Goal: Task Accomplishment & Management: Manage account settings

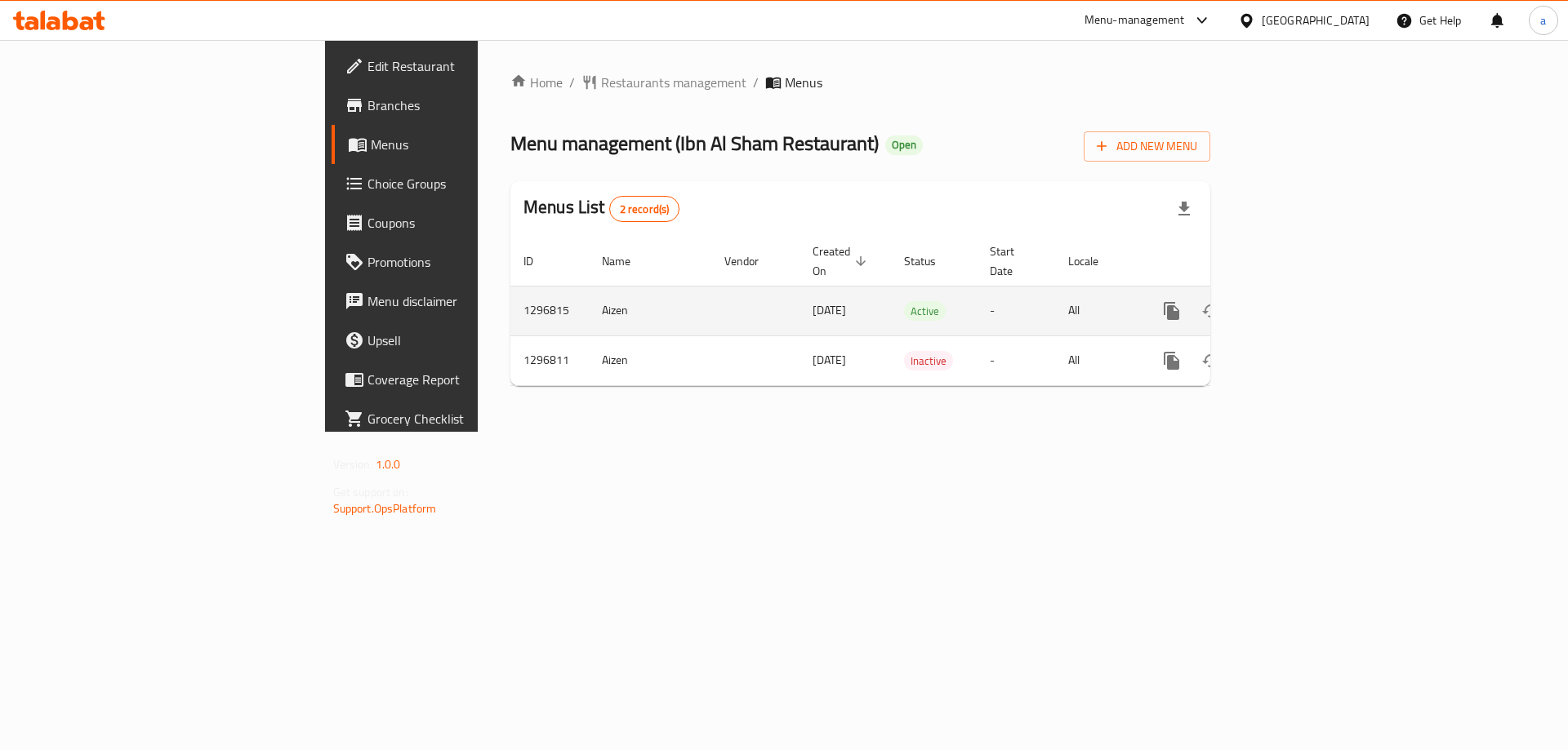
click at [1299, 301] on icon "enhanced table" at bounding box center [1289, 310] width 19 height 19
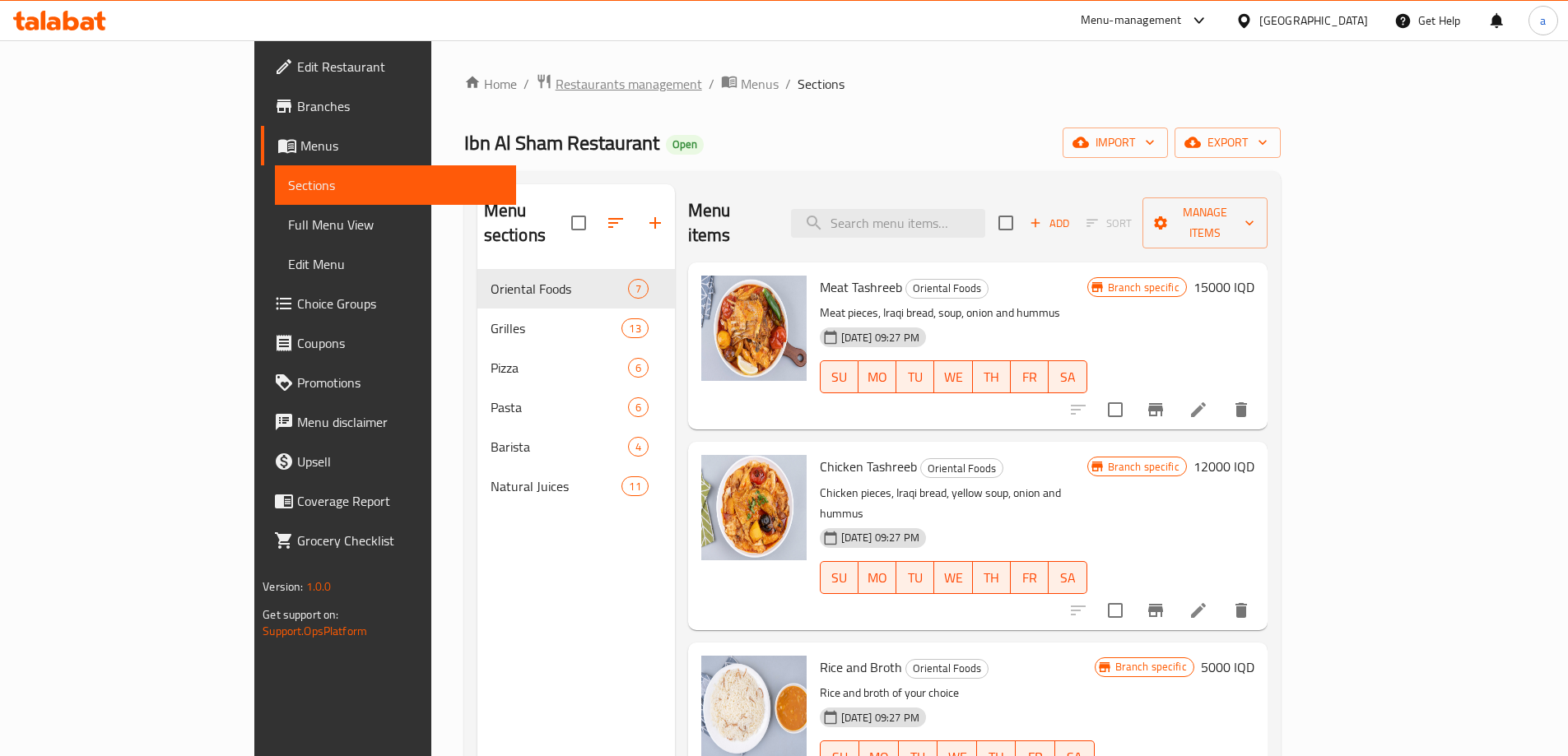
click at [556, 85] on span "Restaurants management" at bounding box center [628, 84] width 146 height 19
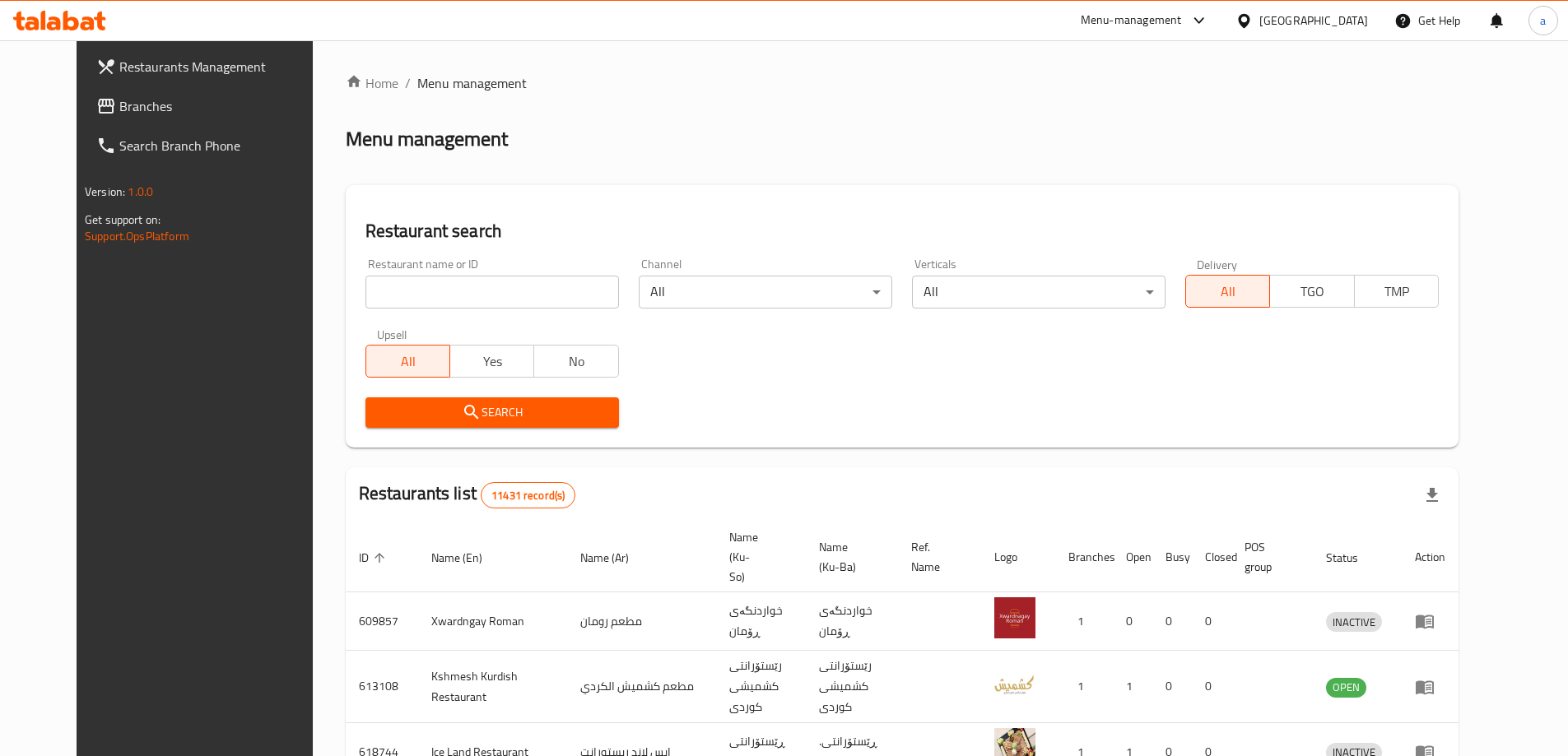
click at [421, 298] on input "search" at bounding box center [492, 292] width 254 height 33
paste input "Ibn Al Sham Restaurant"
type input "Ibn Al Sham Restaurant"
click button "Search" at bounding box center [492, 413] width 254 height 30
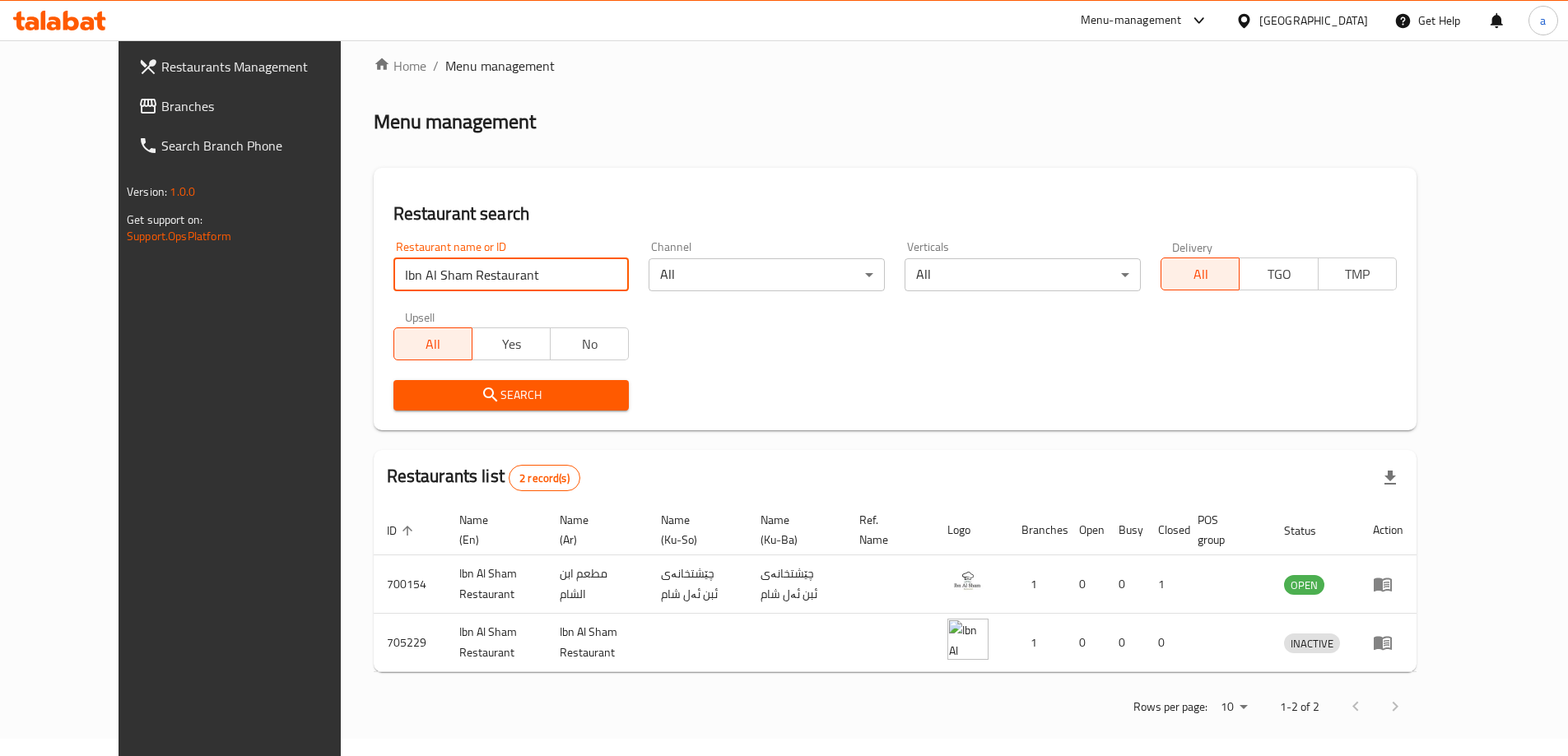
scroll to position [22, 0]
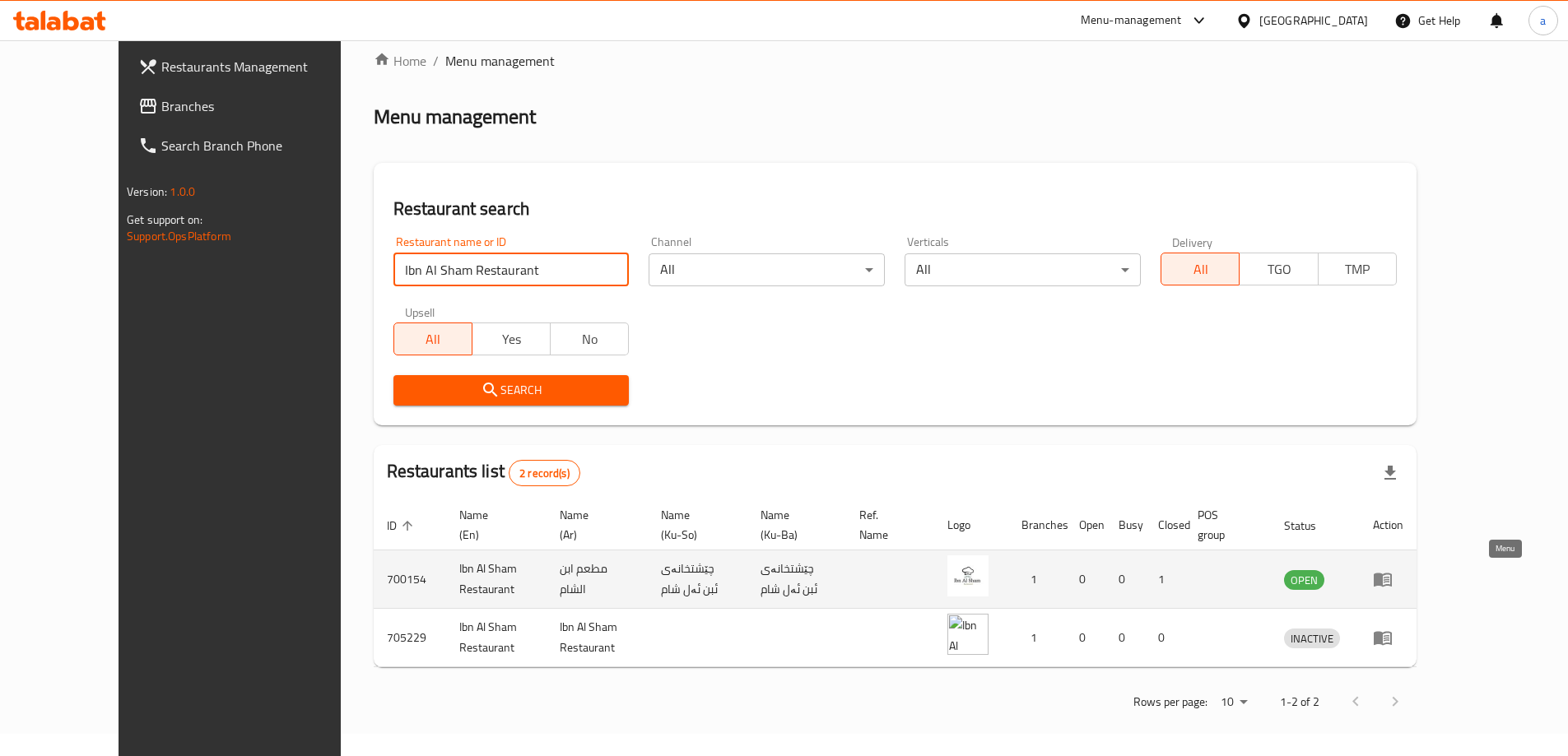
click at [1392, 583] on icon "enhanced table" at bounding box center [1382, 580] width 18 height 14
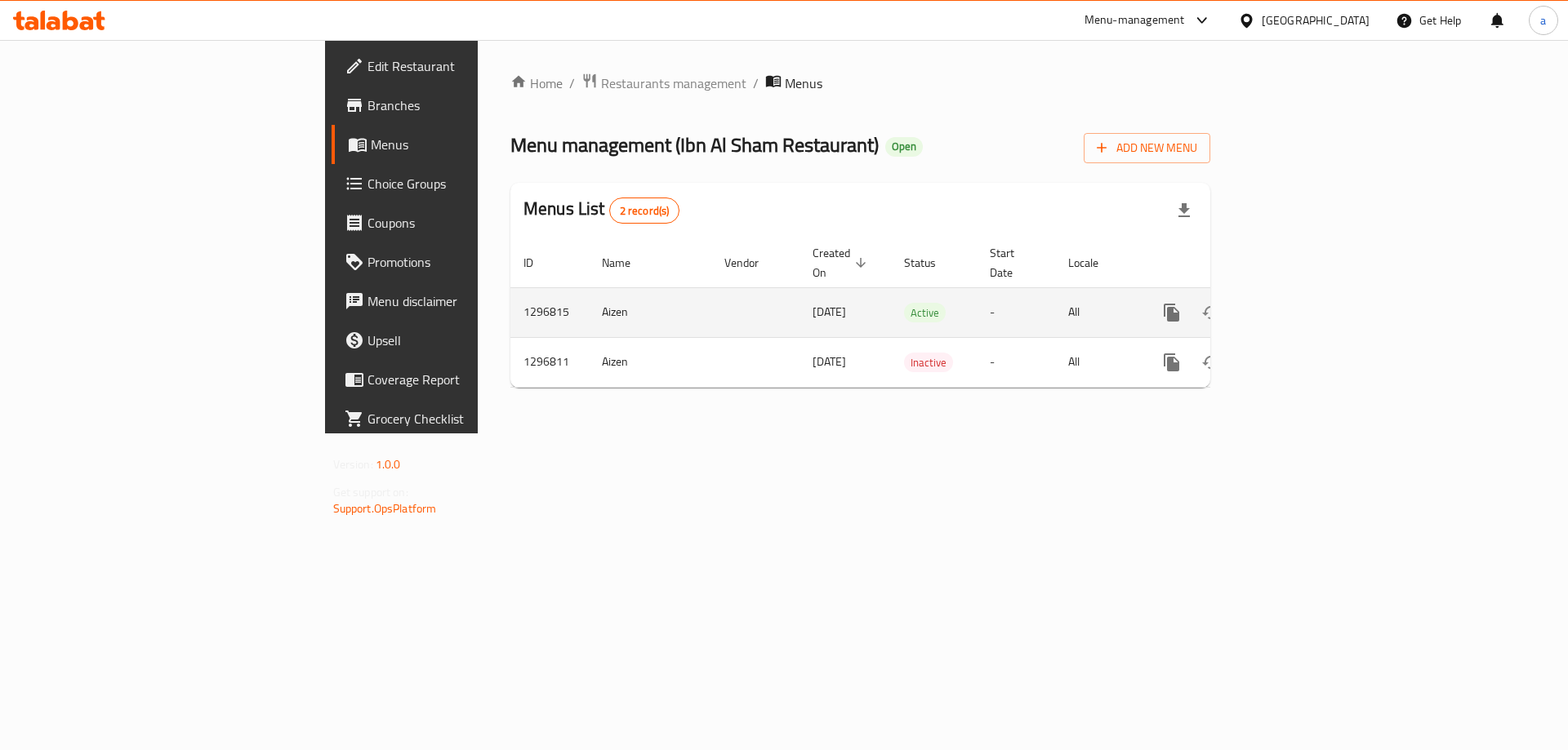
drag, startPoint x: 592, startPoint y: 294, endPoint x: 638, endPoint y: 303, distance: 46.9
click at [800, 302] on td "23/06/2025" at bounding box center [845, 312] width 91 height 49
drag, startPoint x: 646, startPoint y: 299, endPoint x: 615, endPoint y: 298, distance: 31.0
click at [800, 298] on td "23/06/2025" at bounding box center [845, 312] width 91 height 49
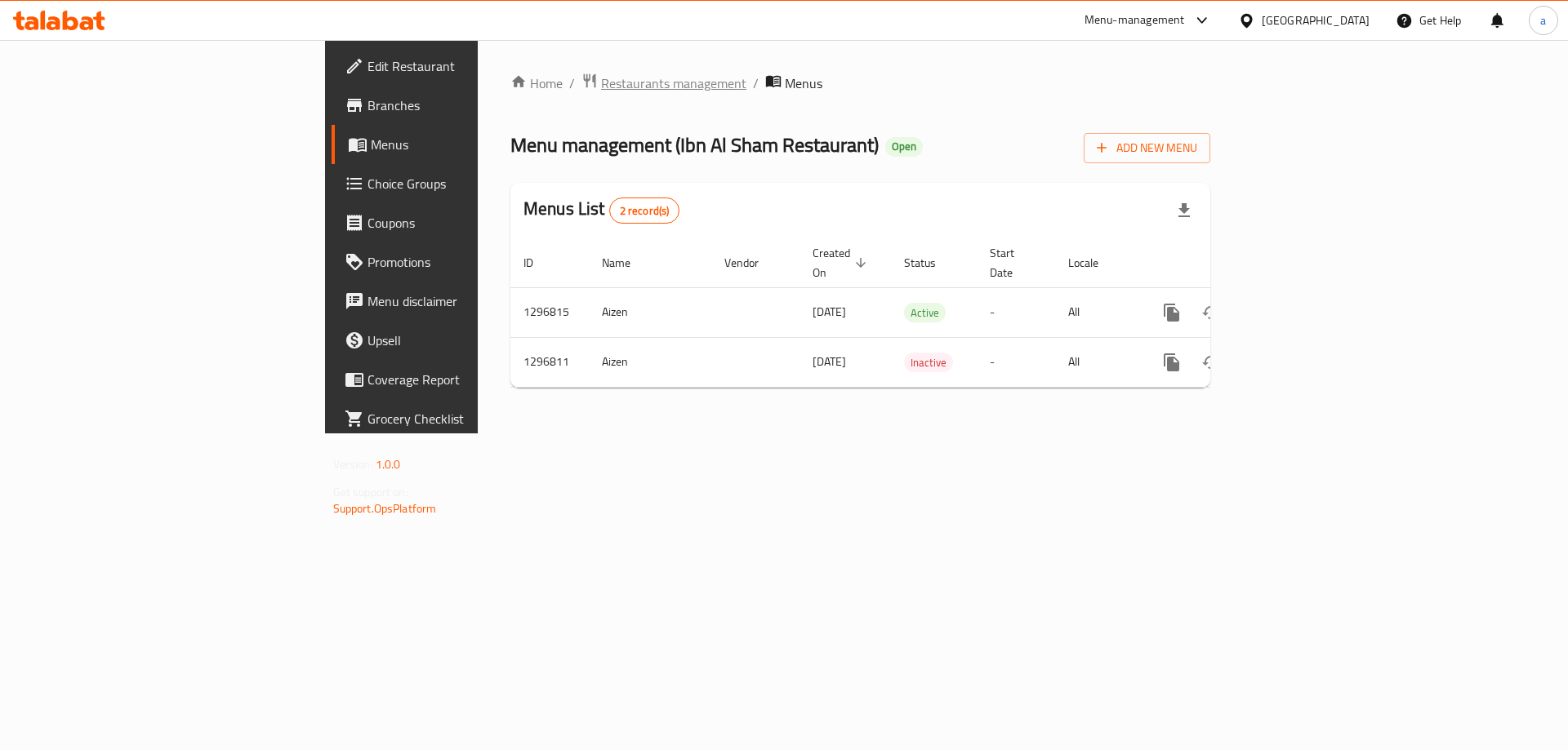
click at [601, 90] on span "Restaurants management" at bounding box center [673, 83] width 145 height 19
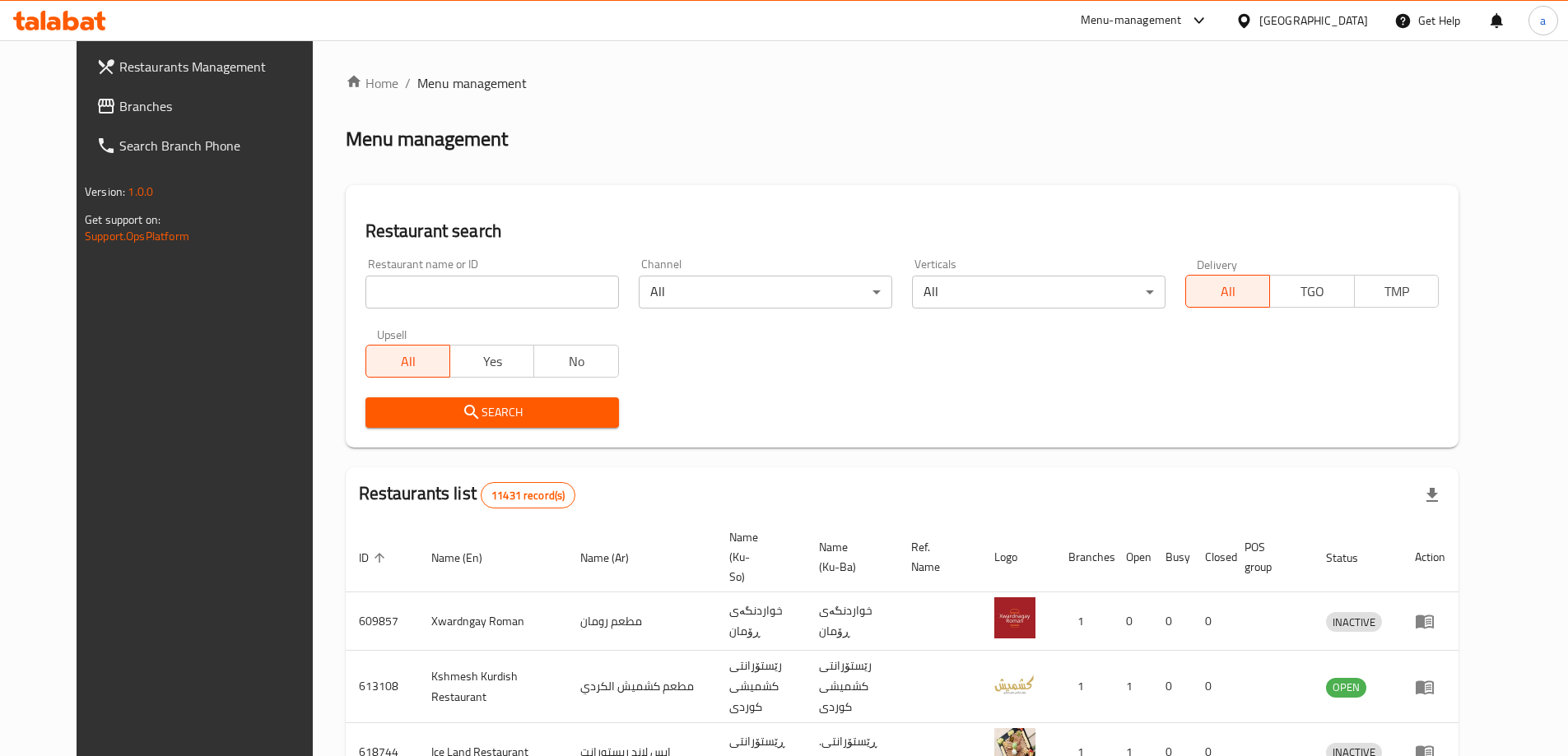
click at [419, 293] on input "search" at bounding box center [492, 292] width 254 height 33
paste input "Ibn Al Sham Restaurant"
type input "Ibn Al Sham Restaurant"
click at [346, 74] on link "Home" at bounding box center [372, 83] width 52 height 19
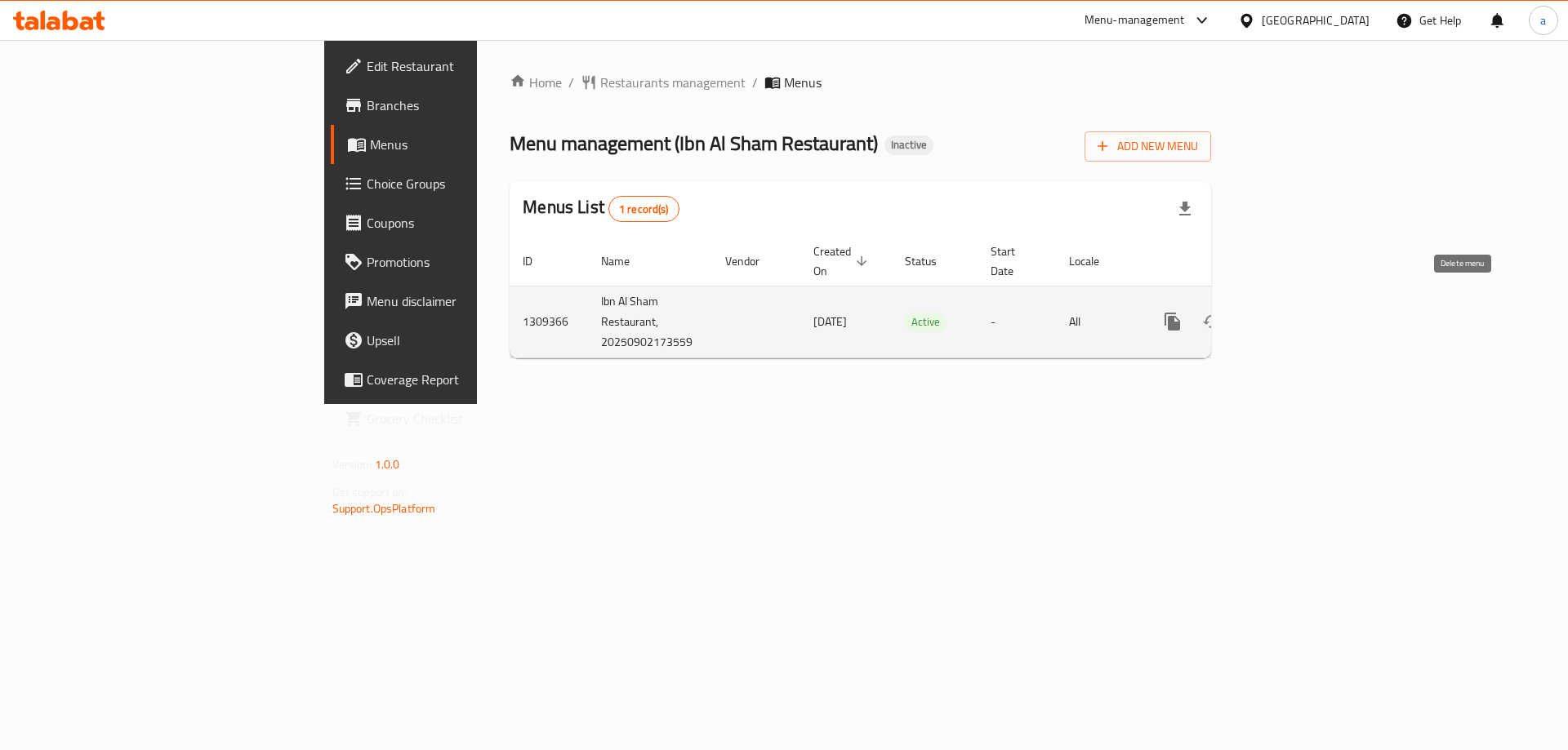
click at [1257, 315] on icon "enhanced table" at bounding box center [1251, 322] width 12 height 15
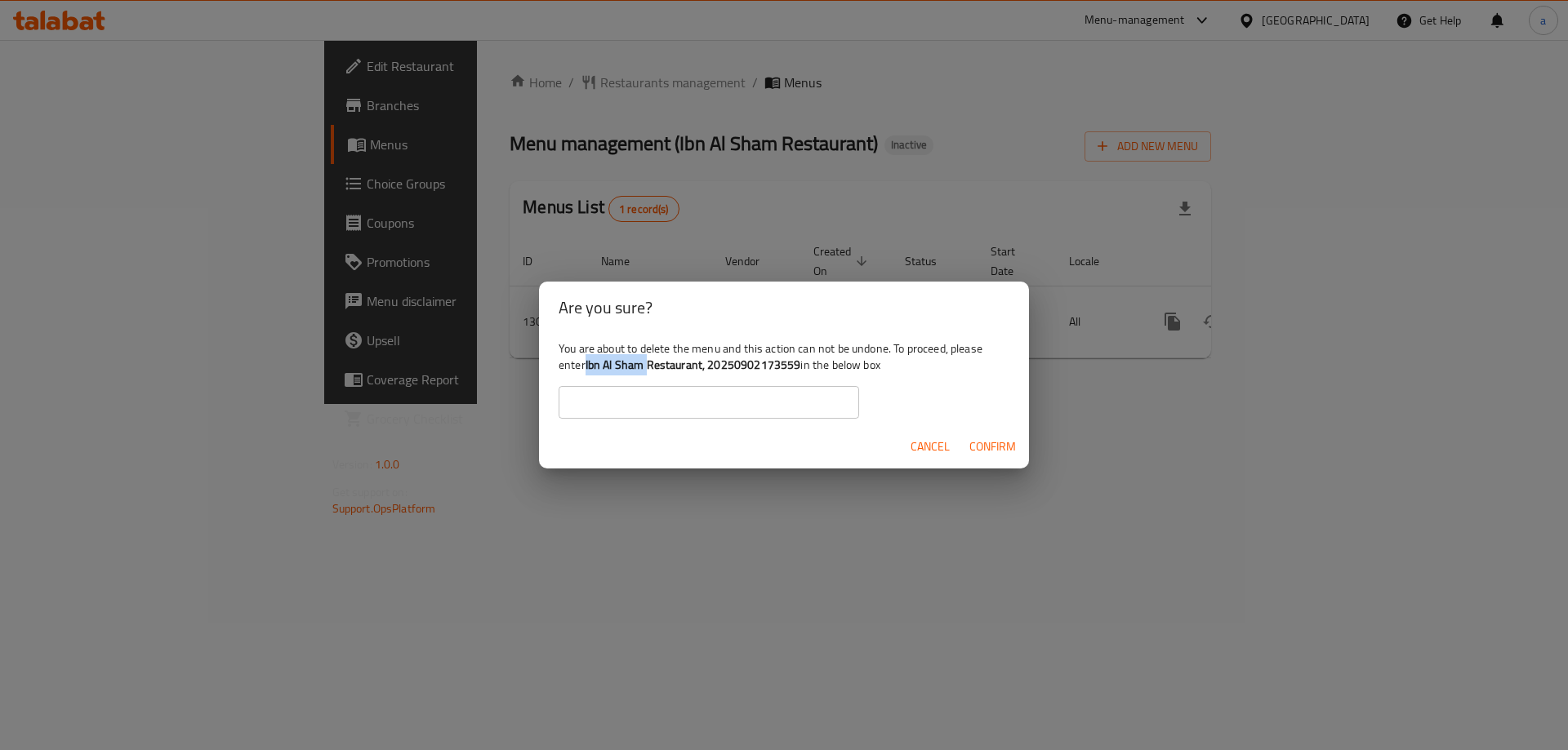
drag, startPoint x: 586, startPoint y: 368, endPoint x: 651, endPoint y: 371, distance: 65.1
click at [651, 371] on div "You are about to delete the menu and this action can not be undone. To proceed,…" at bounding box center [784, 379] width 490 height 91
click at [565, 366] on div "You are about to delete the menu and this action can not be undone. To proceed,…" at bounding box center [784, 379] width 490 height 91
drag, startPoint x: 588, startPoint y: 368, endPoint x: 801, endPoint y: 371, distance: 213.0
click at [801, 371] on div "You are about to delete the menu and this action can not be undone. To proceed,…" at bounding box center [784, 379] width 490 height 91
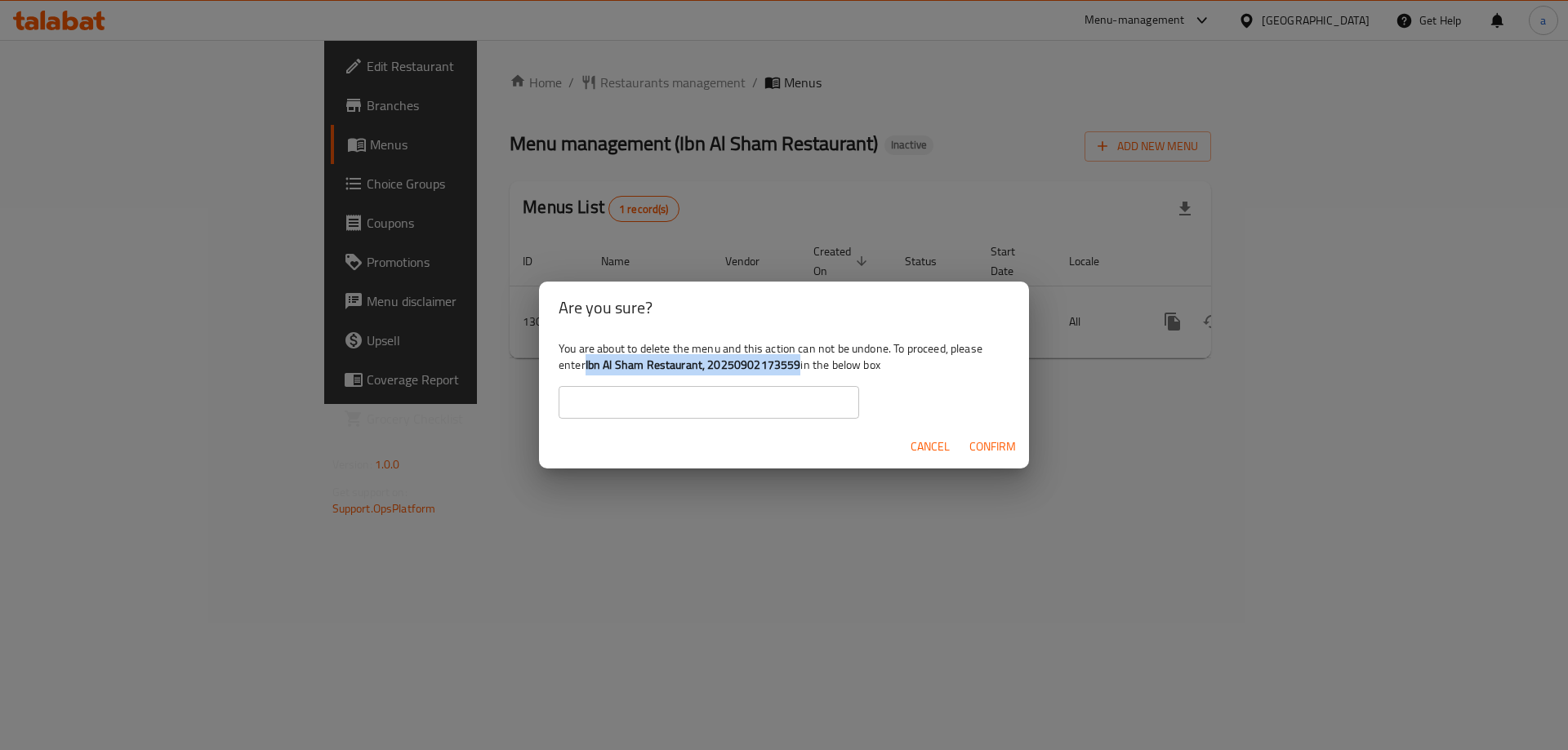
copy b "Ibn Al Sham Restaurant, 20250902173559"
click at [730, 396] on input "text" at bounding box center [709, 402] width 300 height 33
paste input "Ibn Al Sham Restaurant, 20250902173559"
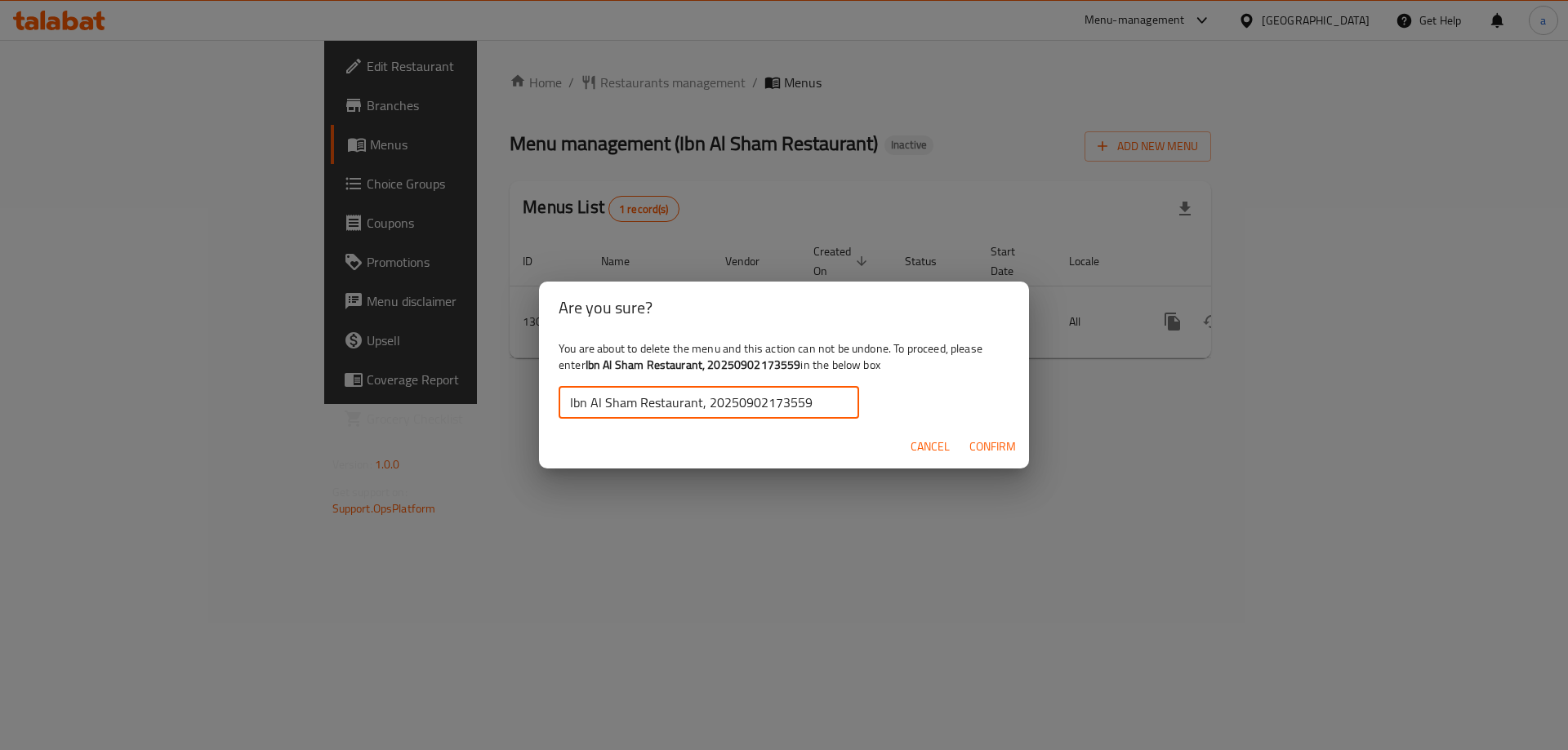
type input "Ibn Al Sham Restaurant, 20250902173559"
click at [991, 449] on span "Confirm" at bounding box center [992, 447] width 46 height 20
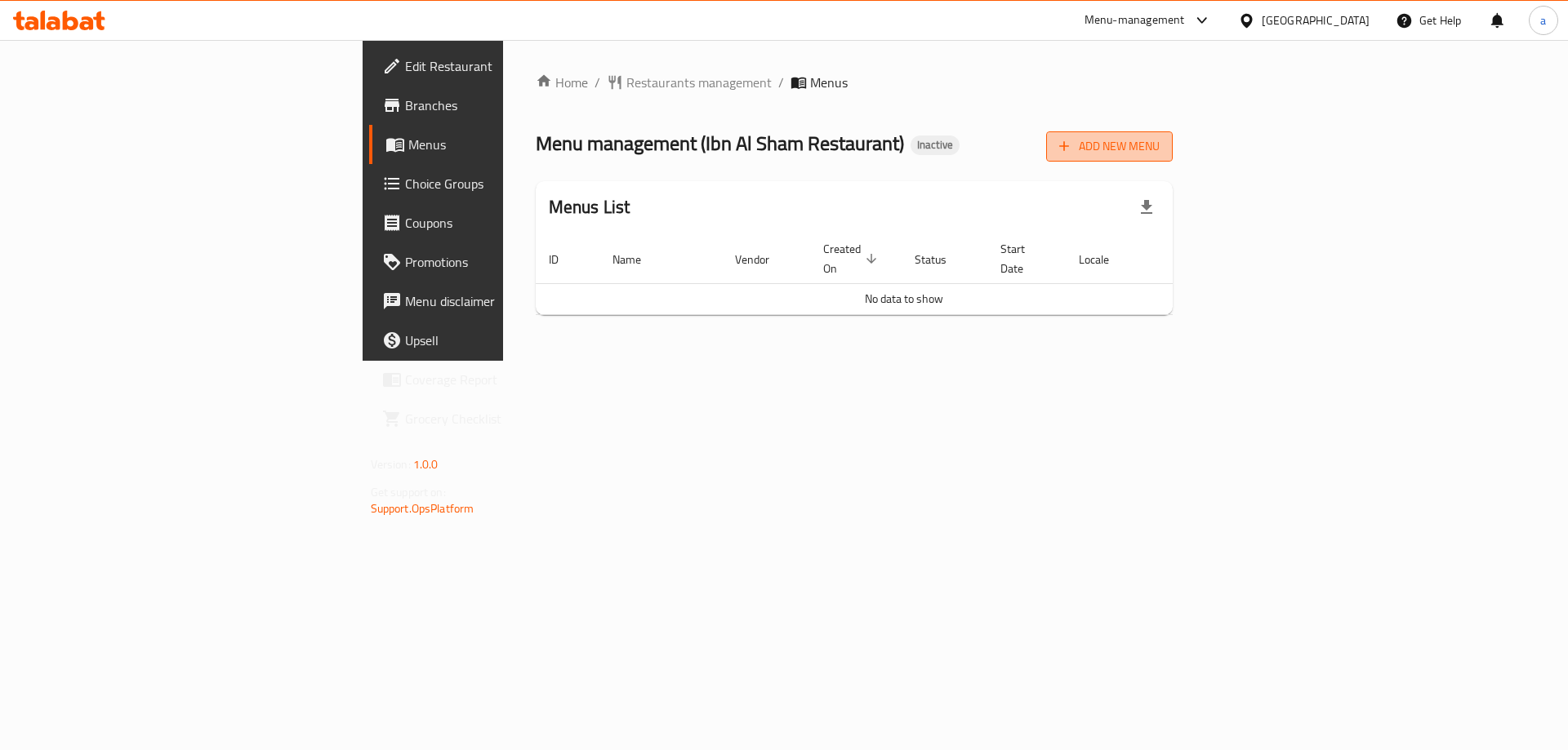
click at [1072, 154] on icon "button" at bounding box center [1063, 145] width 16 height 16
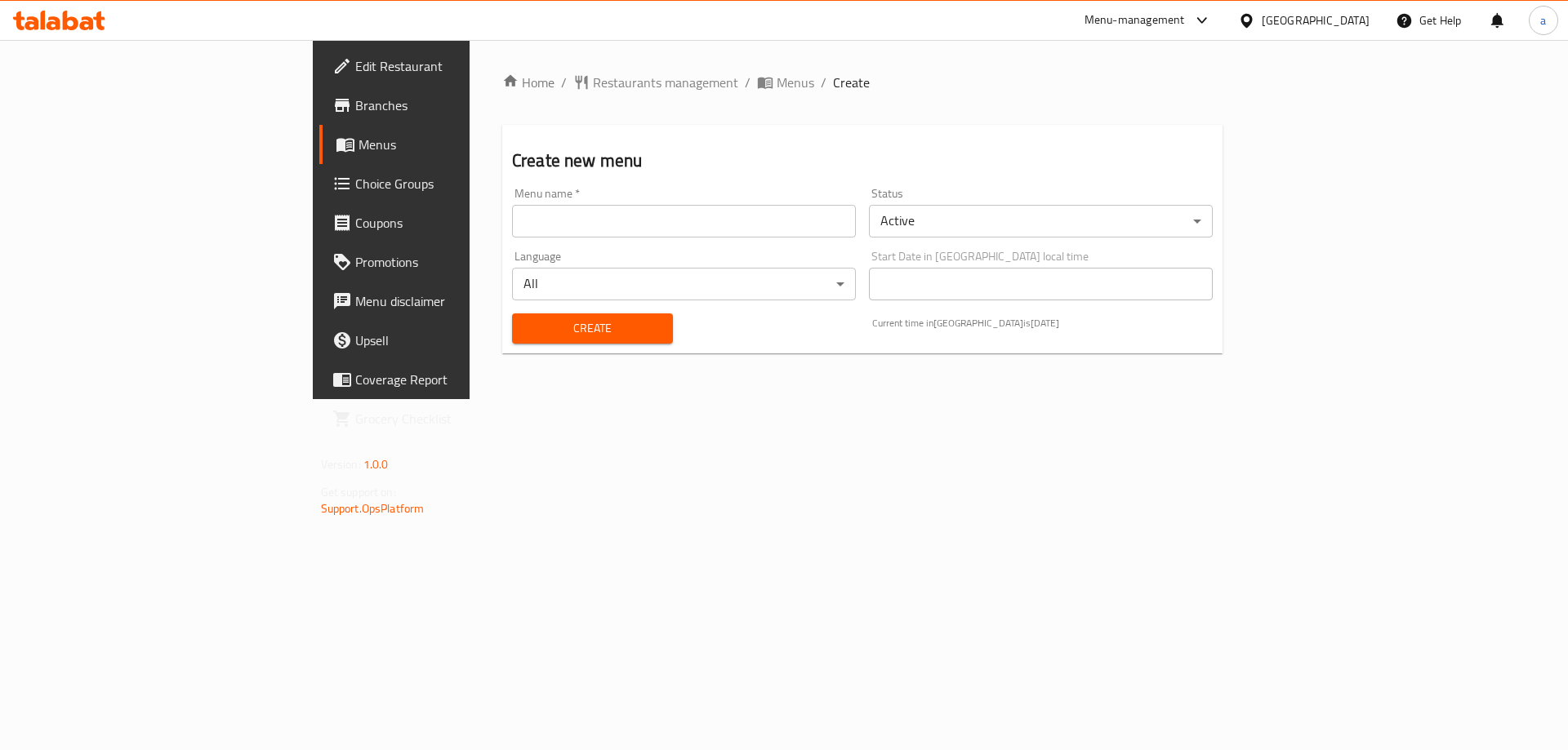
click at [512, 228] on input "text" at bounding box center [684, 221] width 344 height 33
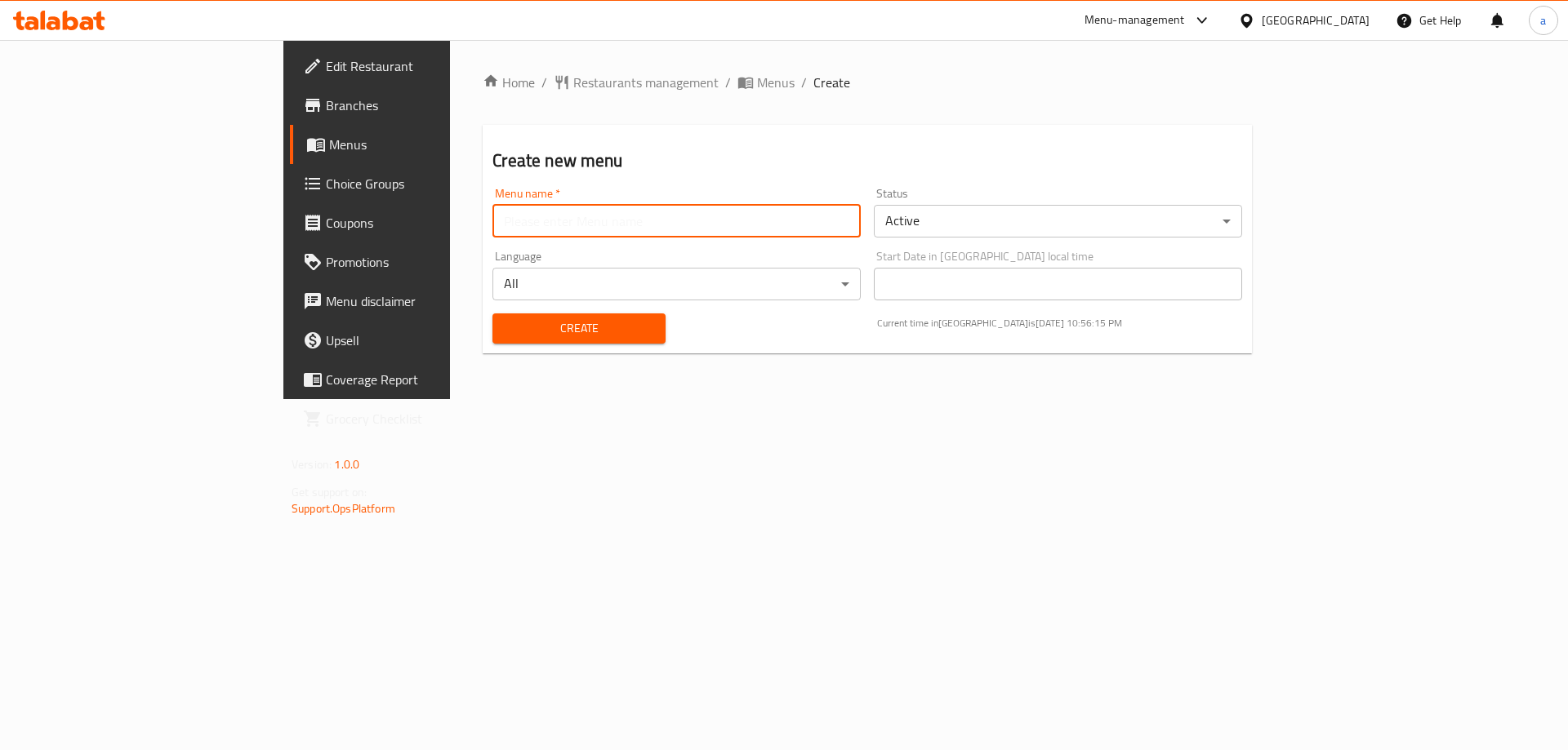
type input "AMAR"
click at [492, 338] on button "Create" at bounding box center [578, 329] width 172 height 30
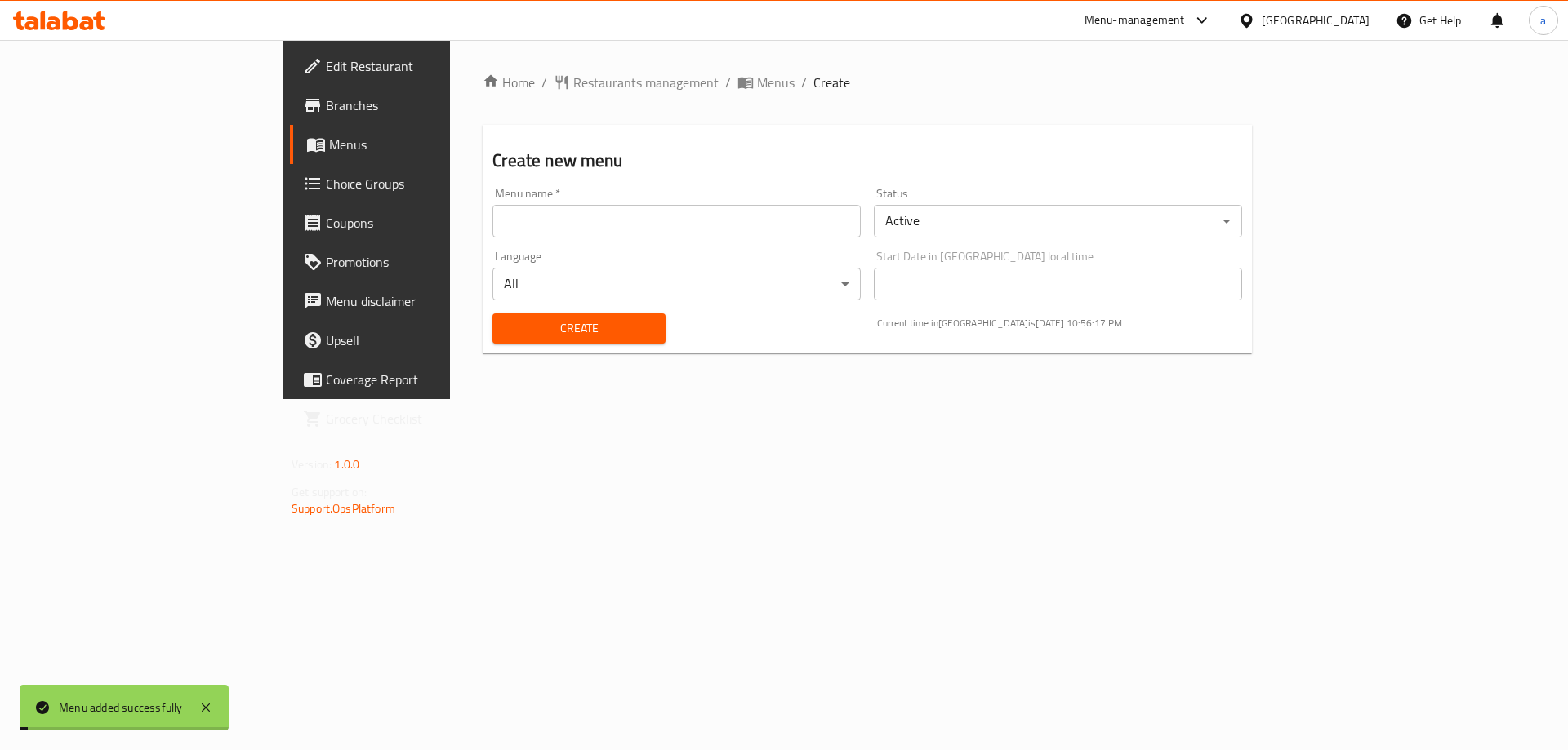
click at [757, 85] on span "Menus" at bounding box center [775, 82] width 38 height 19
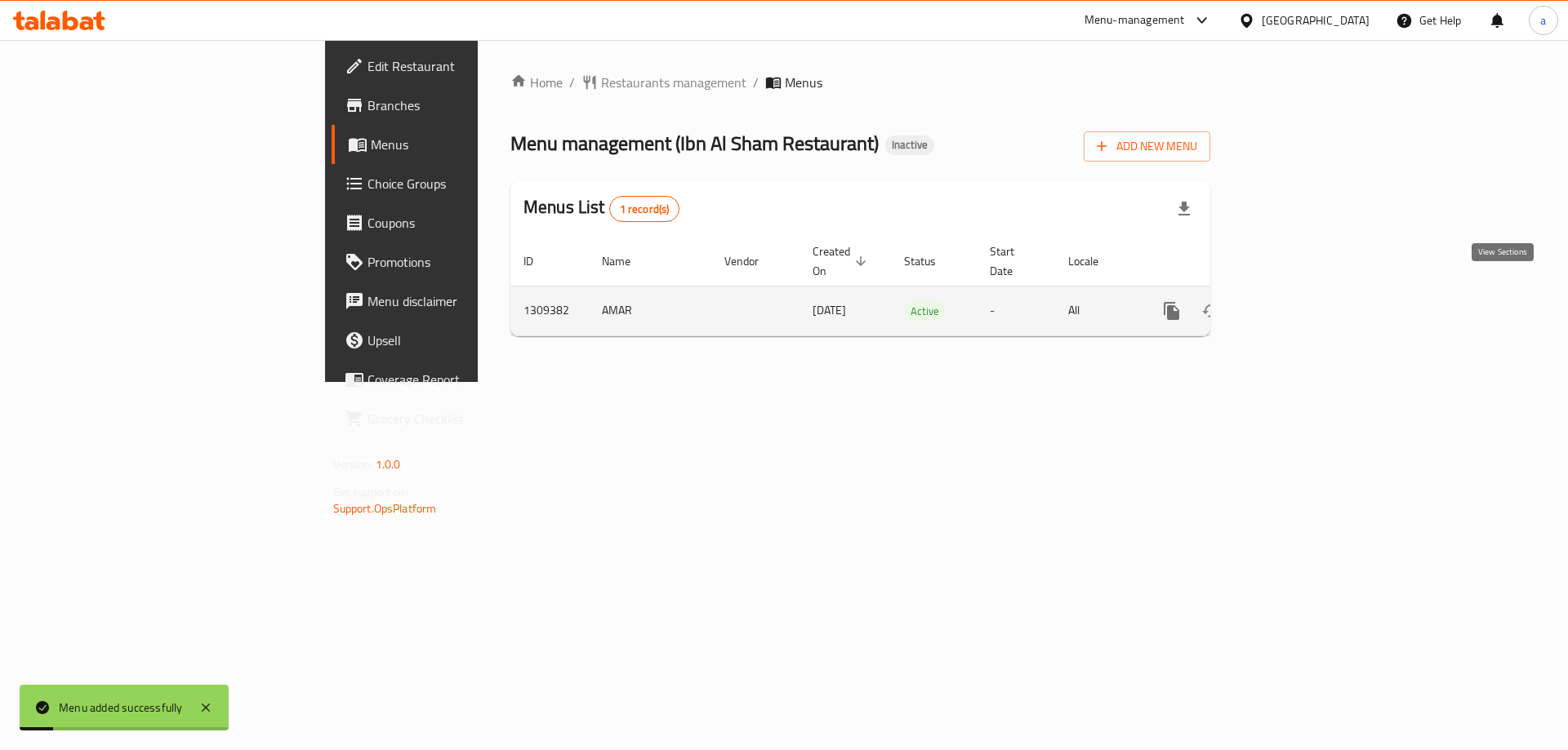
click at [1296, 304] on icon "enhanced table" at bounding box center [1289, 311] width 15 height 15
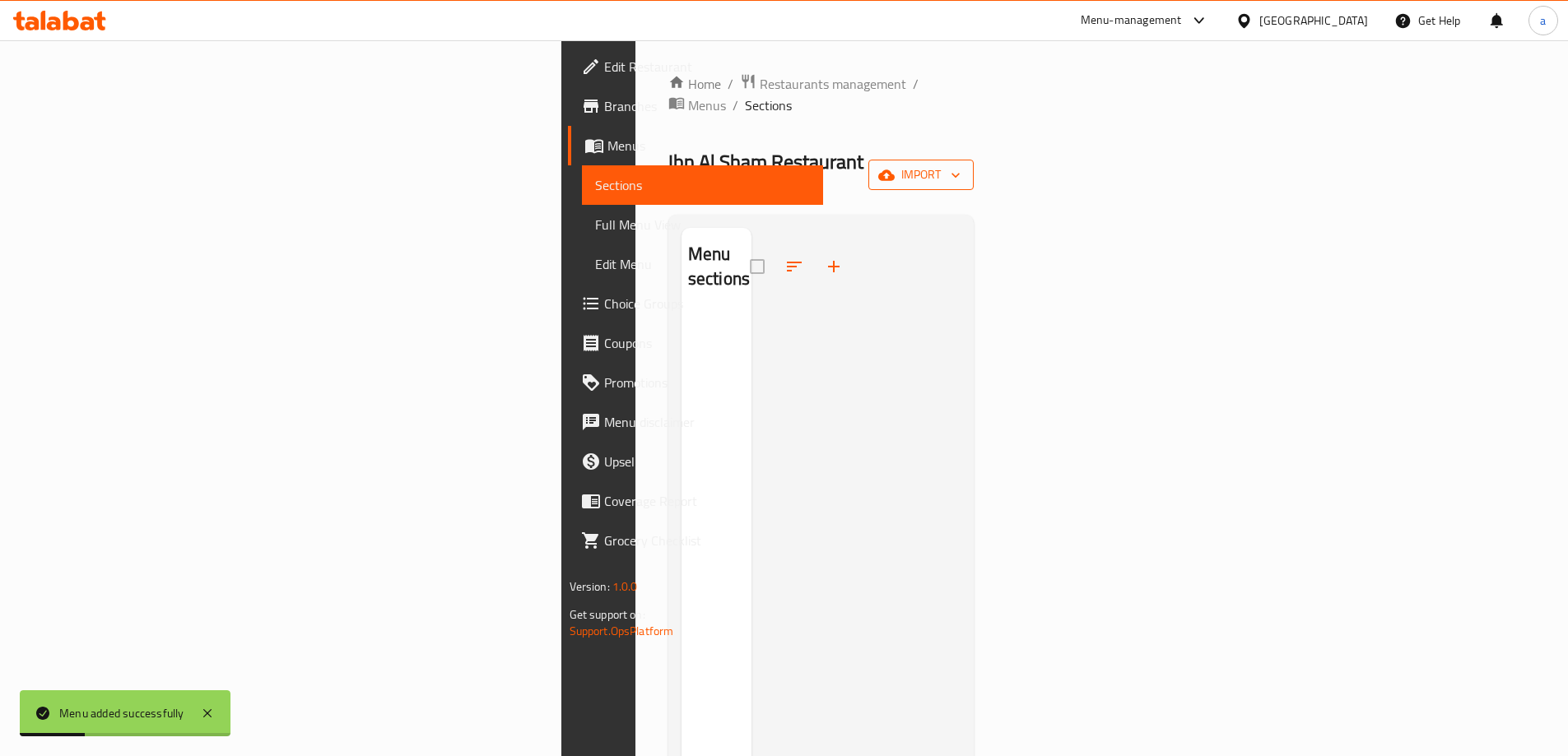
click at [961, 165] on span "import" at bounding box center [920, 175] width 79 height 20
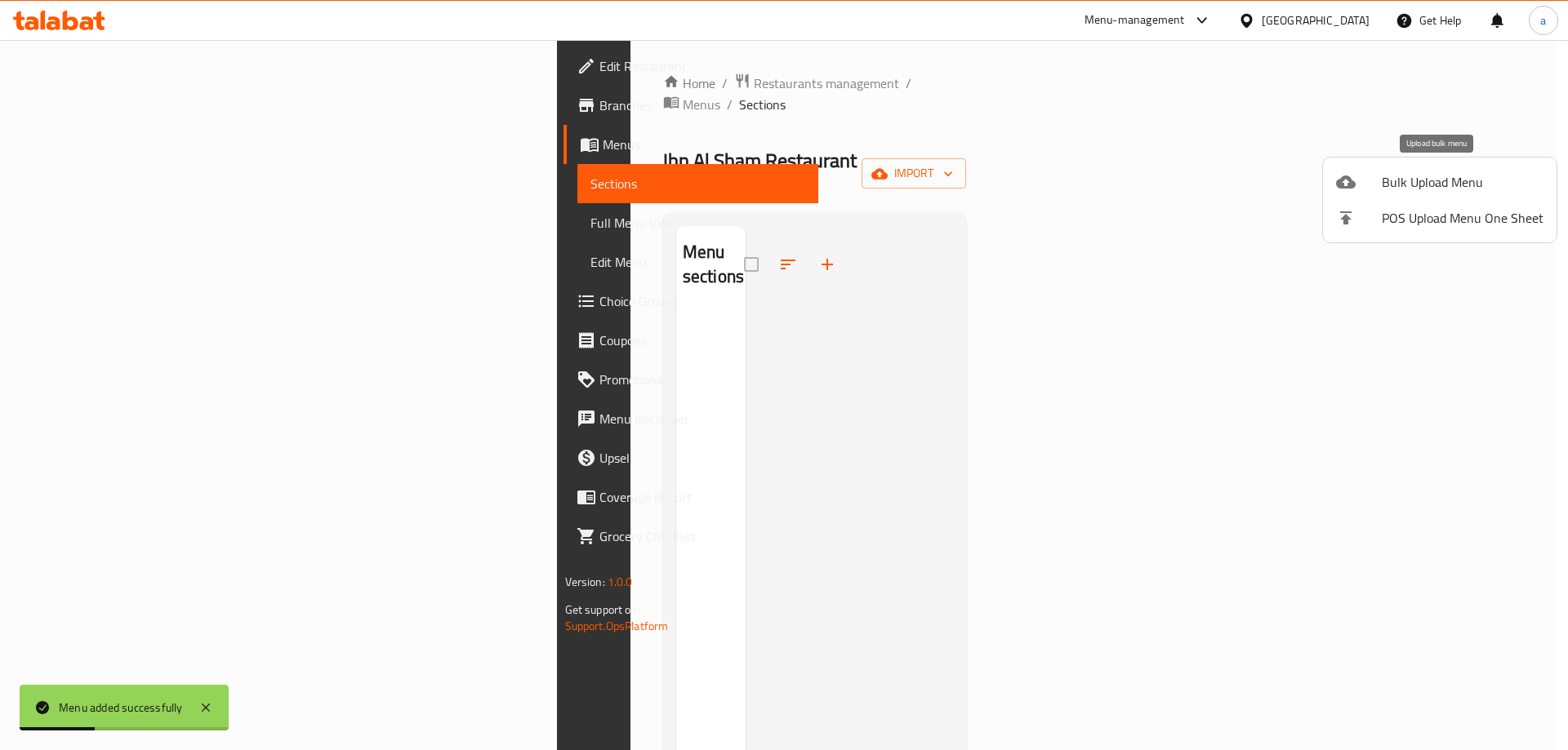
click at [1431, 168] on li "Bulk Upload Menu" at bounding box center [1440, 182] width 233 height 36
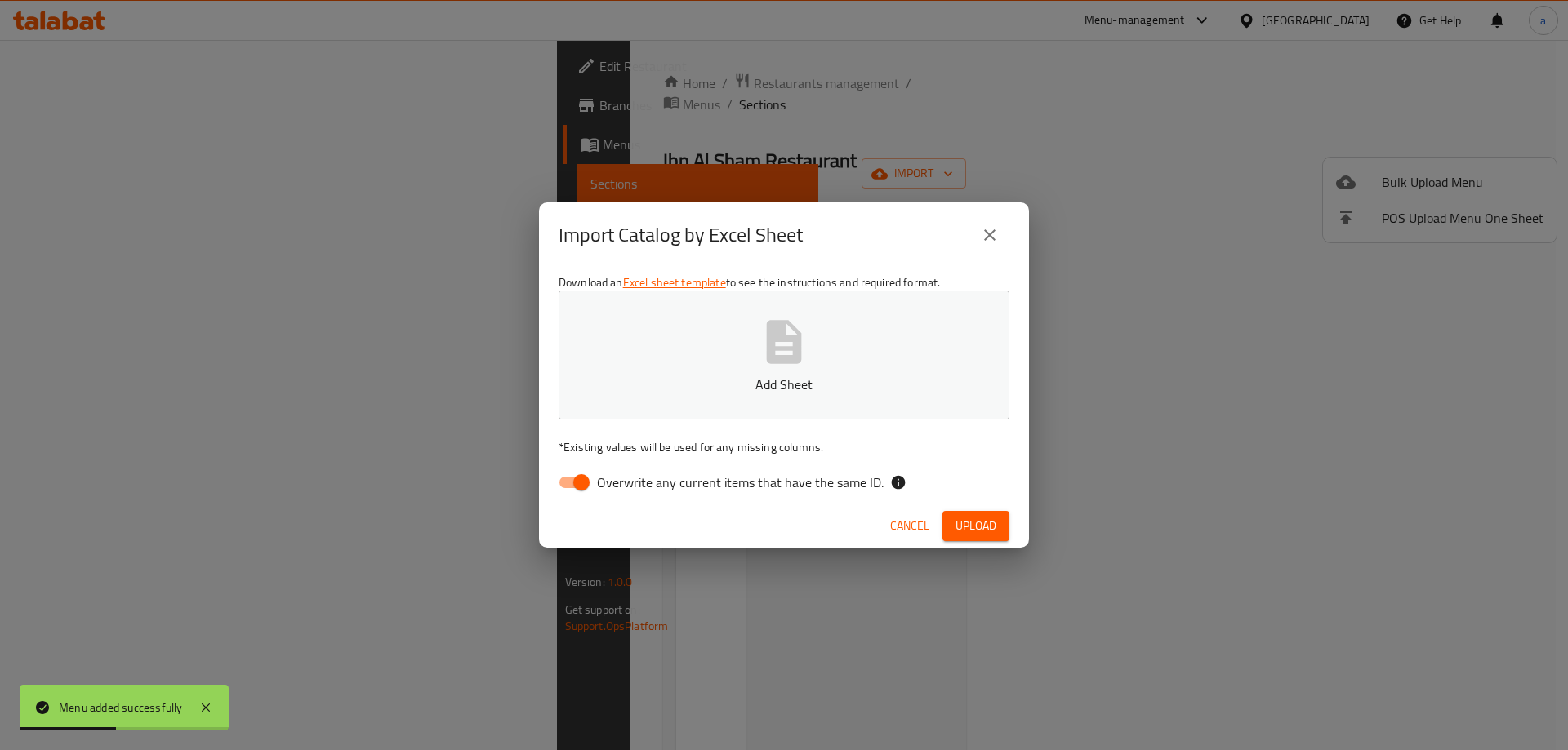
click at [578, 483] on input "Overwrite any current items that have the same ID." at bounding box center [581, 482] width 93 height 31
checkbox input "false"
click at [652, 444] on p "* Existing values will be used for any missing columns." at bounding box center [784, 447] width 451 height 16
click at [803, 375] on p "Add Sheet" at bounding box center [784, 384] width 400 height 19
click at [983, 530] on span "Upload" at bounding box center [976, 526] width 41 height 20
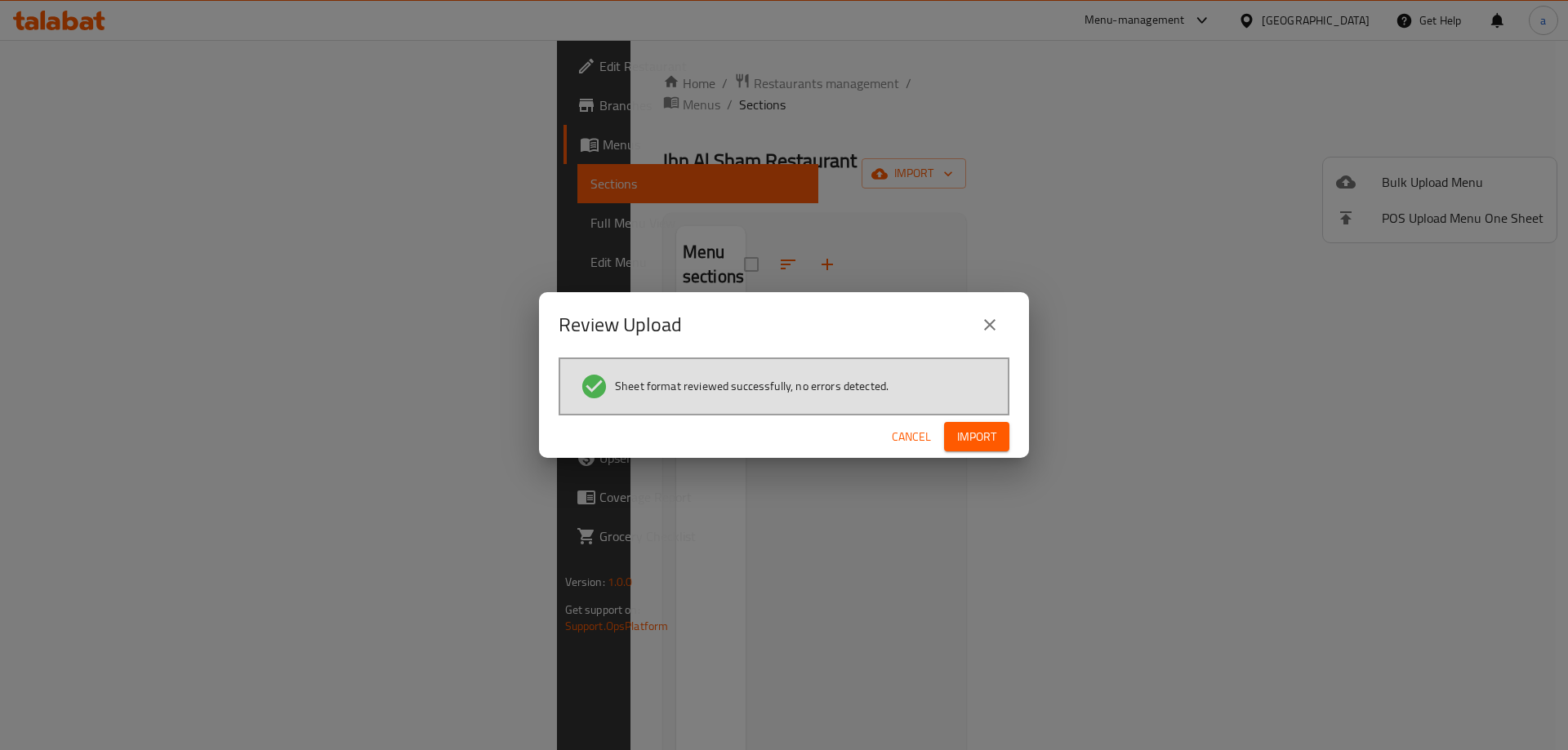
click at [976, 427] on span "Import" at bounding box center [977, 437] width 39 height 20
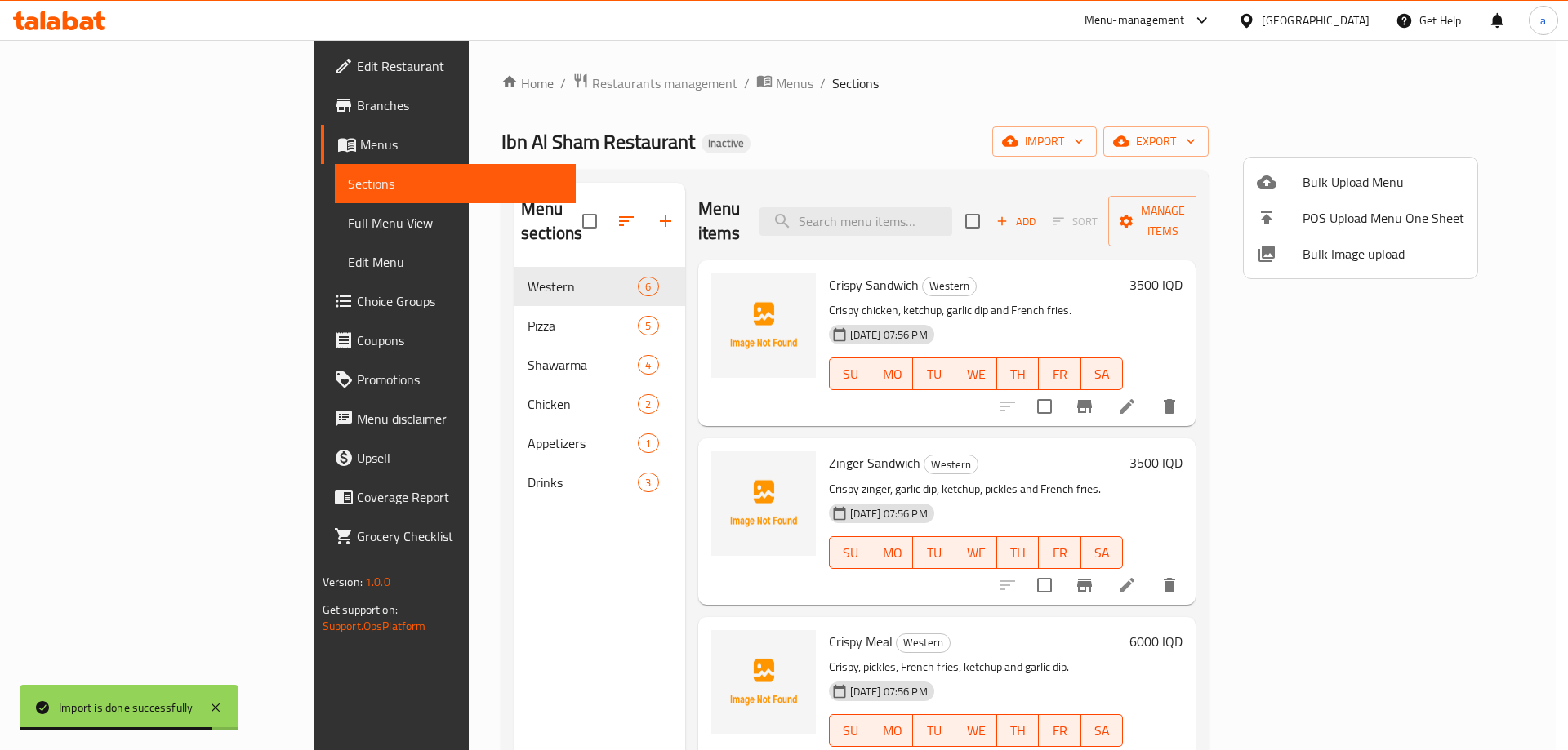
click at [1138, 412] on div at bounding box center [784, 375] width 1568 height 750
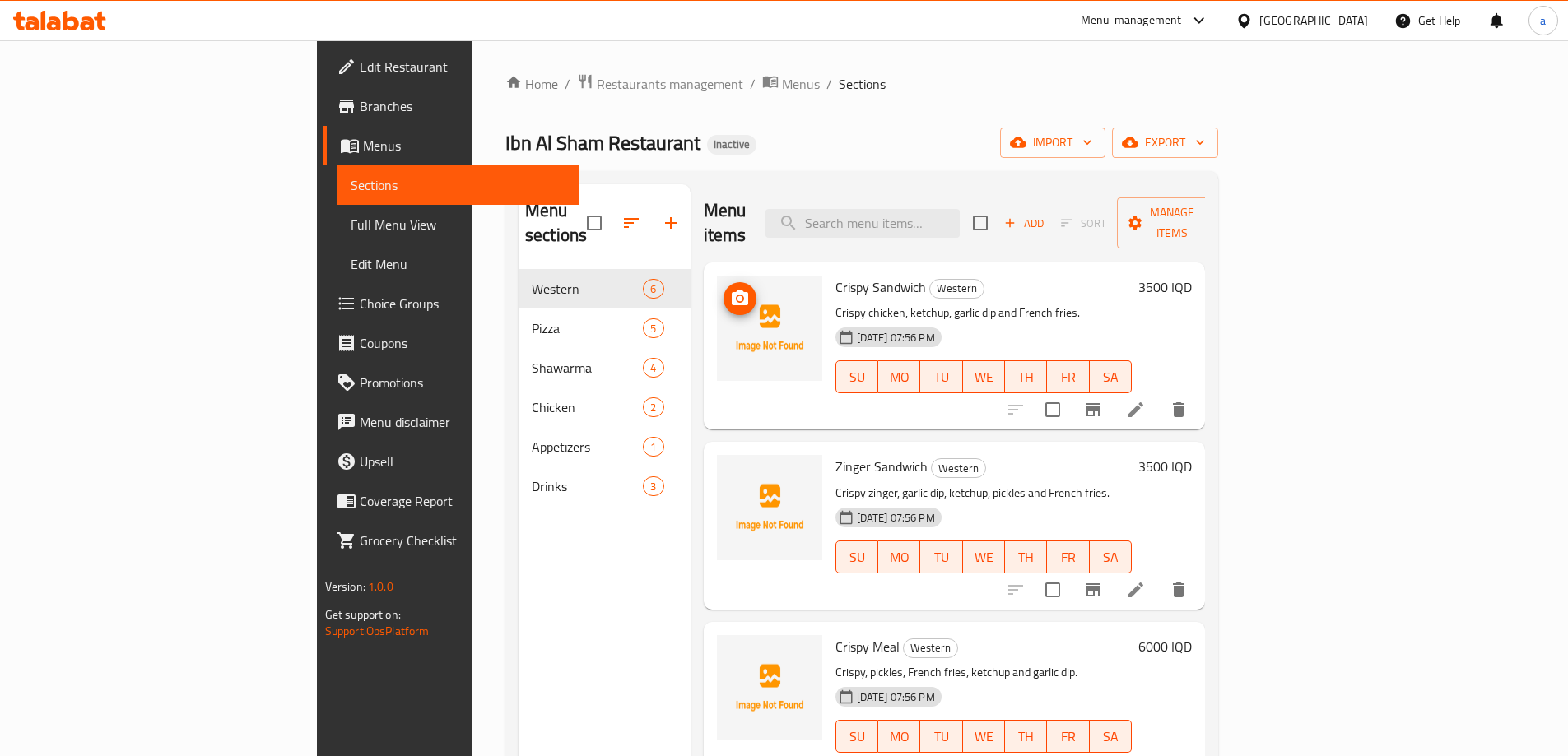
click at [737, 296] on circle "upload picture" at bounding box center [739, 299] width 5 height 5
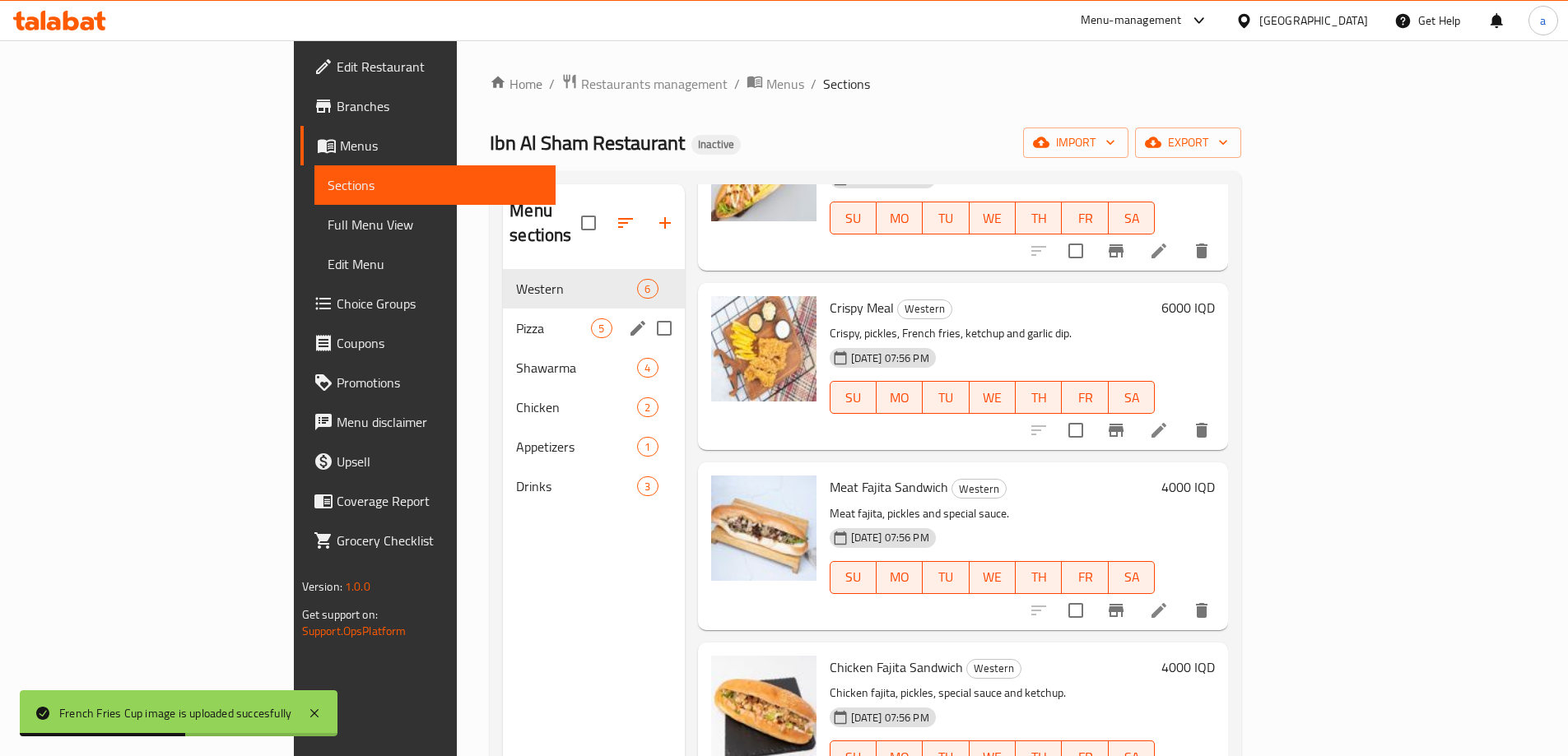
click at [516, 319] on span "Pizza" at bounding box center [553, 328] width 75 height 19
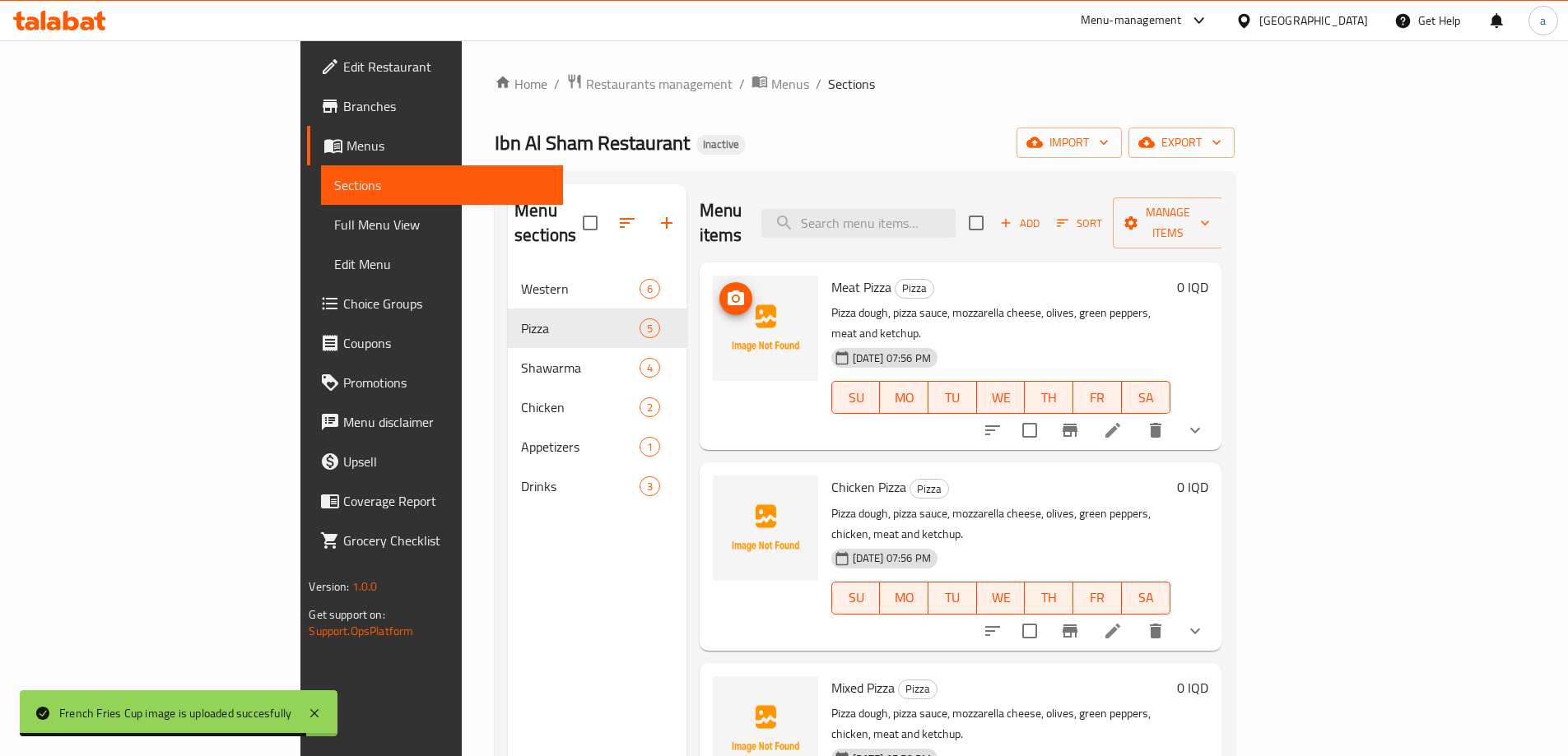
click at [720, 289] on span "upload picture" at bounding box center [736, 299] width 33 height 19
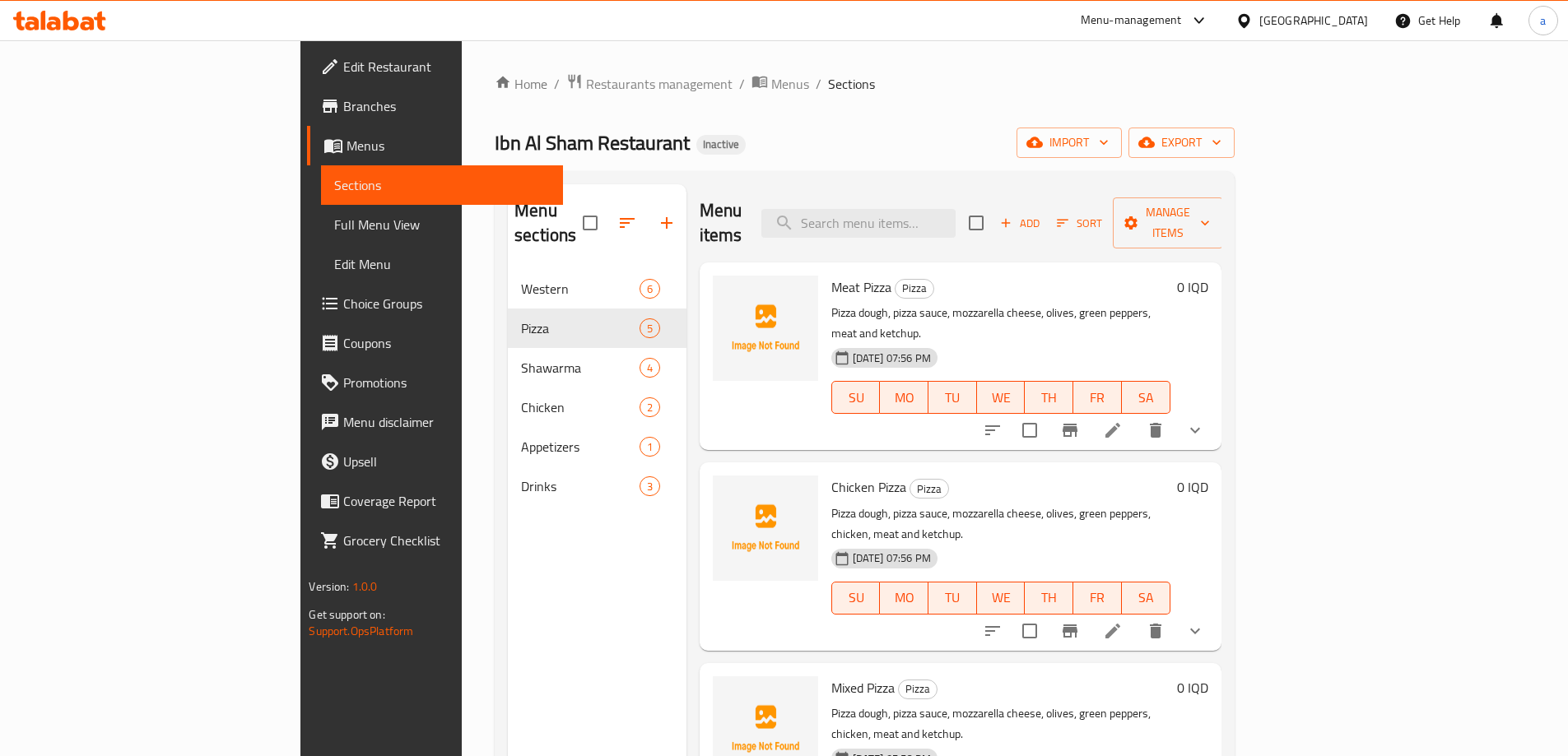
click at [1205, 420] on icon "show more" at bounding box center [1194, 430] width 19 height 19
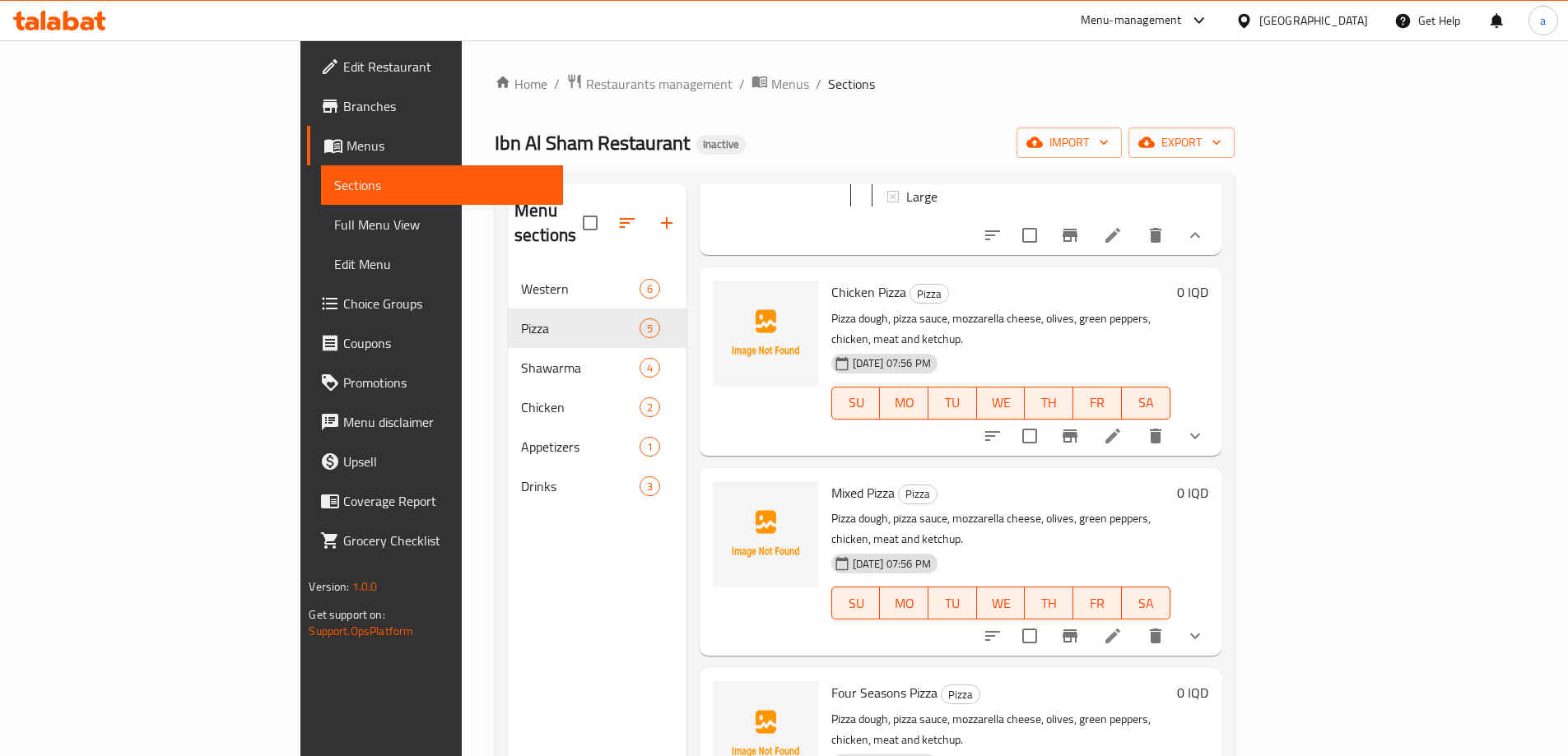
scroll to position [341, 0]
click at [1205, 425] on icon "show more" at bounding box center [1194, 435] width 19 height 19
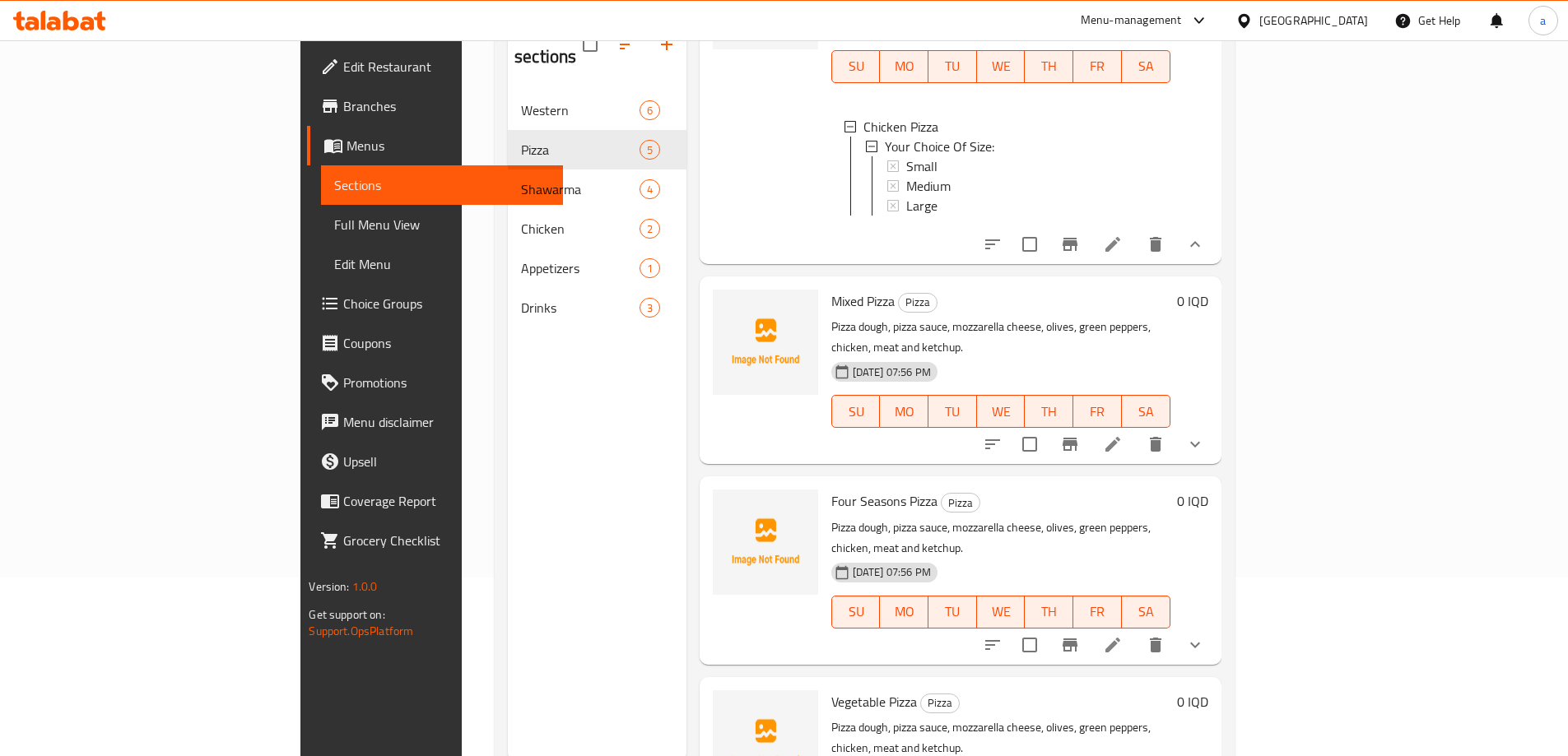
scroll to position [231, 0]
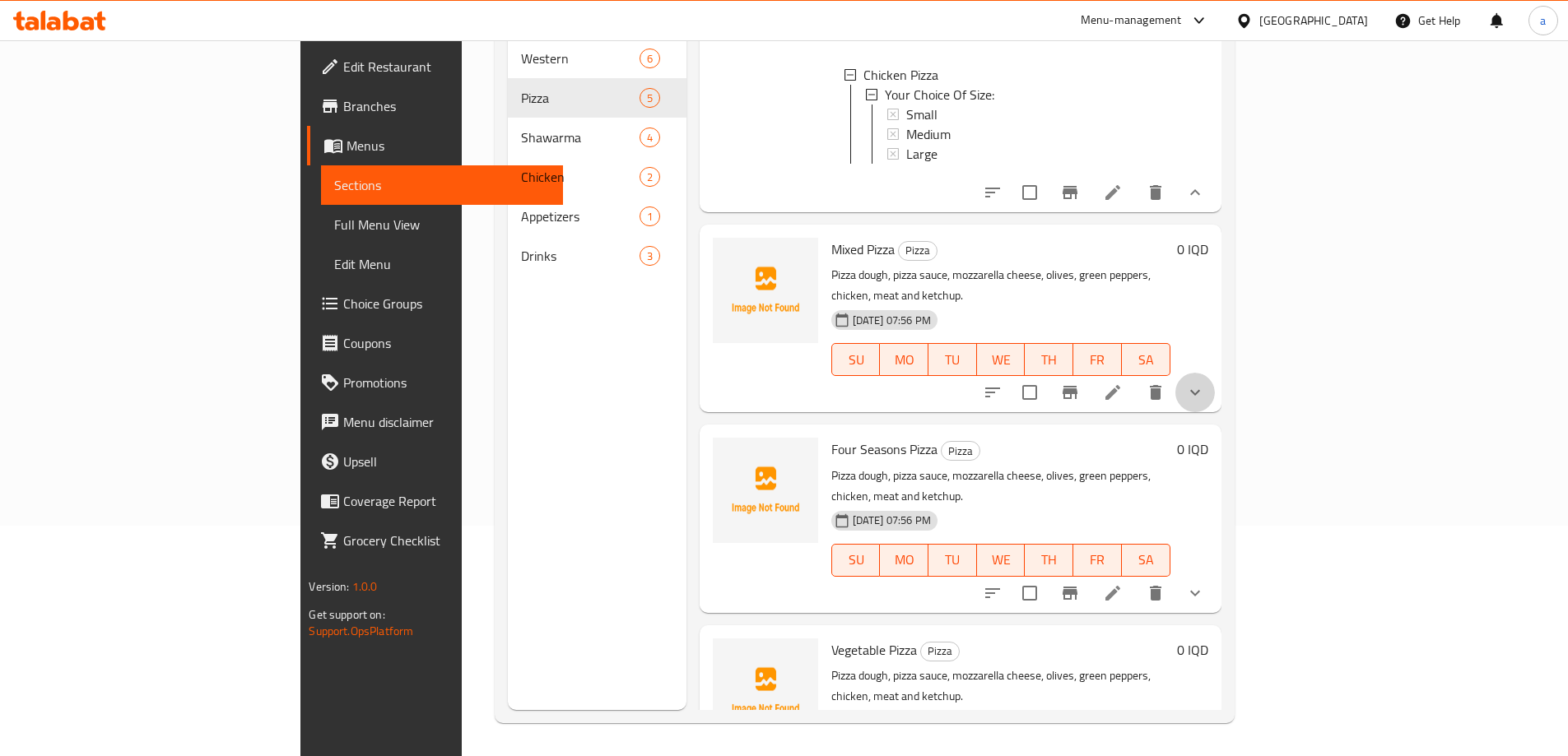
click at [1205, 383] on icon "show more" at bounding box center [1194, 392] width 19 height 19
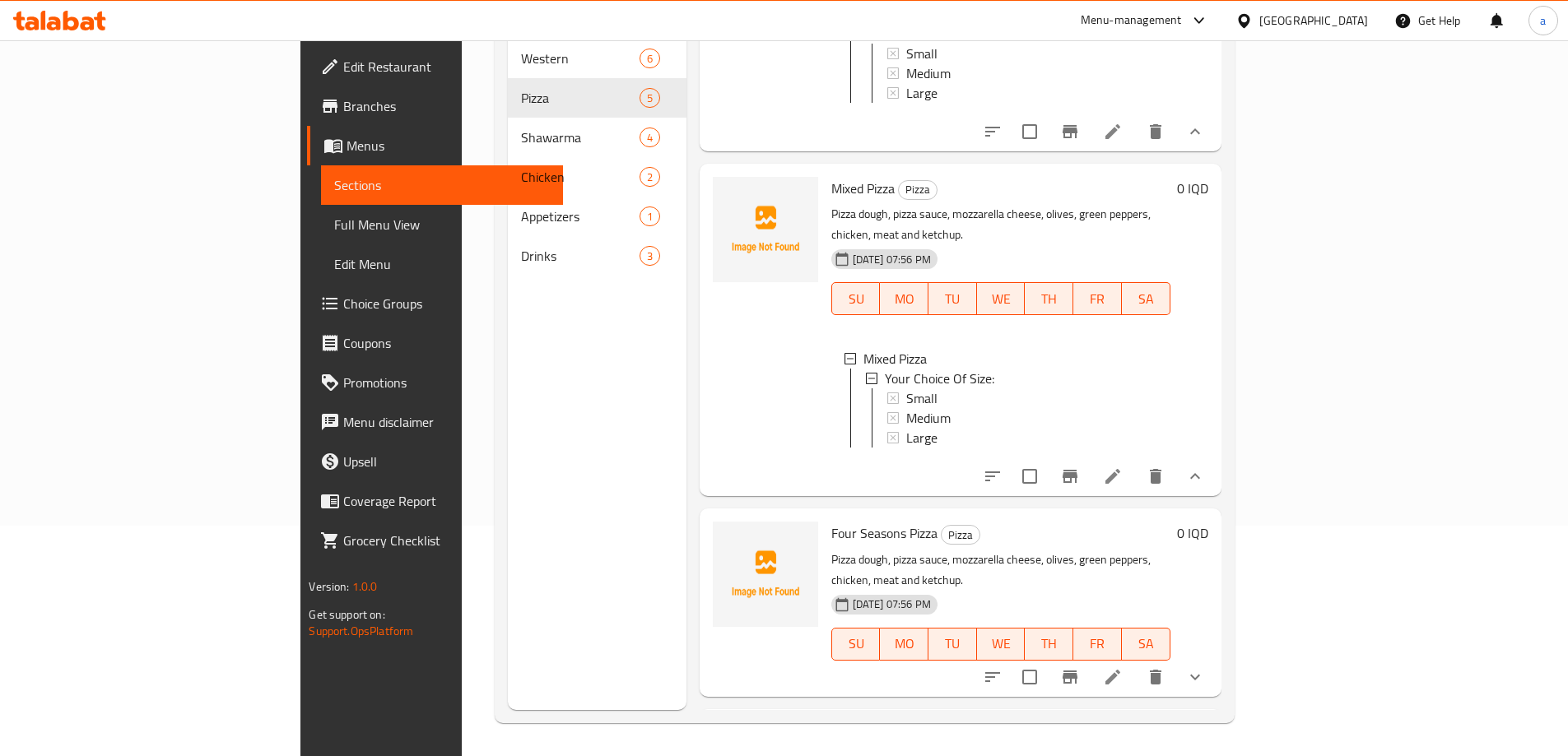
scroll to position [655, 0]
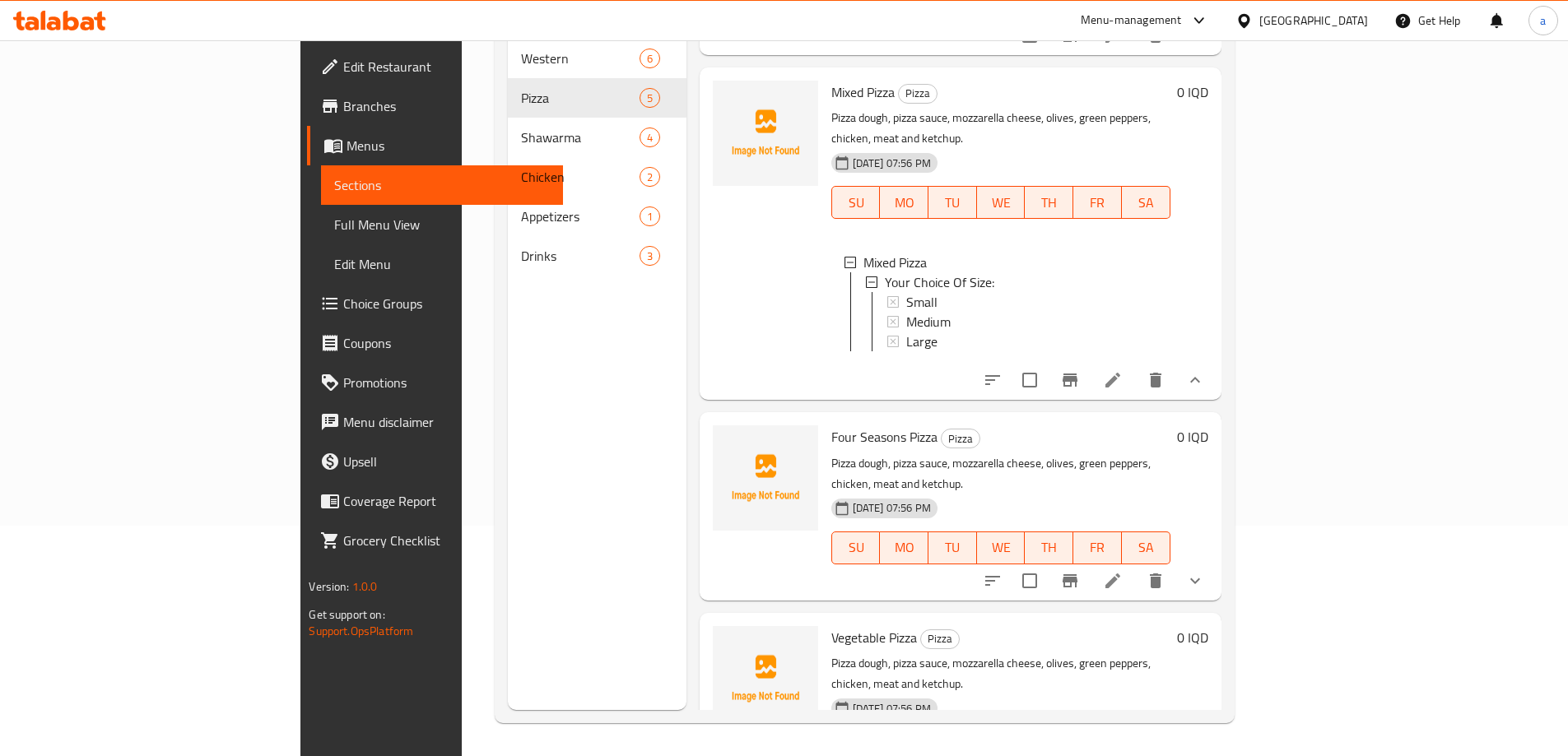
click at [1205, 571] on icon "show more" at bounding box center [1194, 580] width 19 height 19
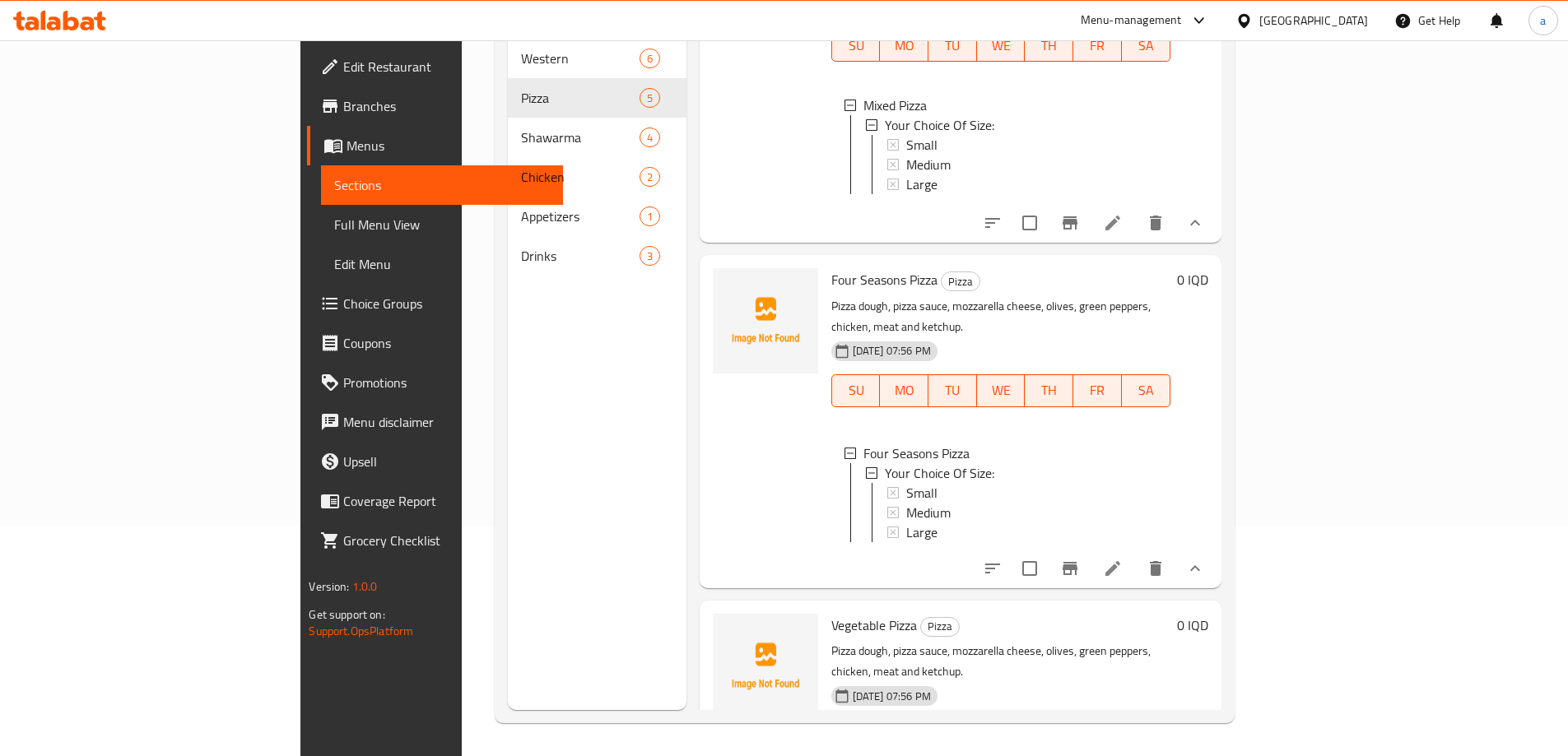
scroll to position [3, 0]
click at [1205, 755] on icon "show more" at bounding box center [1194, 768] width 19 height 19
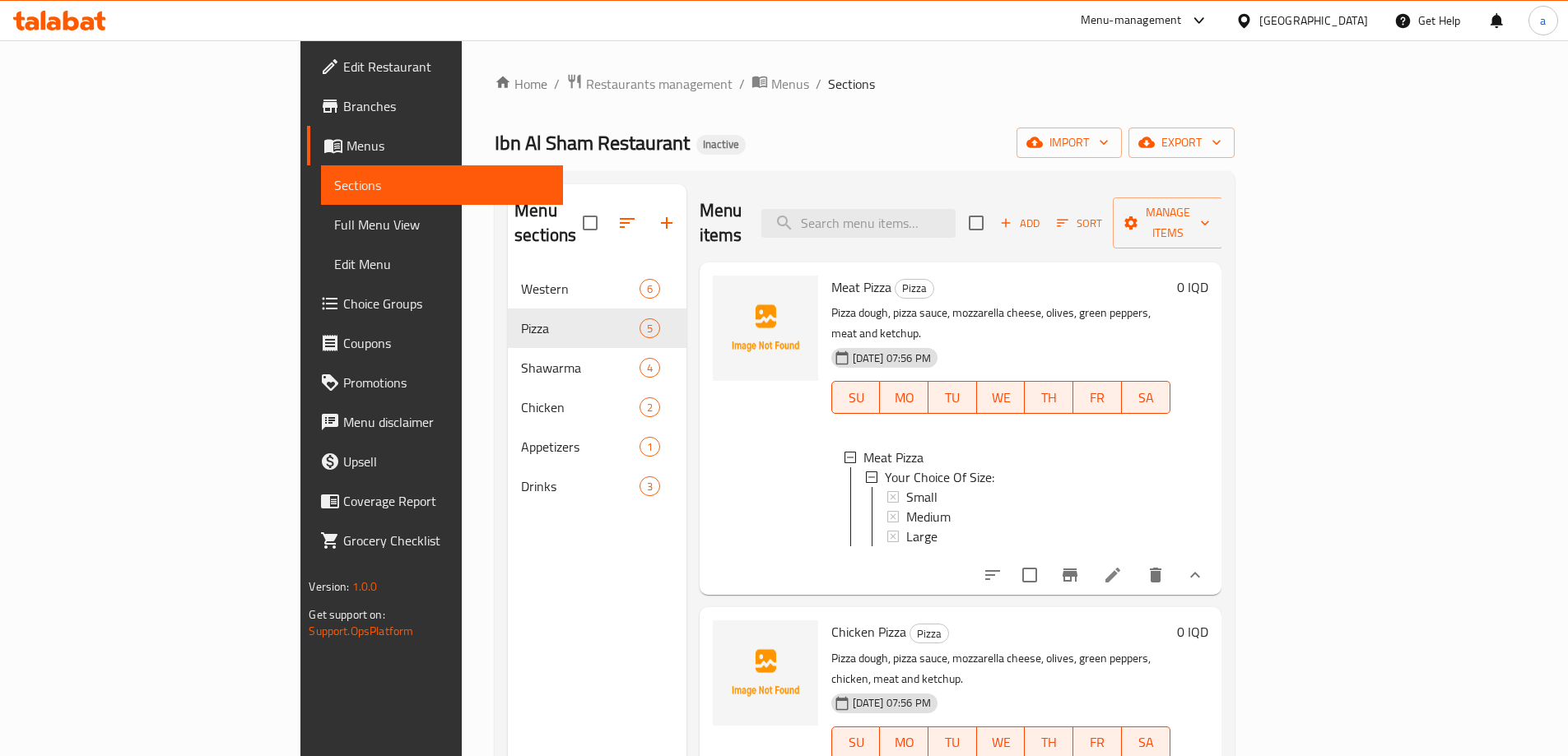
scroll to position [0, 0]
click at [727, 291] on icon "upload picture" at bounding box center [735, 299] width 16 height 15
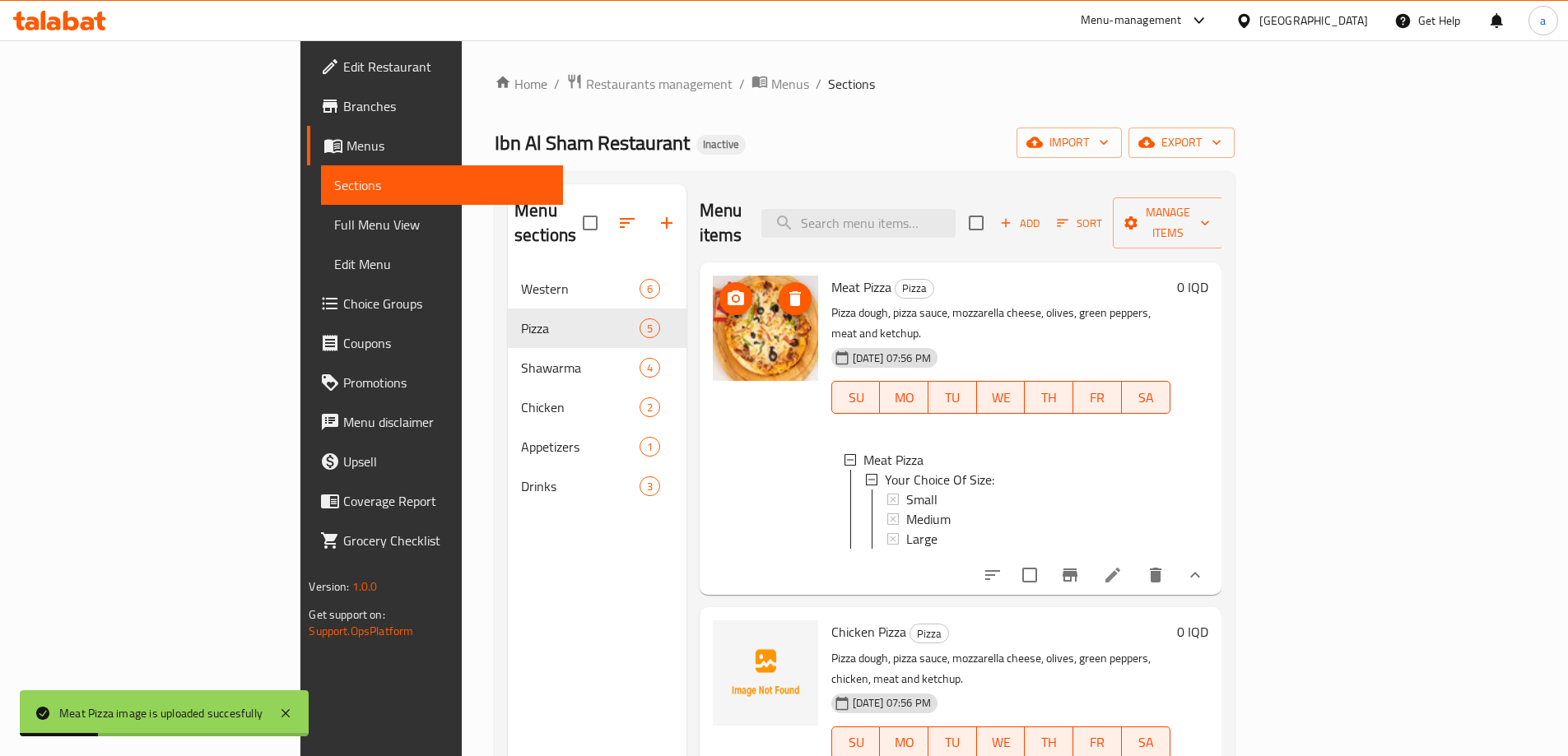
click at [727, 291] on icon "upload picture" at bounding box center [735, 299] width 16 height 15
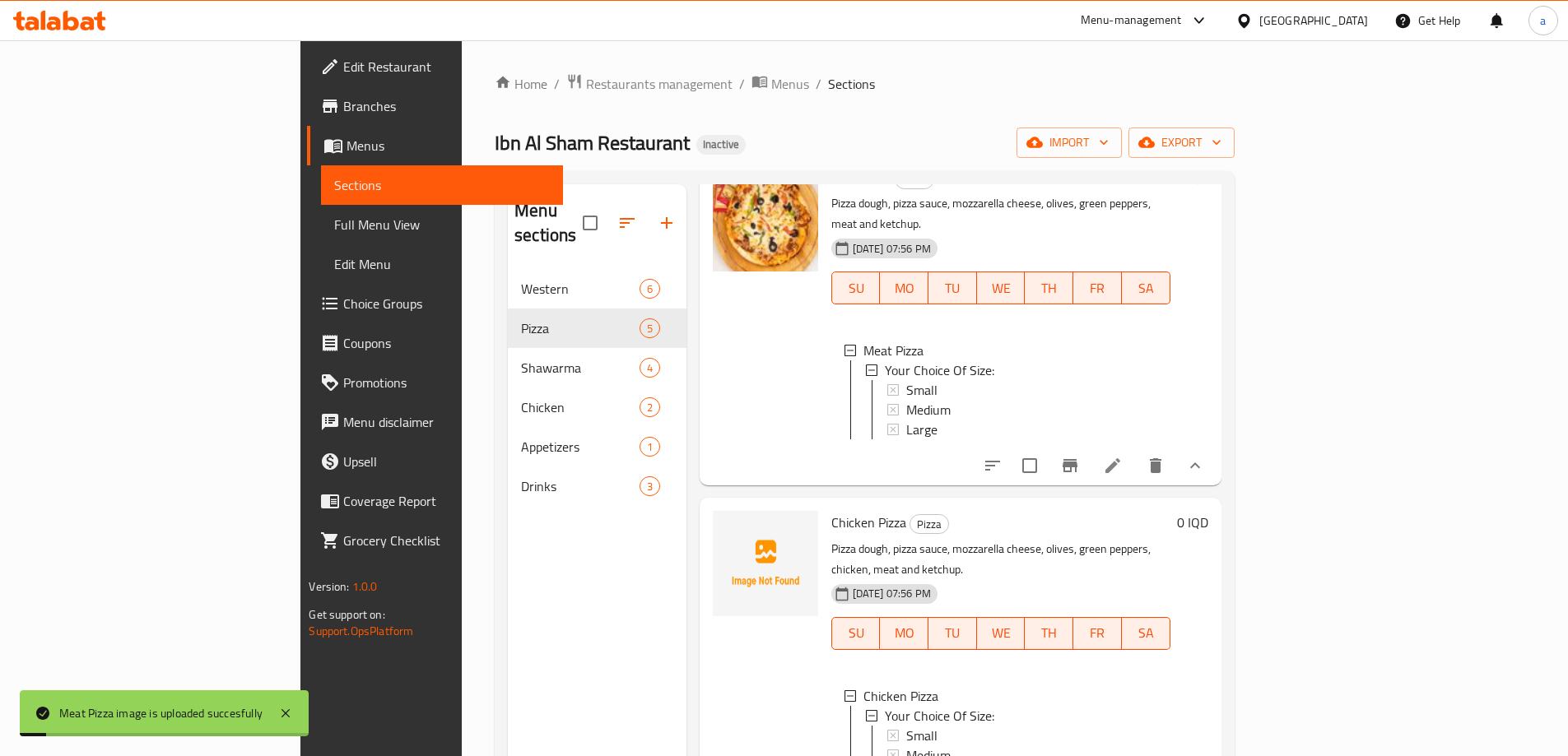
scroll to position [3, 0]
click at [726, 524] on icon "upload picture" at bounding box center [735, 534] width 19 height 19
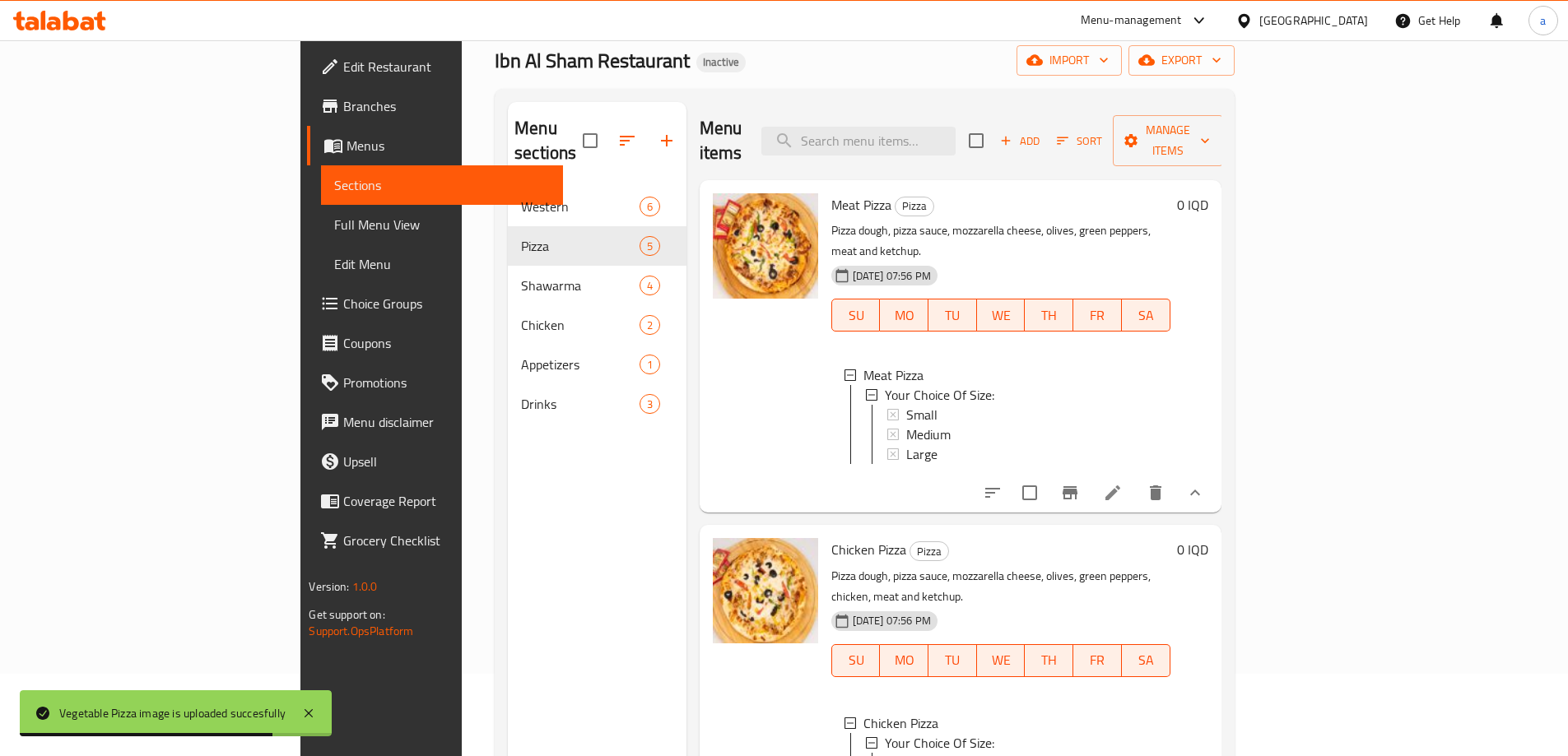
scroll to position [0, 0]
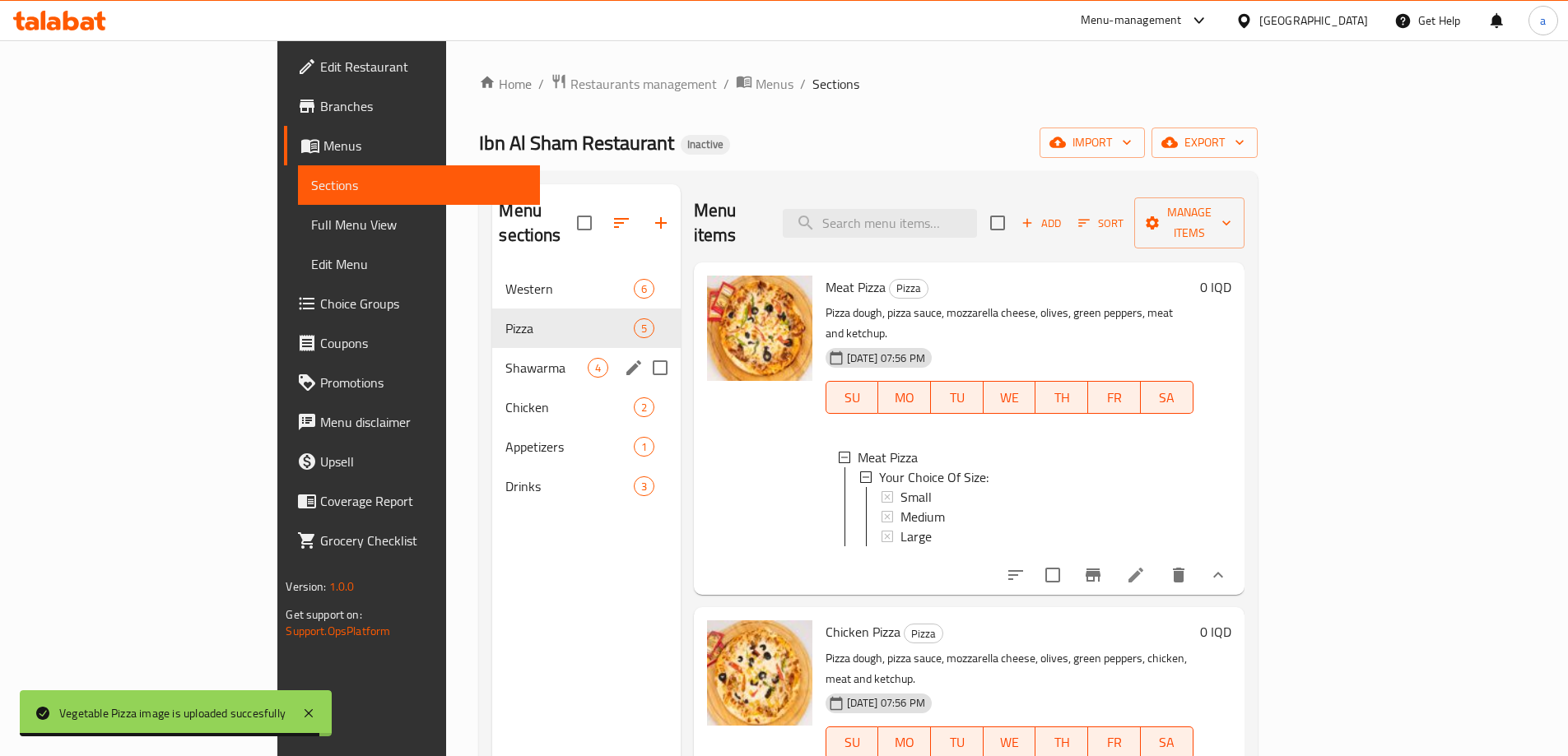
click at [494, 356] on div "Shawarma 4" at bounding box center [586, 368] width 188 height 40
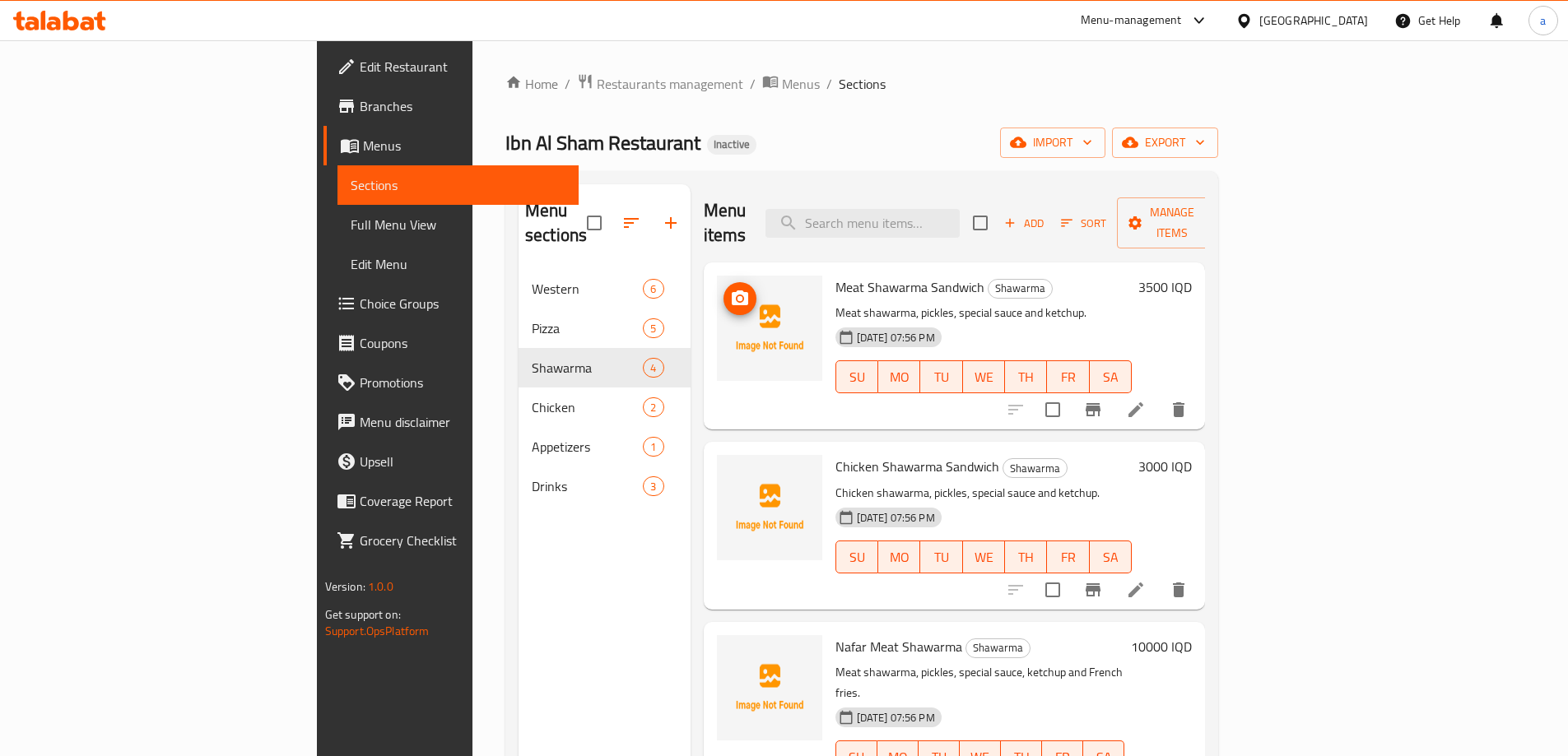
click at [730, 289] on icon "upload picture" at bounding box center [739, 299] width 19 height 19
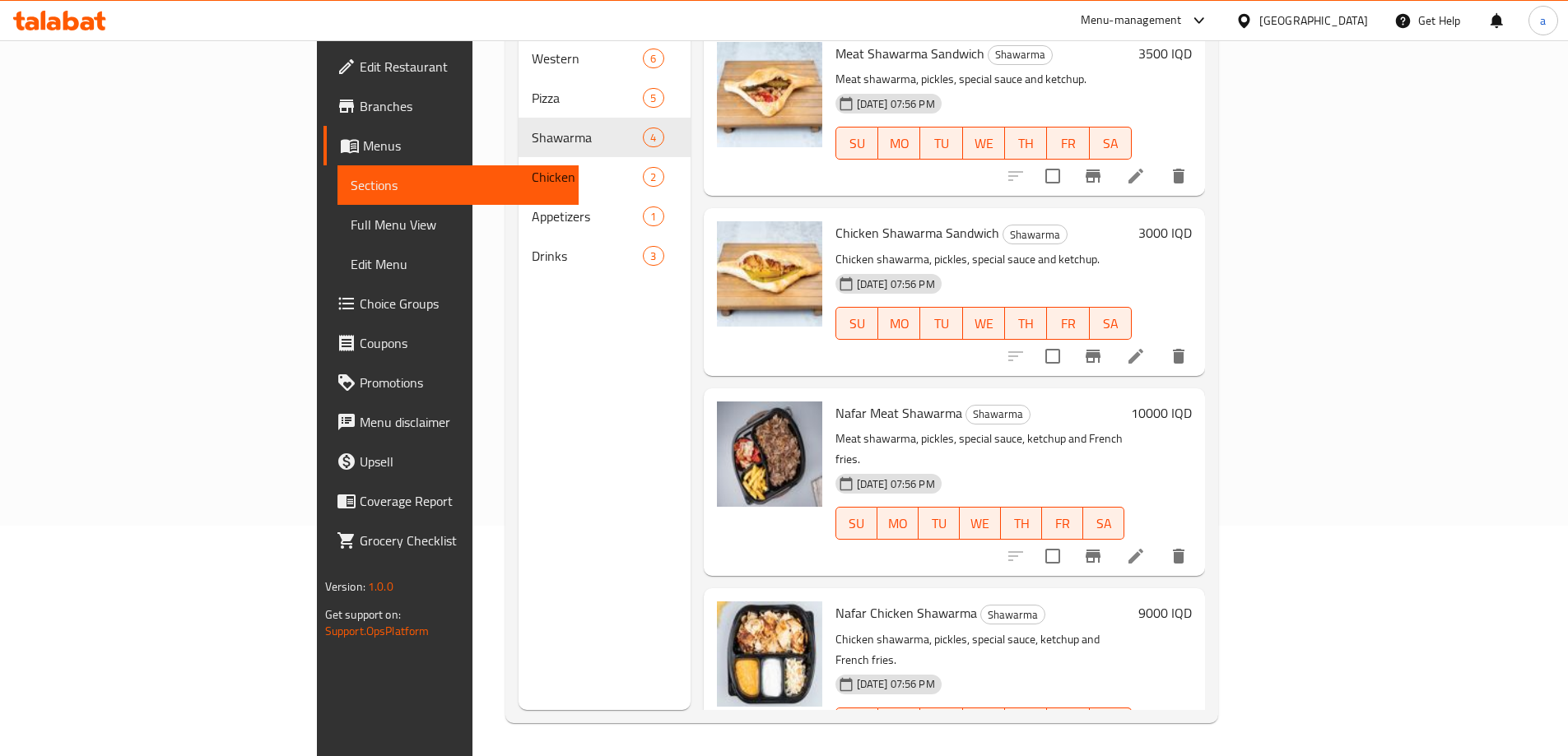
scroll to position [4, 0]
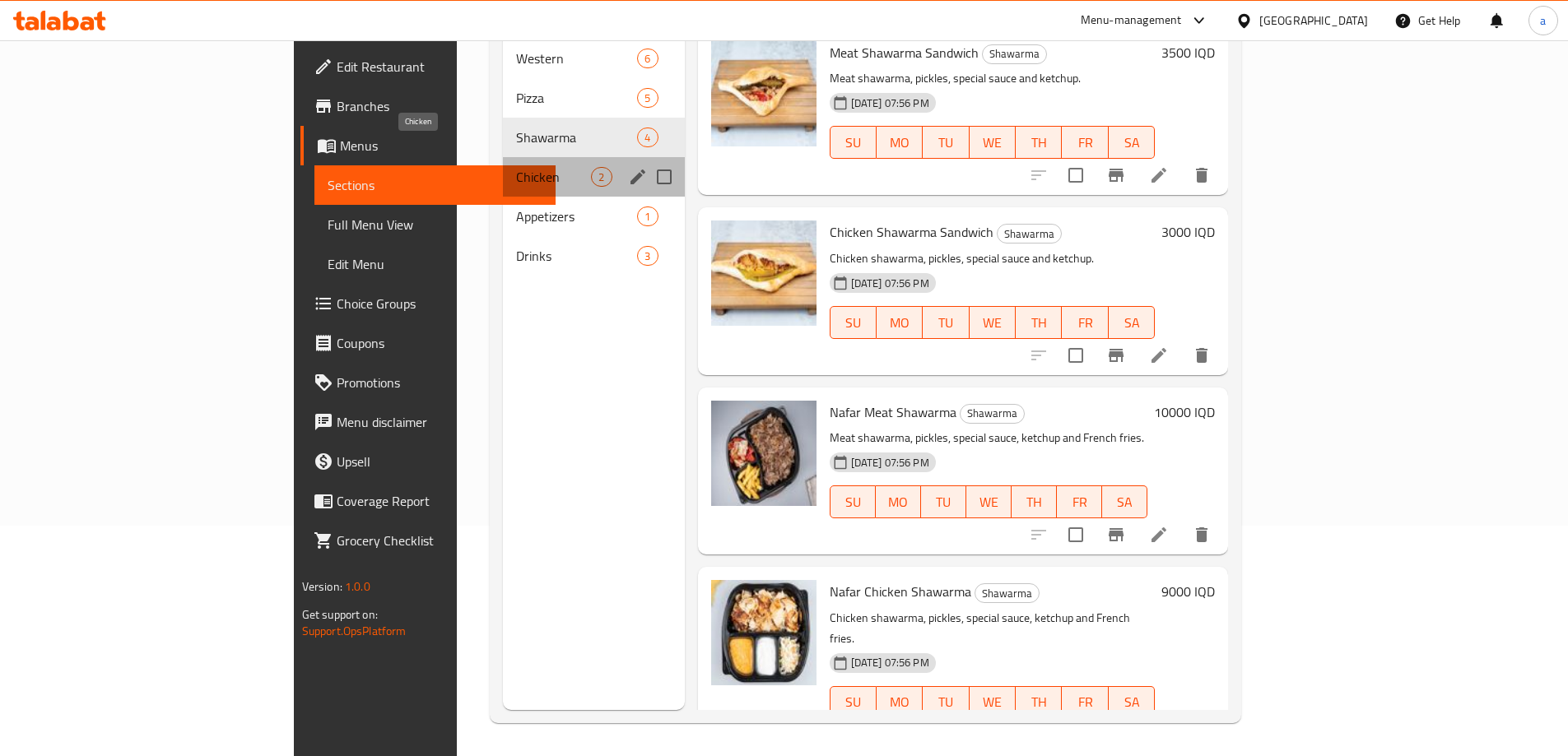
click at [516, 167] on span "Chicken" at bounding box center [553, 177] width 75 height 19
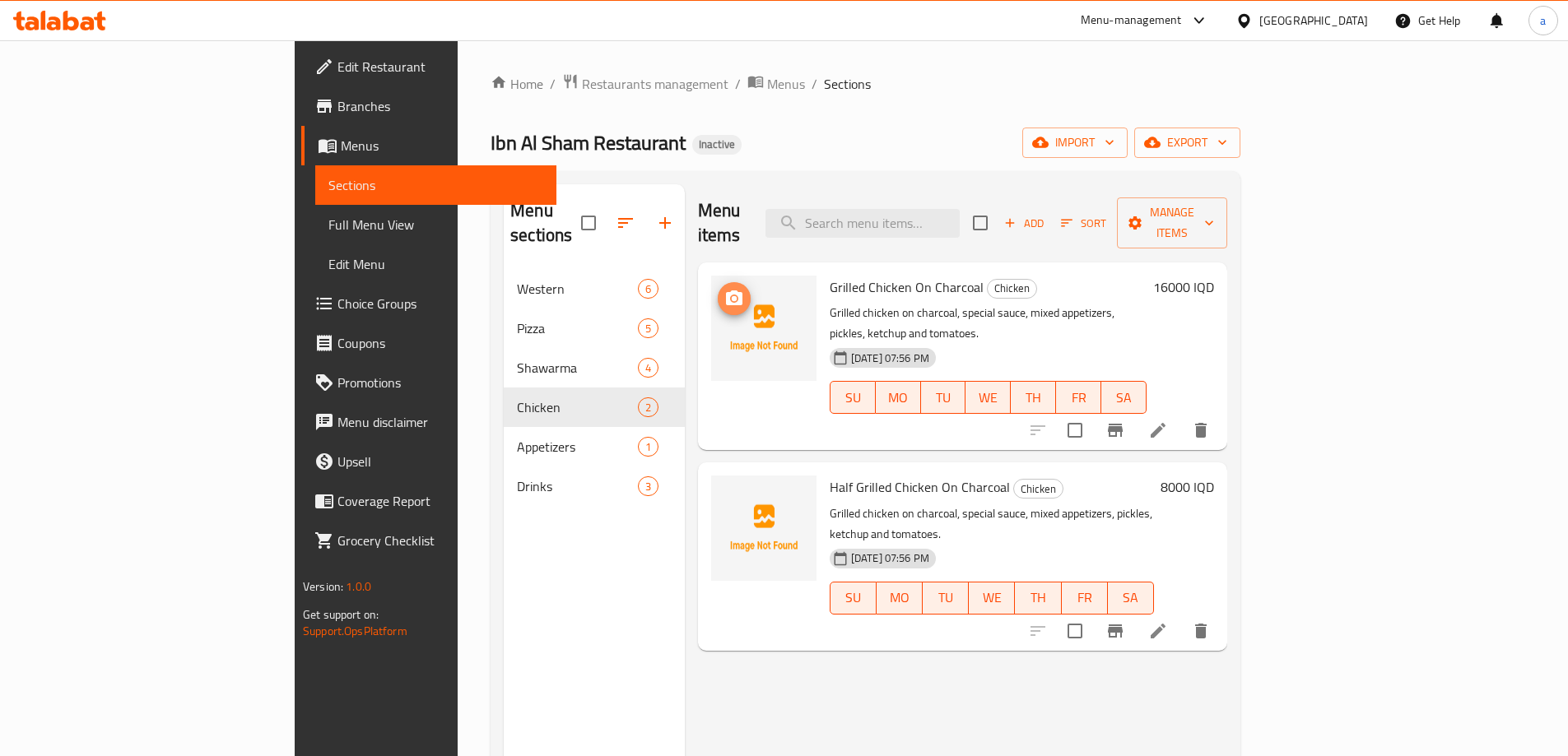
click at [724, 289] on icon "upload picture" at bounding box center [733, 299] width 19 height 19
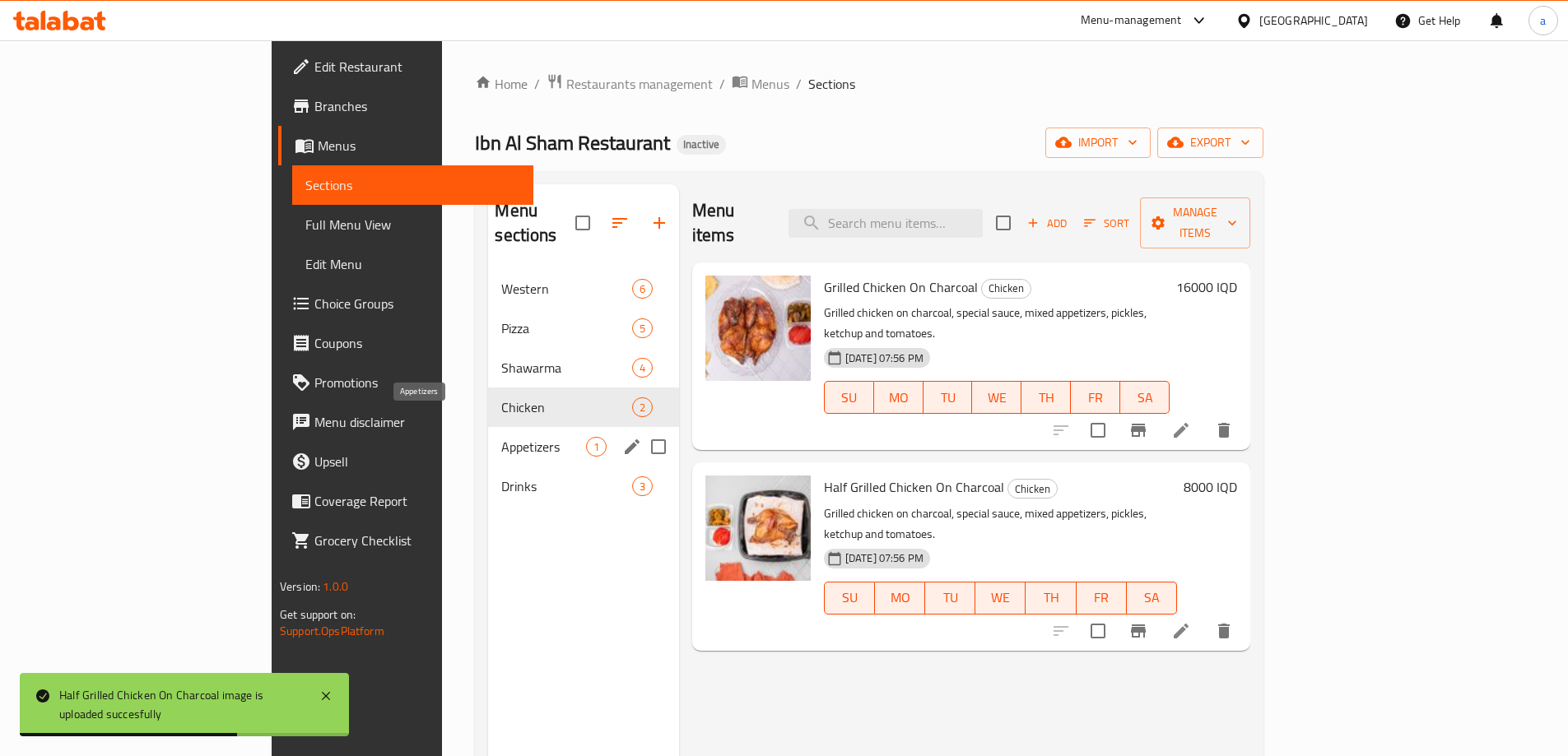
click at [502, 437] on span "Appetizers" at bounding box center [543, 446] width 84 height 19
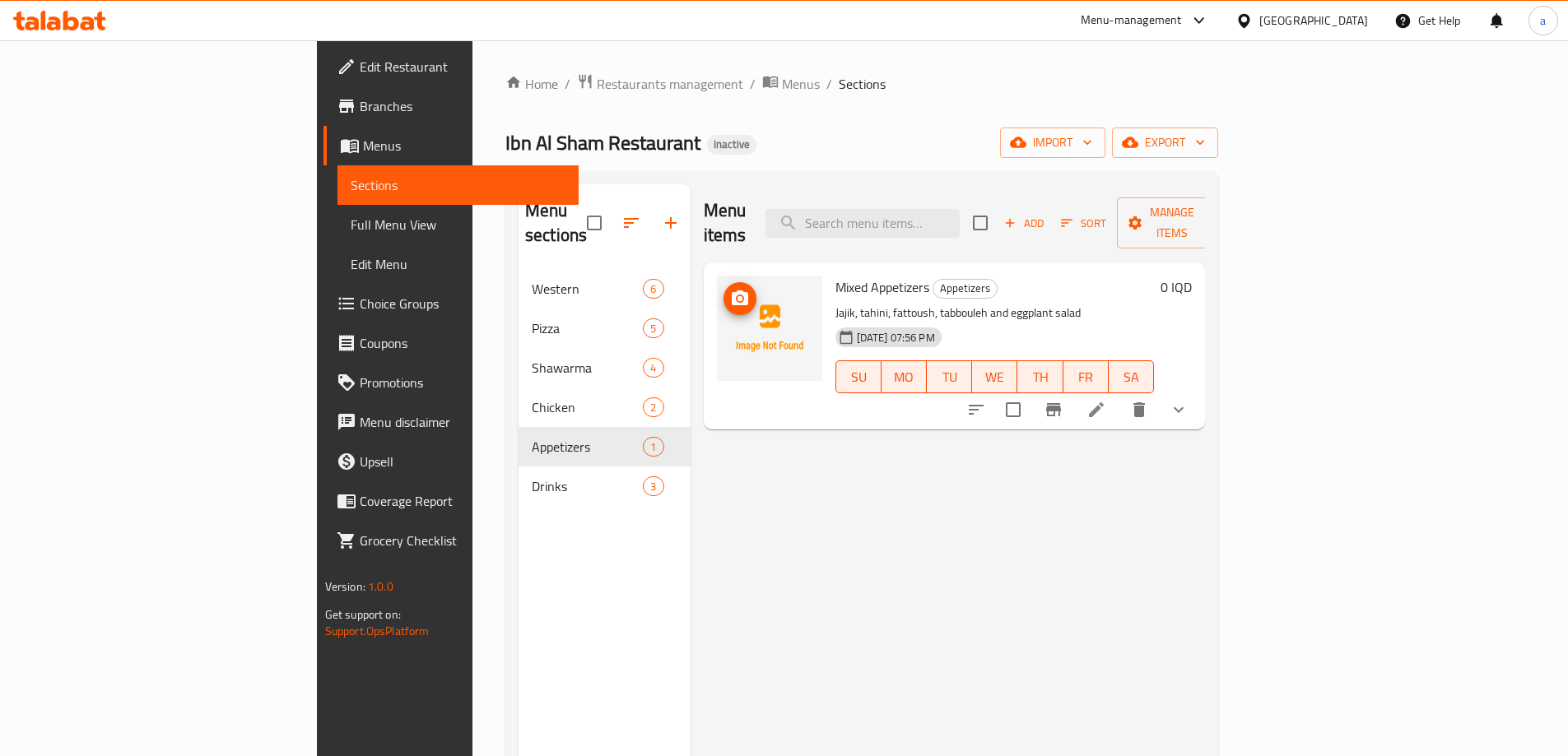
click at [732, 291] on icon "upload picture" at bounding box center [739, 299] width 16 height 15
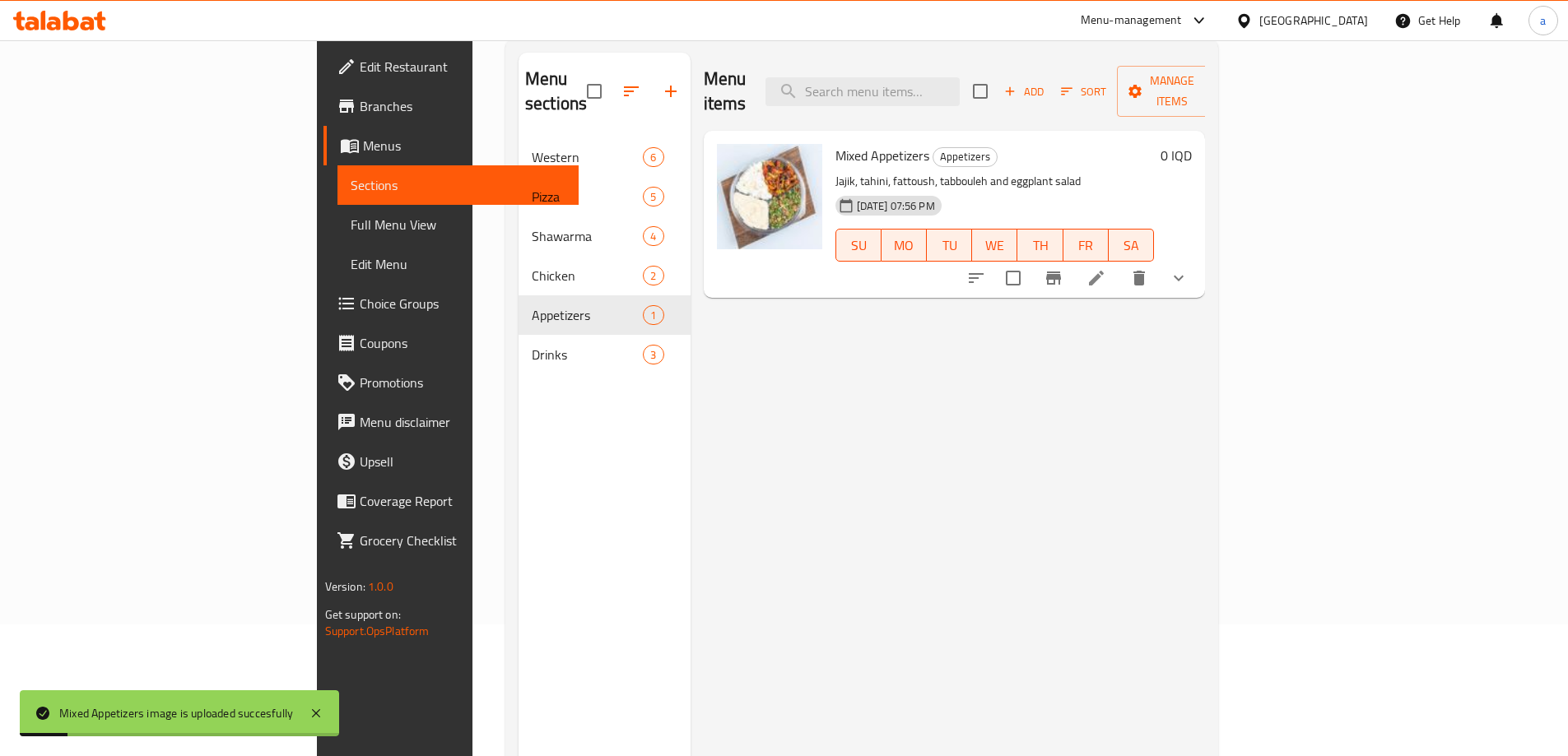
scroll to position [220, 0]
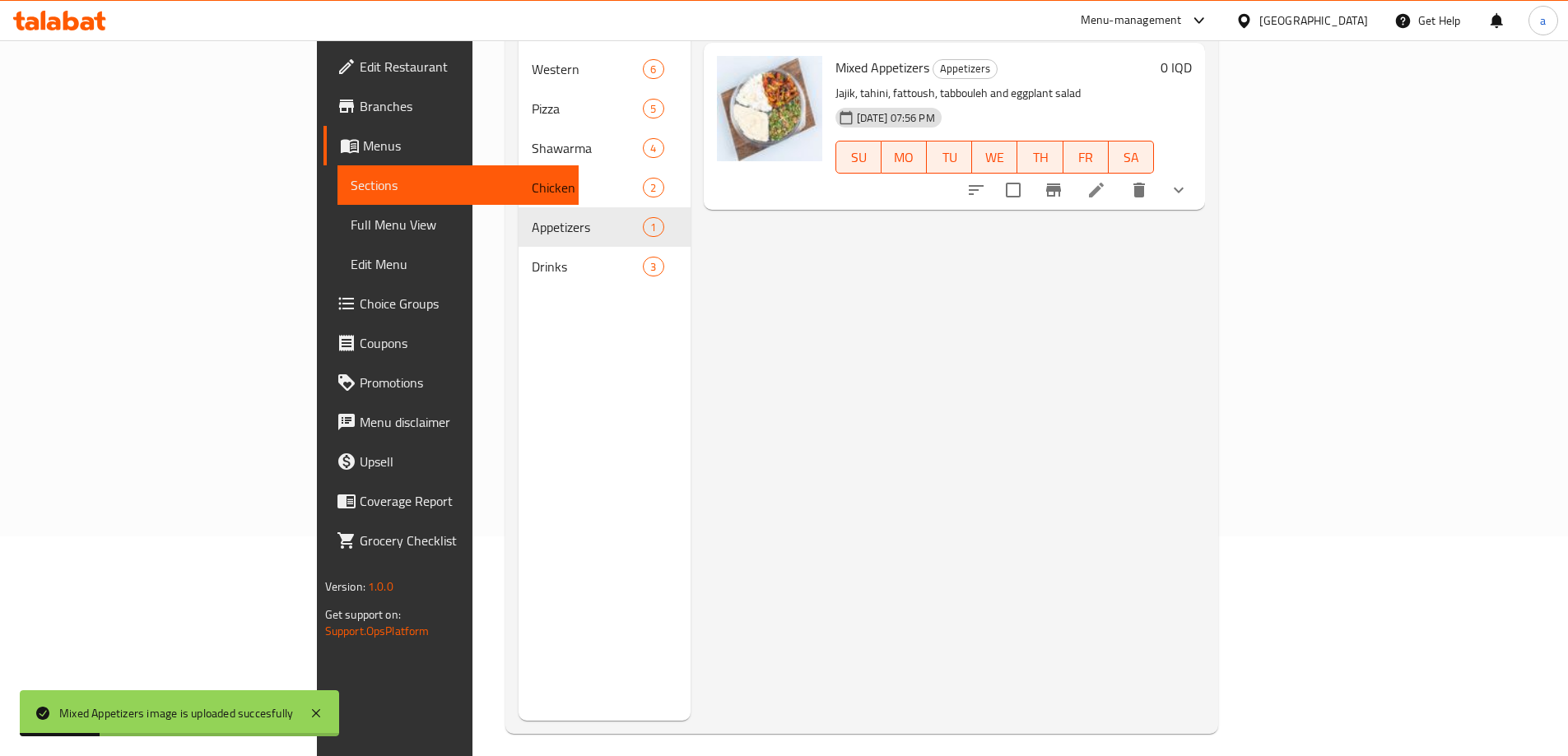
click at [532, 257] on span "Drinks" at bounding box center [587, 266] width 111 height 19
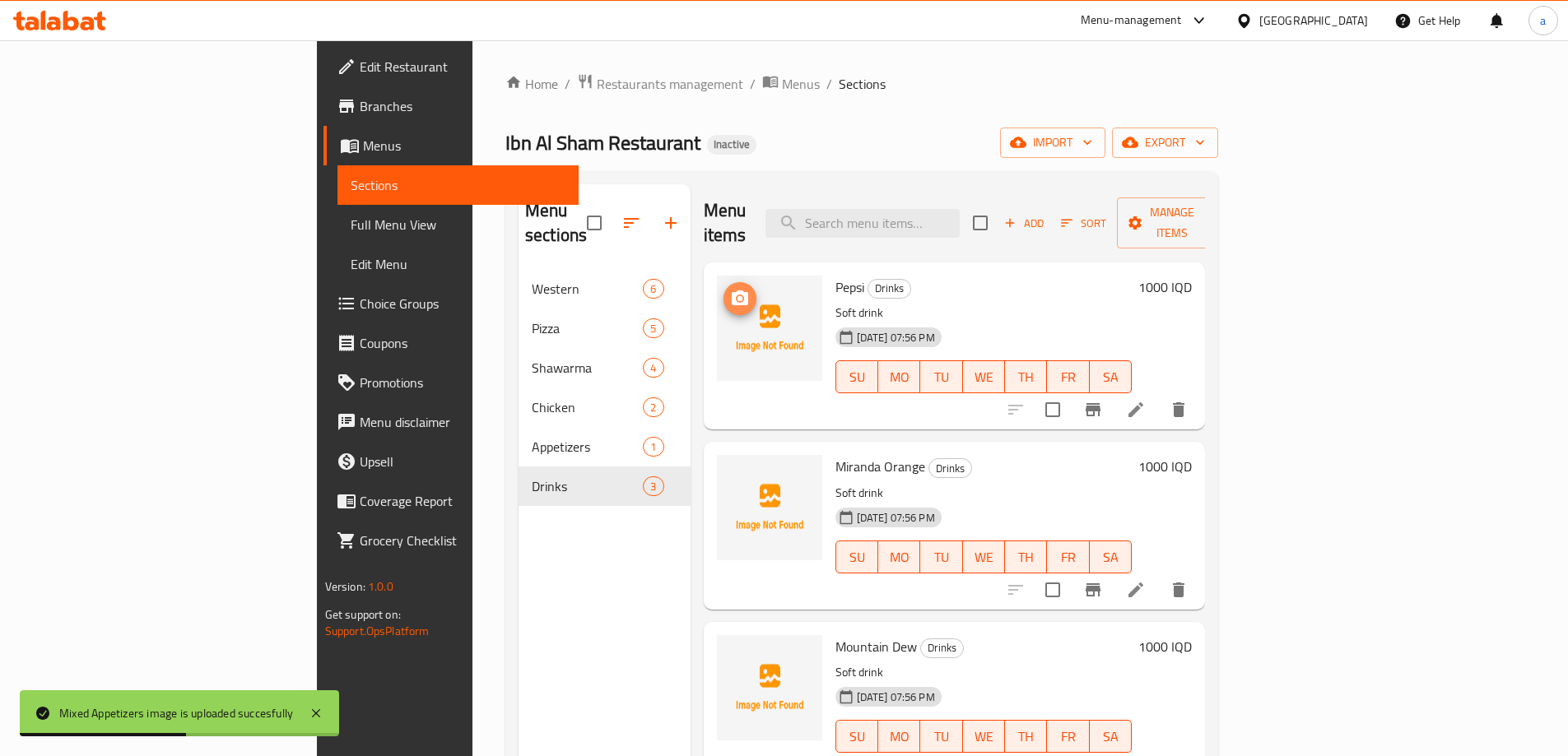
click at [730, 289] on icon "upload picture" at bounding box center [739, 299] width 19 height 19
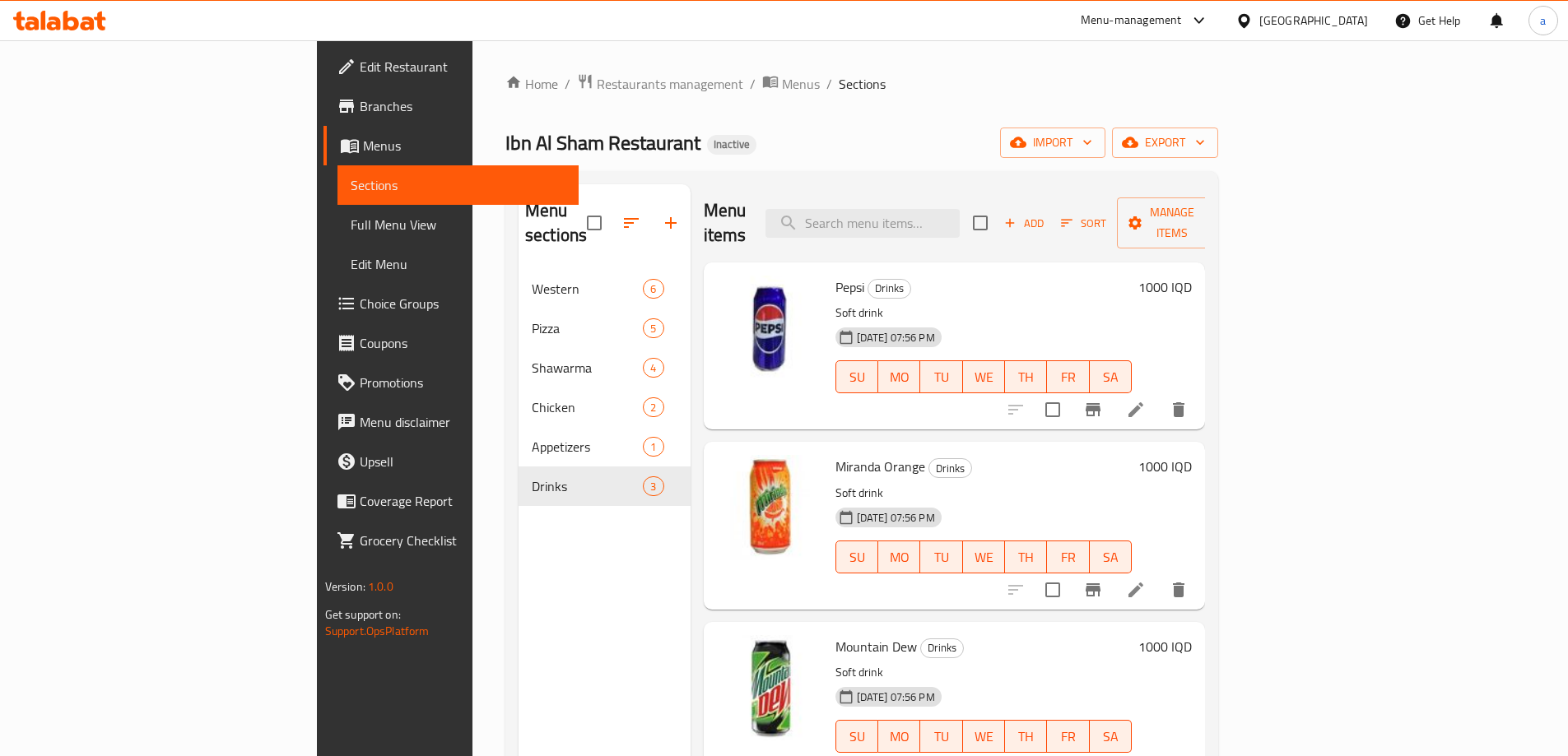
click at [351, 220] on span "Full Menu View" at bounding box center [458, 224] width 215 height 19
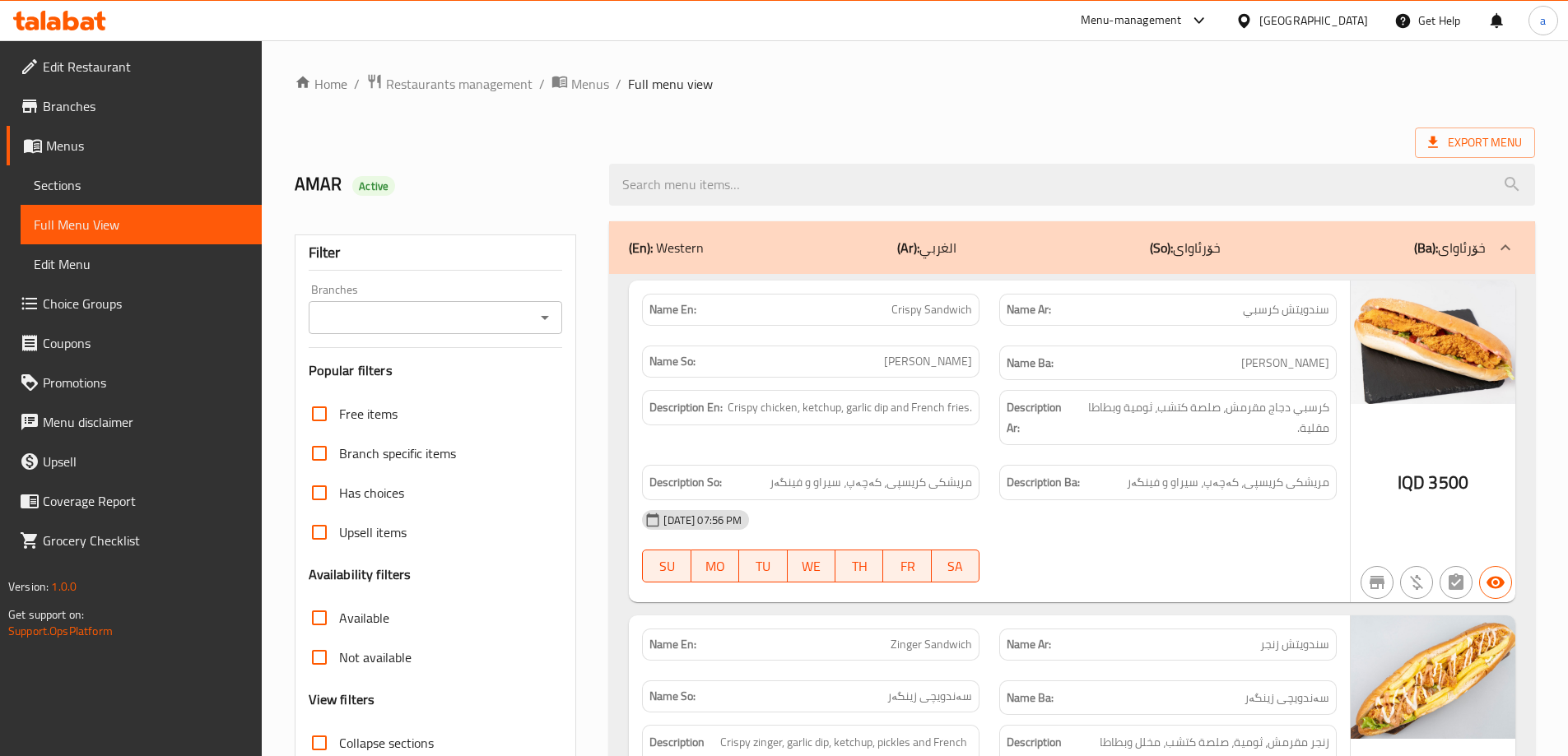
click at [539, 318] on icon "Open" at bounding box center [545, 317] width 19 height 19
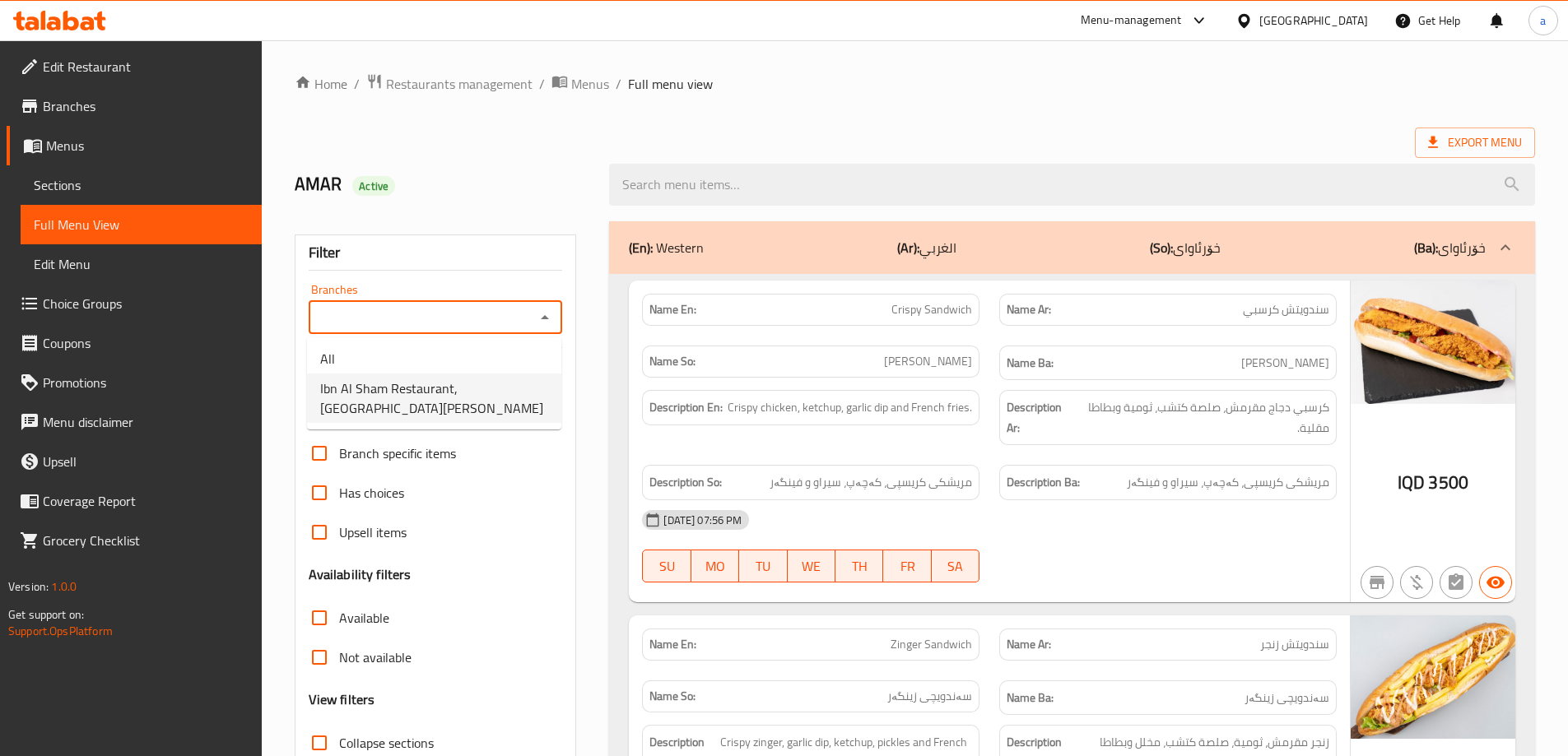
click at [451, 387] on span "Ibn Al Sham Restaurant, [GEOGRAPHIC_DATA][PERSON_NAME]" at bounding box center [435, 398] width 228 height 40
type input "Ibn Al Sham Restaurant, [GEOGRAPHIC_DATA][PERSON_NAME]"
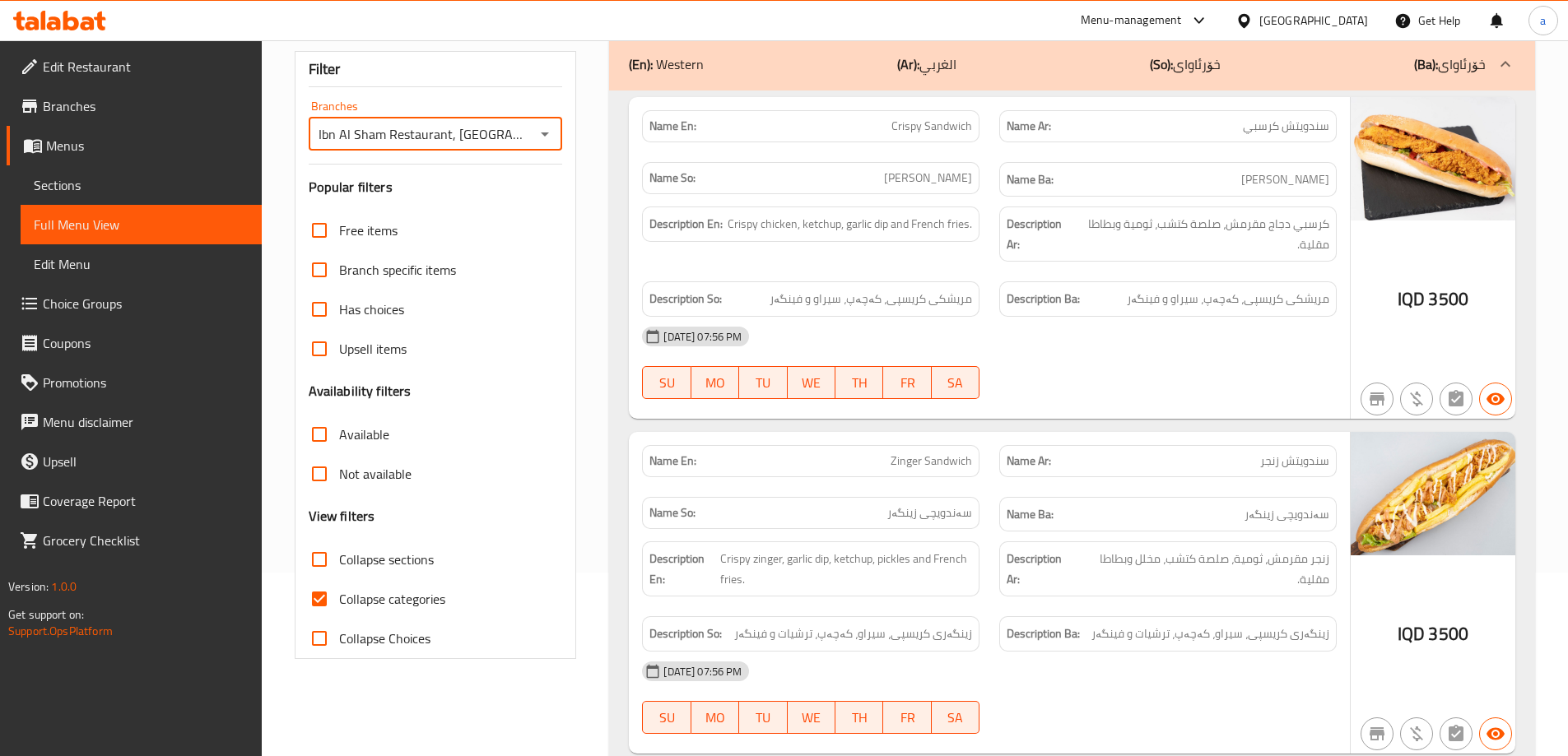
scroll to position [220, 0]
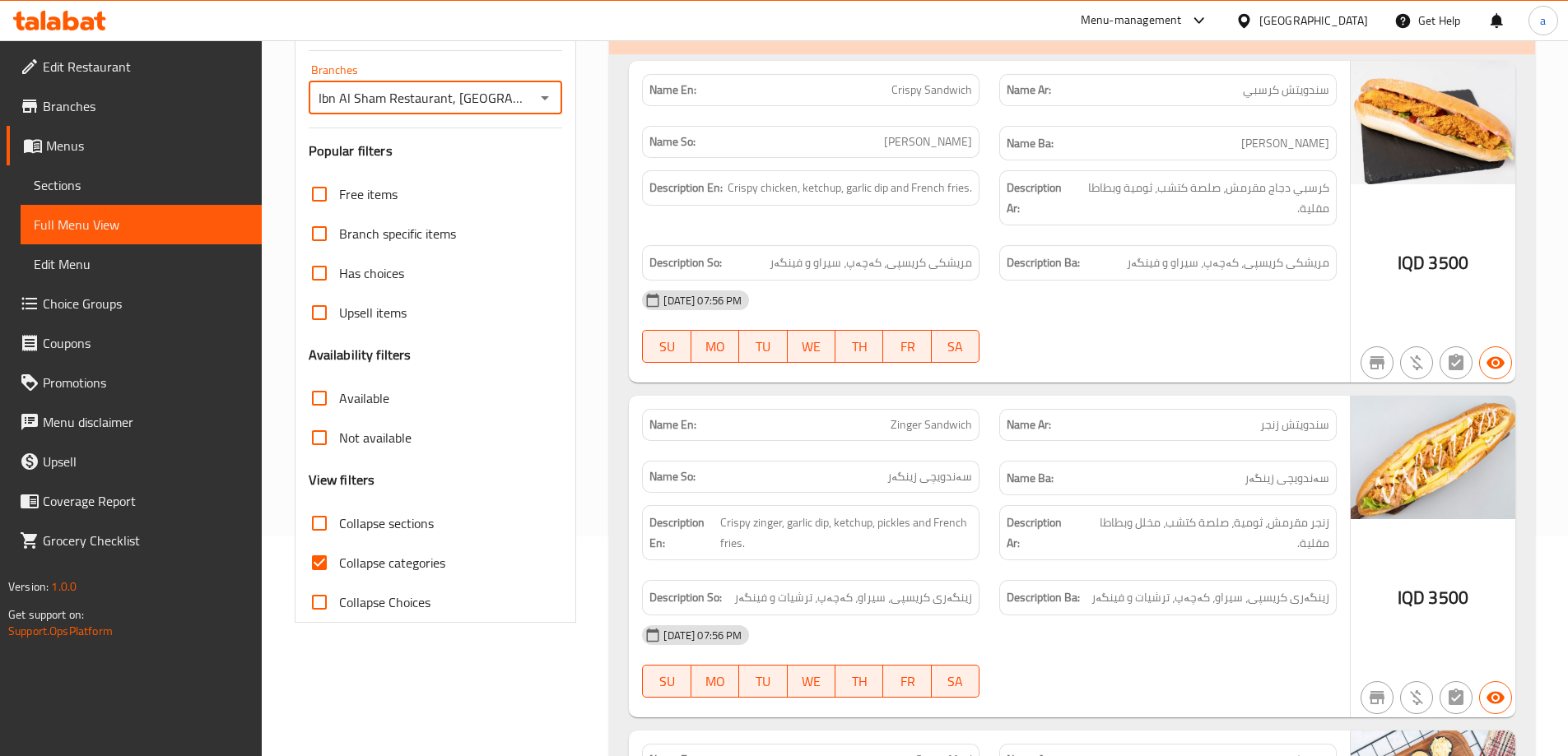
click at [310, 561] on input "Collapse categories" at bounding box center [319, 562] width 40 height 40
checkbox input "false"
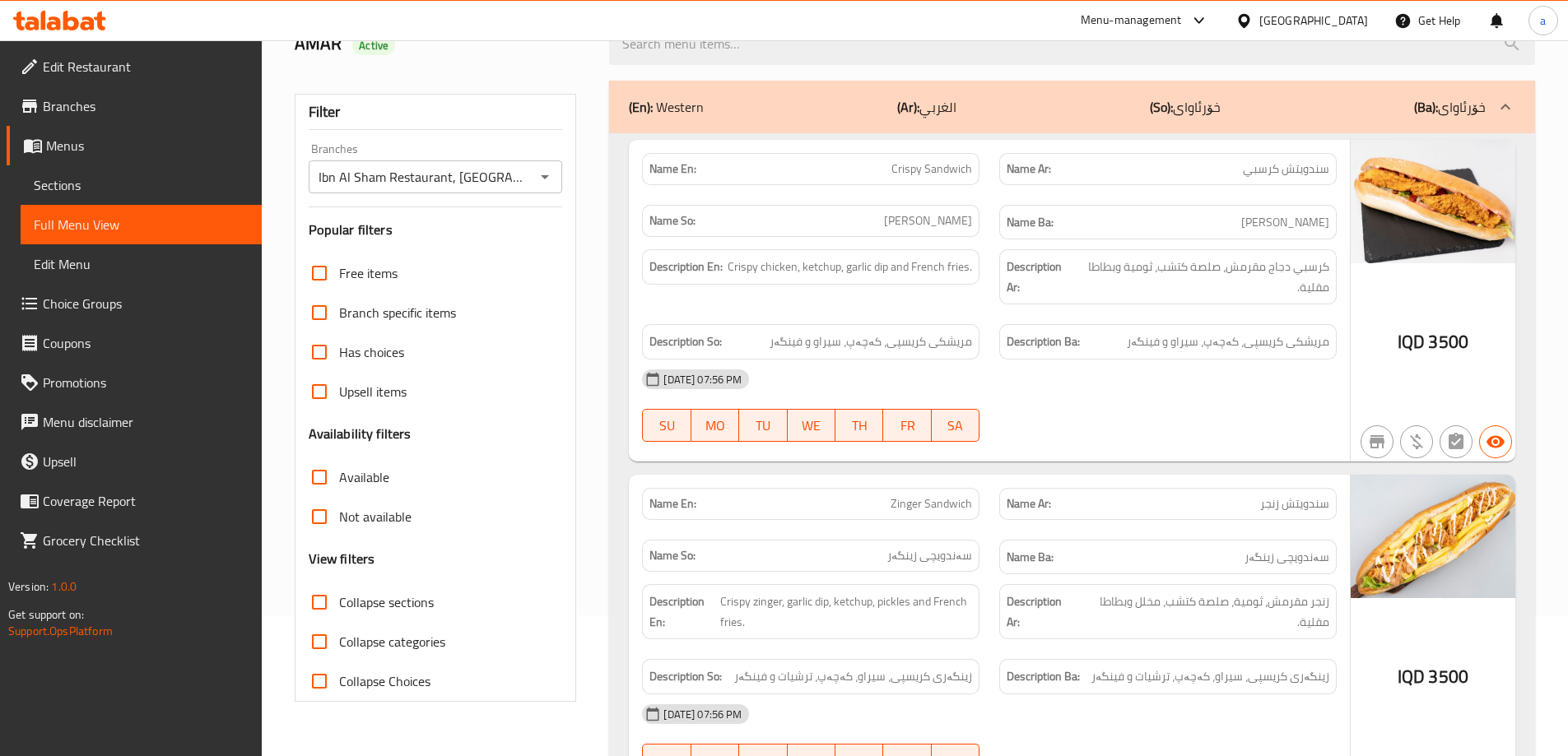
scroll to position [142, 0]
click at [928, 173] on span "Crispy Sandwich" at bounding box center [931, 167] width 80 height 17
copy span "Crispy Sandwich"
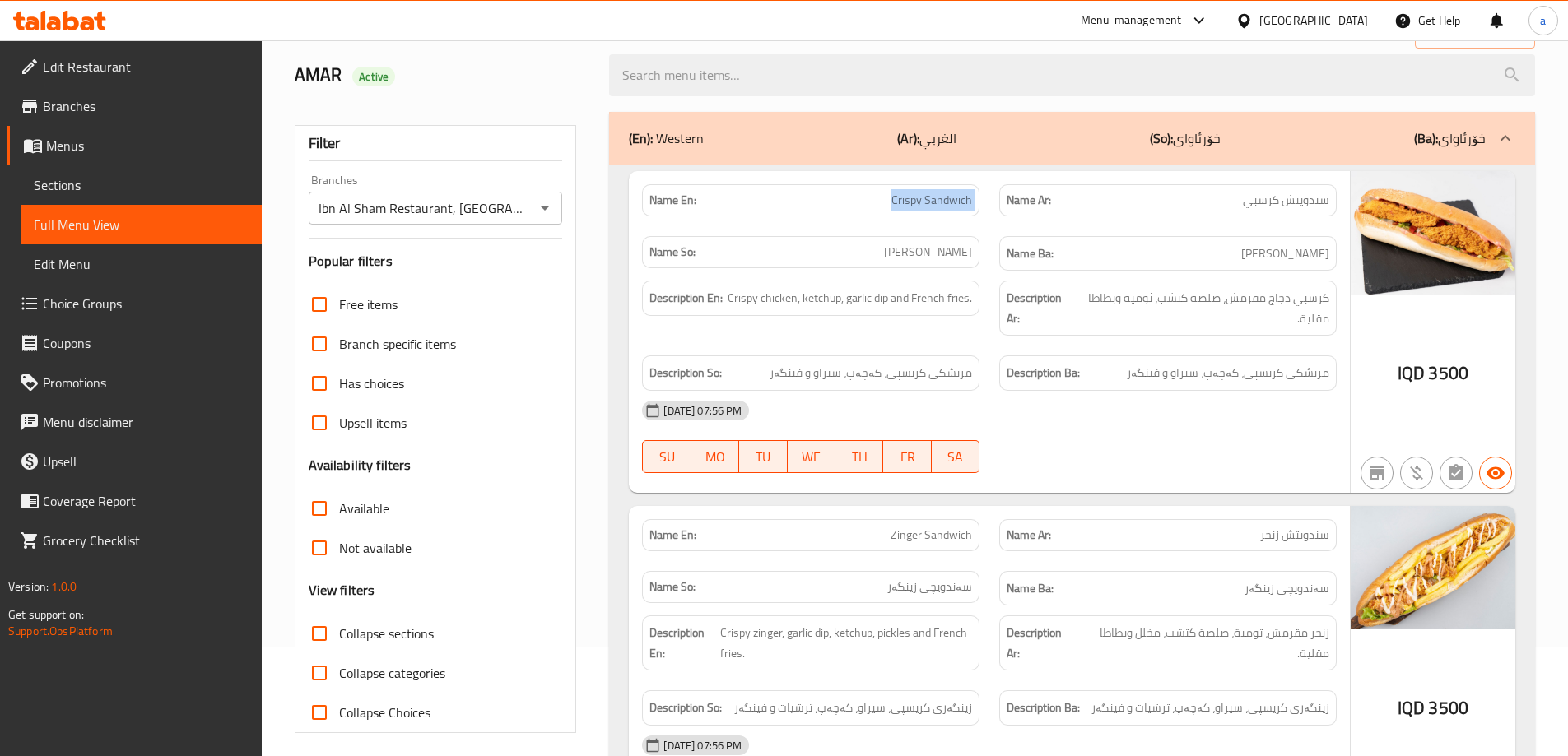
scroll to position [77, 0]
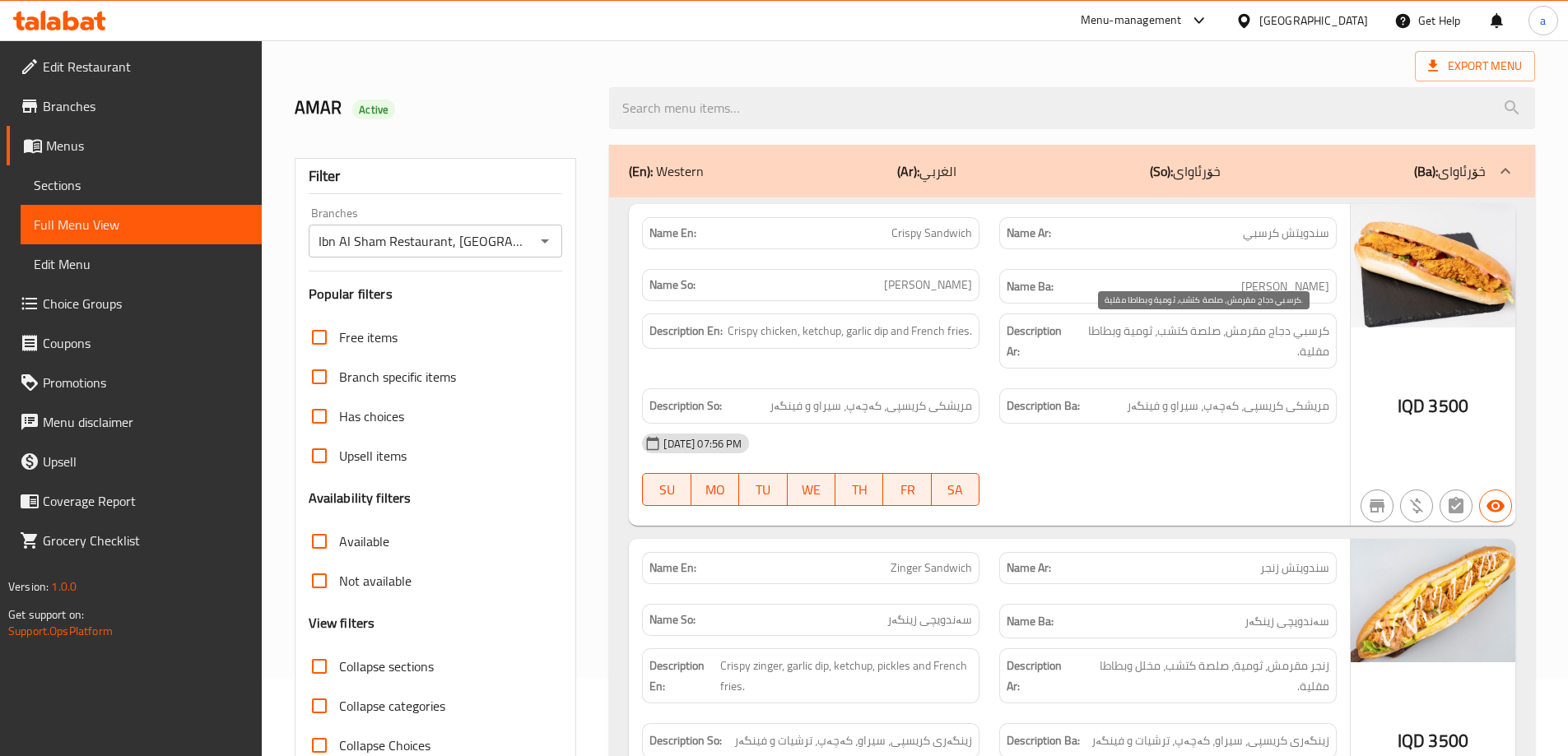
click at [1207, 333] on span "كرسبي دجاج مقرمش، صلصة كتشب، ثومية وبطاطا مقلية." at bounding box center [1202, 342] width 255 height 41
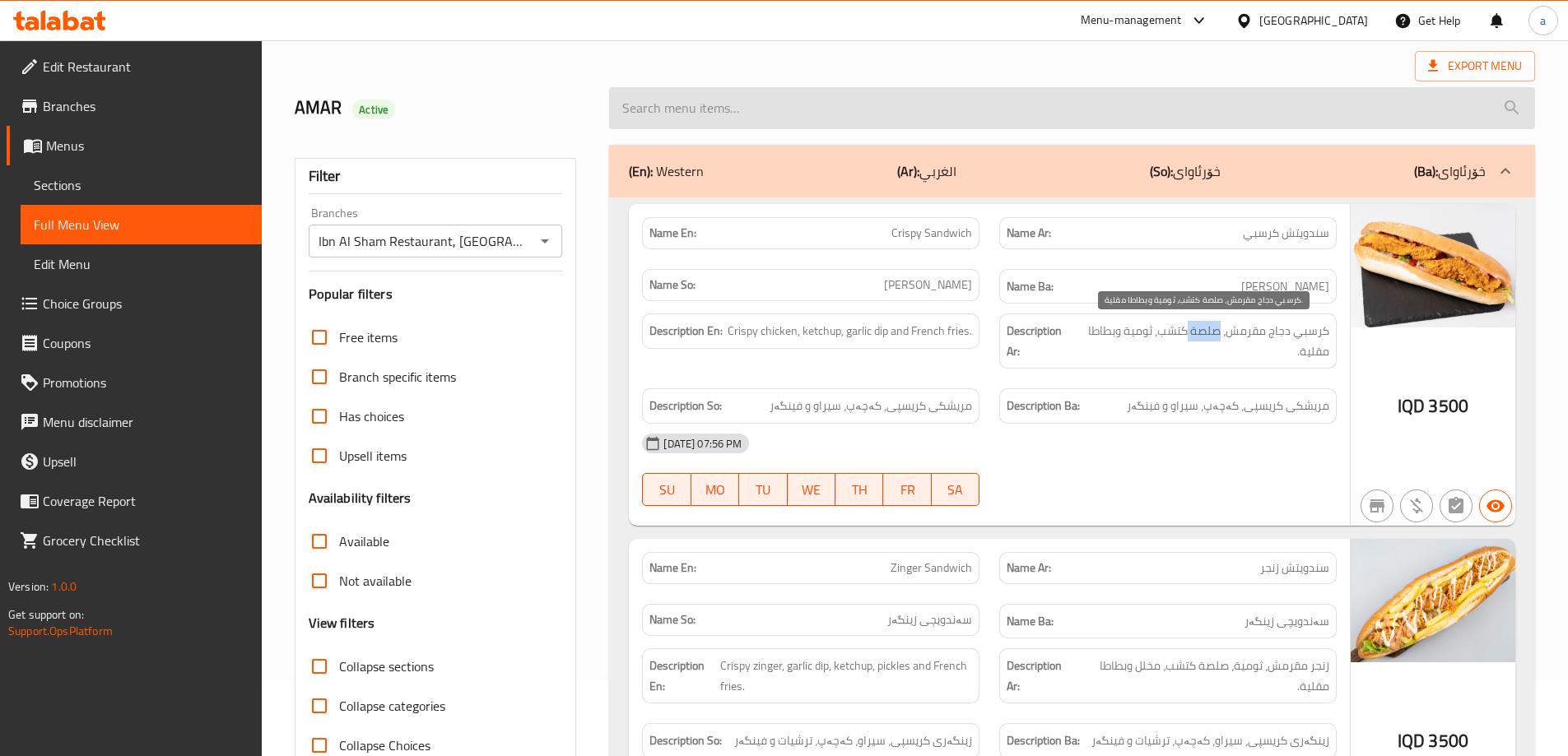
copy span "صلصة"
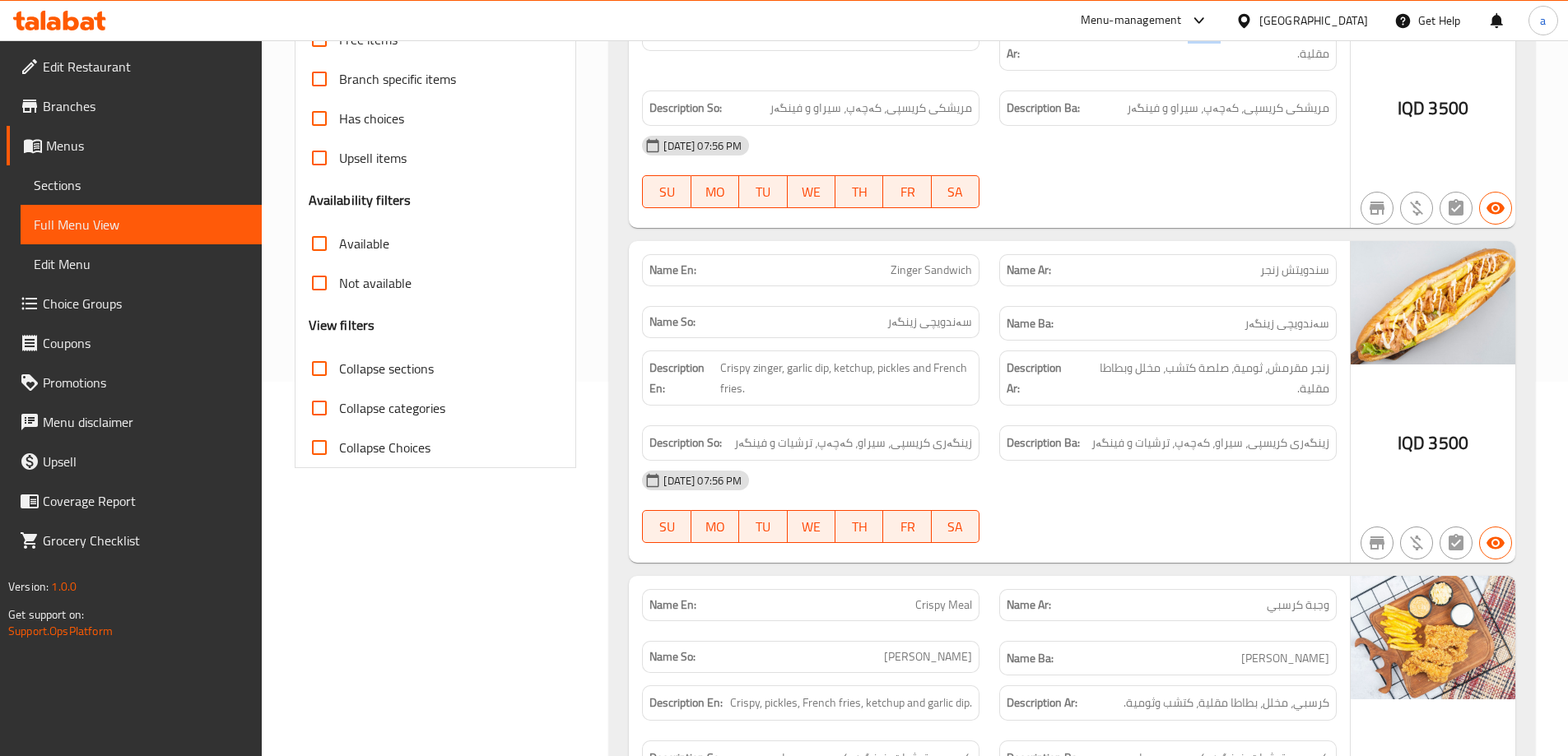
scroll to position [406, 0]
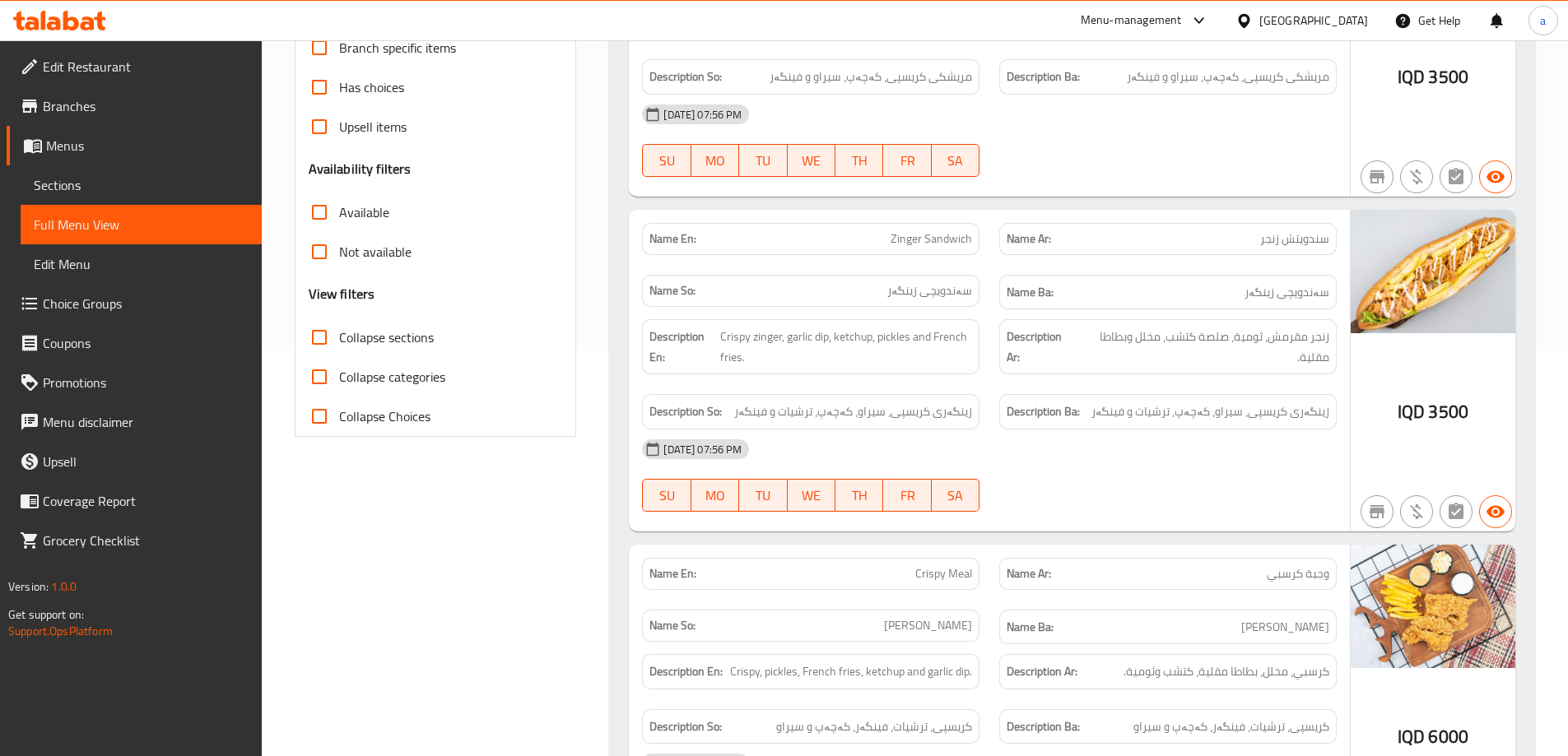
click at [934, 231] on span "Zinger Sandwich" at bounding box center [931, 239] width 81 height 17
copy span "Zinger Sandwich"
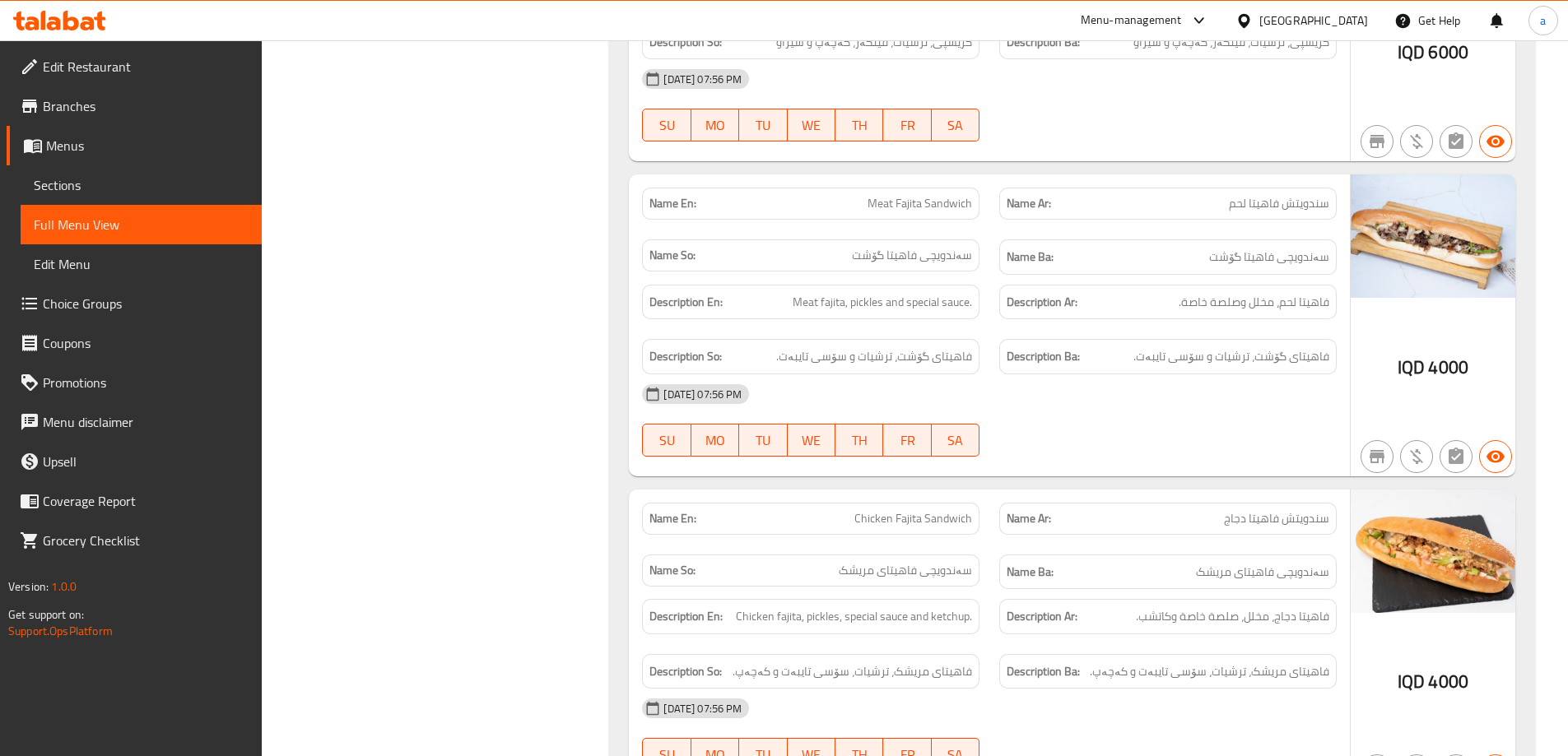
scroll to position [1120, 0]
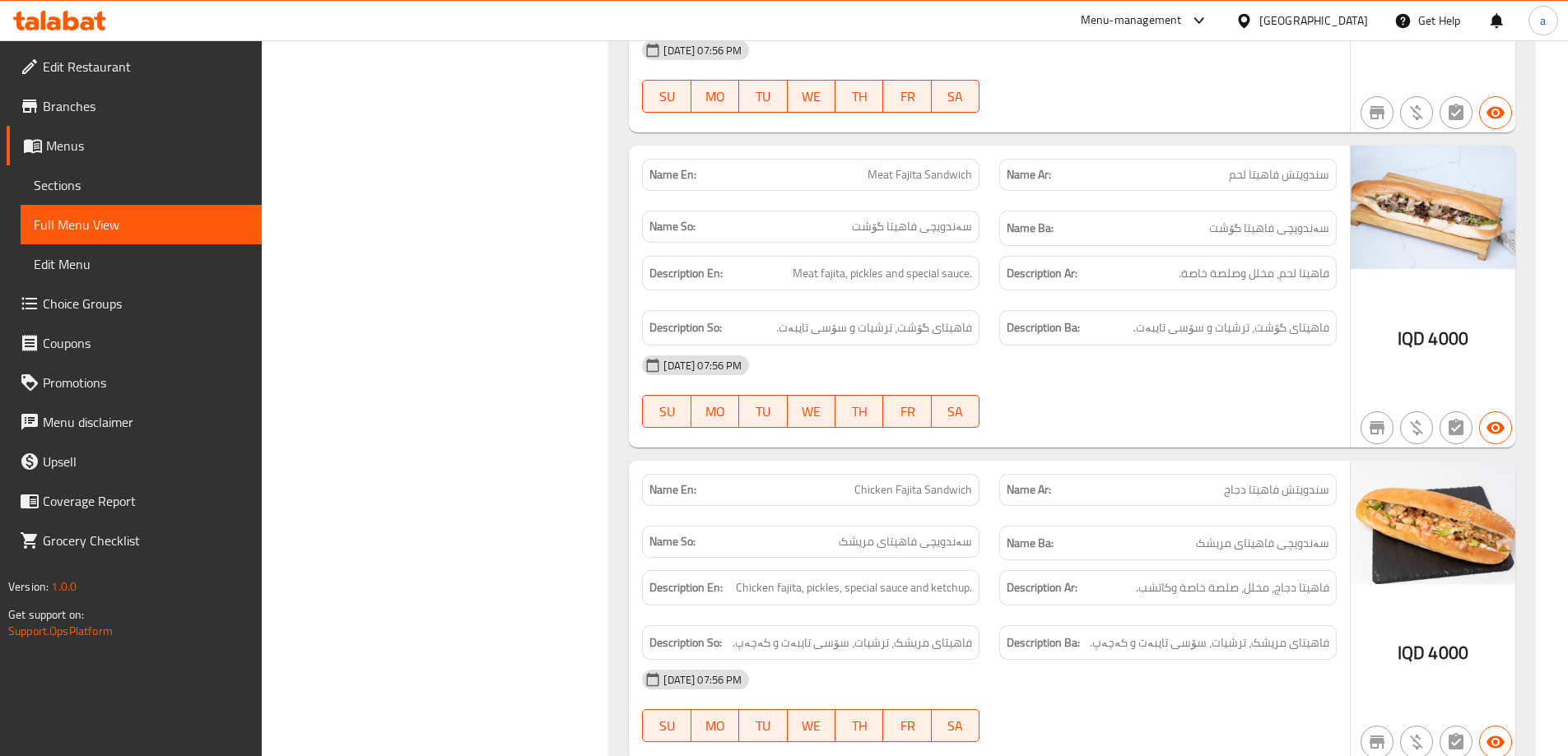
click at [925, 168] on span "Meat Fajita Sandwich" at bounding box center [920, 175] width 105 height 17
copy span "Meat Fajita Sandwich"
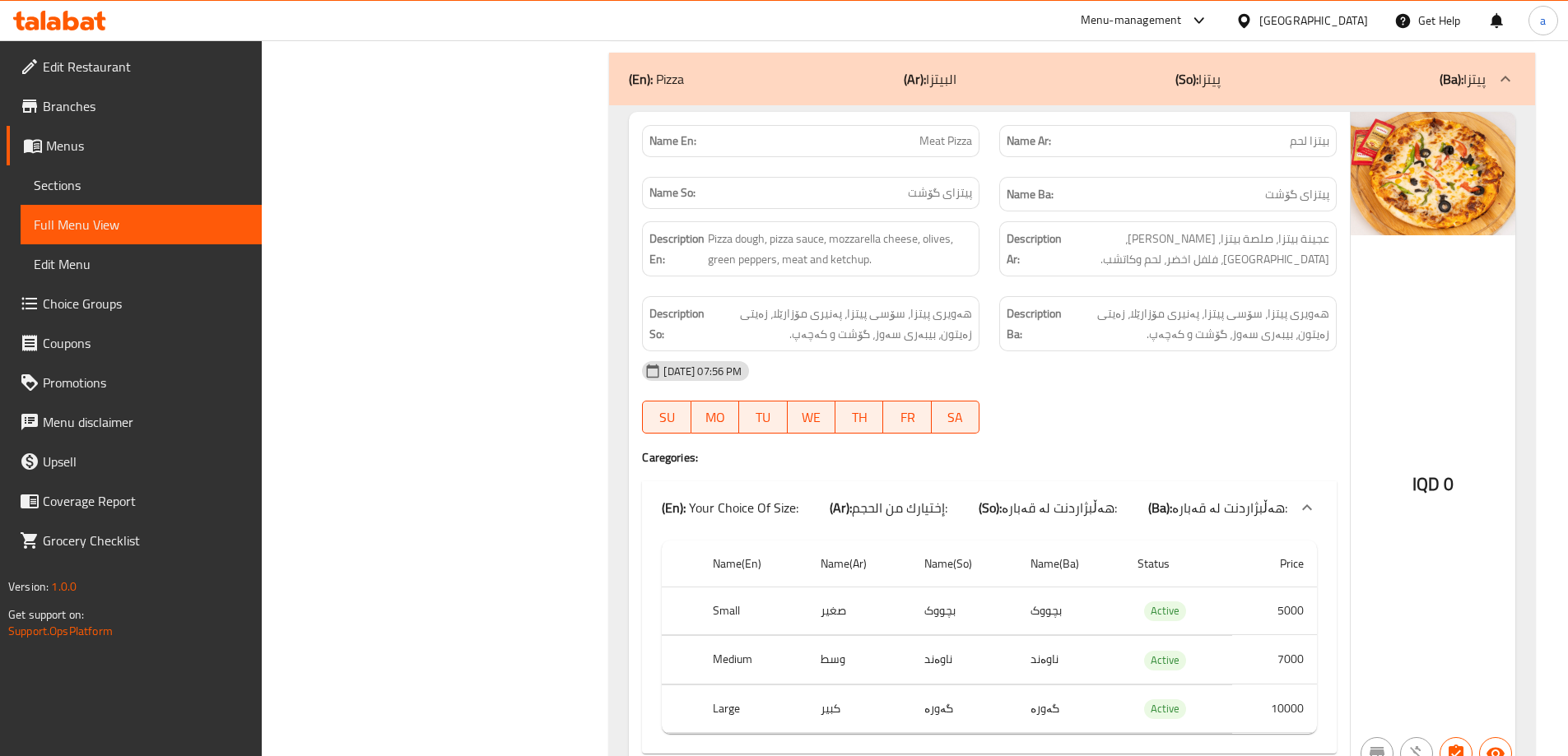
scroll to position [2216, 0]
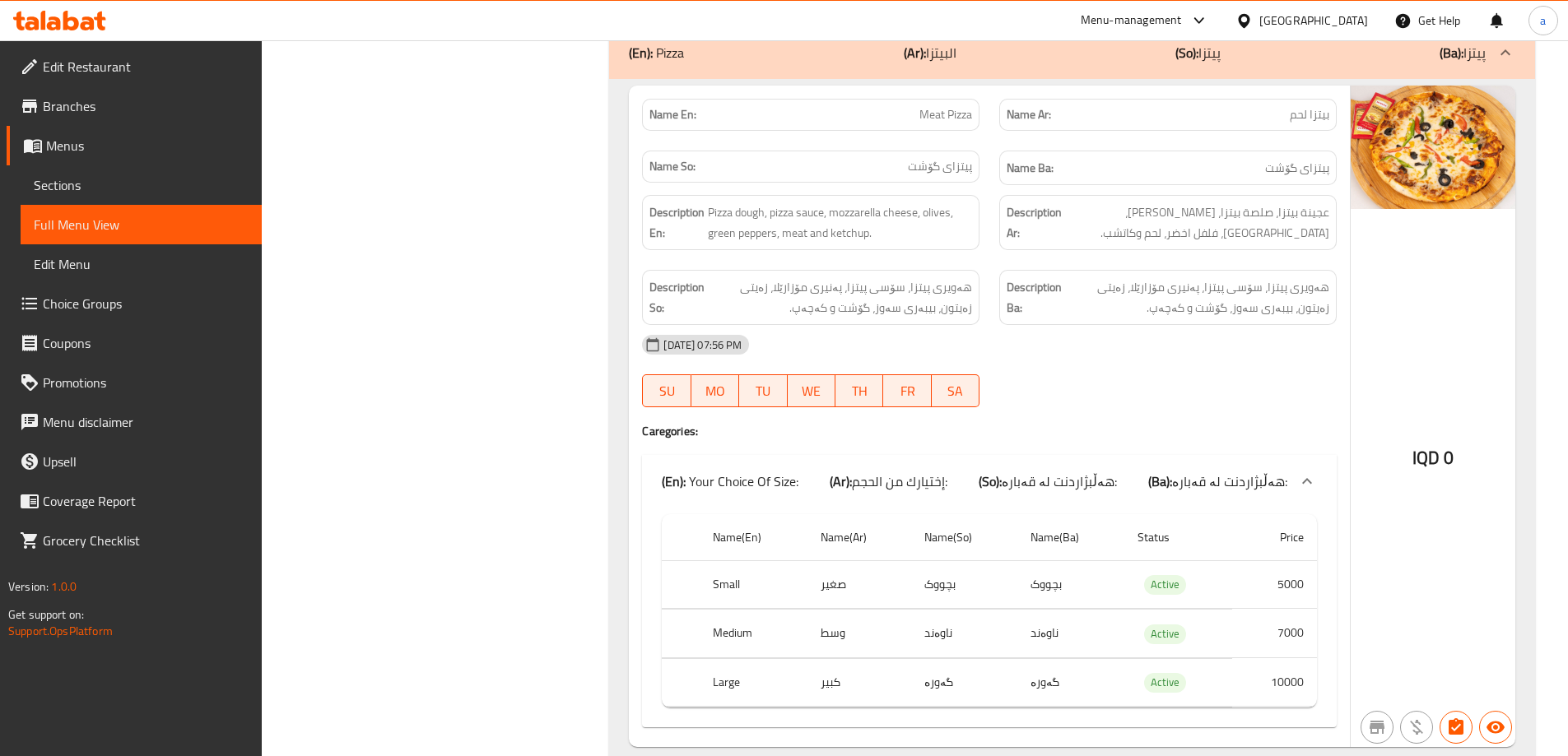
copy span "Meat Pizza"
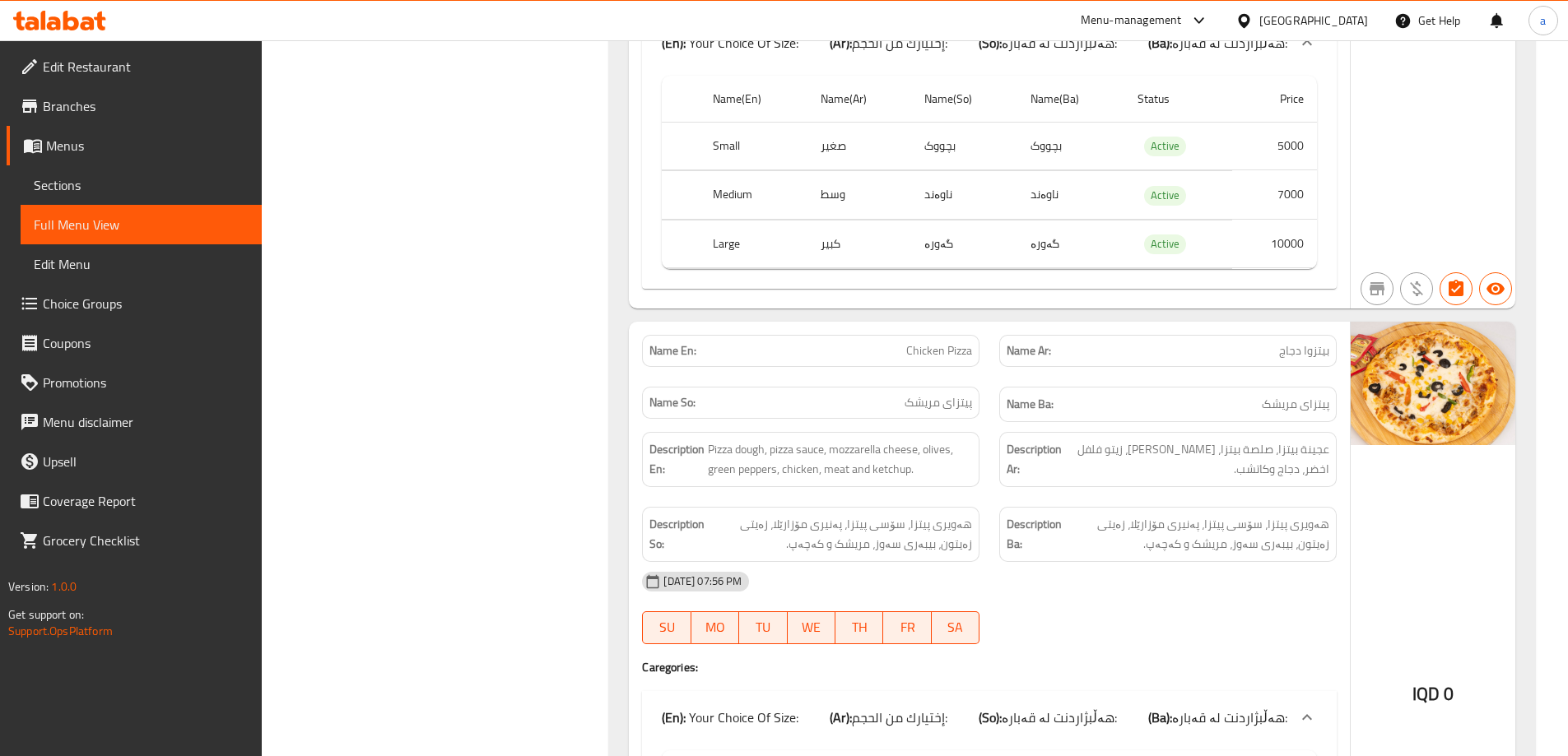
scroll to position [2765, 0]
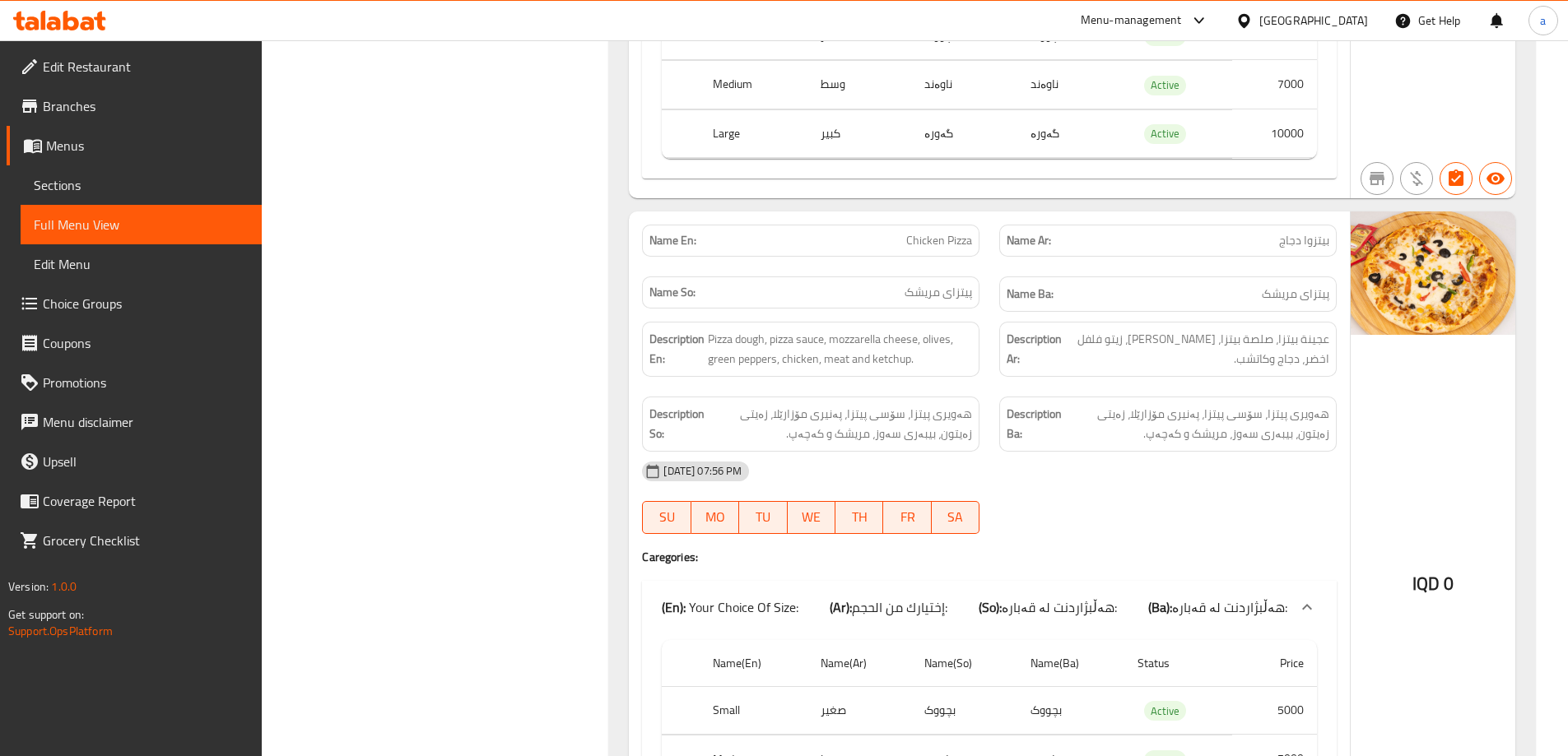
copy span "Chicken Pizza"
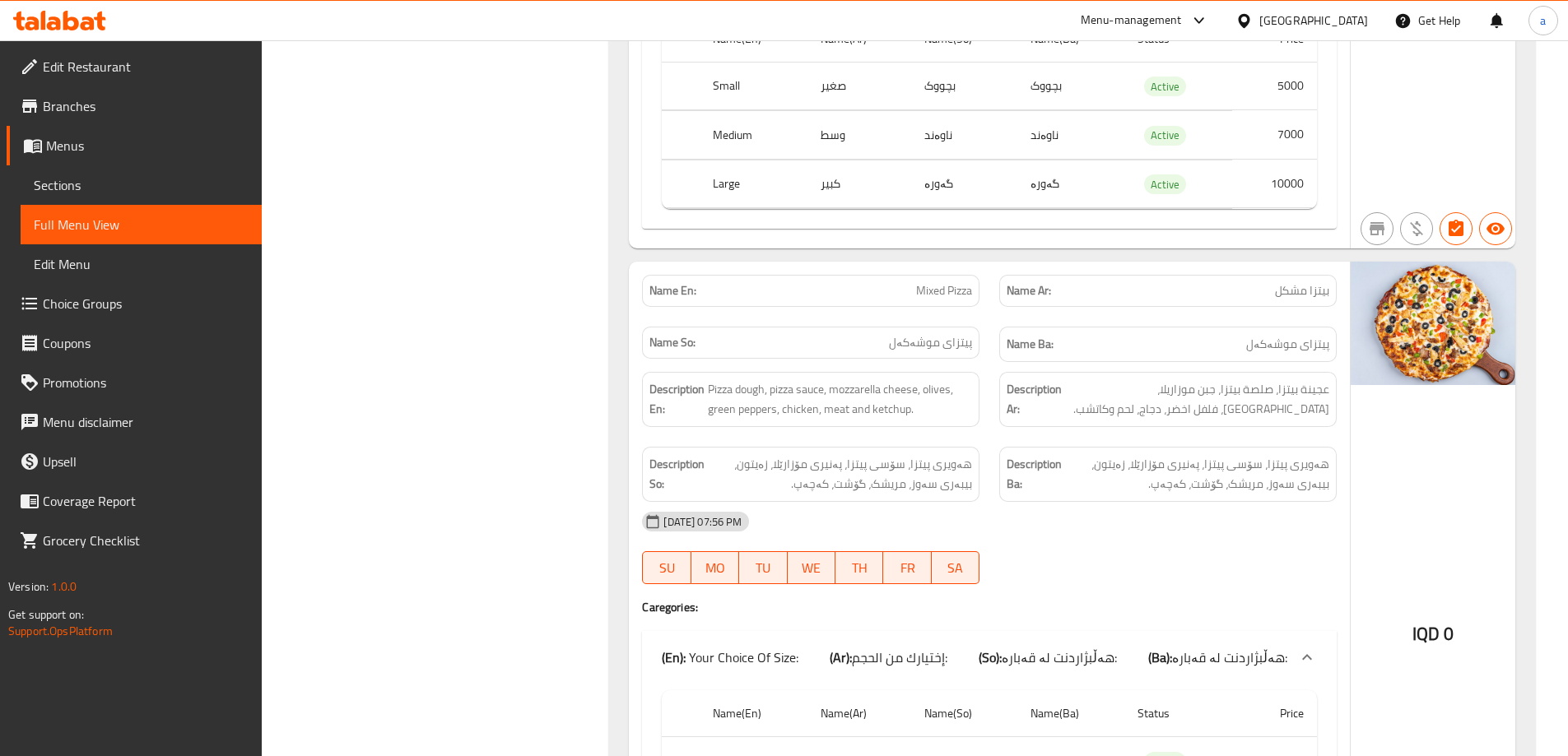
scroll to position [3424, 0]
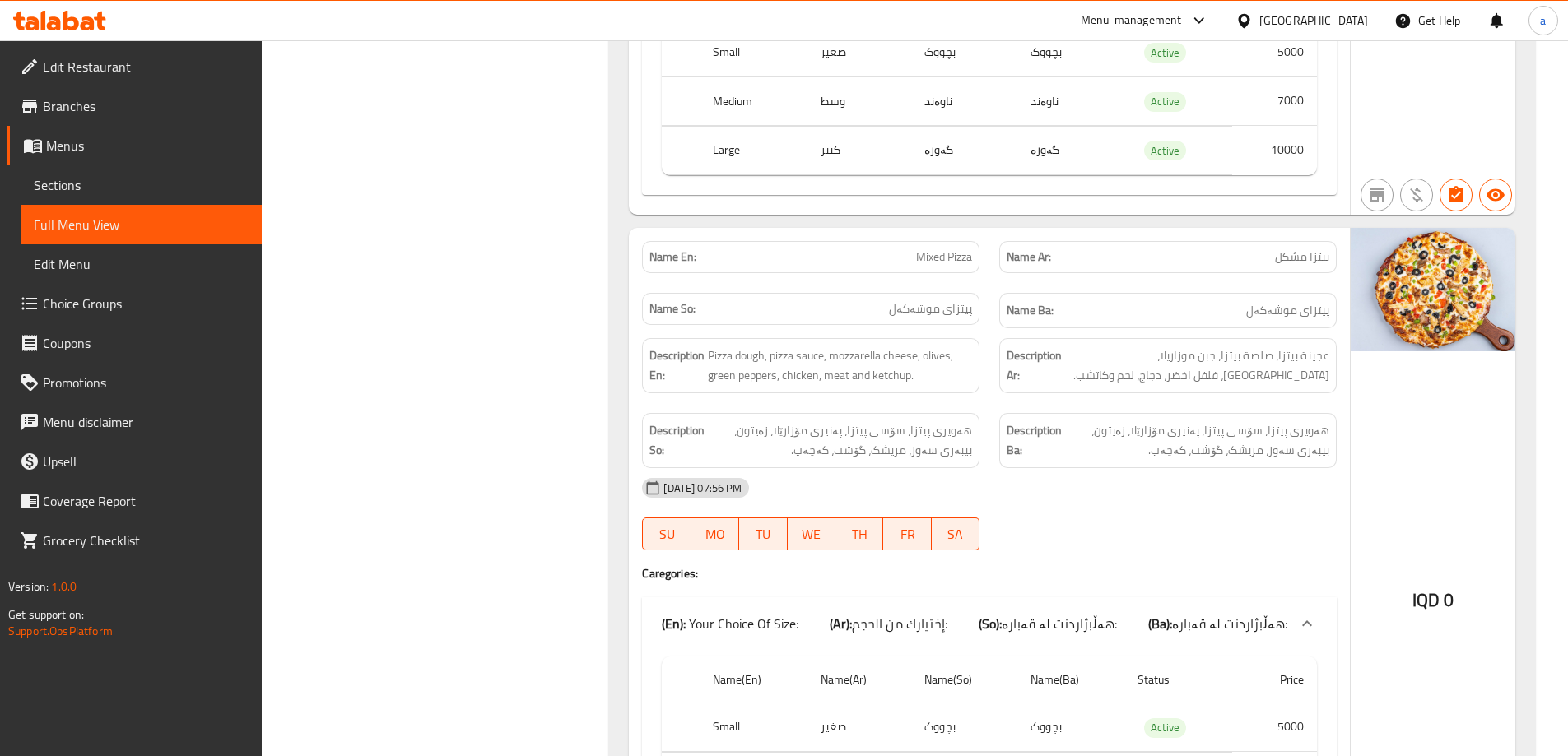
copy span "Mixed Pizza"
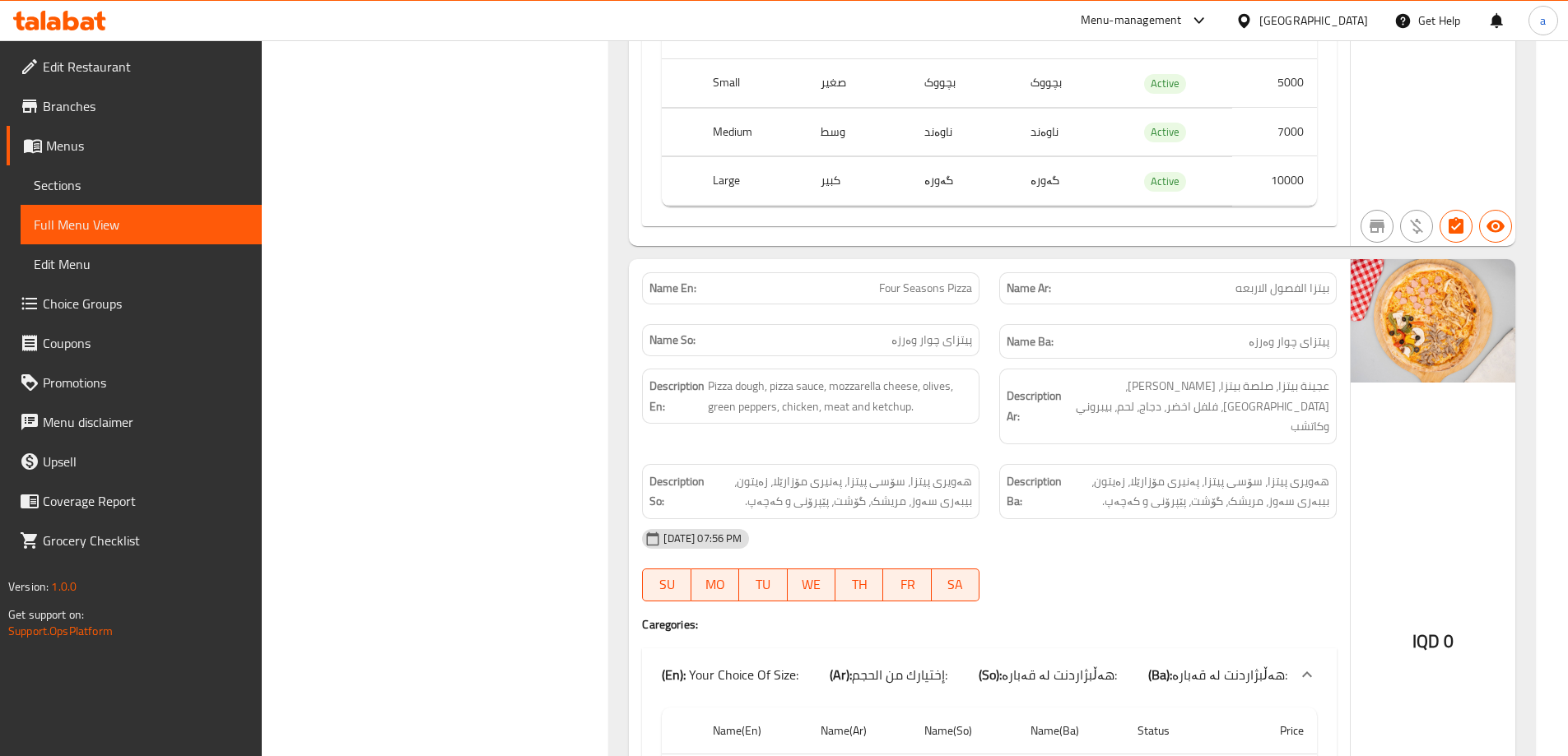
scroll to position [4082, 0]
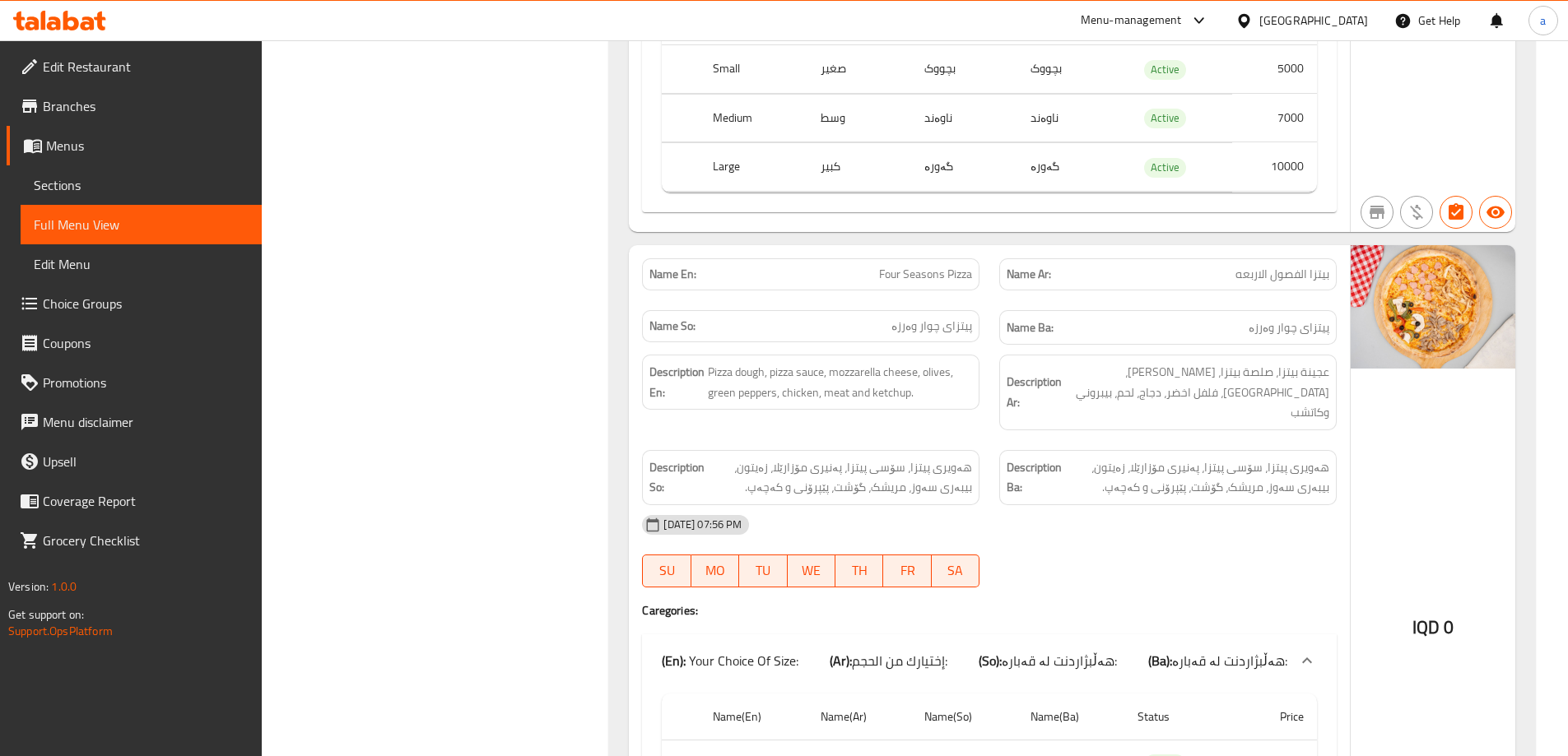
copy span "Four Seasons Pizza"
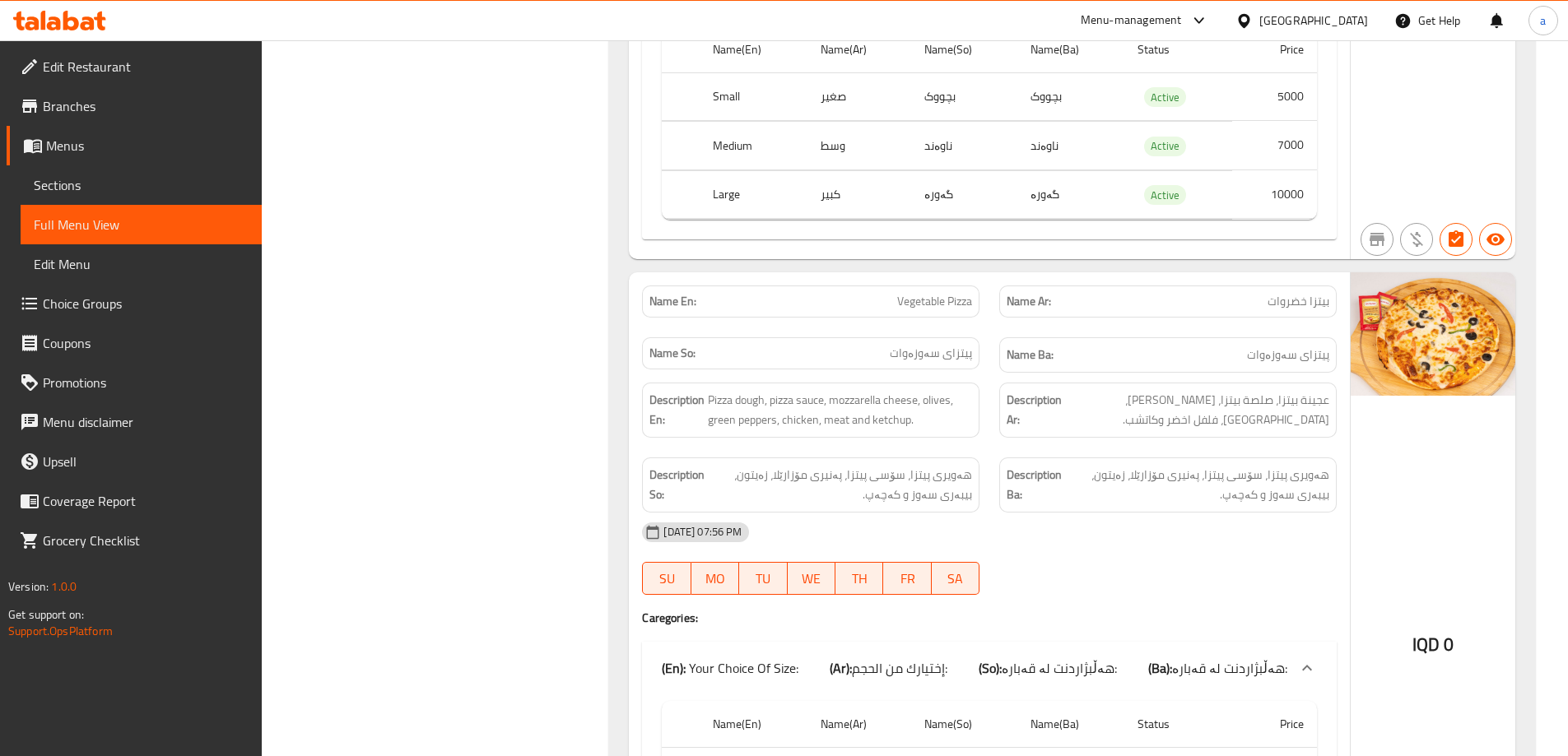
scroll to position [4850, 0]
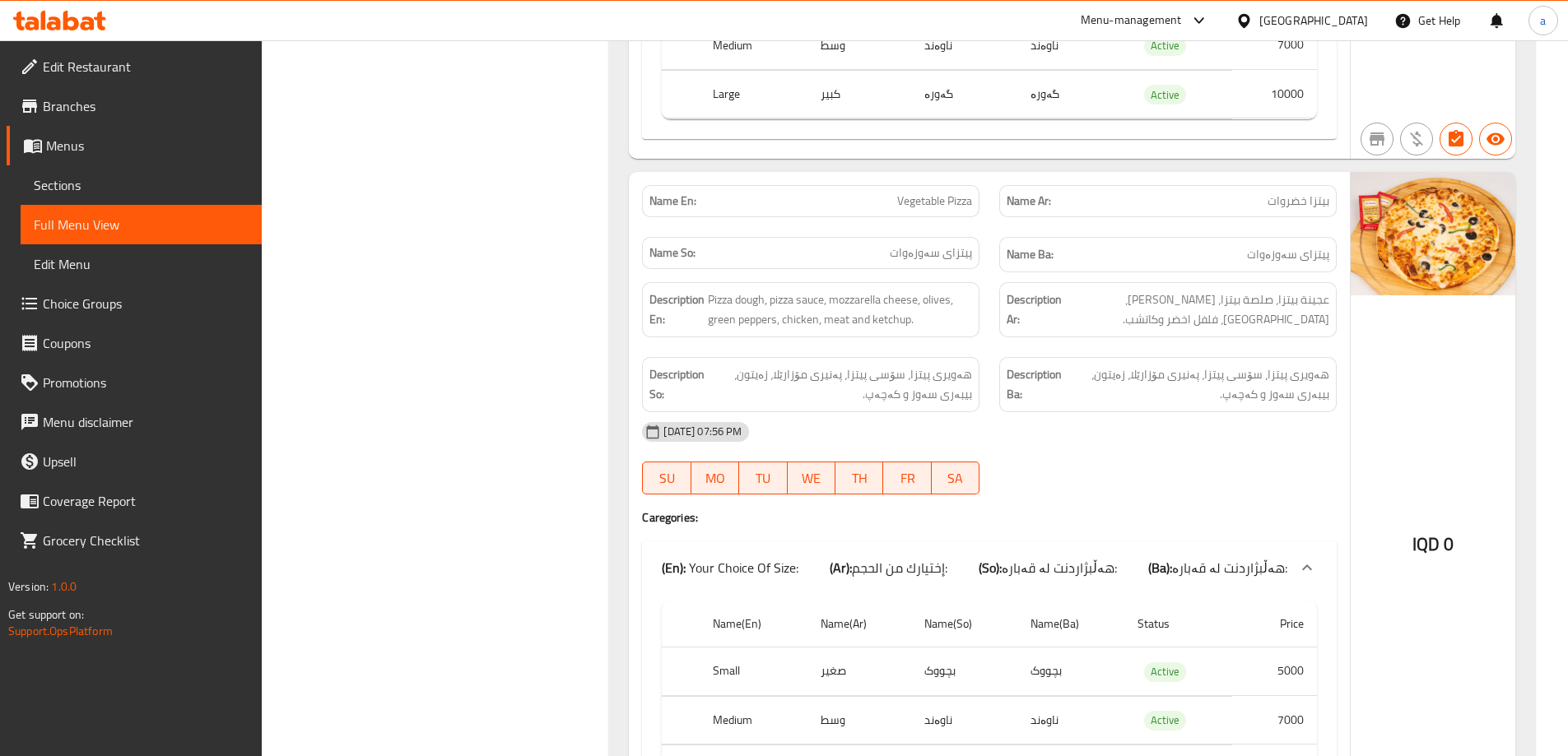
copy span "Vegetable Pizza"
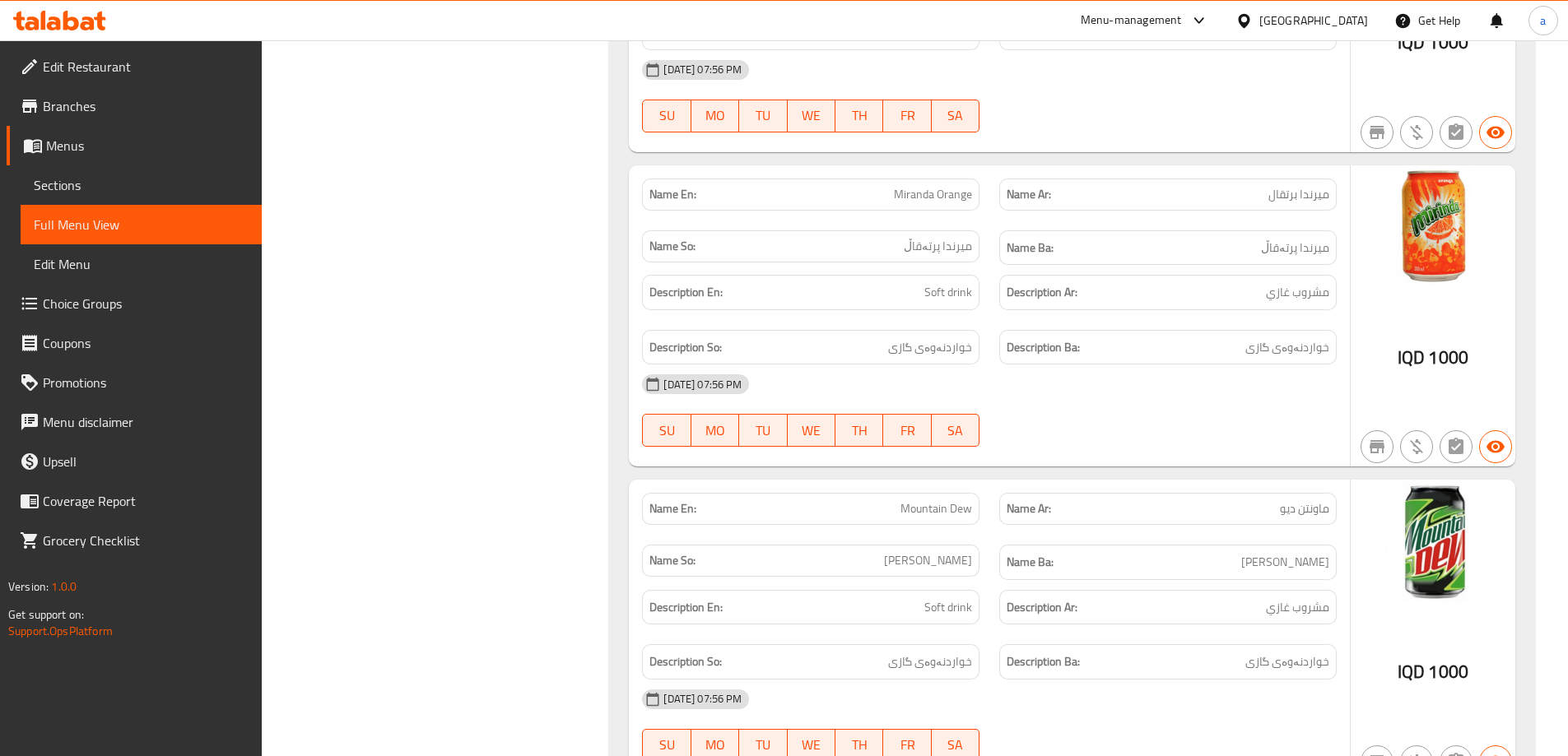
scroll to position [9012, 0]
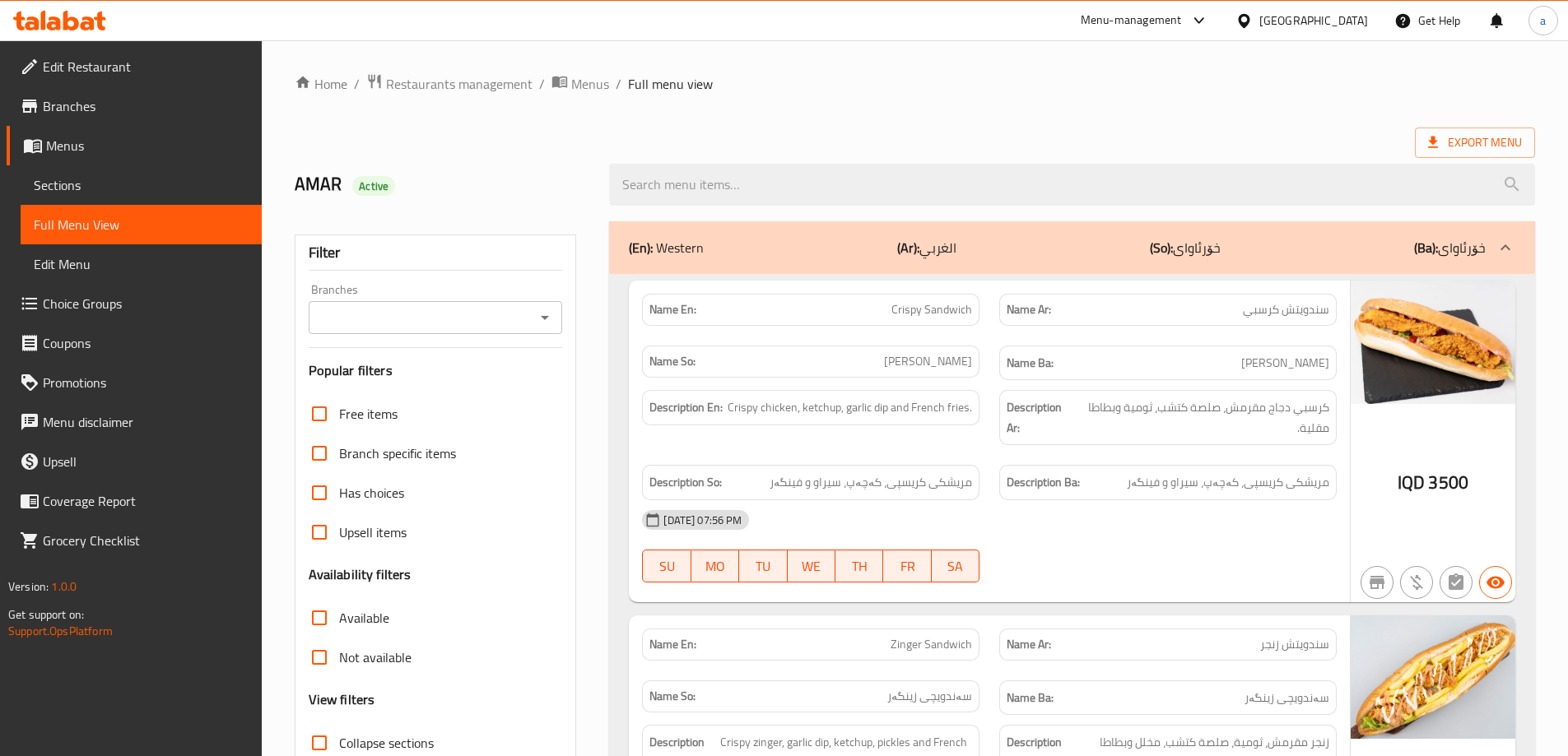
click at [116, 79] on link "Edit Restaurant" at bounding box center [134, 66] width 255 height 40
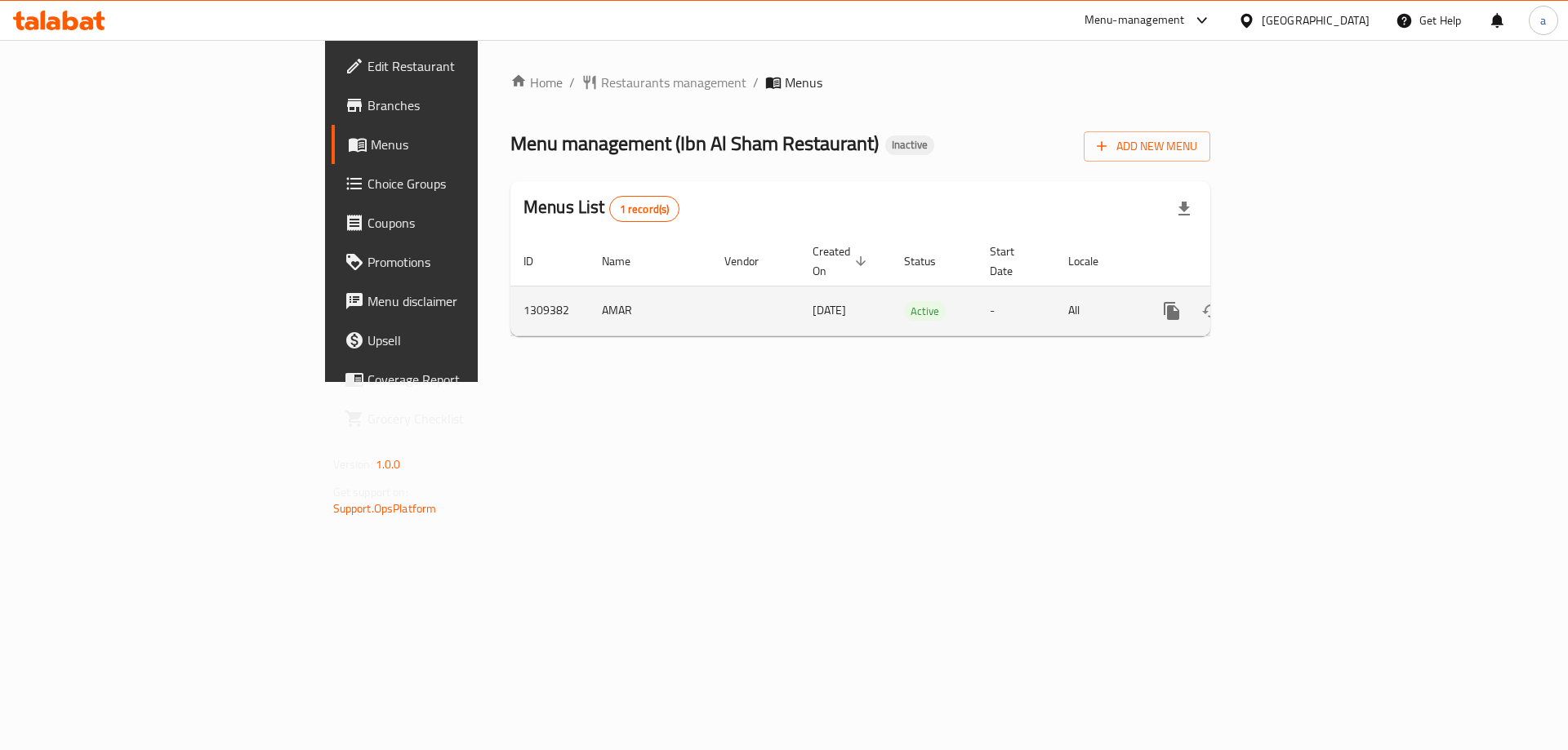
click at [1299, 301] on icon "enhanced table" at bounding box center [1289, 310] width 19 height 19
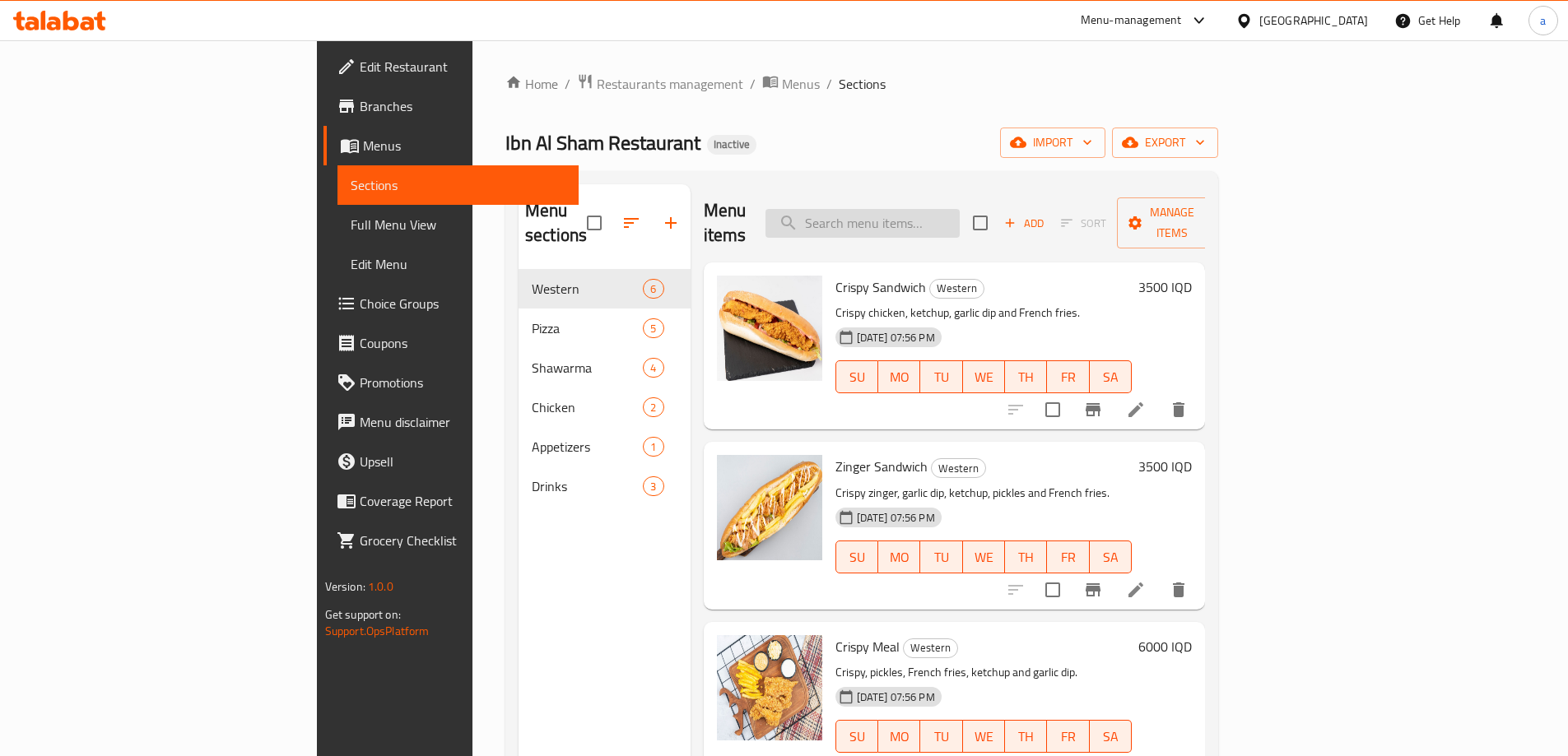
click at [944, 209] on input "search" at bounding box center [863, 223] width 195 height 29
paste input "Crispy Sandwich"
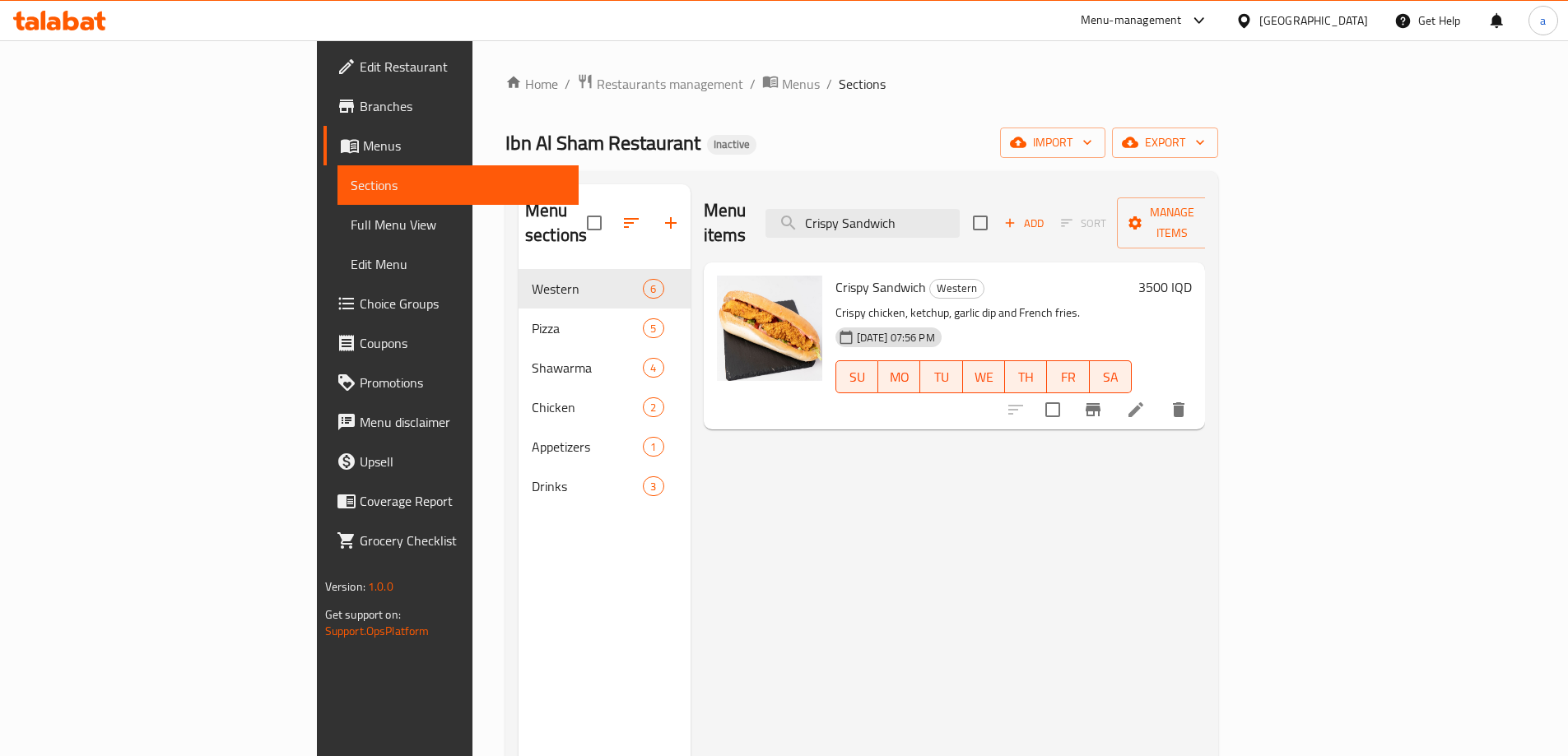
type input "Crispy Sandwich"
click at [1146, 400] on icon at bounding box center [1135, 409] width 19 height 19
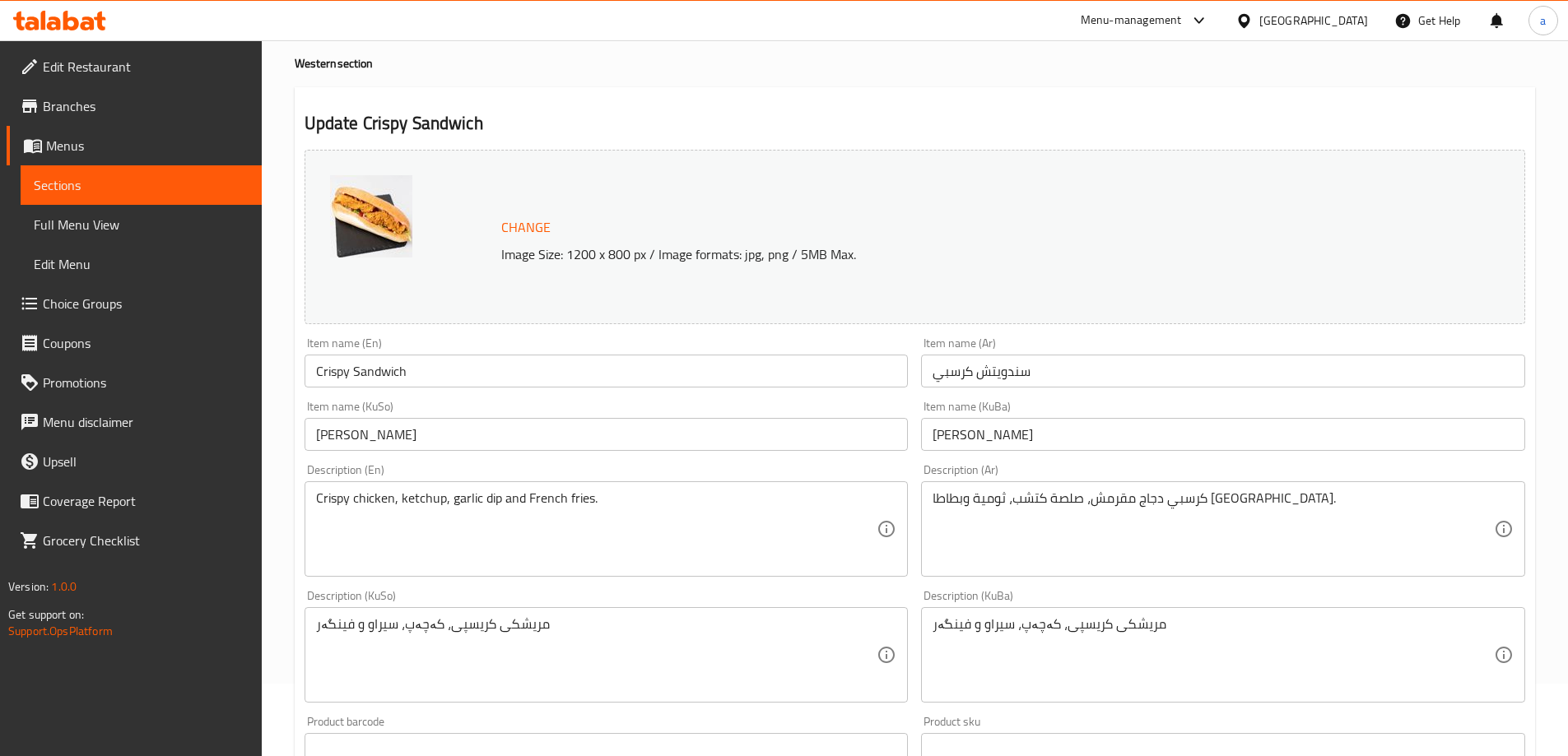
scroll to position [109, 0]
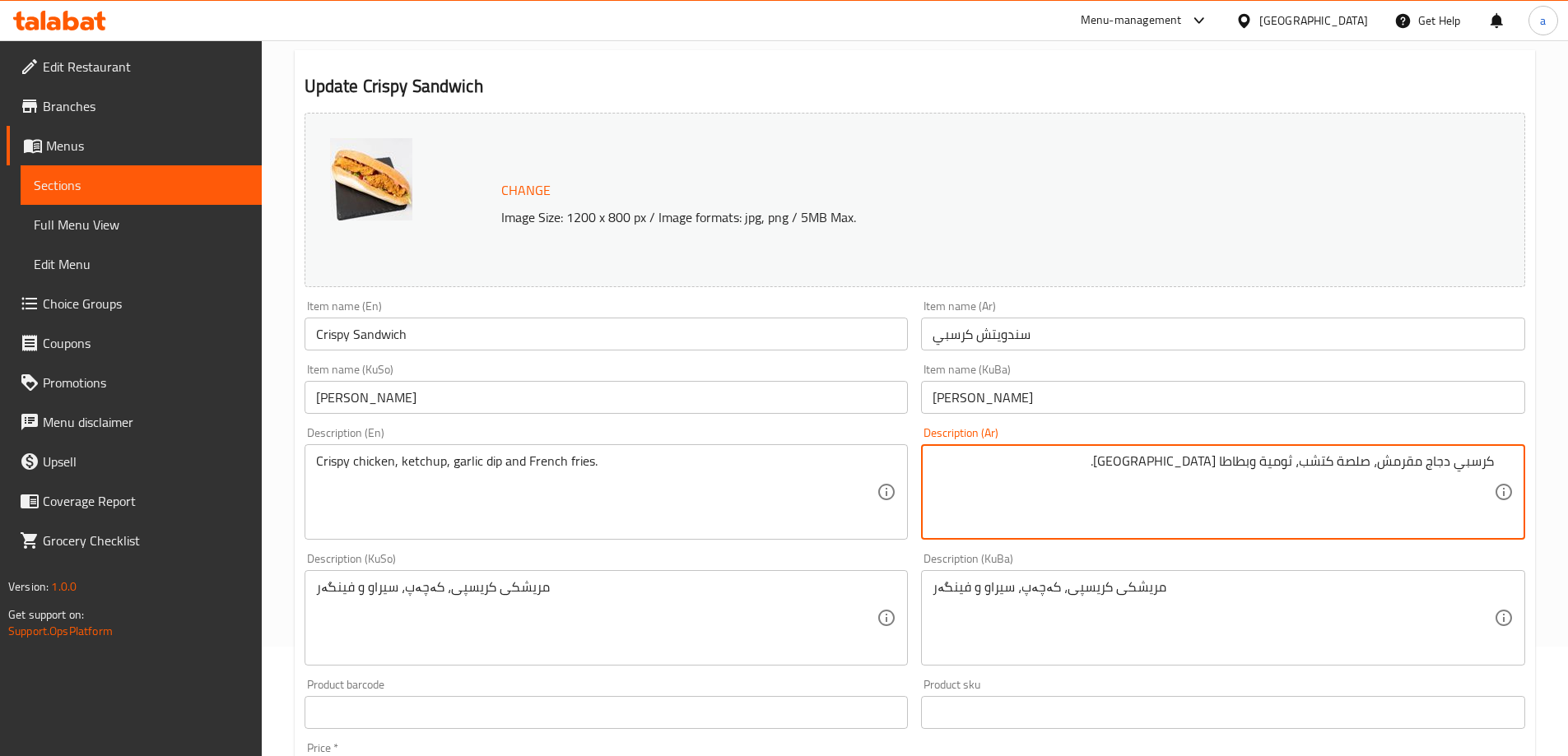
click at [1476, 474] on textarea "كرسبي دجاج مقرمش، صلصة كتشب، ثومية وبطاطا مقلية." at bounding box center [1214, 492] width 562 height 78
type textarea "دجاج مقرمش، صلصة كتشب، ثومية وبطاطا مقلية."
click at [469, 342] on input "Crispy Sandwich" at bounding box center [606, 334] width 604 height 33
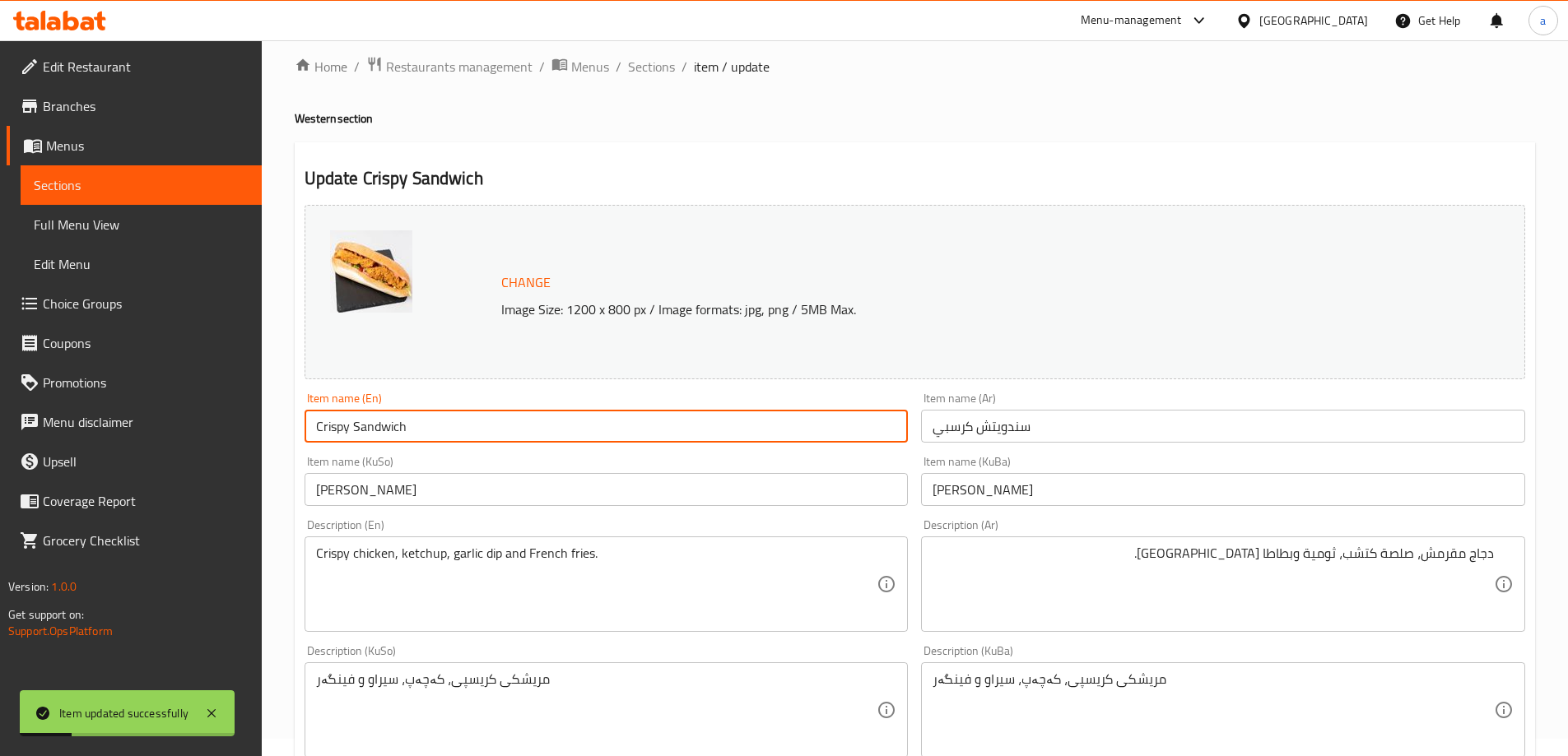
scroll to position [0, 0]
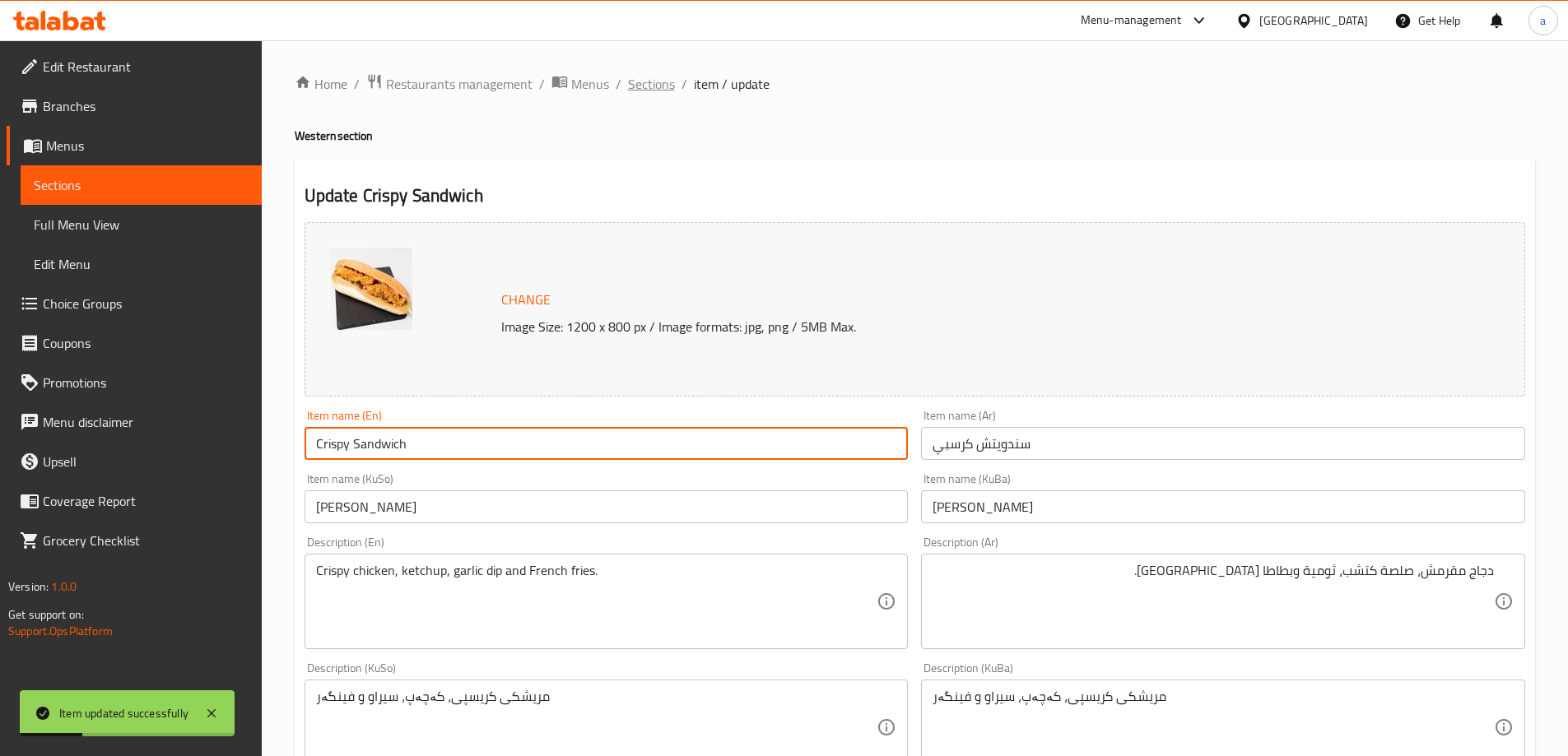
click at [661, 86] on span "Sections" at bounding box center [651, 84] width 47 height 19
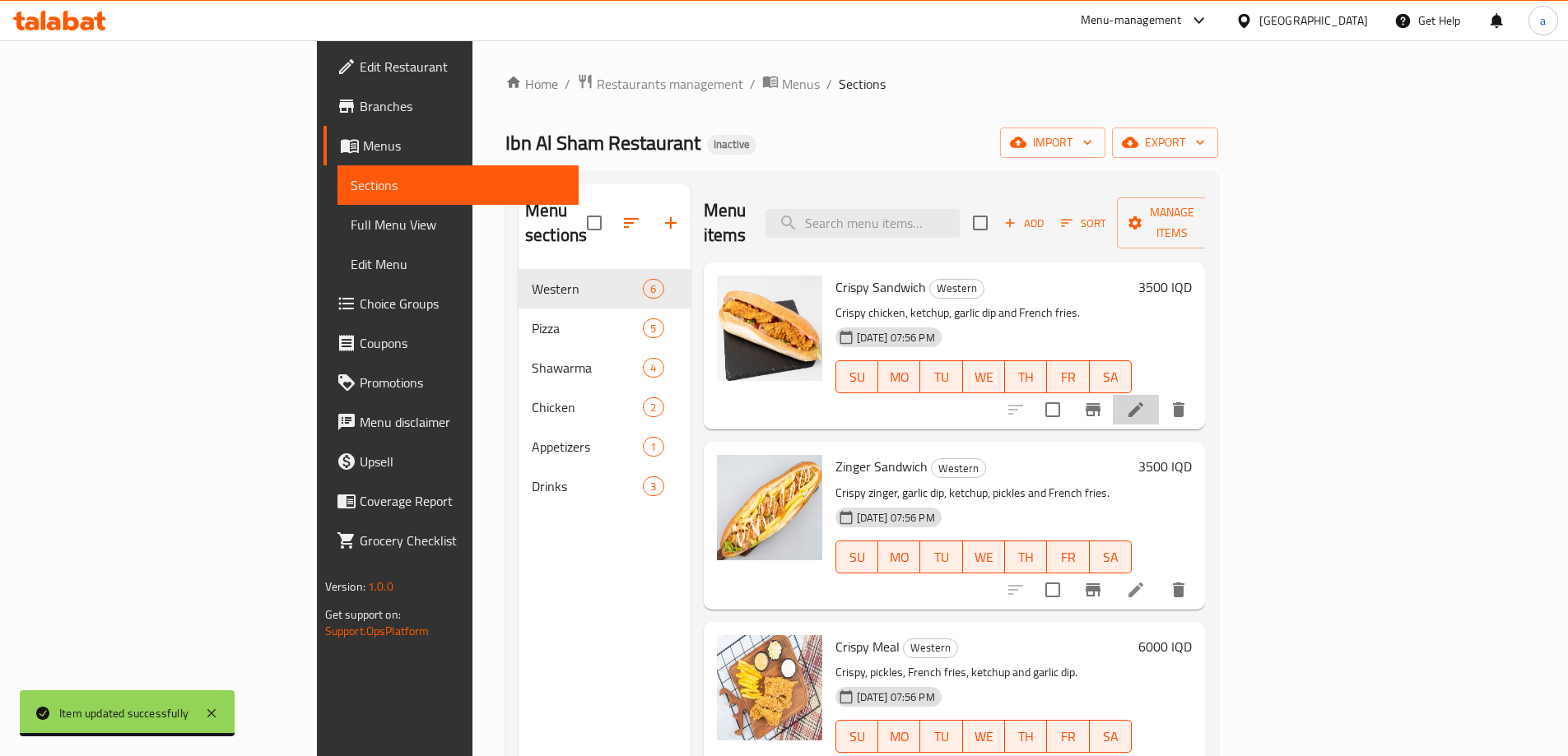
click at [1159, 395] on li at bounding box center [1136, 409] width 47 height 30
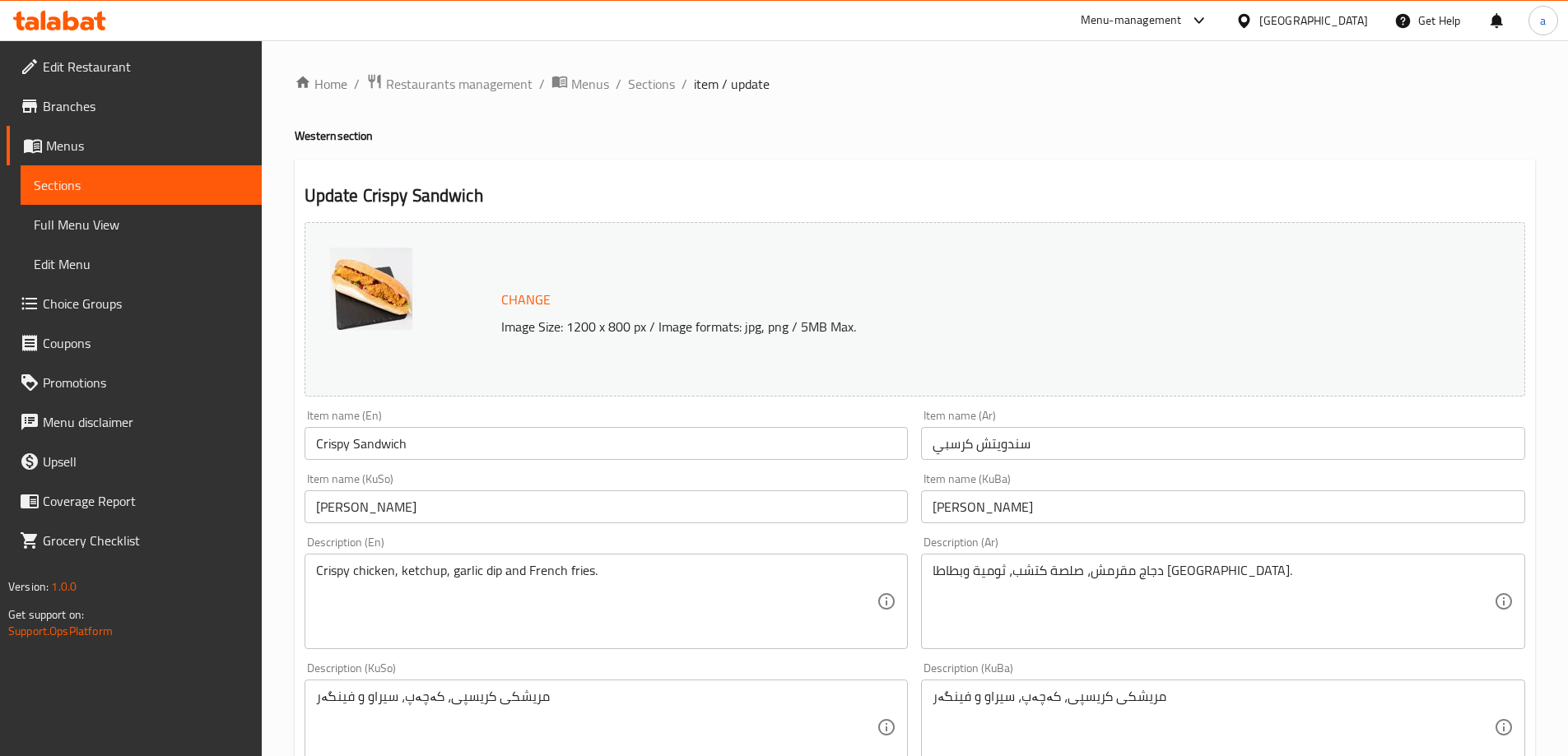
scroll to position [109, 0]
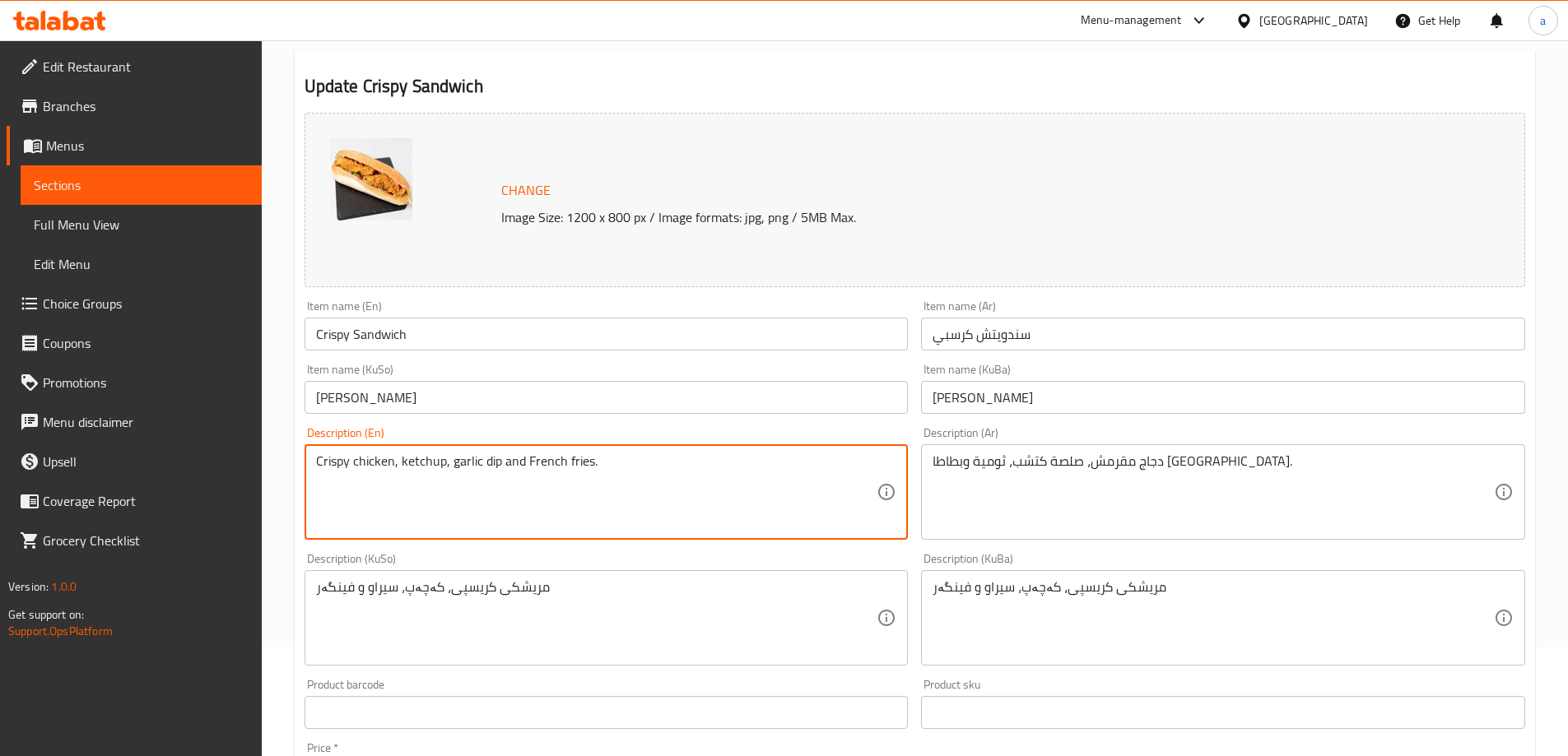
click at [445, 474] on textarea "Crispy chicken, ketchup, garlic dip and French fries." at bounding box center [597, 492] width 562 height 78
paste textarea "Sauce"
type textarea "Crispy chicken, ketchup sauce, garlic dip and French fries."
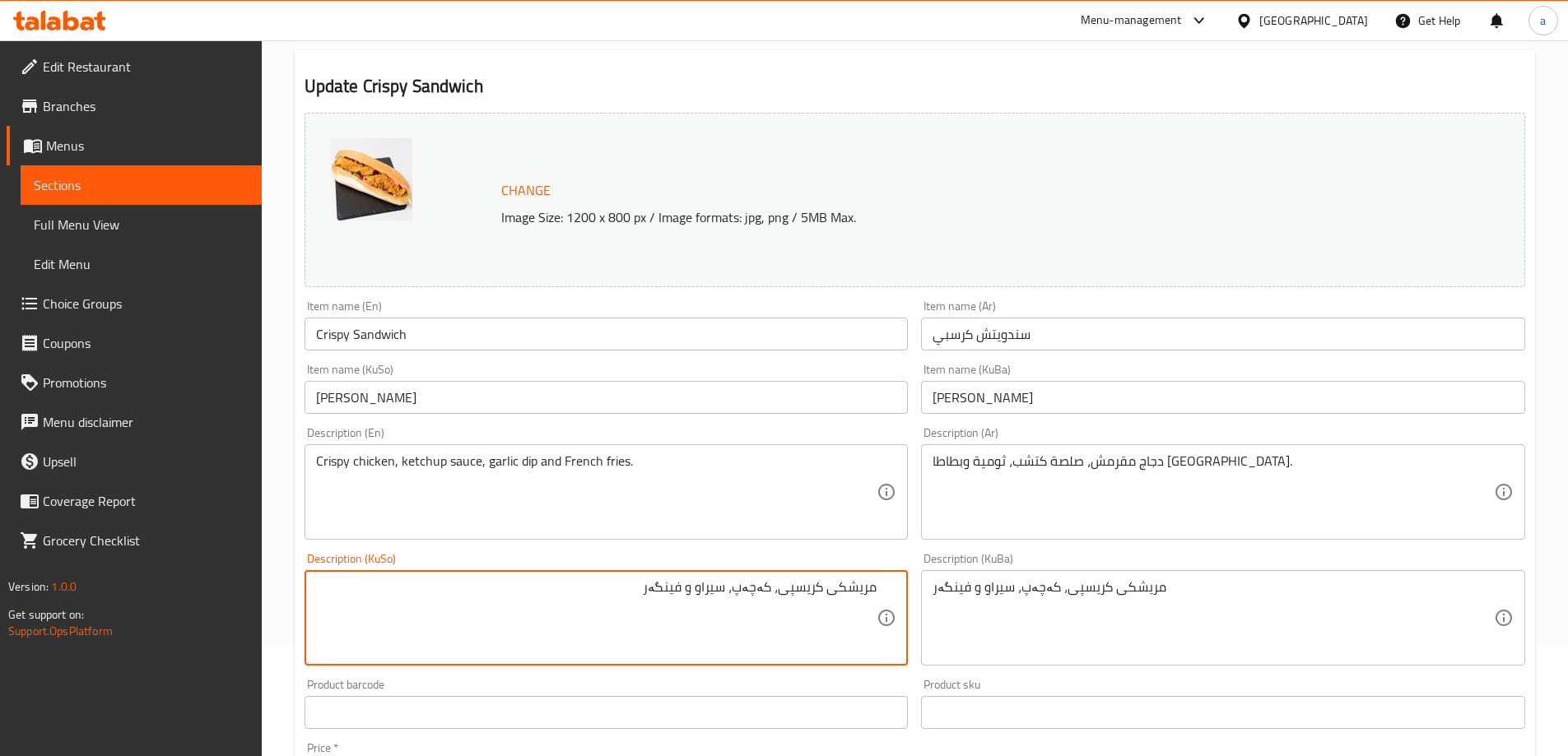
click at [733, 596] on textarea "مریشکی کریسپی، کەچەپ، سیراو و فینگەر" at bounding box center [597, 618] width 562 height 78
click at [773, 597] on textarea "مریشکی کریسپی، کەچەپ، سیراو و فینگەر" at bounding box center [597, 618] width 562 height 78
click at [770, 602] on textarea "مریشکی کریسپی، سۆسی کەچەپ، سیراو و فینگەر" at bounding box center [597, 618] width 562 height 78
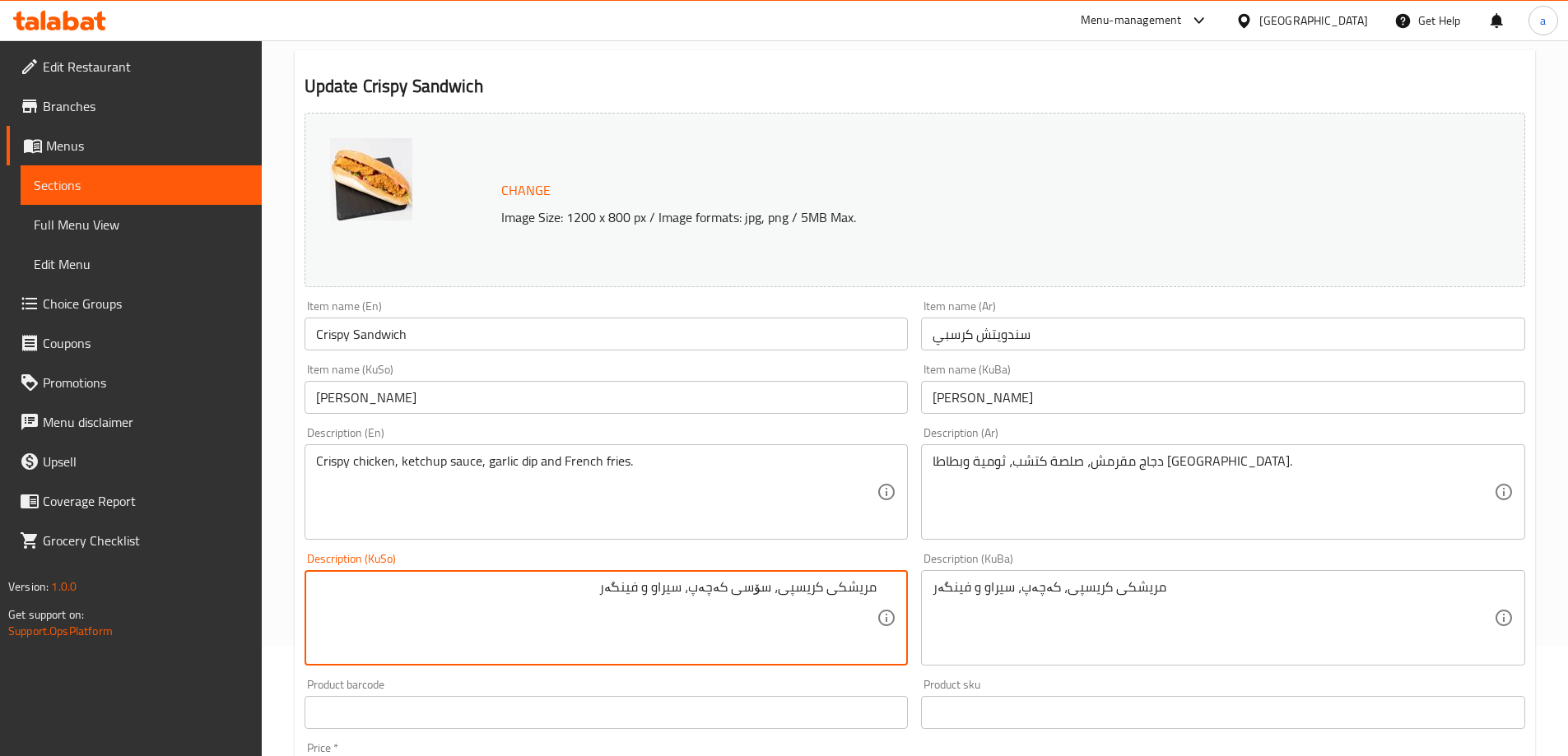
type textarea "مریشکی کریسپی، سۆسی کەچەپ، سیراو و فینگەر"
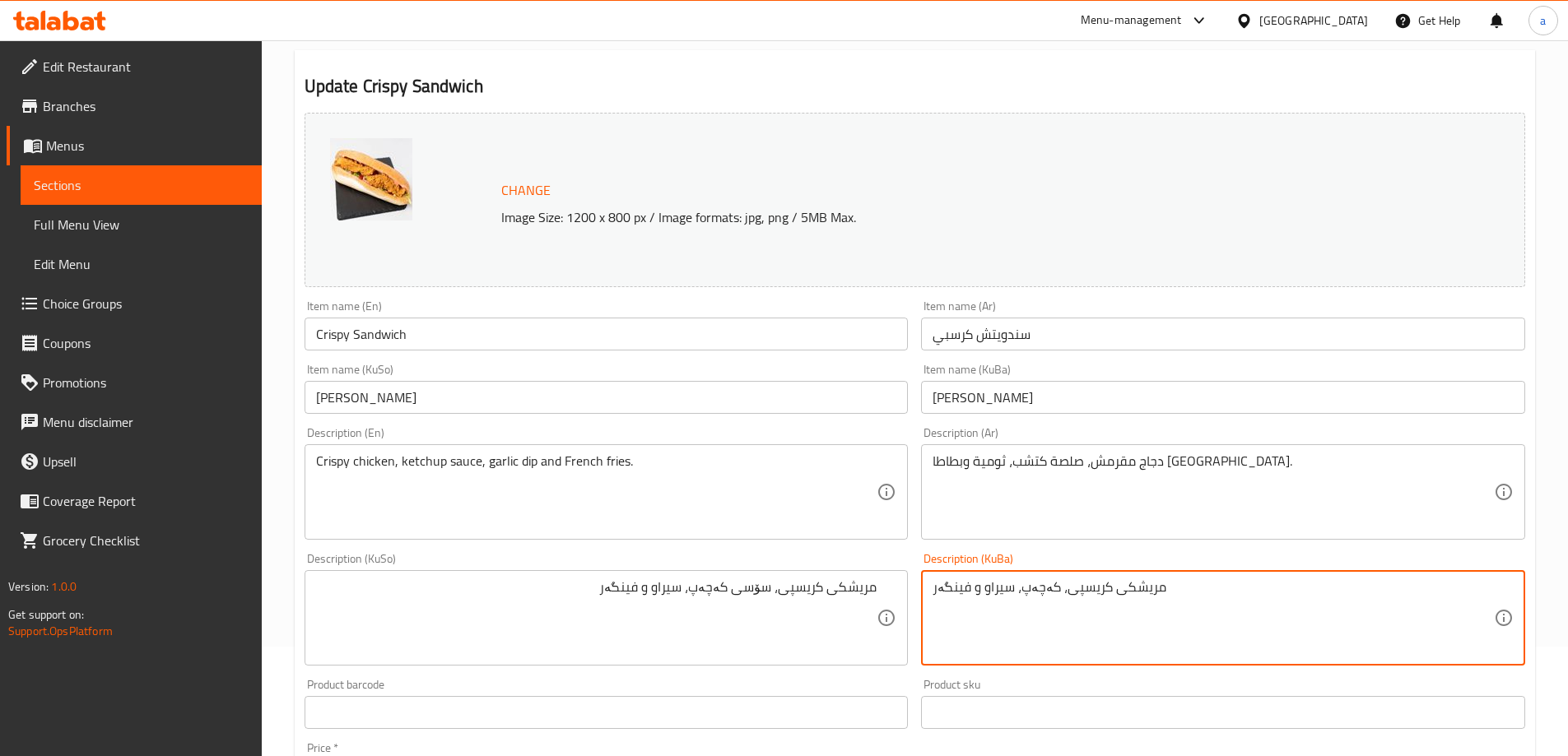
paste textarea "سۆسی"
type textarea "مریشکی کریسپی، سۆسی کەچەپ، سیراو و فینگەر"
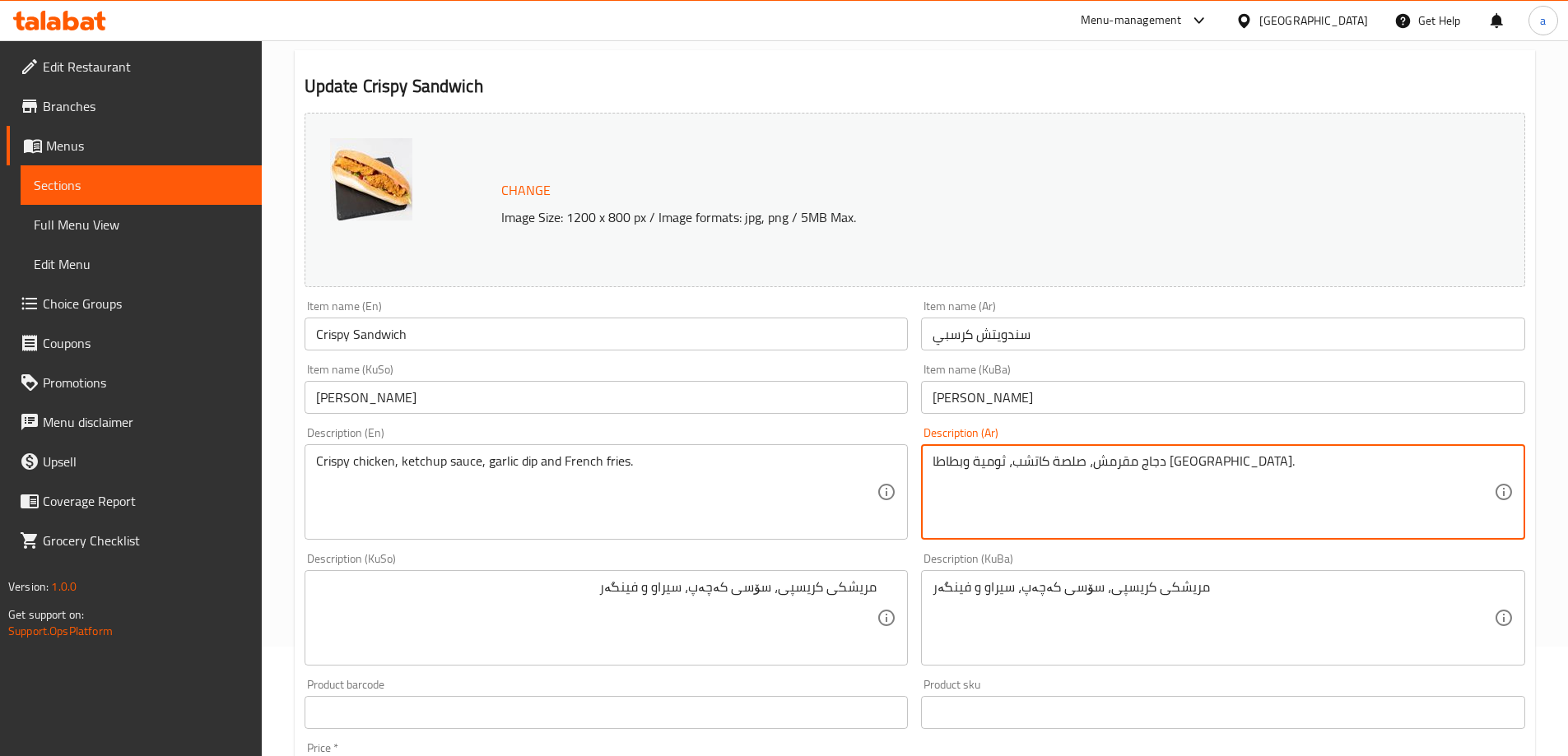
type textarea "دجاج مقرمش، صلصة كاتشب، ثومية وبطاطا مقلية."
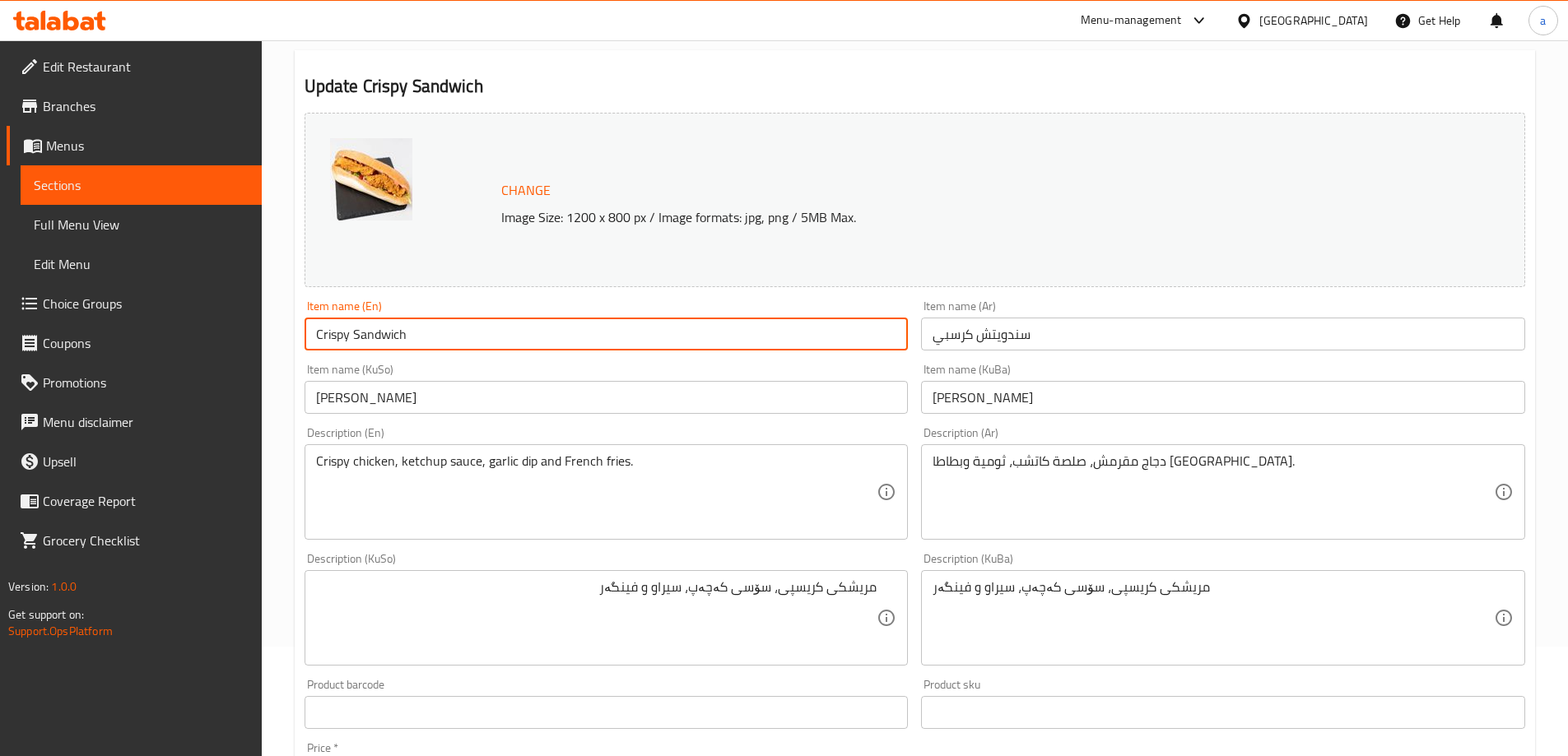
click at [579, 340] on input "Crispy Sandwich" at bounding box center [606, 334] width 604 height 33
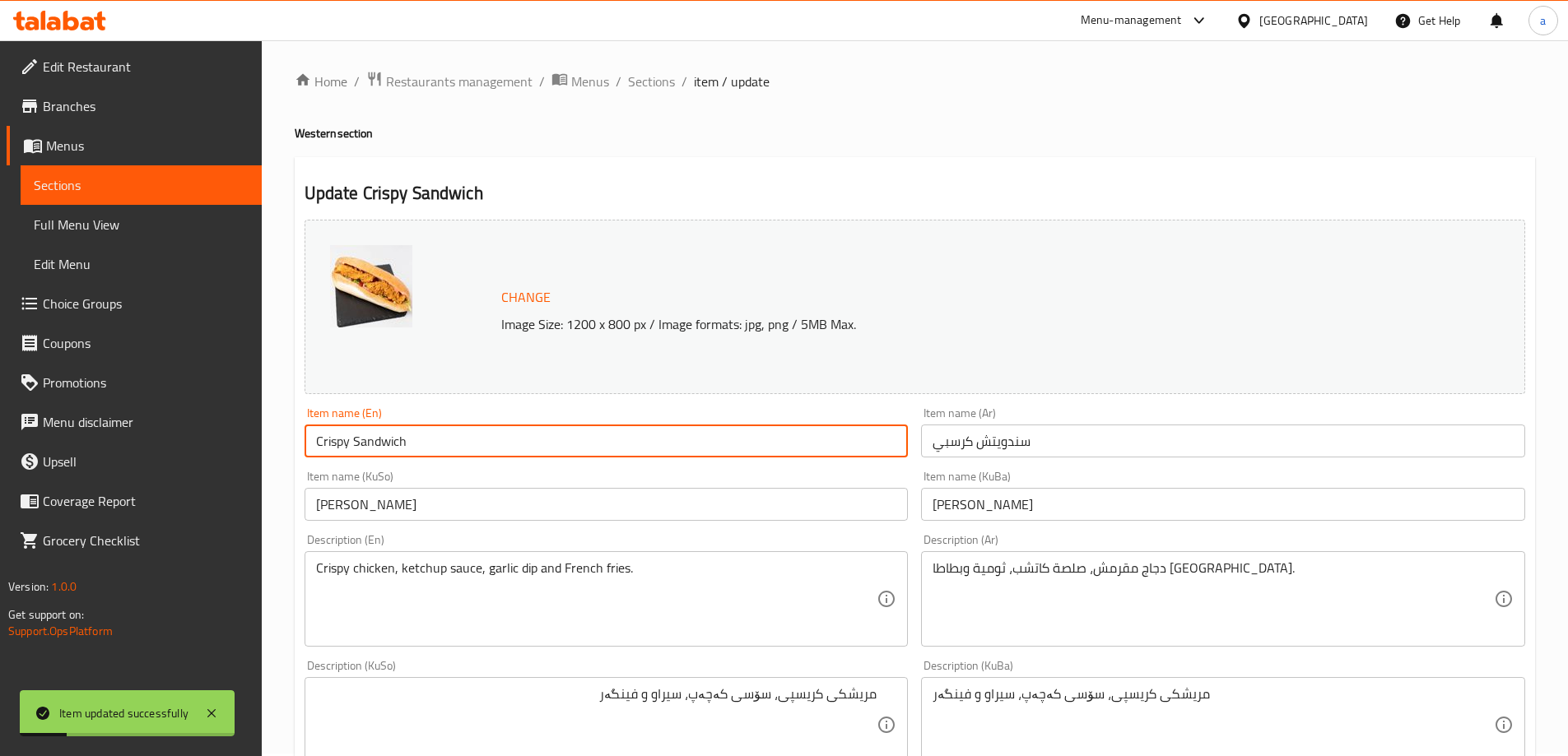
scroll to position [0, 0]
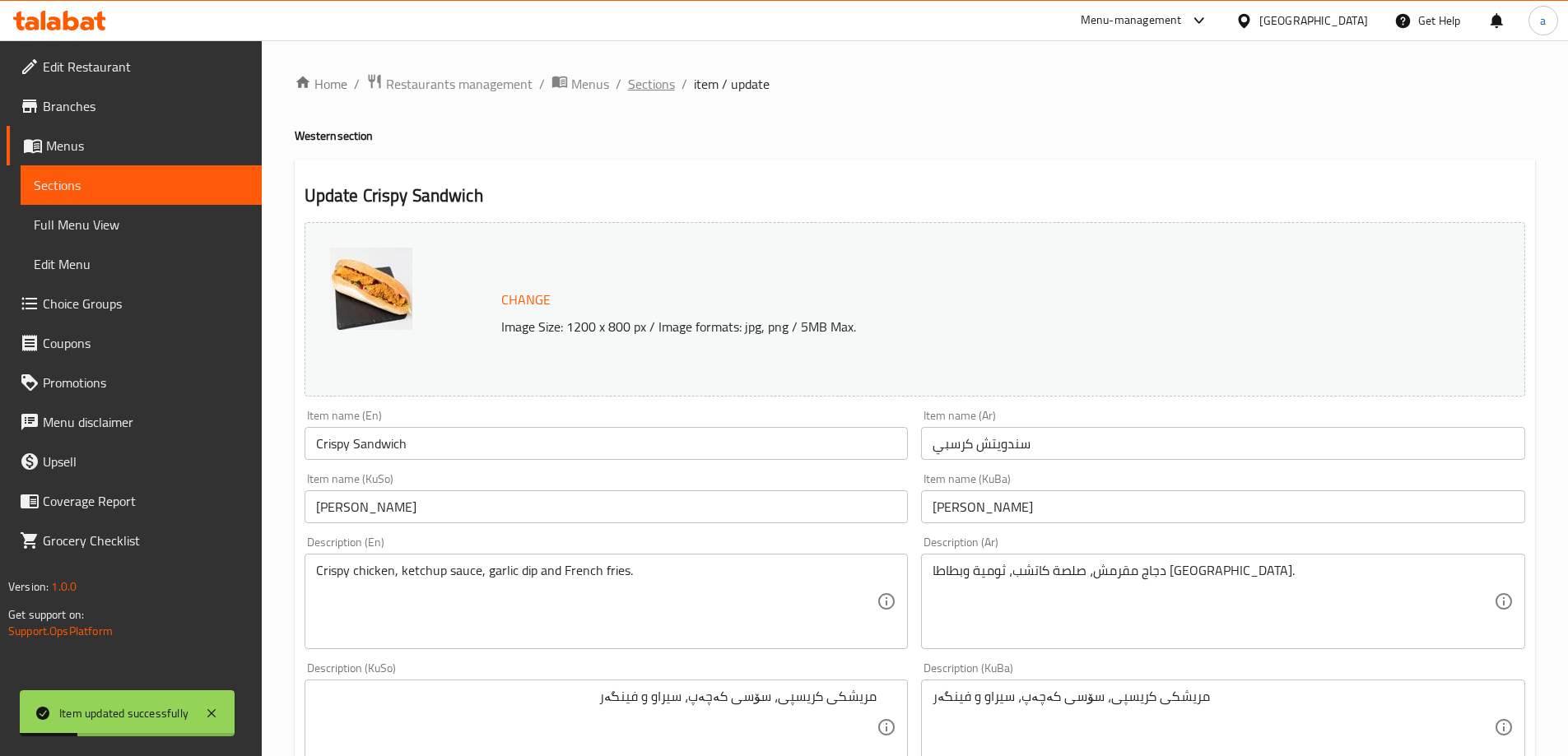
click at [658, 86] on span "Sections" at bounding box center [651, 84] width 47 height 19
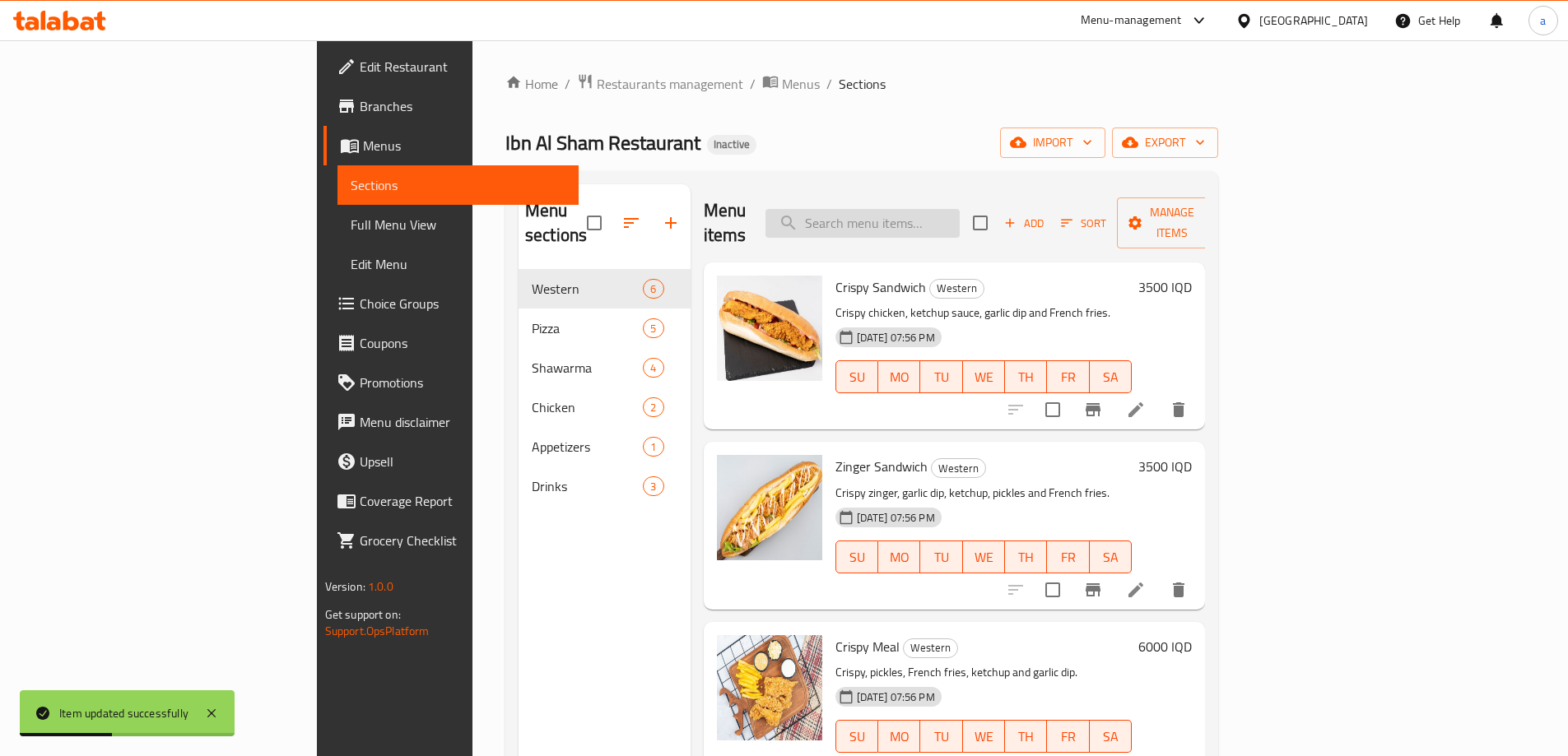
click at [960, 211] on input "search" at bounding box center [863, 223] width 195 height 29
paste input "Zinger Sandwich"
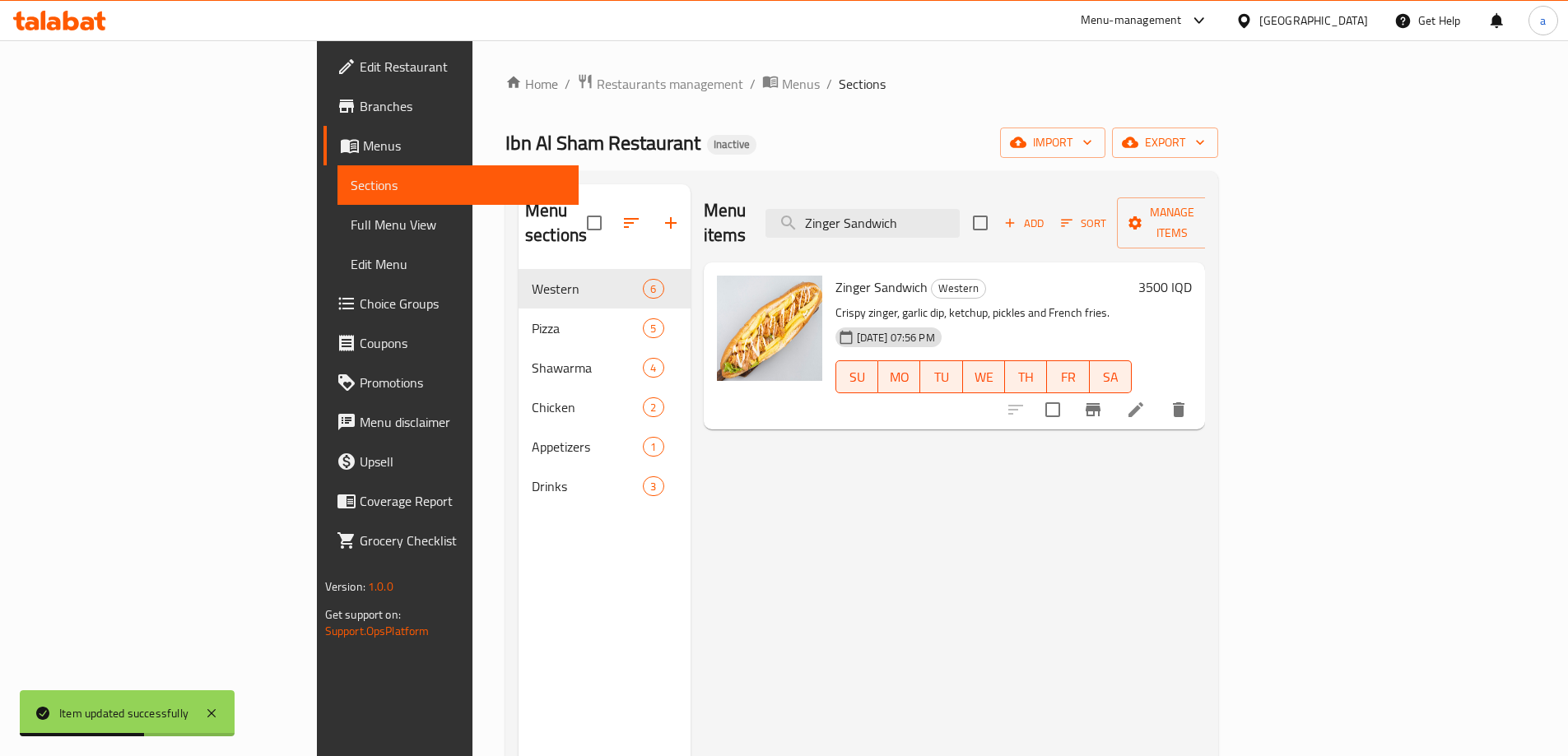
type input "Zinger Sandwich"
click at [1159, 395] on li at bounding box center [1136, 409] width 47 height 30
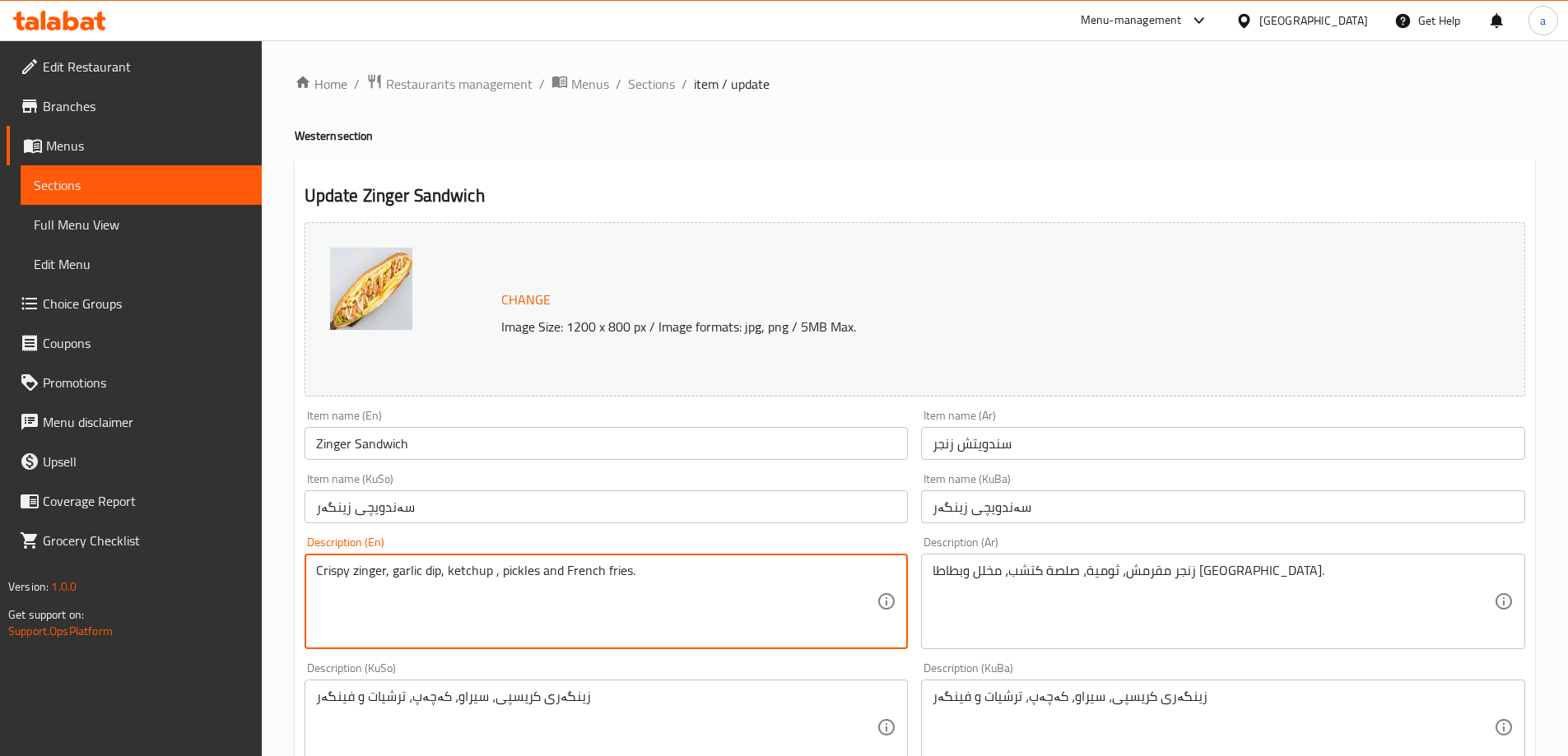
paste textarea "Sauce"
click at [495, 573] on textarea "Crispy zinger, garlic dip, ketchup Sauce, pickles and French fries." at bounding box center [597, 602] width 562 height 78
type textarea "Crispy zinger, garlic dip, ketchup sauce, pickles and French fries."
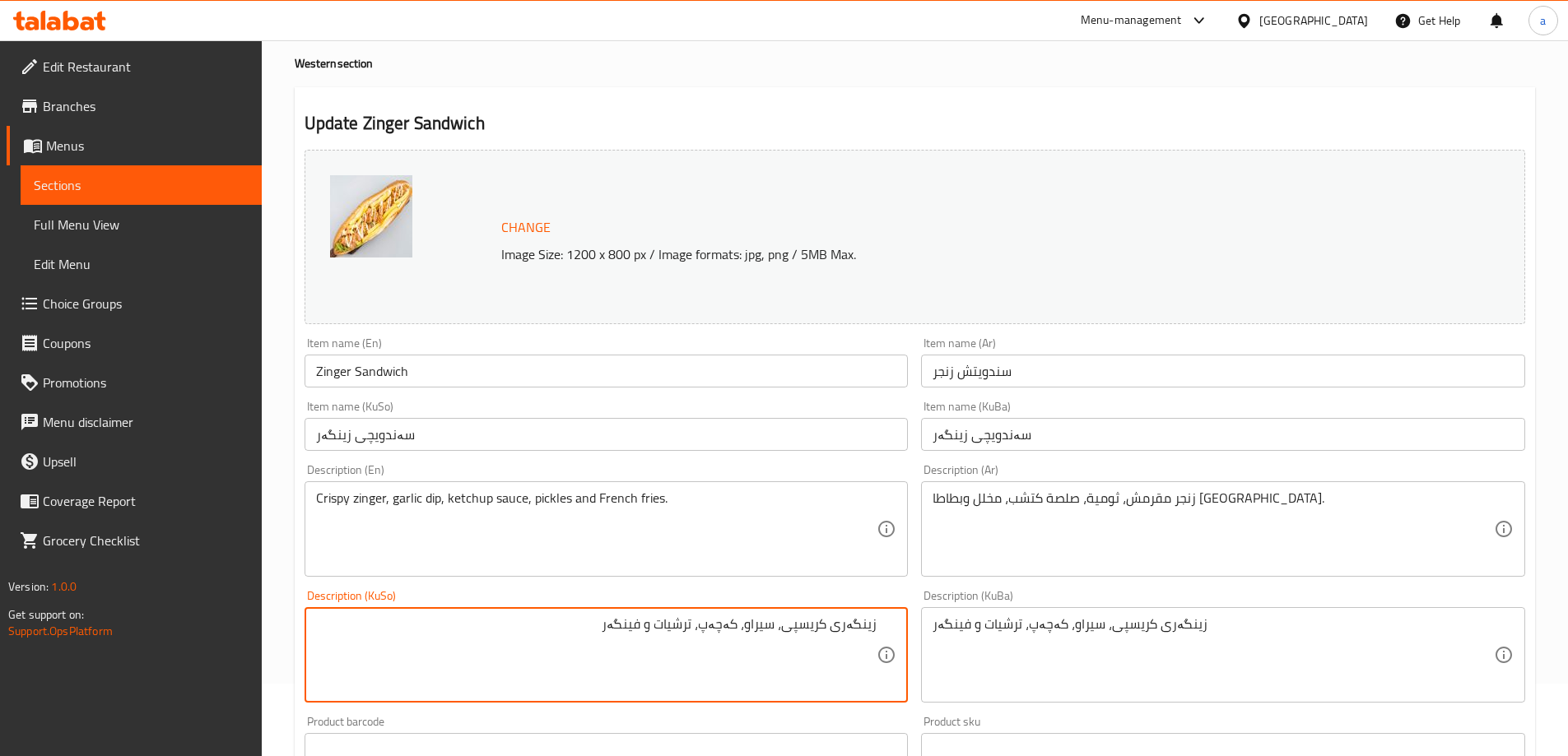
scroll to position [109, 0]
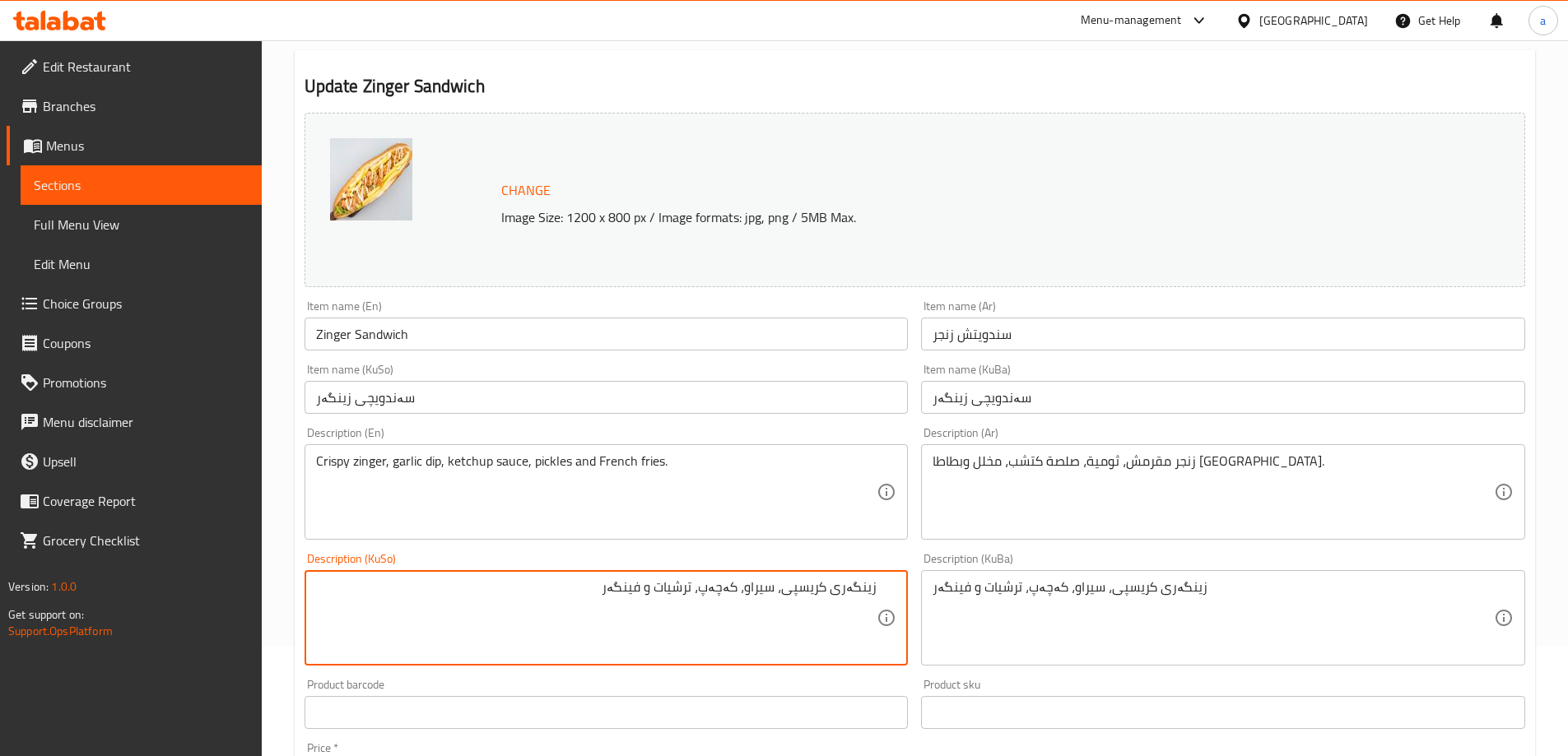
click at [743, 592] on textarea "زینگەری کریسپی، سیراو، کەچەپ، ترشیات و فینگەر" at bounding box center [597, 618] width 562 height 78
click at [745, 599] on textarea "زینگەری کریسپی، سیراو، سۆسی کەچەپ، ترشیات و فینگەر" at bounding box center [597, 618] width 562 height 78
type textarea "زینگەری کریسپی، سیراو، سۆسی کەچەپ، ترشیات و فینگەر"
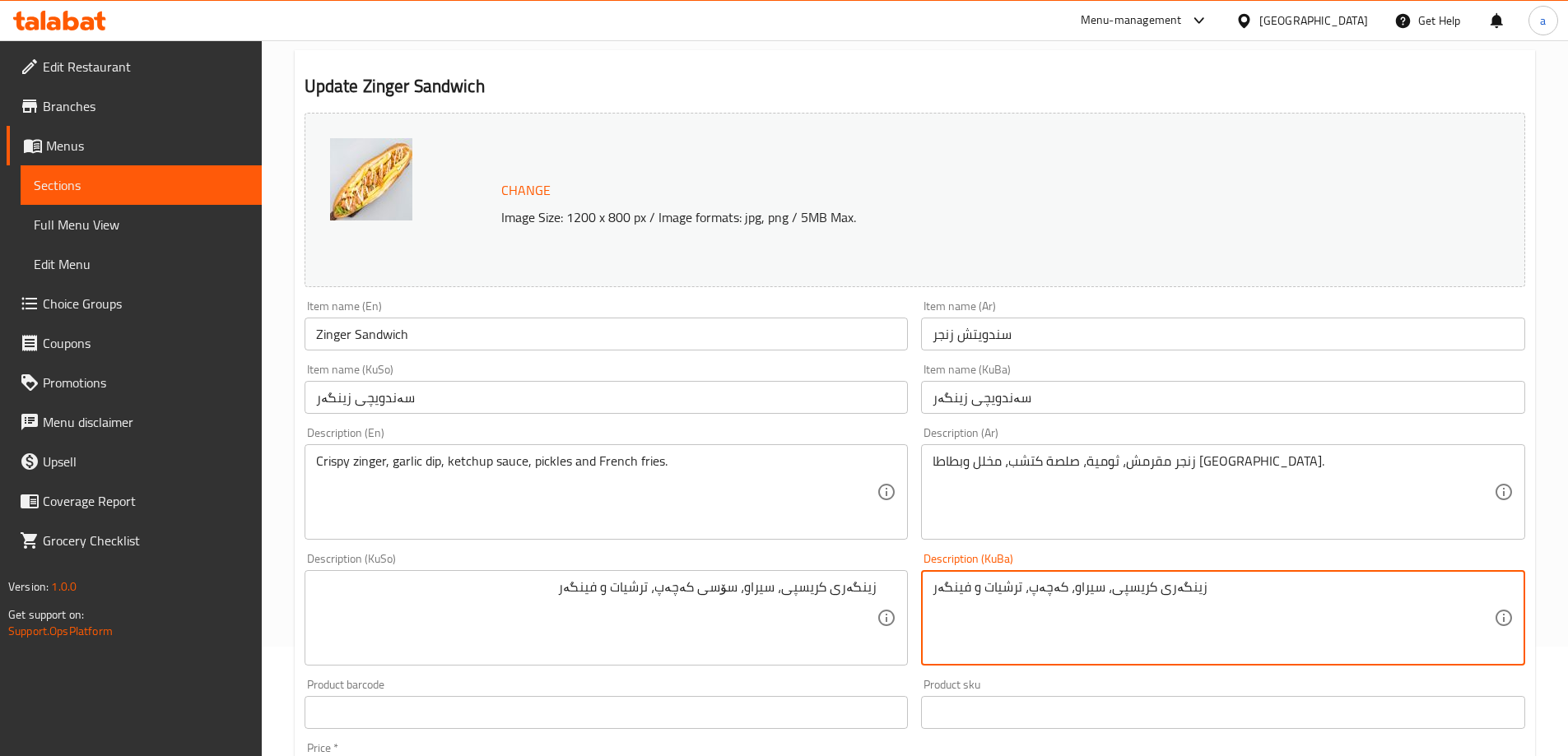
paste textarea "سۆسی"
type textarea "زینگەری کریسپی، سیراو، سۆسی کەچەپ، ترشیات و فینگەر"
click at [521, 318] on input "Zinger Sandwich" at bounding box center [606, 334] width 604 height 33
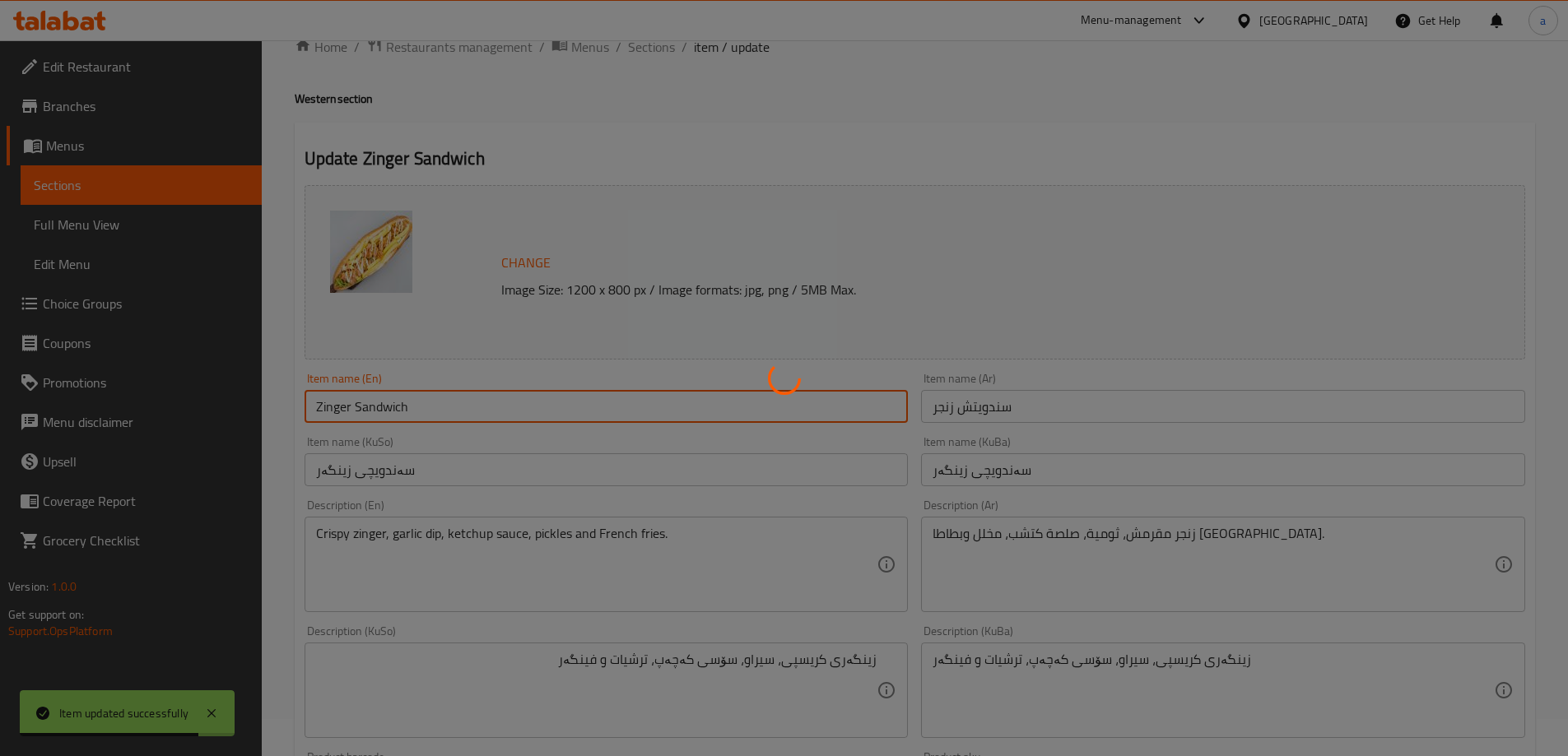
scroll to position [0, 0]
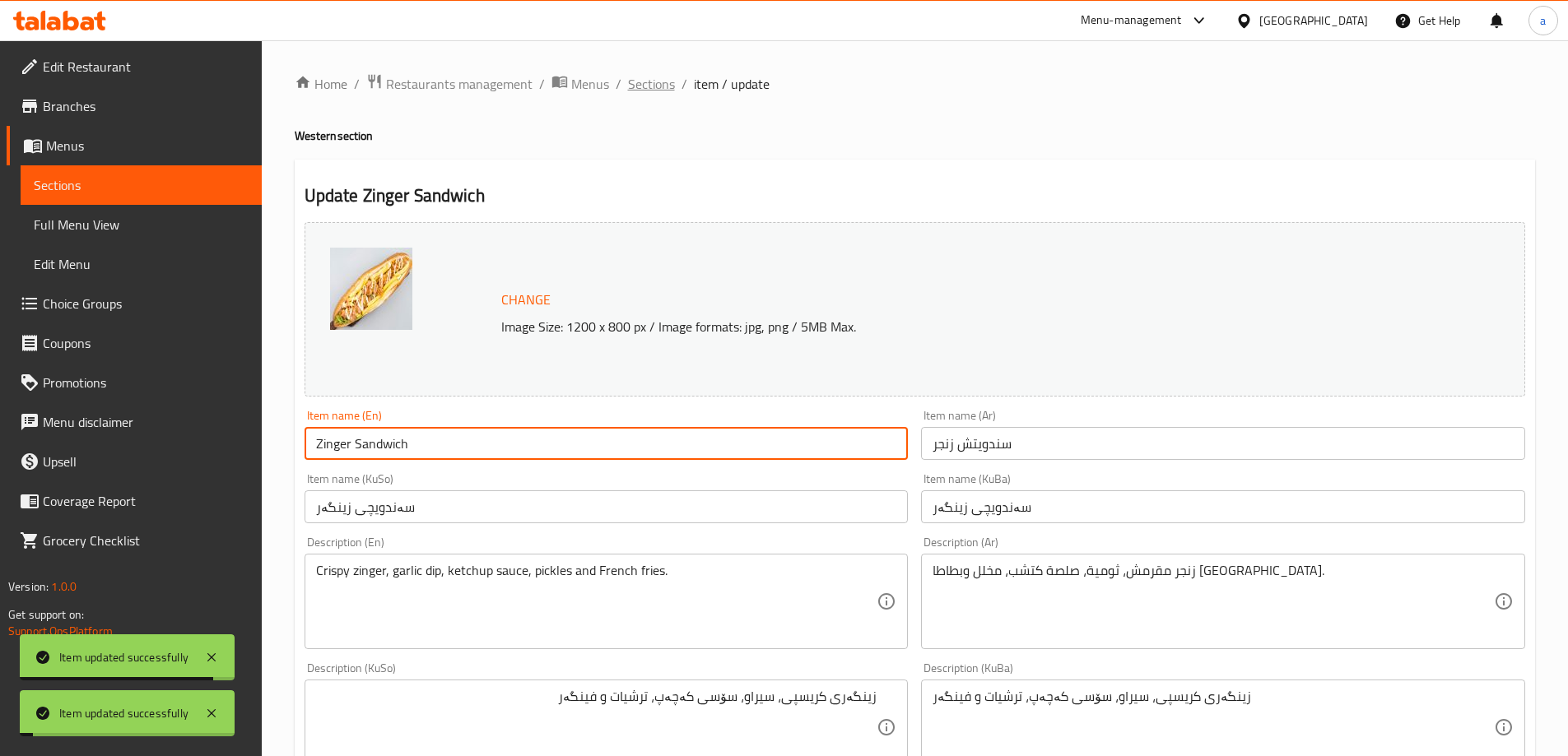
click at [653, 94] on span "Sections" at bounding box center [651, 84] width 47 height 19
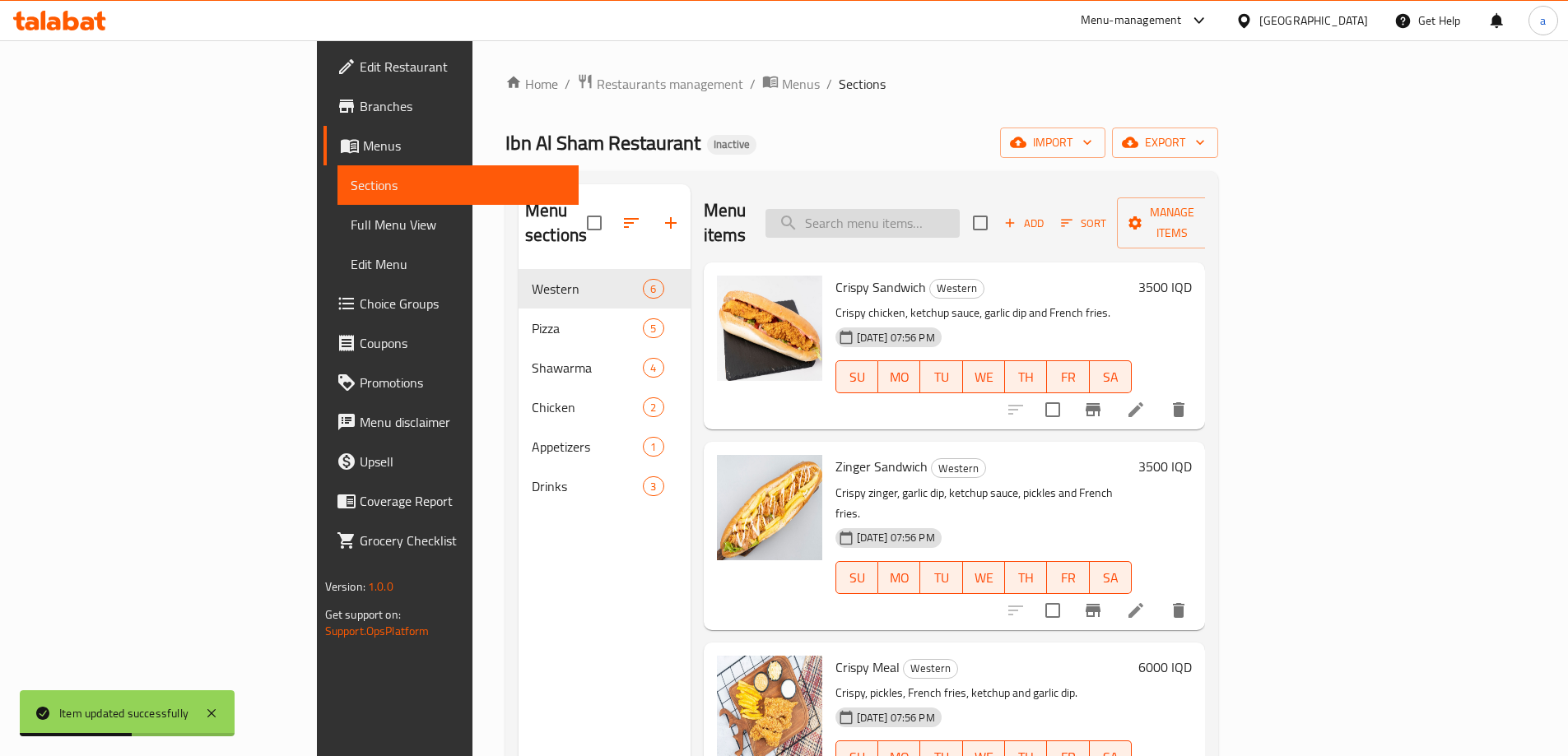
click at [960, 209] on input "search" at bounding box center [863, 223] width 195 height 29
paste input "Meat Fajita Sandwich"
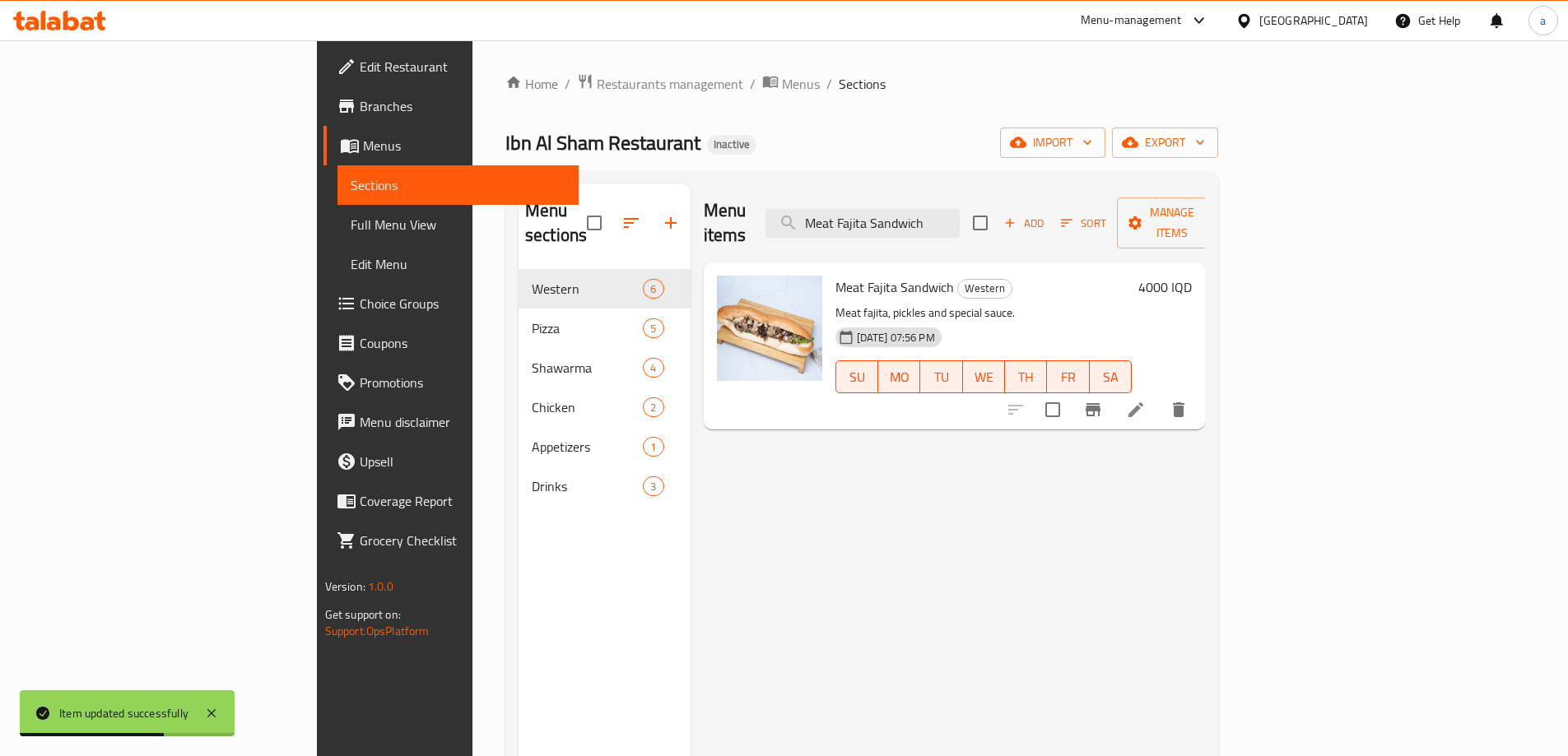
type input "Meat Fajita Sandwich"
click at [1146, 400] on icon at bounding box center [1135, 409] width 19 height 19
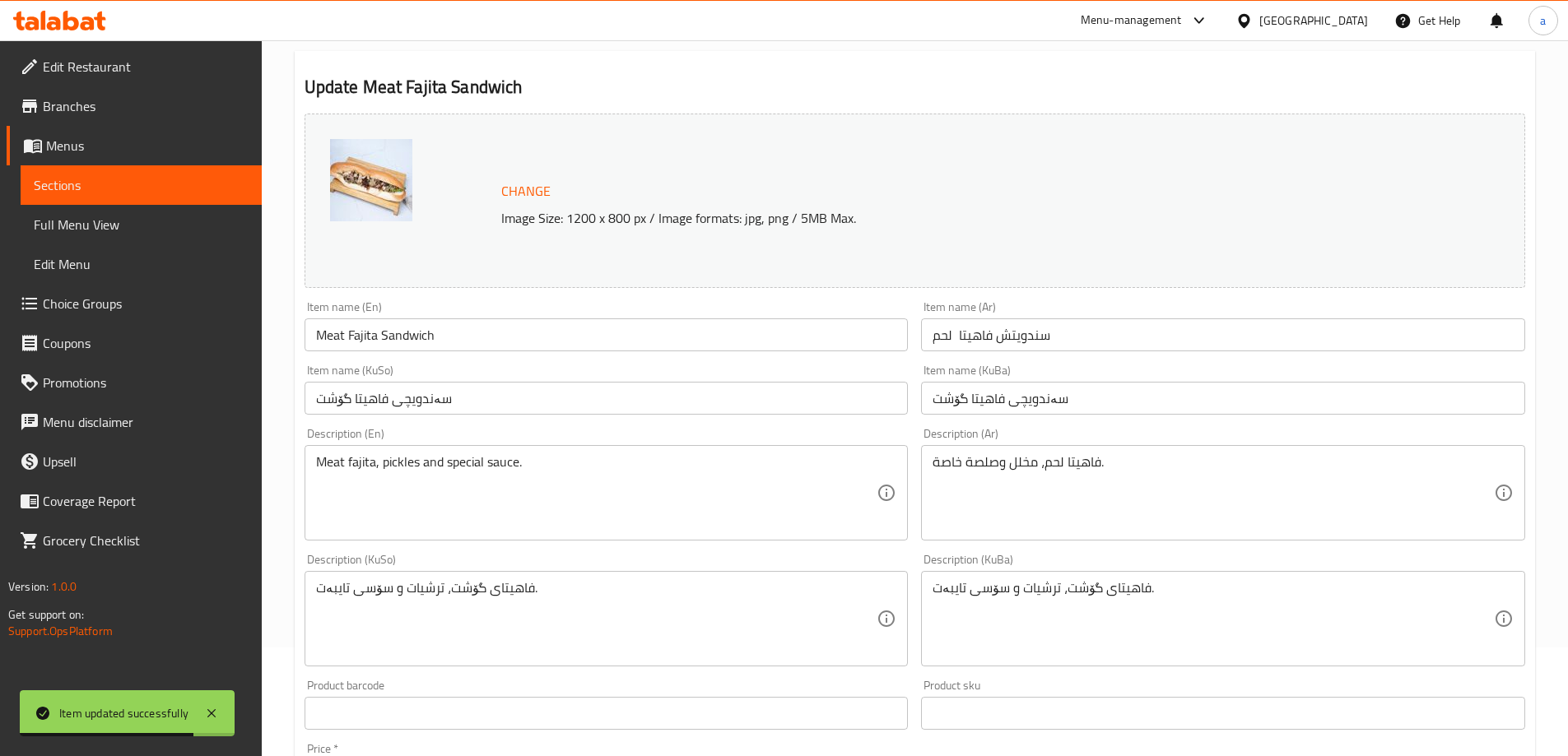
scroll to position [220, 0]
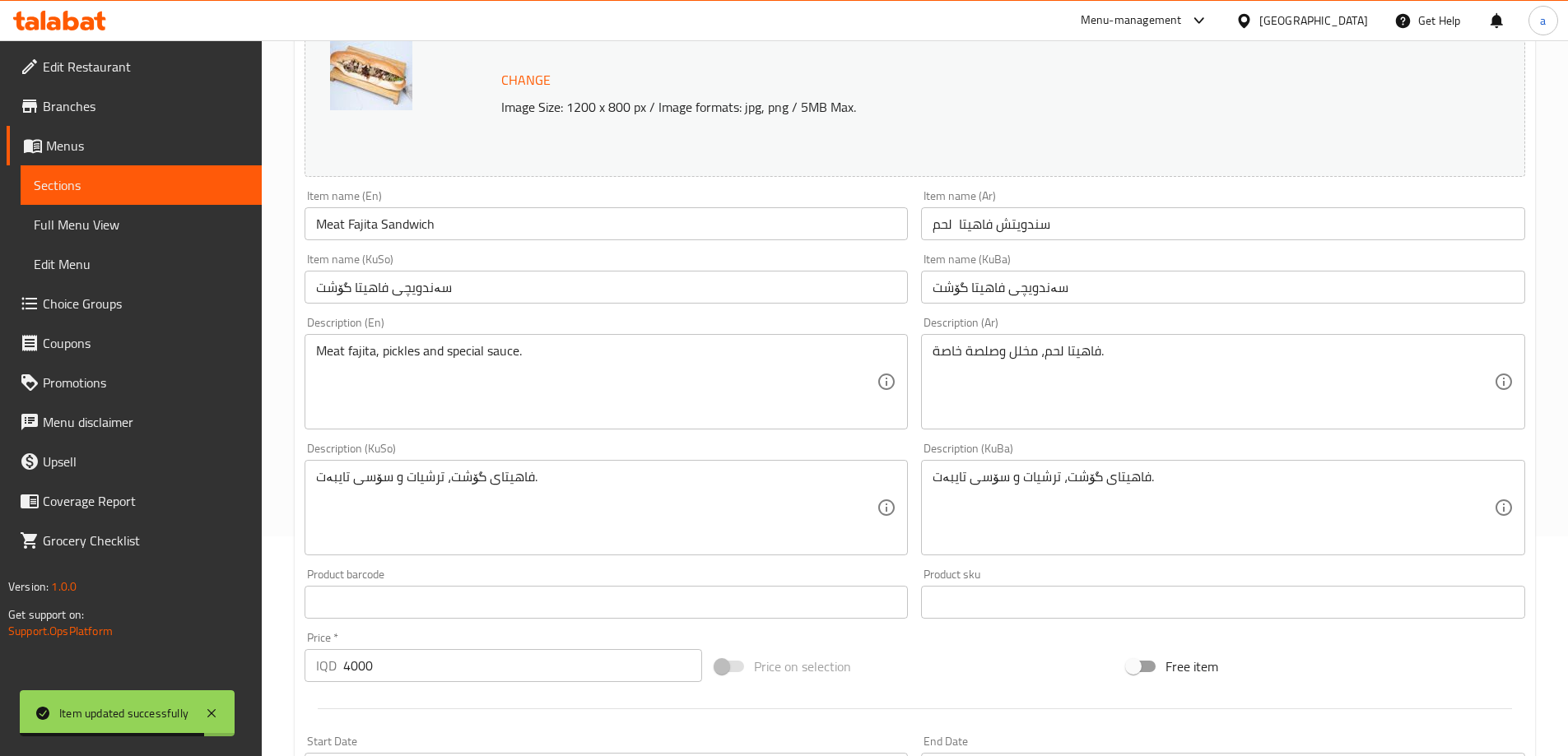
click at [1102, 219] on input "سندويتش فاهيتا لحم" at bounding box center [1223, 223] width 604 height 33
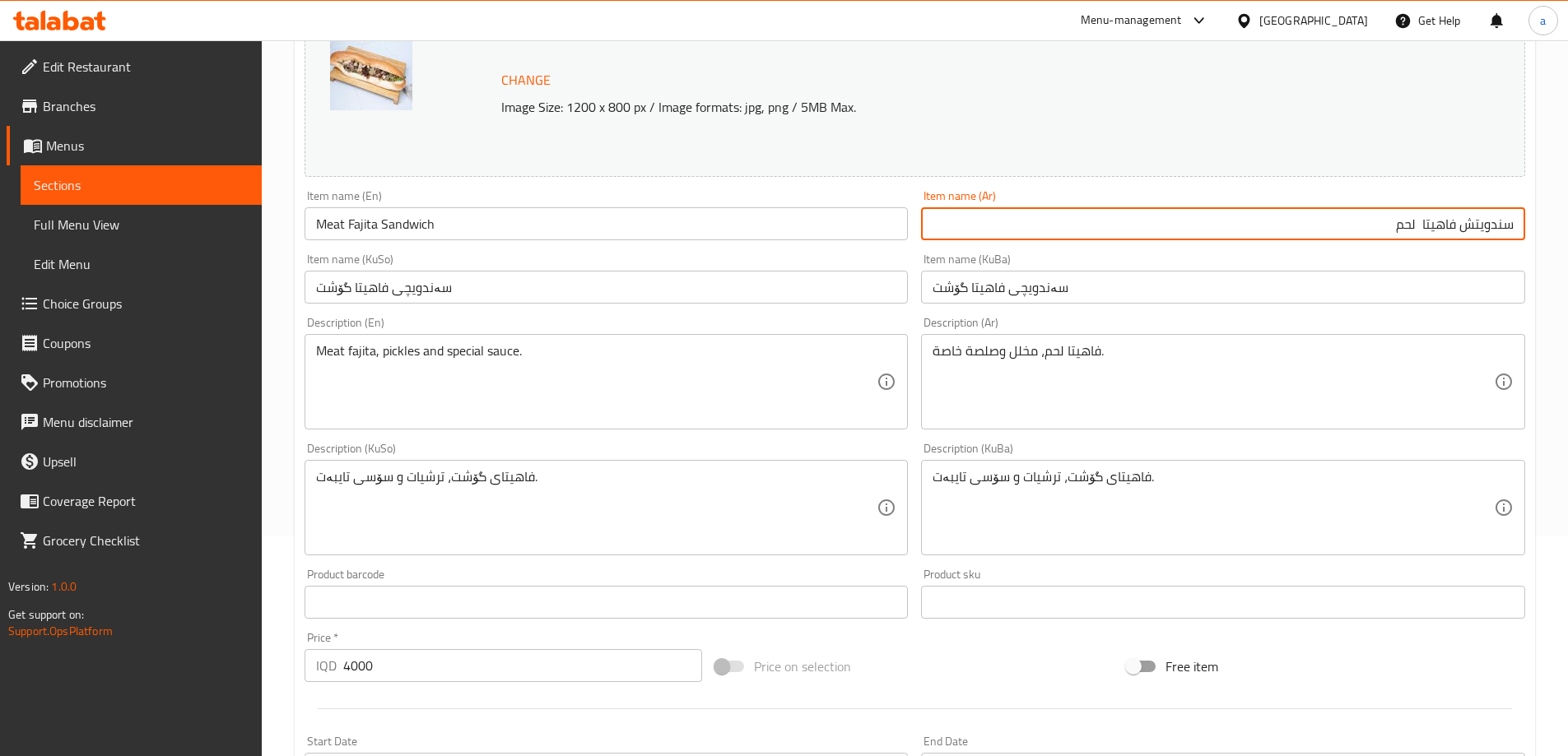
click at [1418, 230] on input "سندويتش فاهيتا لحم" at bounding box center [1223, 223] width 604 height 33
type input "سندويتش فاهيتا لحم"
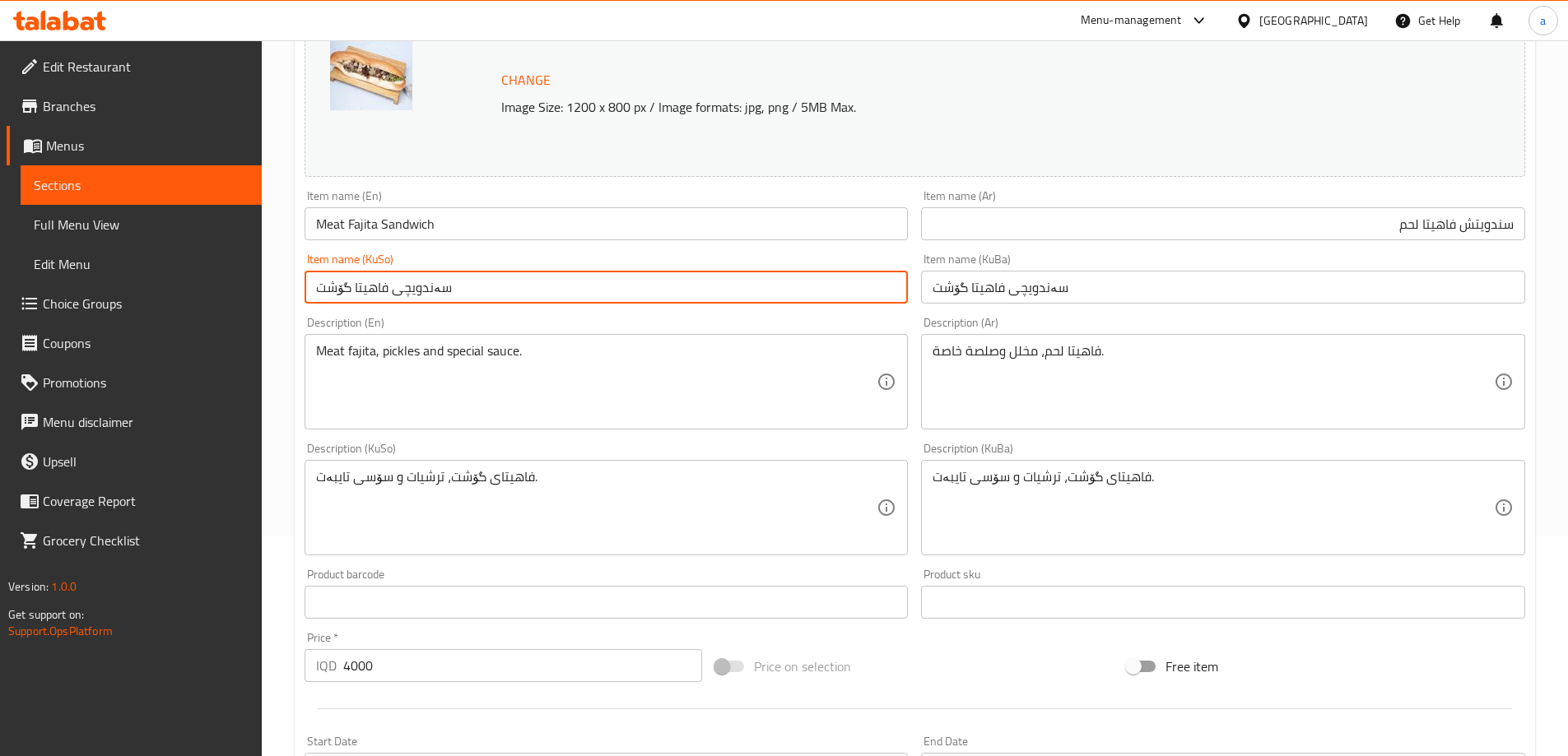
click at [886, 295] on input "سەندویچی فاهیتا گۆشت" at bounding box center [606, 287] width 604 height 33
click at [806, 295] on input "سەندویچی فاهیتا گۆشت" at bounding box center [606, 287] width 604 height 33
click at [804, 295] on input "سەندویچی فاهیتا گۆشت" at bounding box center [606, 287] width 604 height 33
click at [803, 292] on input "سەندویچی فاهیتا گۆشت" at bounding box center [606, 287] width 604 height 33
click at [828, 288] on input "سەندویچی فاهیتای گۆشت" at bounding box center [606, 287] width 604 height 33
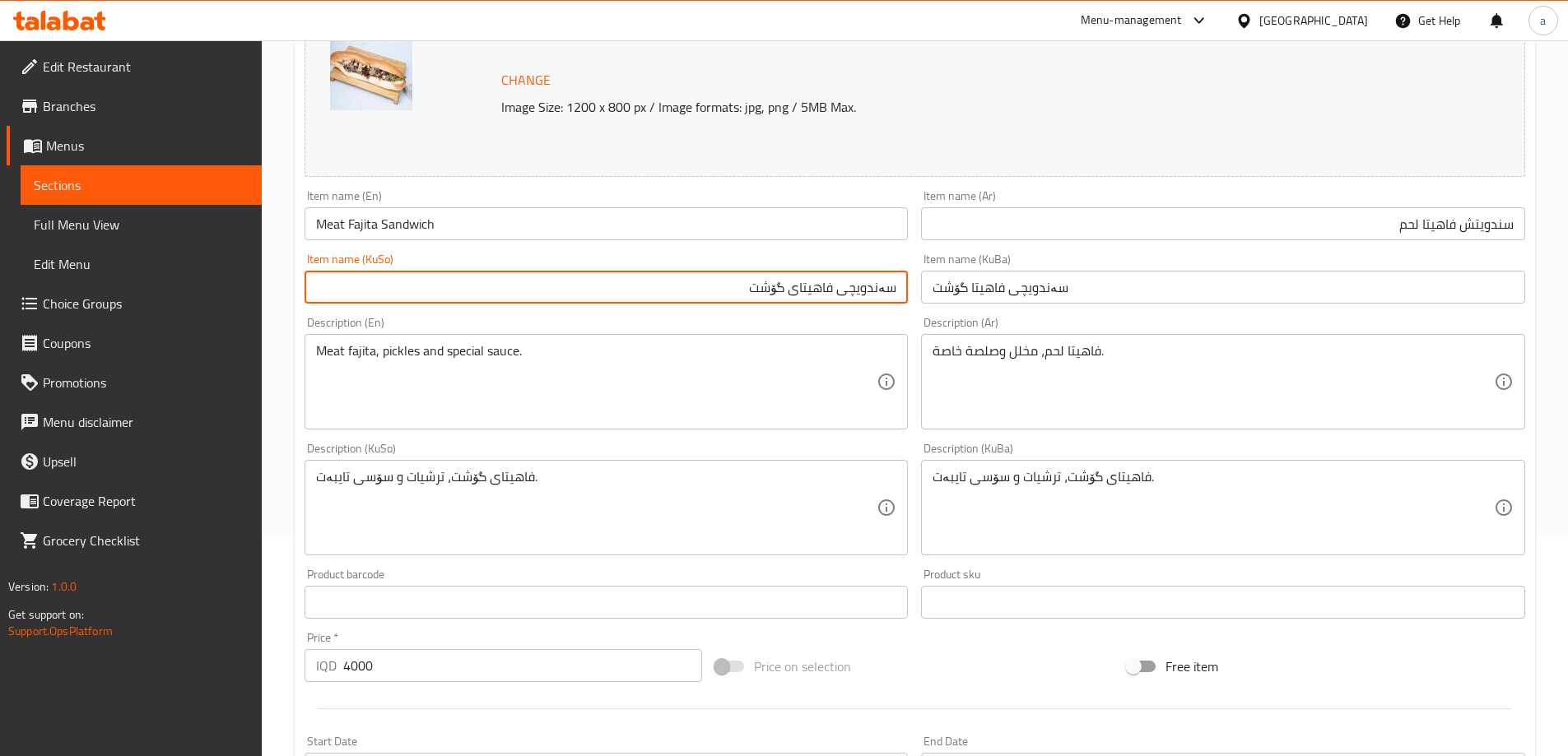
type input "سەندویچی فاهیتای گۆشت"
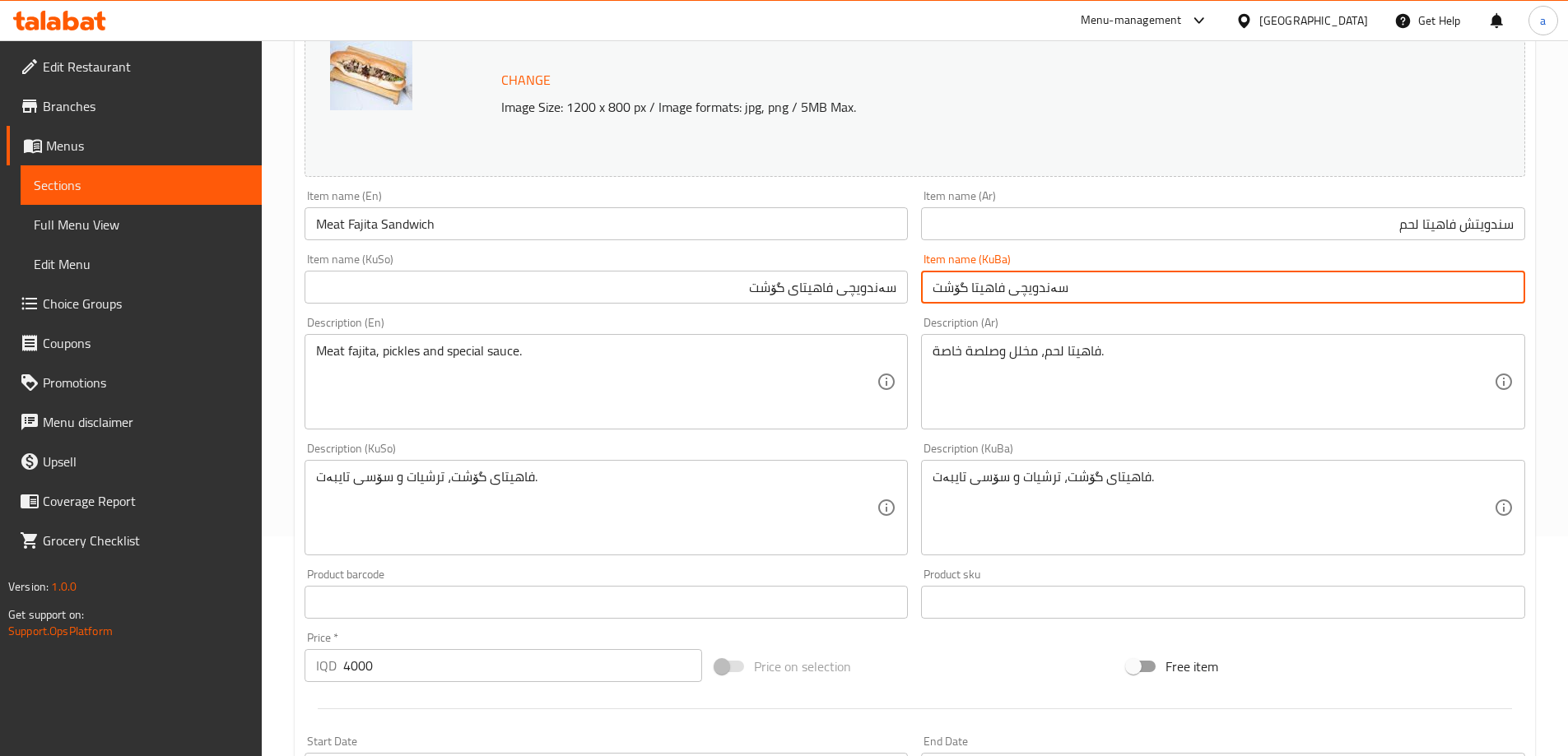
click at [1007, 293] on input "سەندویچی فاهیتا گۆشت" at bounding box center [1223, 287] width 604 height 33
paste input "ی"
type input "سەندویچی فاهیتای گۆشت"
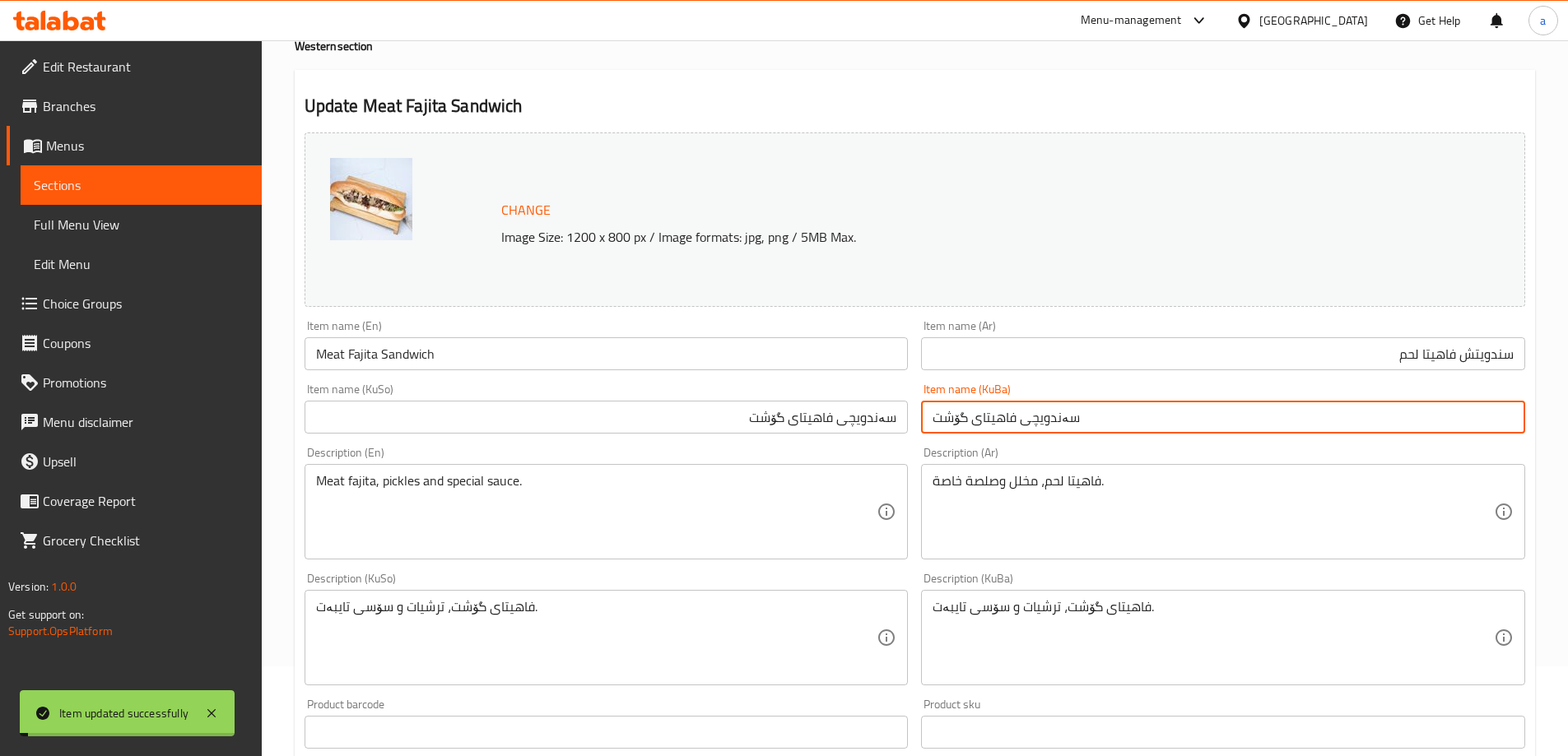
scroll to position [0, 0]
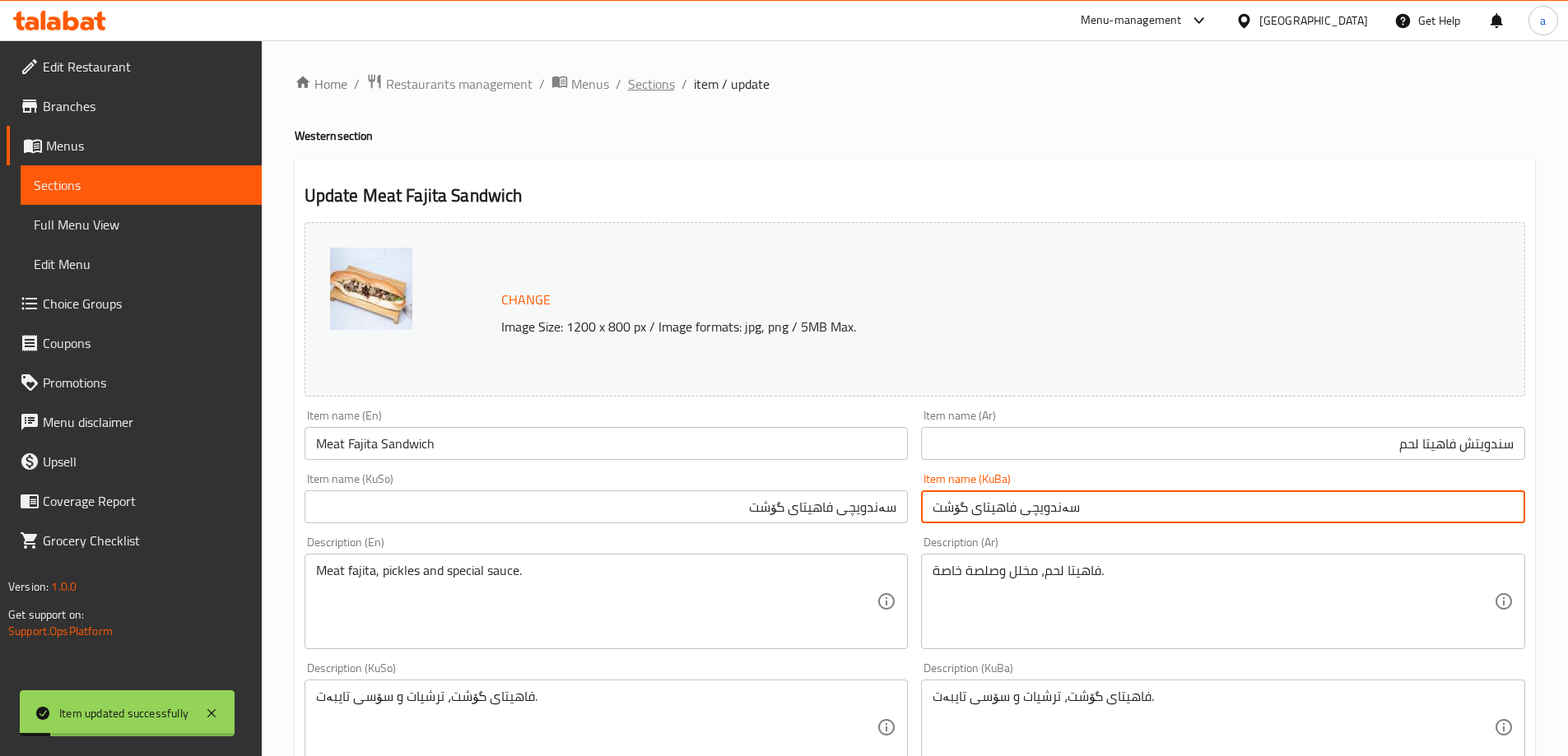
click at [655, 85] on span "Sections" at bounding box center [651, 84] width 47 height 19
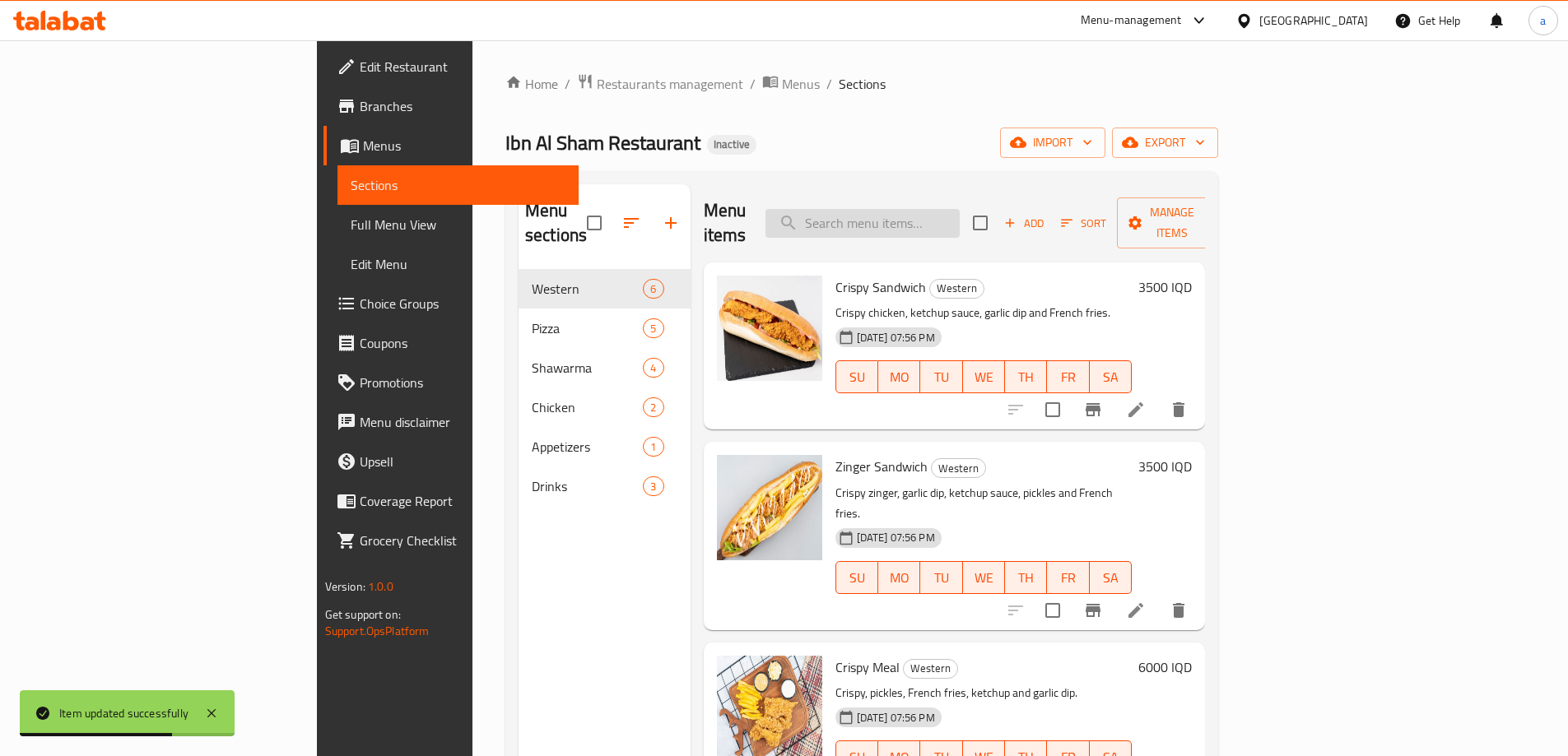
click at [960, 209] on input "search" at bounding box center [863, 223] width 195 height 29
paste input "Meat Pizza"
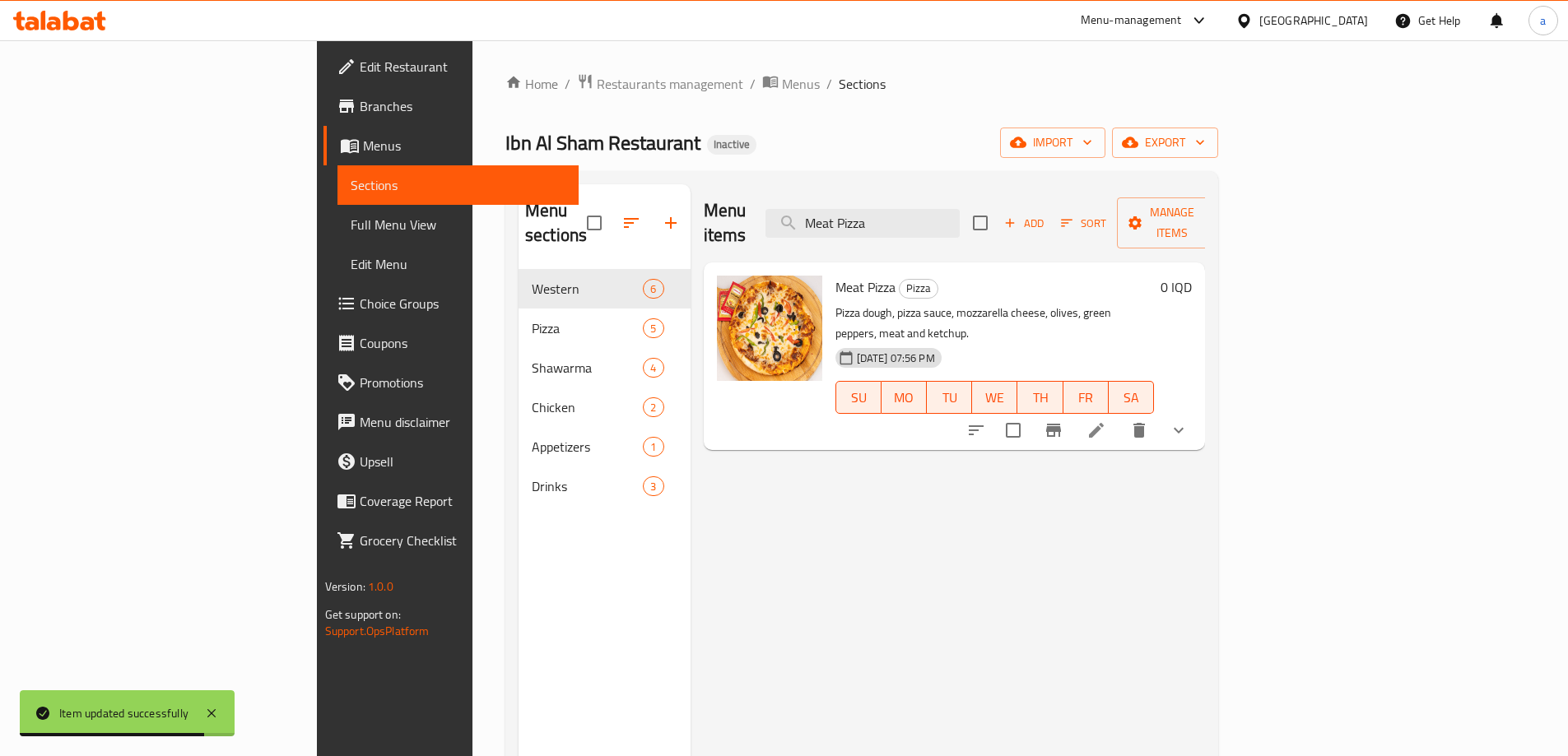
type input "Meat Pizza"
click at [1120, 415] on li at bounding box center [1096, 430] width 47 height 30
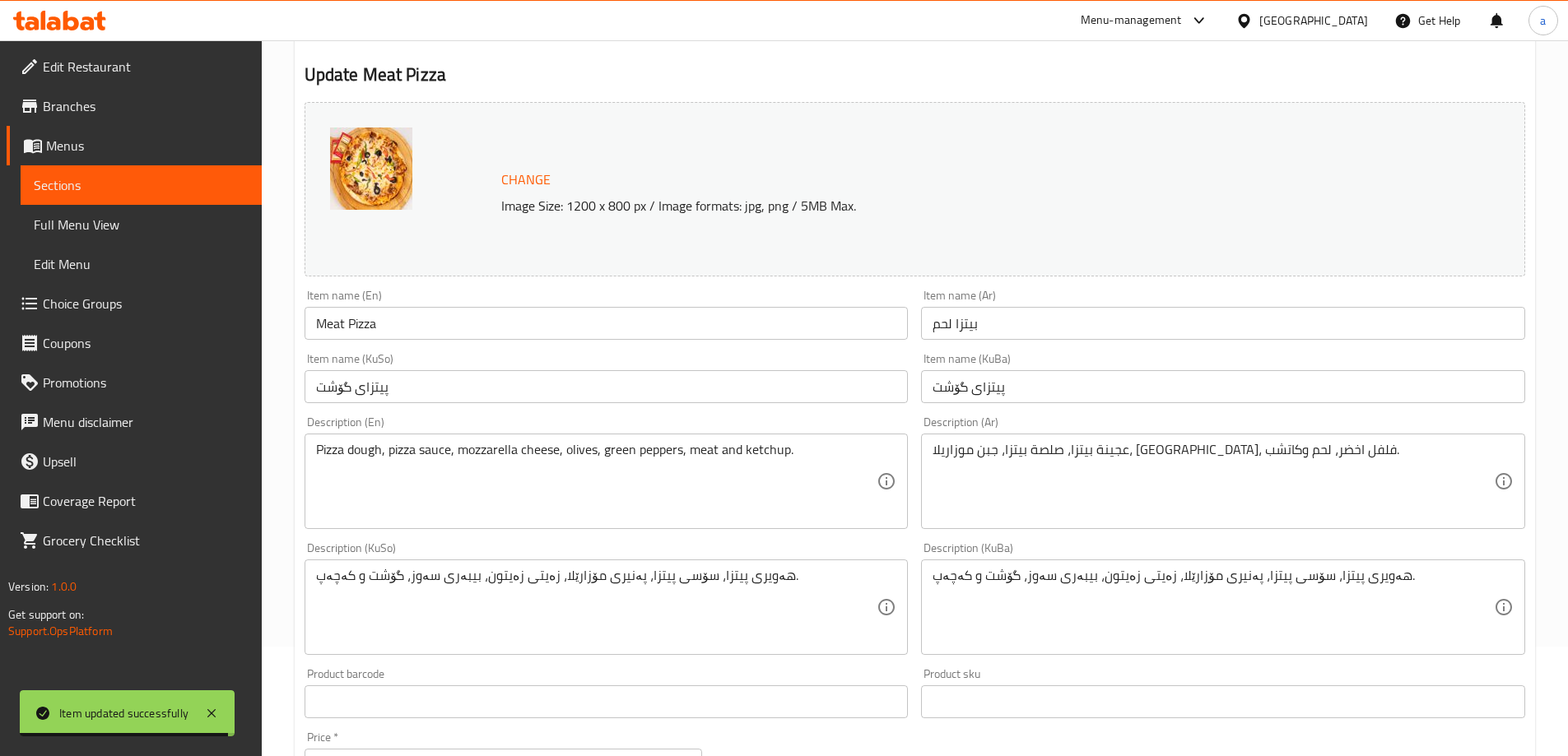
scroll to position [220, 0]
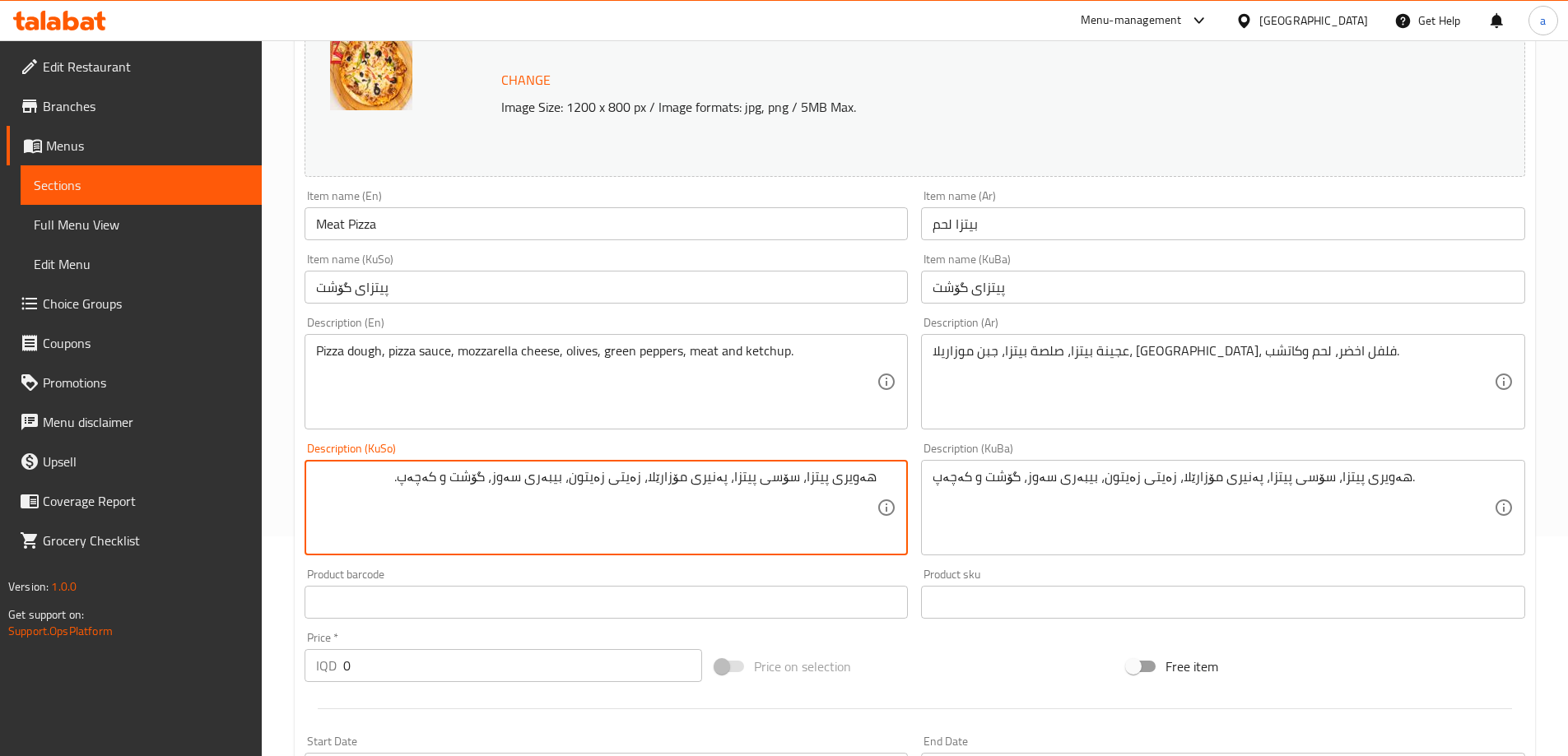
click at [640, 488] on textarea "هەویری پیتزا، سۆسی پیتزا، پەنیری مۆزارێلا، زەیتی زەیتون، بیبەری سەوز، گۆشت و کە…" at bounding box center [597, 508] width 562 height 78
click at [642, 501] on textarea "هەویری پیتزا، سۆسی پیتزا، پەنیری مۆزارێلا، زەیتون، بیبەری سەوز، گۆشت و کەچەپ." at bounding box center [597, 508] width 562 height 78
type textarea "هەویری پیتزا، سۆسی پیتزا، پەنیری مۆزارێلا، زەیتون، بیبەری سەوز، گۆشت و کەچەپ."
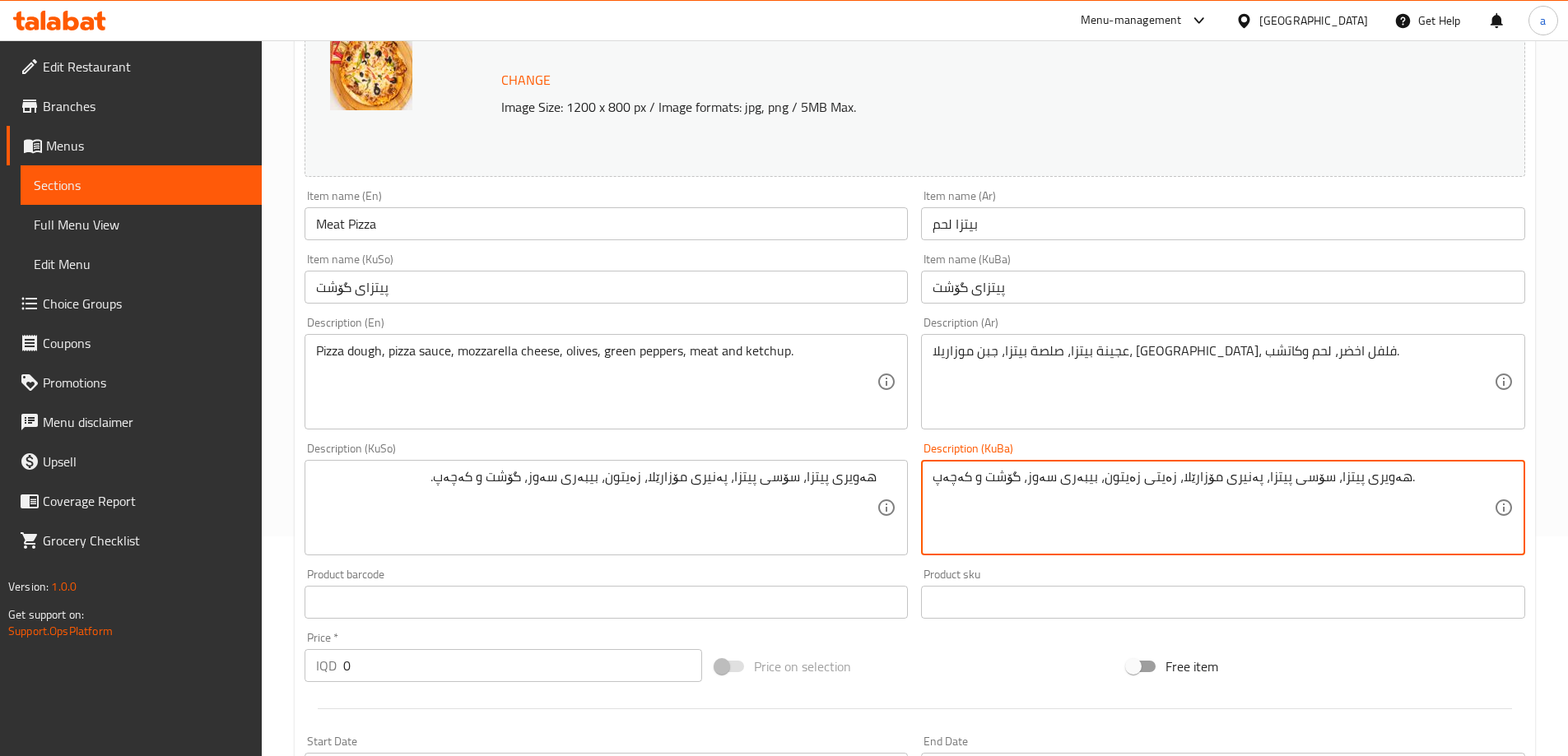
paste textarea
type textarea "هەویری پیتزا، سۆسی پیتزا، پەنیری مۆزارێلا، زەیتون، بیبەری سەوز، گۆشت و کەچەپ."
click at [388, 224] on input "Meat Pizza" at bounding box center [606, 223] width 604 height 33
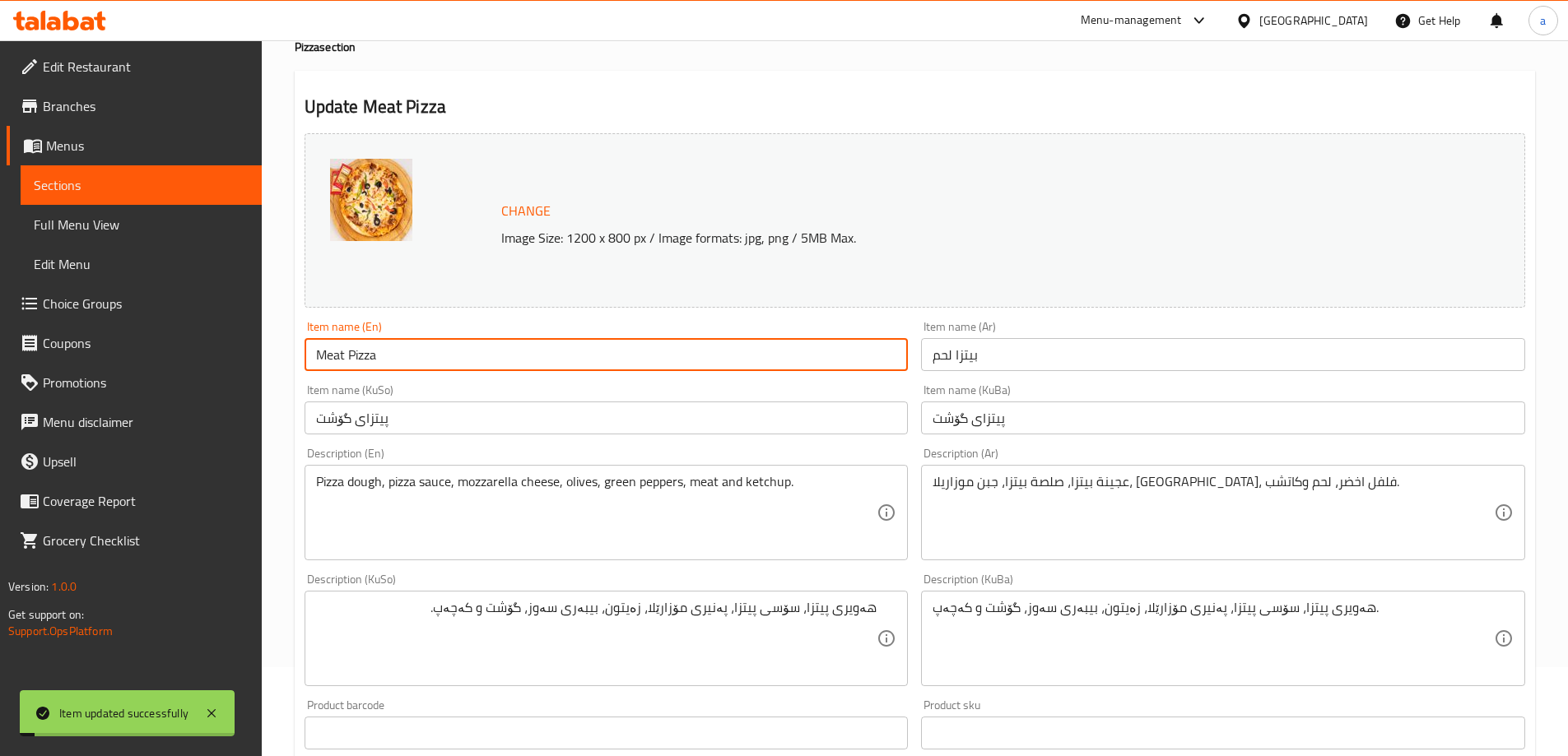
scroll to position [0, 0]
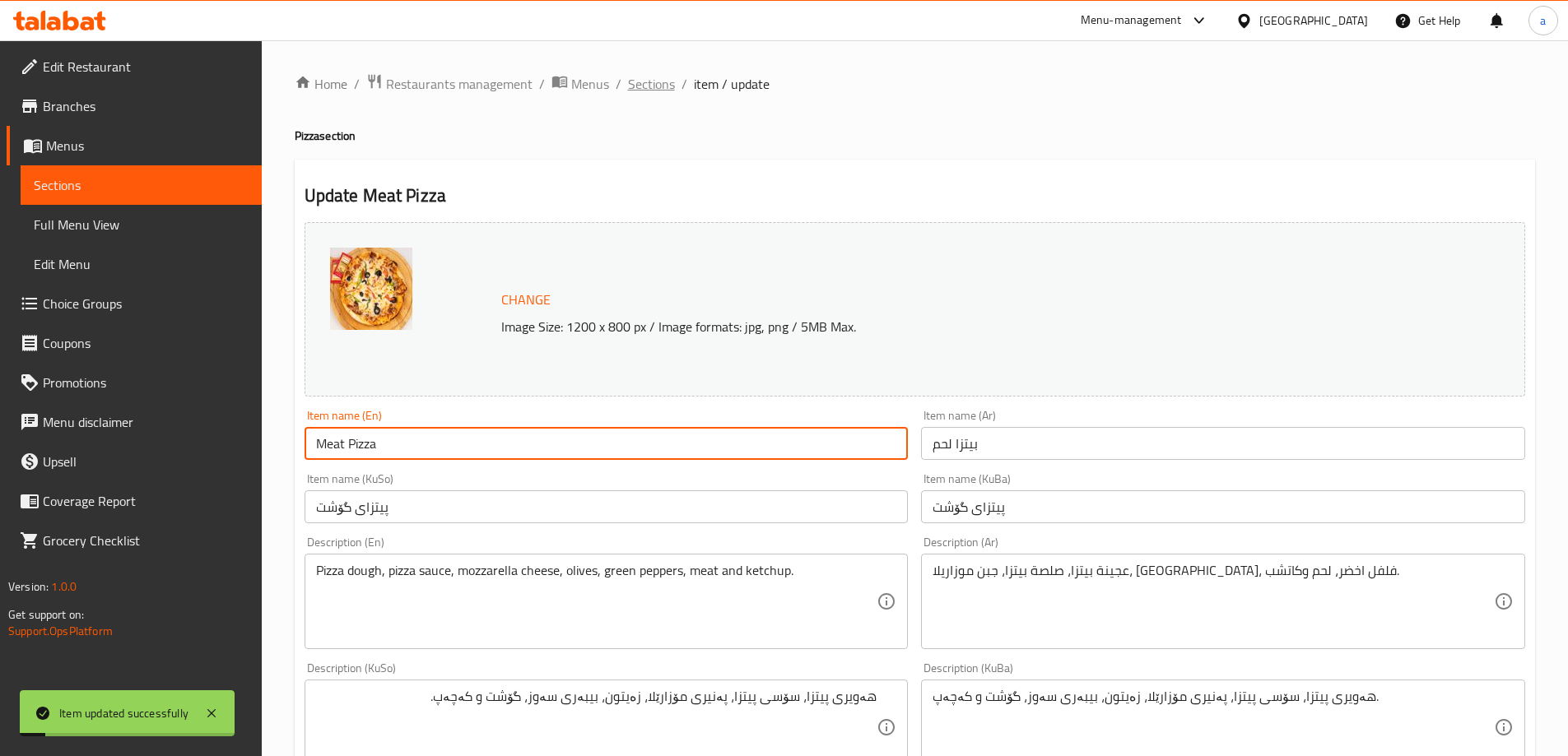
click at [657, 82] on span "Sections" at bounding box center [651, 84] width 47 height 19
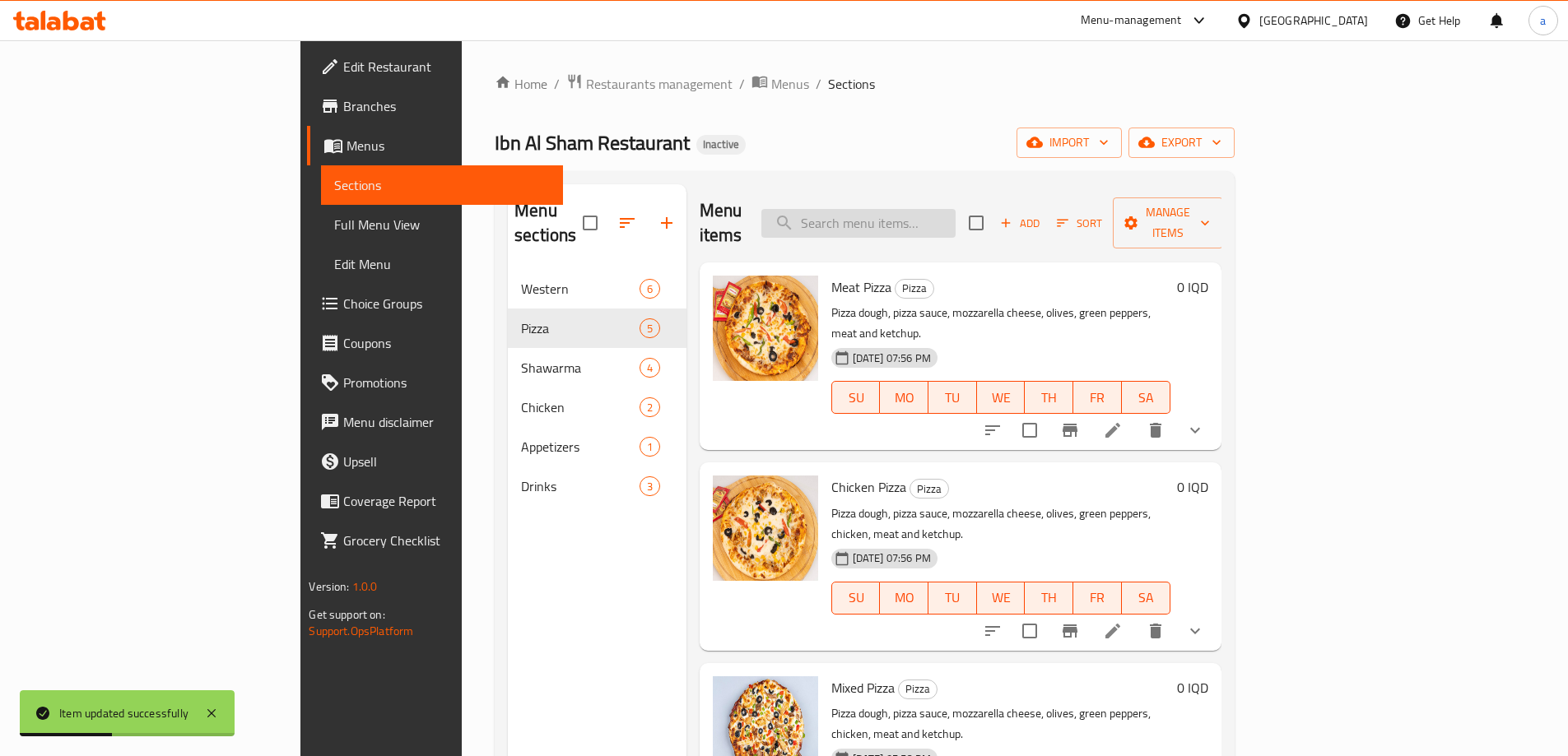
click at [956, 209] on input "search" at bounding box center [858, 223] width 195 height 29
paste input "Chicken Pizza"
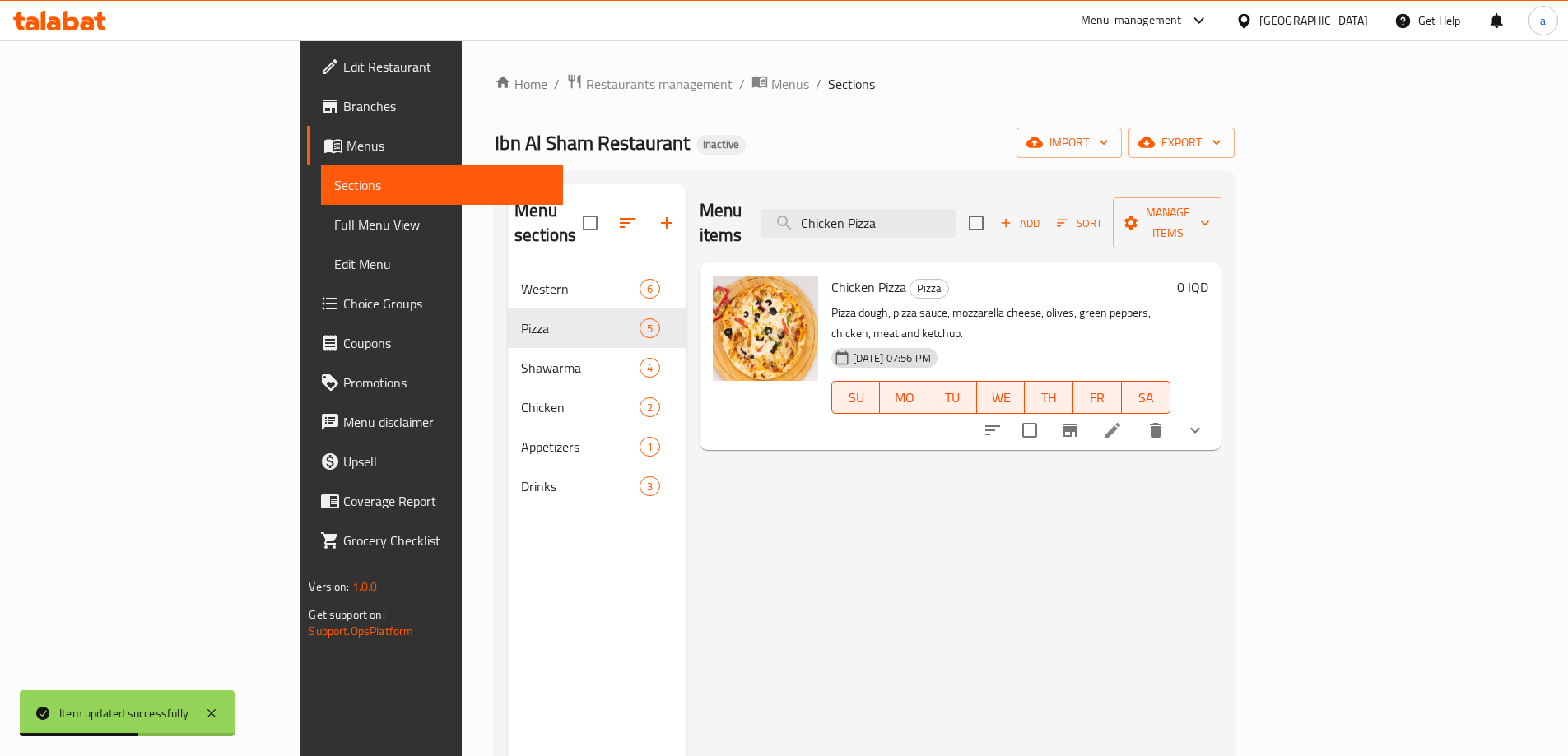
type input "Chicken Pizza"
click at [1122, 420] on icon at bounding box center [1112, 430] width 19 height 19
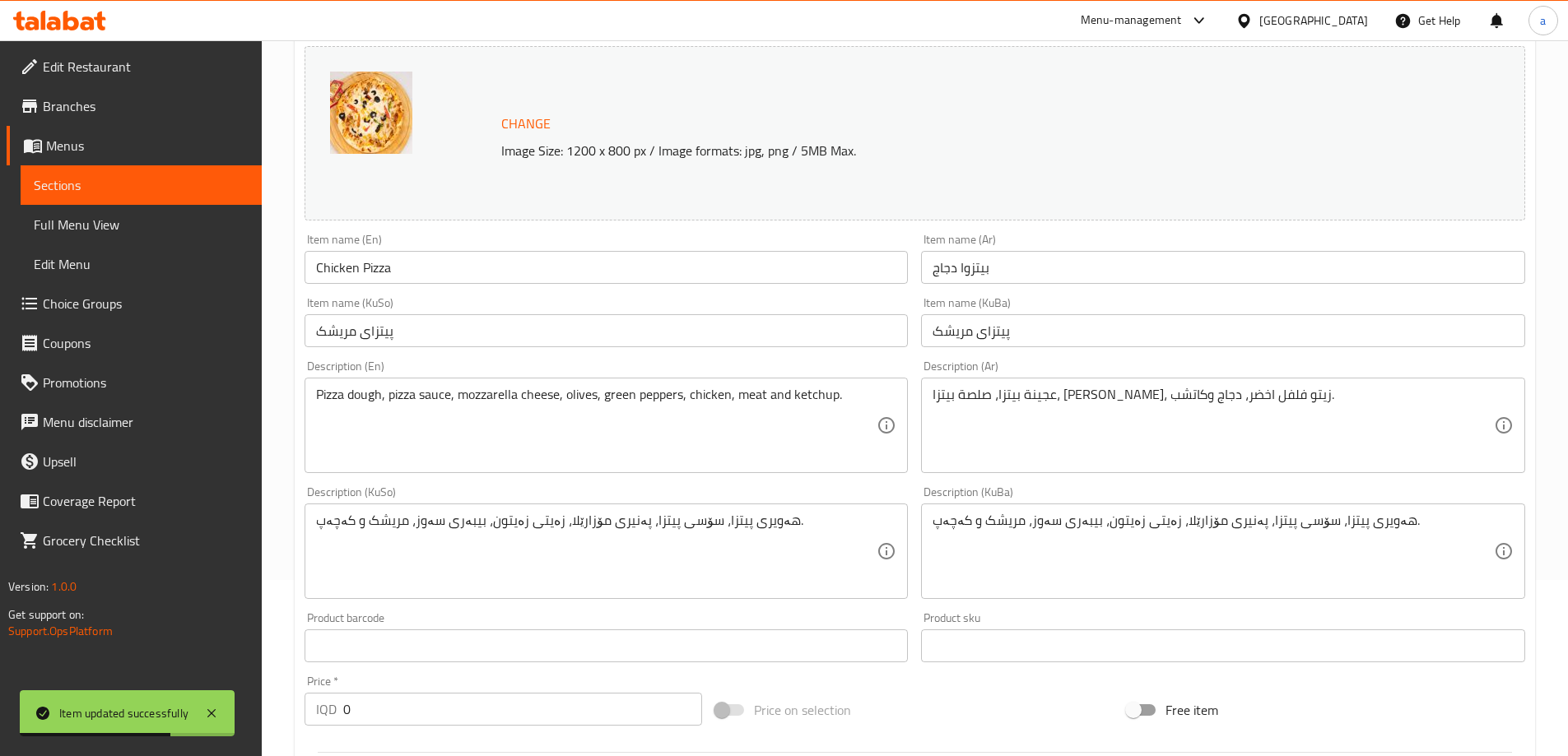
scroll to position [220, 0]
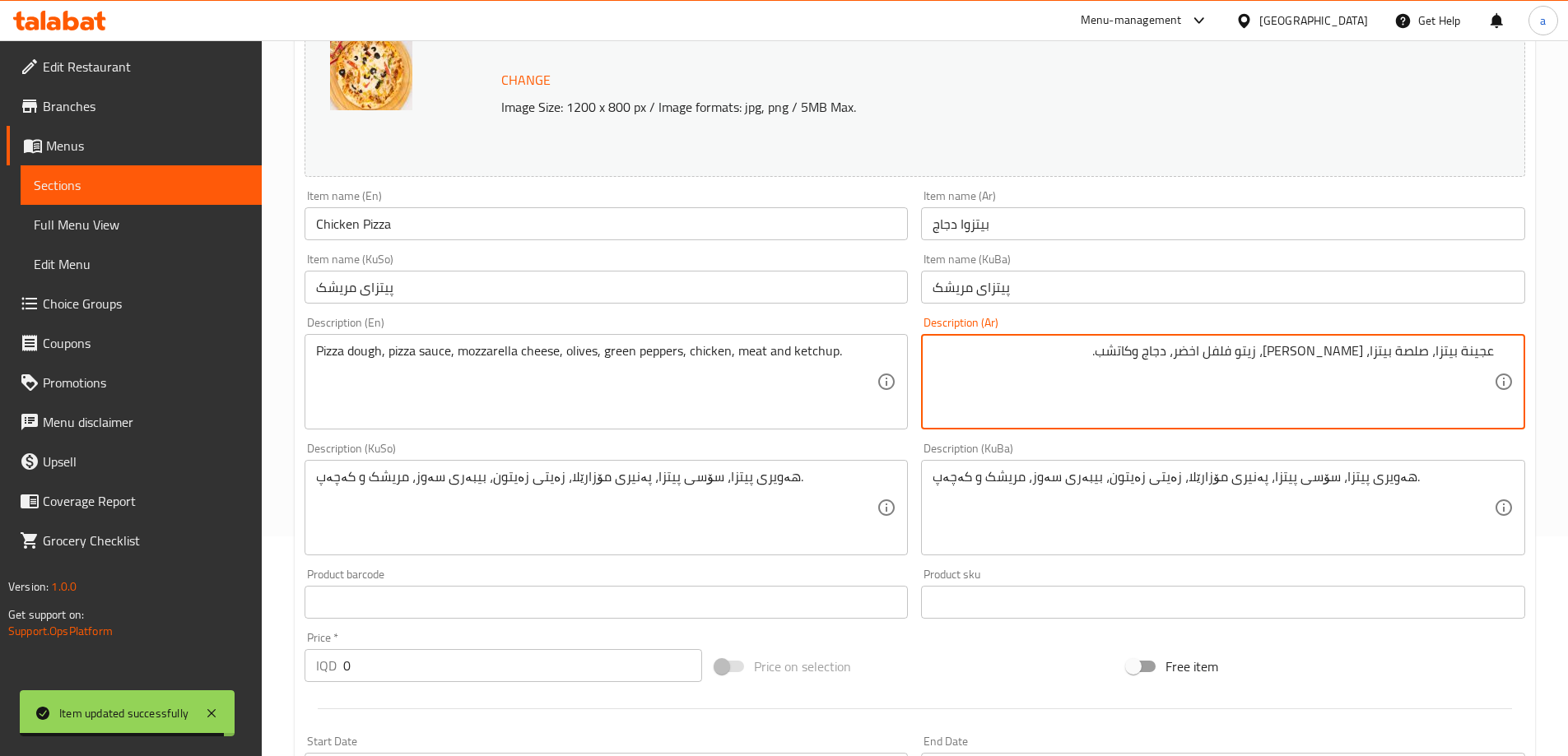
click at [1275, 364] on textarea "عجينة بيتزا، صلصة بيتزا، [PERSON_NAME]، زيتو فلفل اخضر، دجاج وكاتشب." at bounding box center [1214, 382] width 562 height 78
type textarea "عجينة بيتزا، صلصة بيتزا، جبن موزاريلا، زيتون، فلفل اخضر، دجاج وكاتشب."
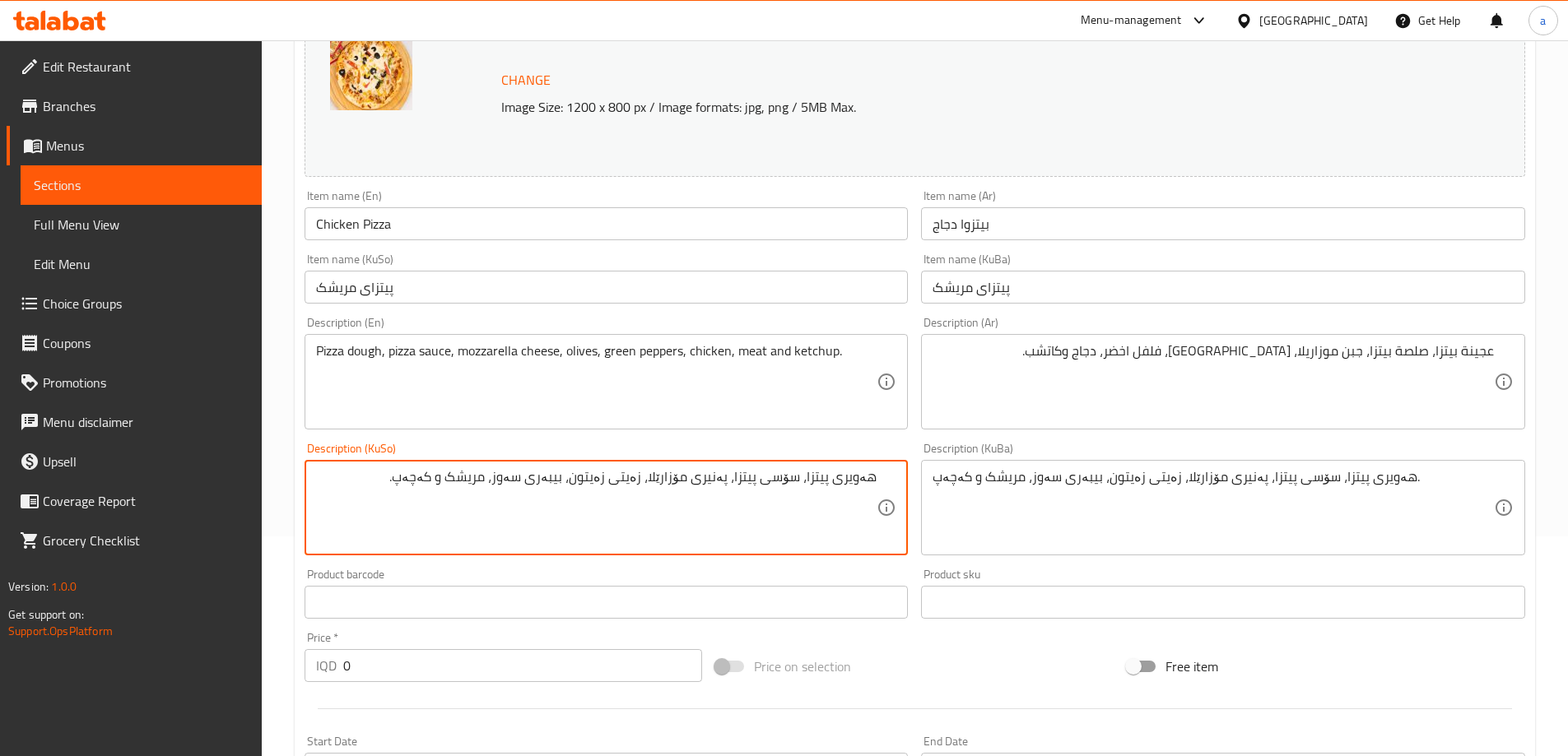
click at [635, 491] on textarea "هەویری پیتزا، سۆسی پیتزا، پەنیری مۆزارێلا، زەیتی زەیتون، بیبەری سەوز، مریشک و ک…" at bounding box center [597, 508] width 562 height 78
click at [606, 496] on textarea "هەویری پیتزا، سۆسی پیتزا، پەنیری مۆزارێلا، زەیتون، بیبەری سەوز، مریشک و کەچەپ." at bounding box center [597, 508] width 562 height 78
click at [675, 514] on textarea "هەویری پیتزا، سۆسی پیتزا، پەنیری مۆزارێلا، زەیتون، بیبەری سەوز، مریشک و کەچەپ." at bounding box center [597, 508] width 562 height 78
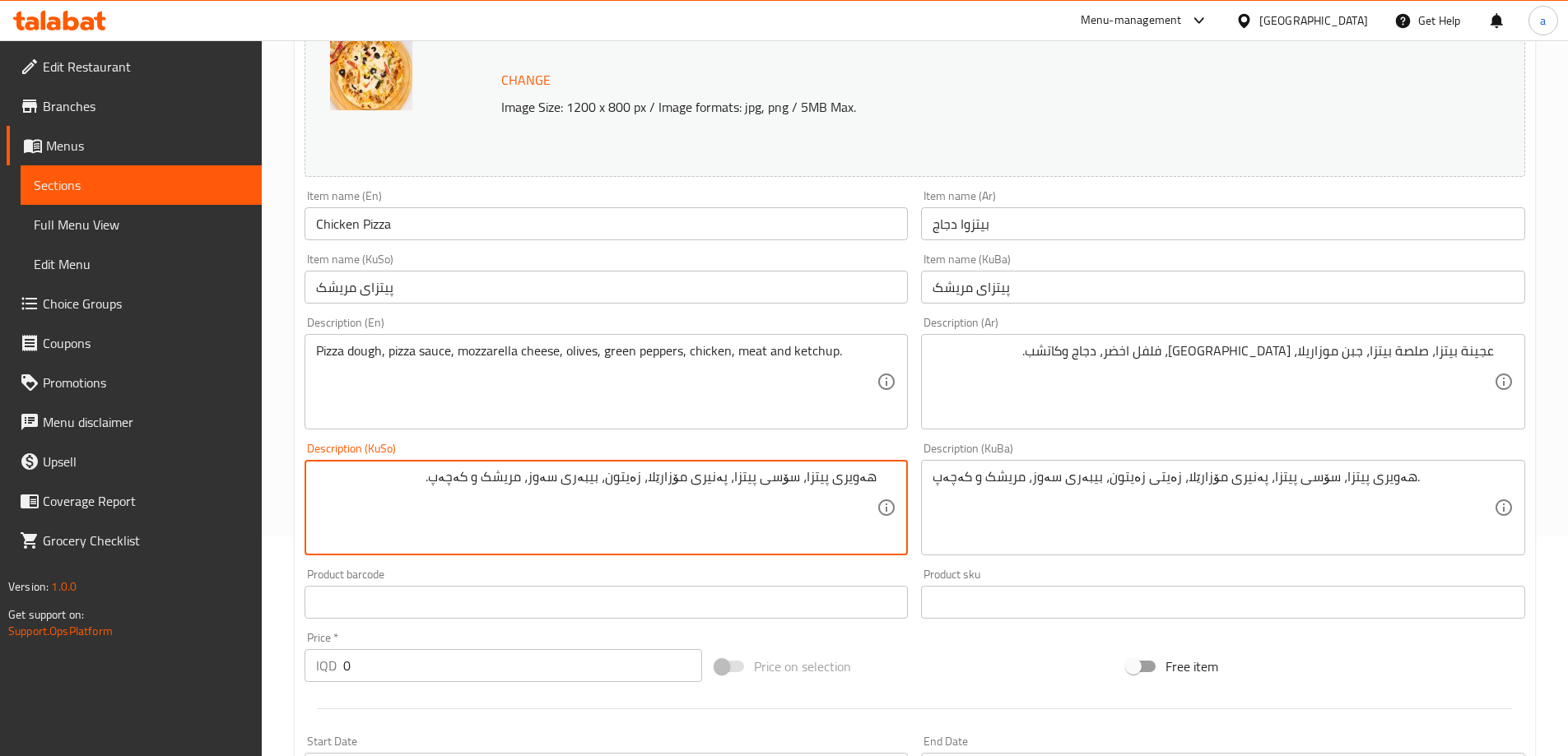
click at [660, 489] on textarea "هەویری پیتزا، سۆسی پیتزا، پەنیری مۆزارێلا، زەیتون، بیبەری سەوز، مریشک و کەچەپ." at bounding box center [597, 508] width 562 height 78
type textarea "هەویری پیتزا، سۆسی پیتزا، پەنیری مۆزارێلا، زەیتون، بیبەری سەوز، مریشک و کەچەپ."
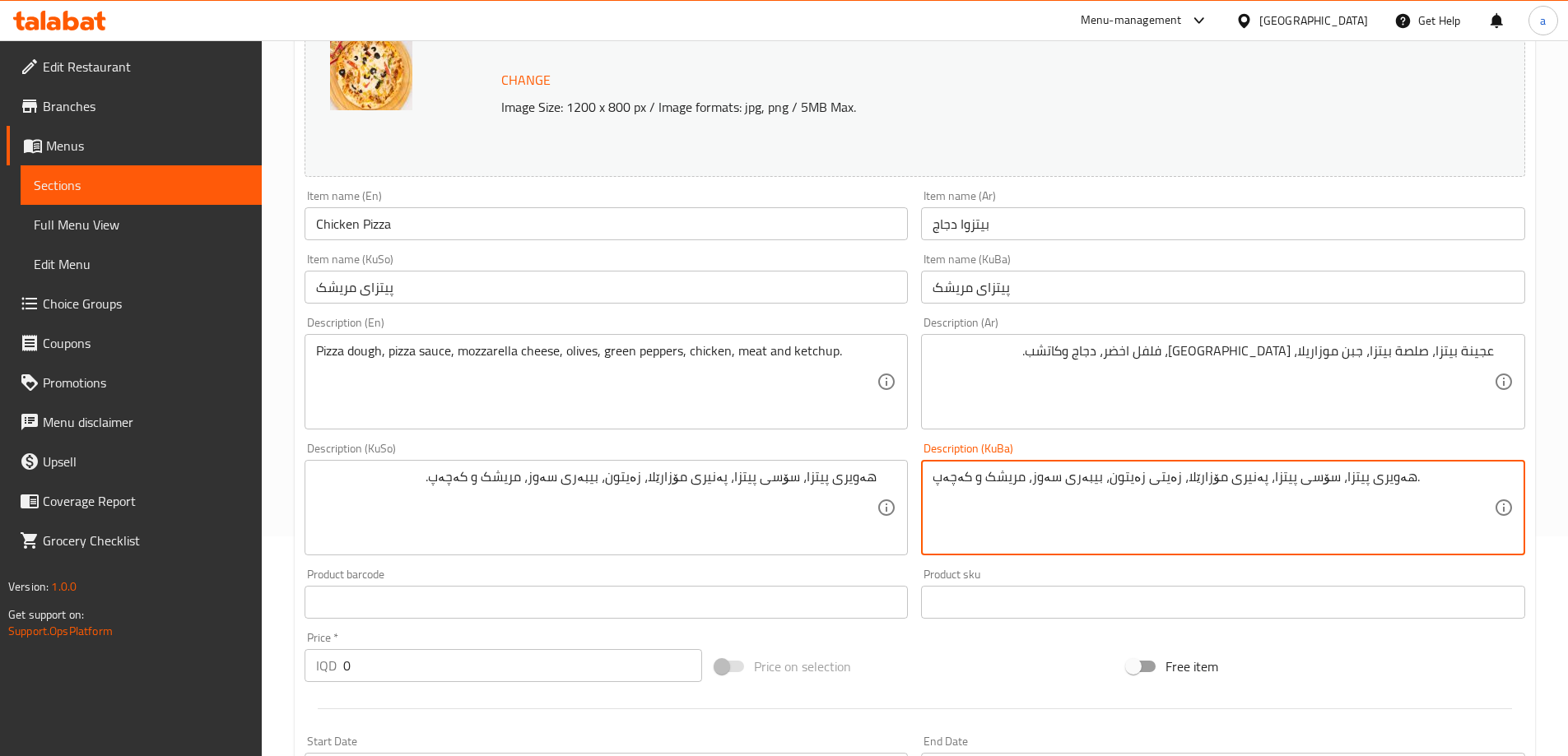
paste textarea
type textarea "هەویری پیتزا، سۆسی پیتزا، پەنیری مۆزارێلا، زەیتون، بیبەری سەوز، مریشک و کەچەپ."
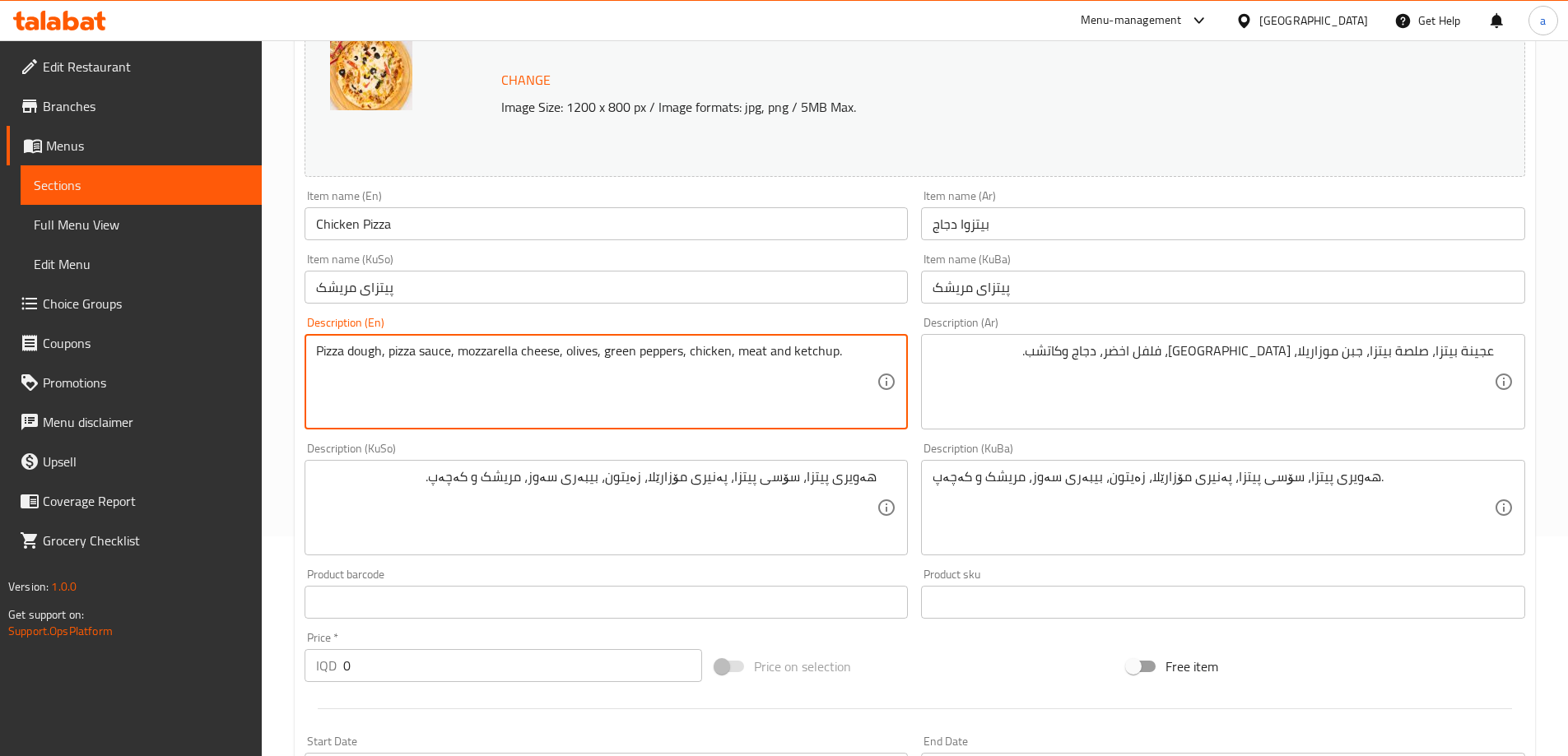
click at [751, 359] on textarea "Pizza dough, pizza sauce, mozzarella cheese, olives, green peppers, chicken, me…" at bounding box center [597, 382] width 562 height 78
type textarea "Pizza dough, pizza sauce, mozzarella cheese, olives, green peppers, chicken and…"
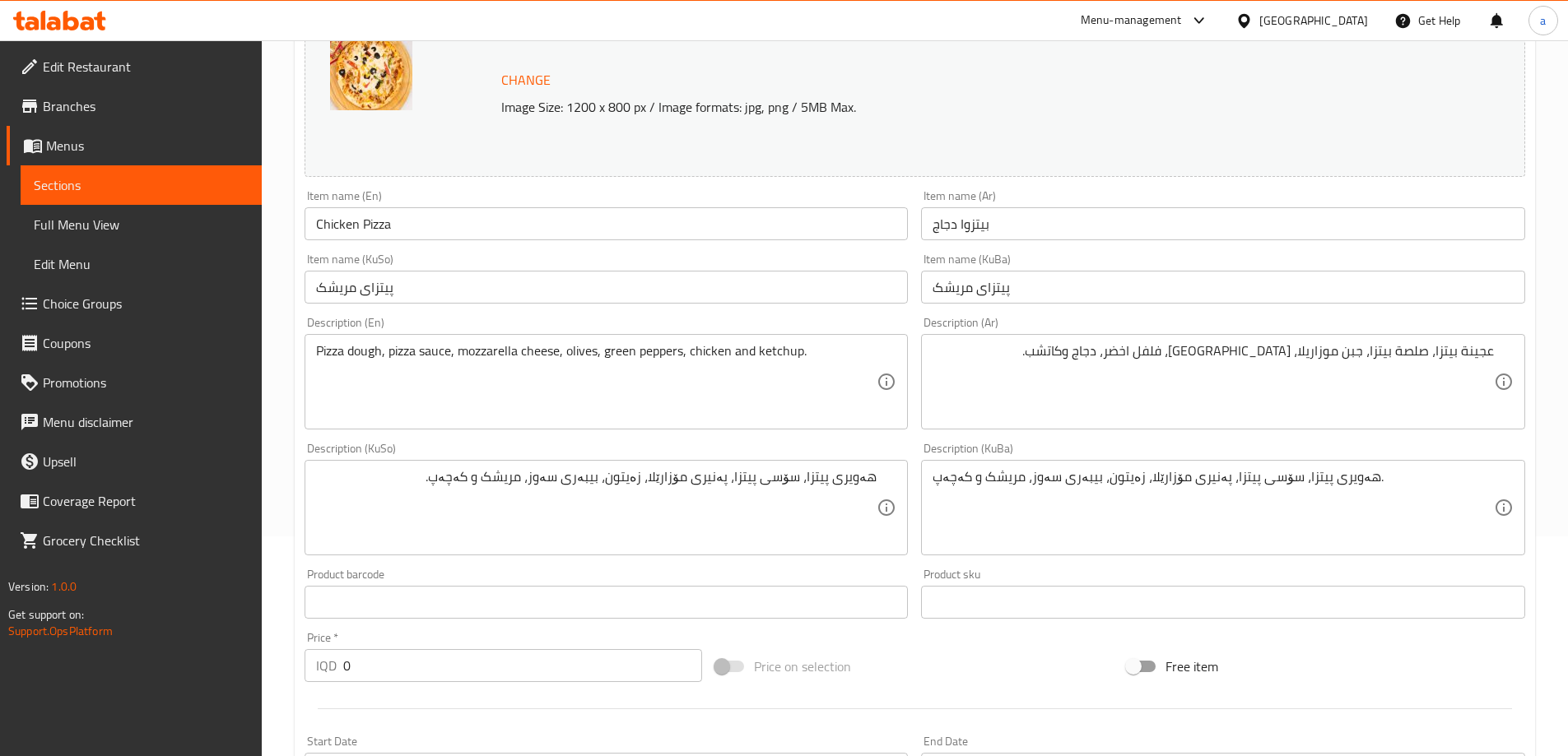
click at [561, 242] on div "Item name (En) Chicken Pizza Item name (En)" at bounding box center [606, 215] width 617 height 63
click at [567, 224] on input "Chicken Pizza" at bounding box center [606, 223] width 604 height 33
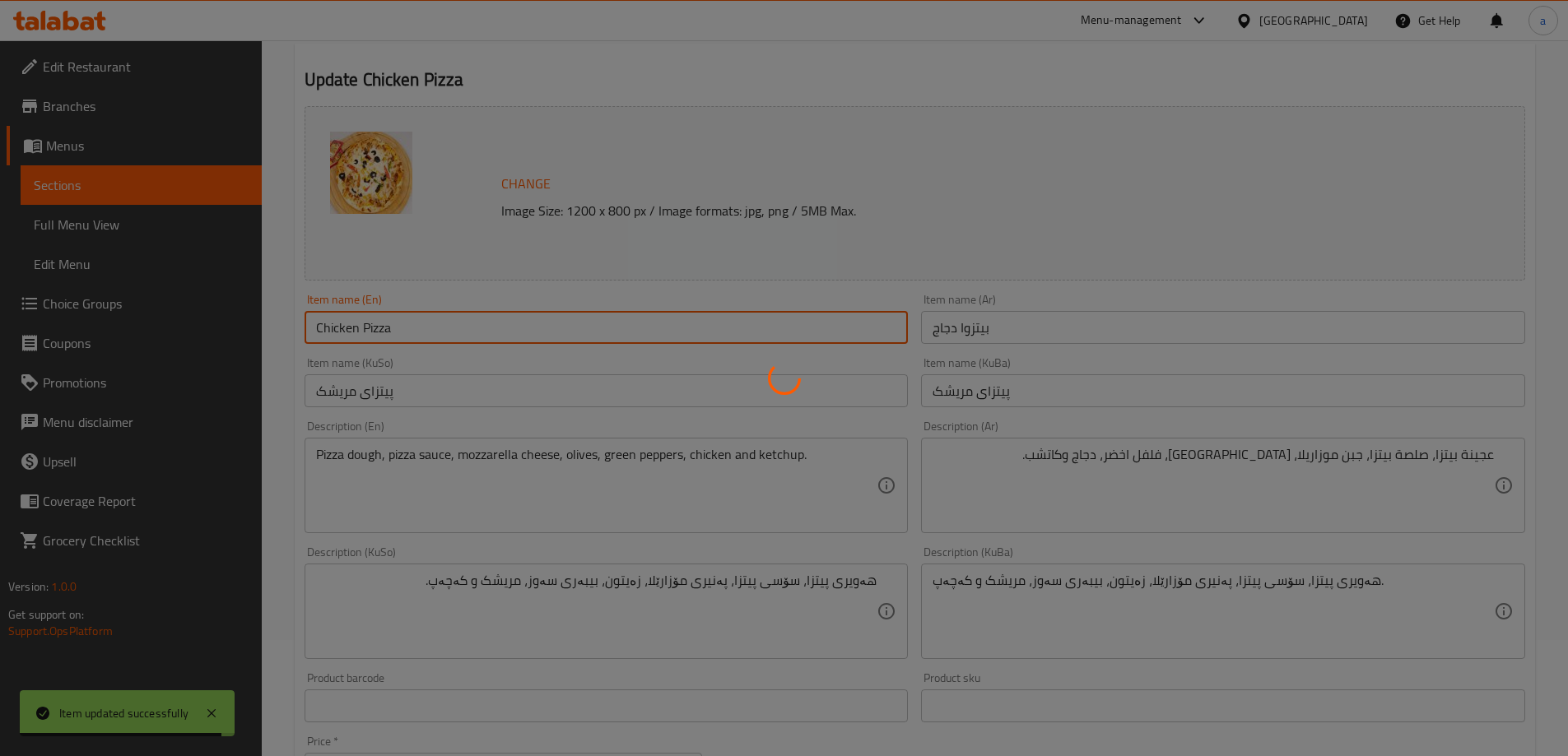
scroll to position [0, 0]
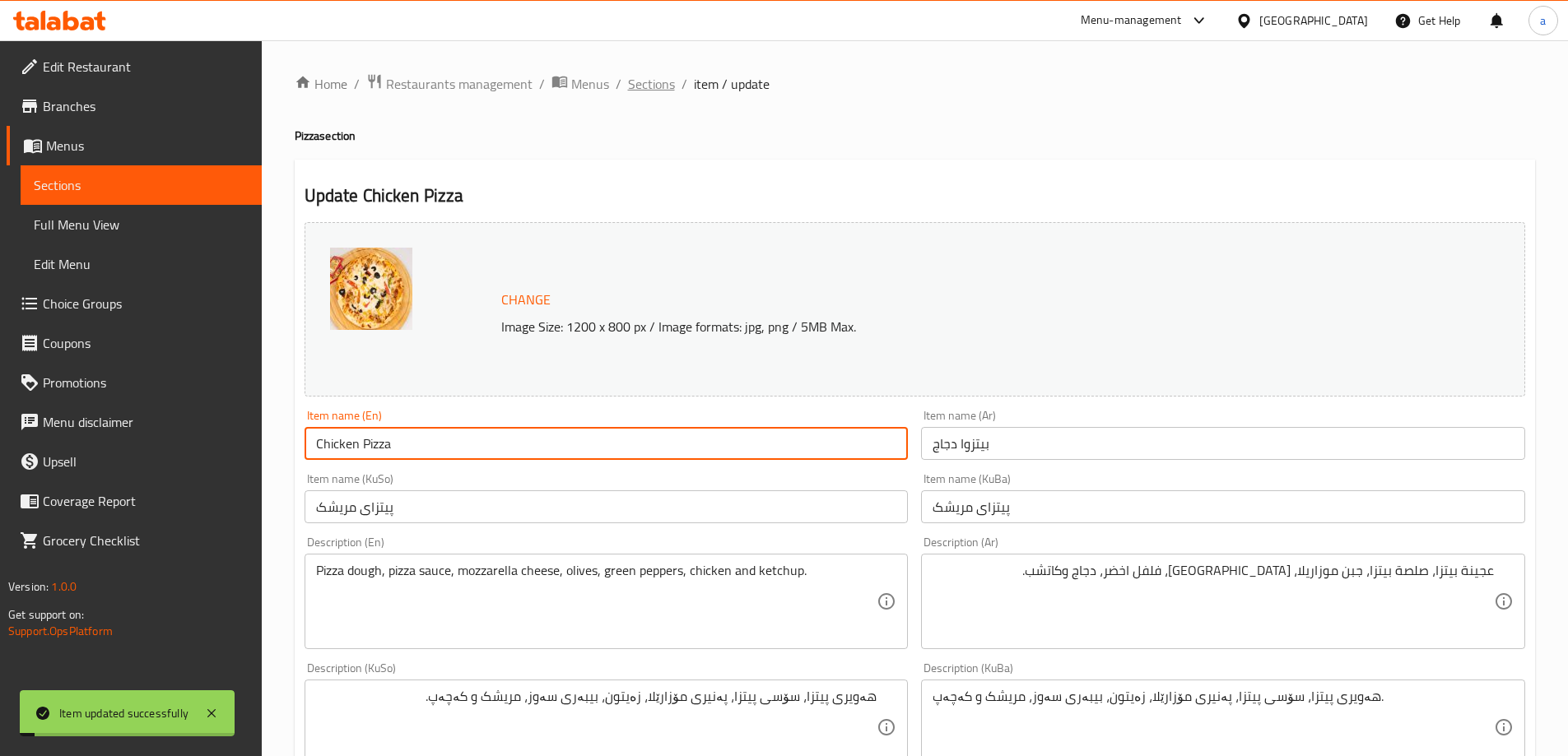
click at [660, 84] on span "Sections" at bounding box center [651, 84] width 47 height 19
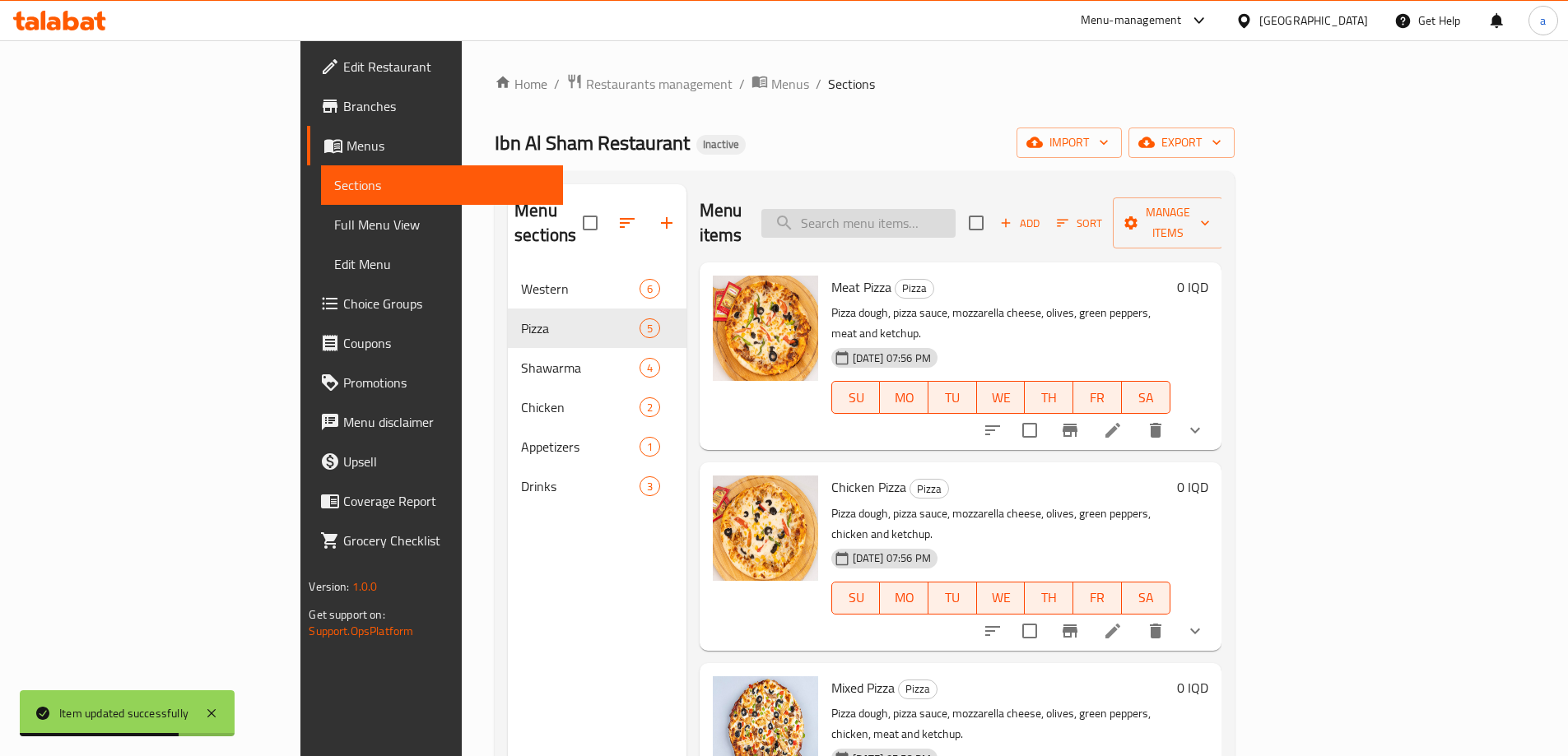
click at [947, 222] on input "search" at bounding box center [858, 223] width 195 height 29
paste input "Mixed Pizza"
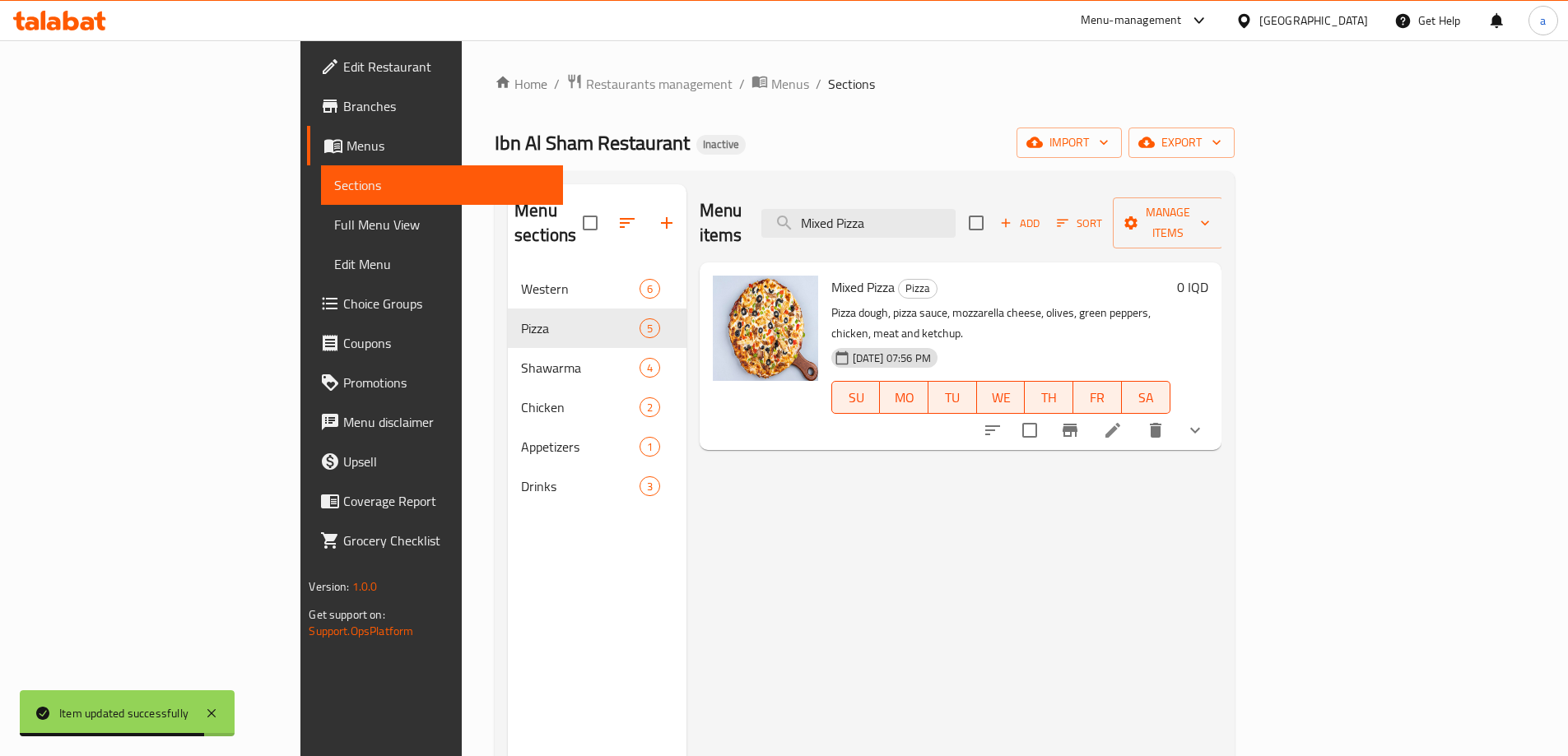
type input "Mixed Pizza"
click at [1122, 420] on icon at bounding box center [1112, 430] width 19 height 19
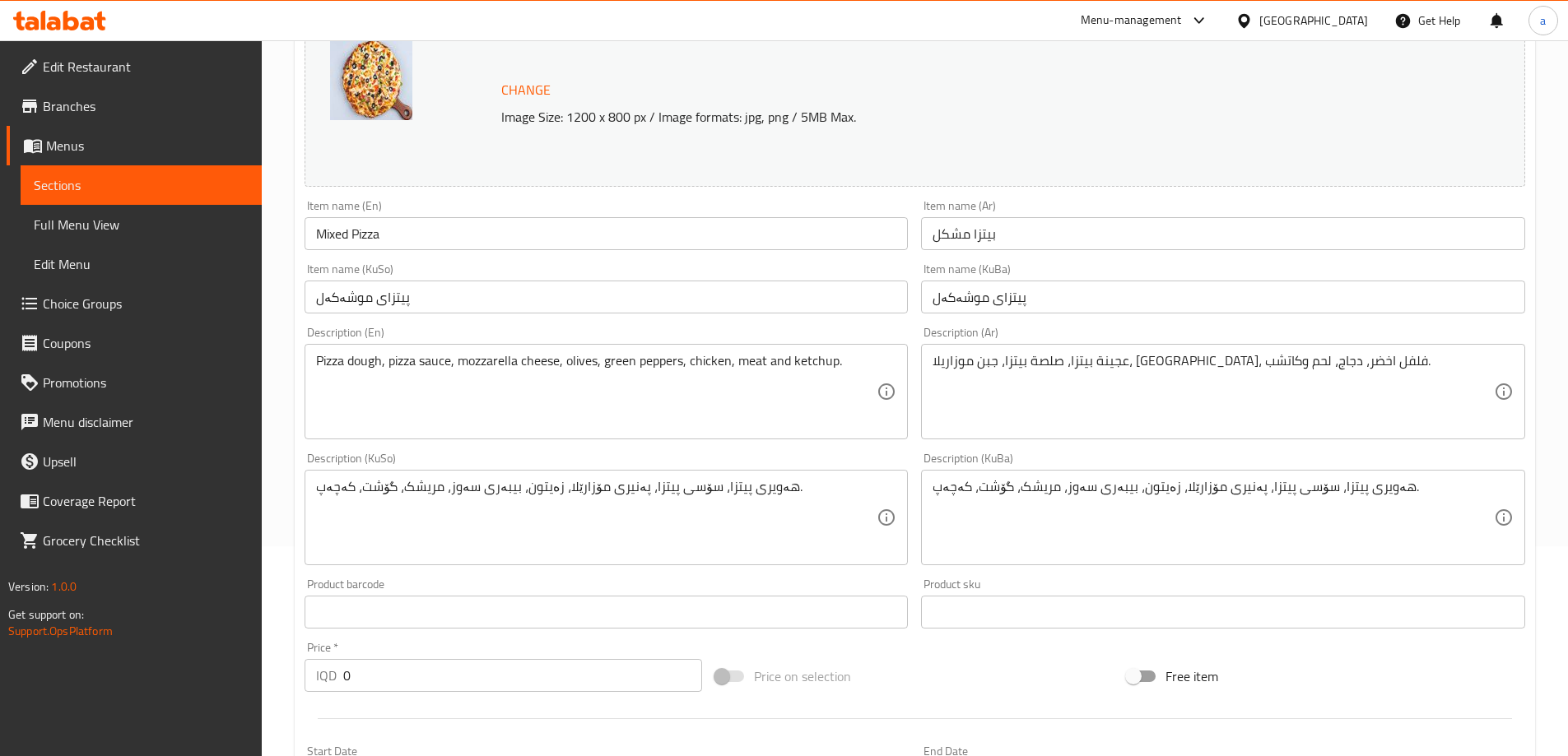
scroll to position [220, 0]
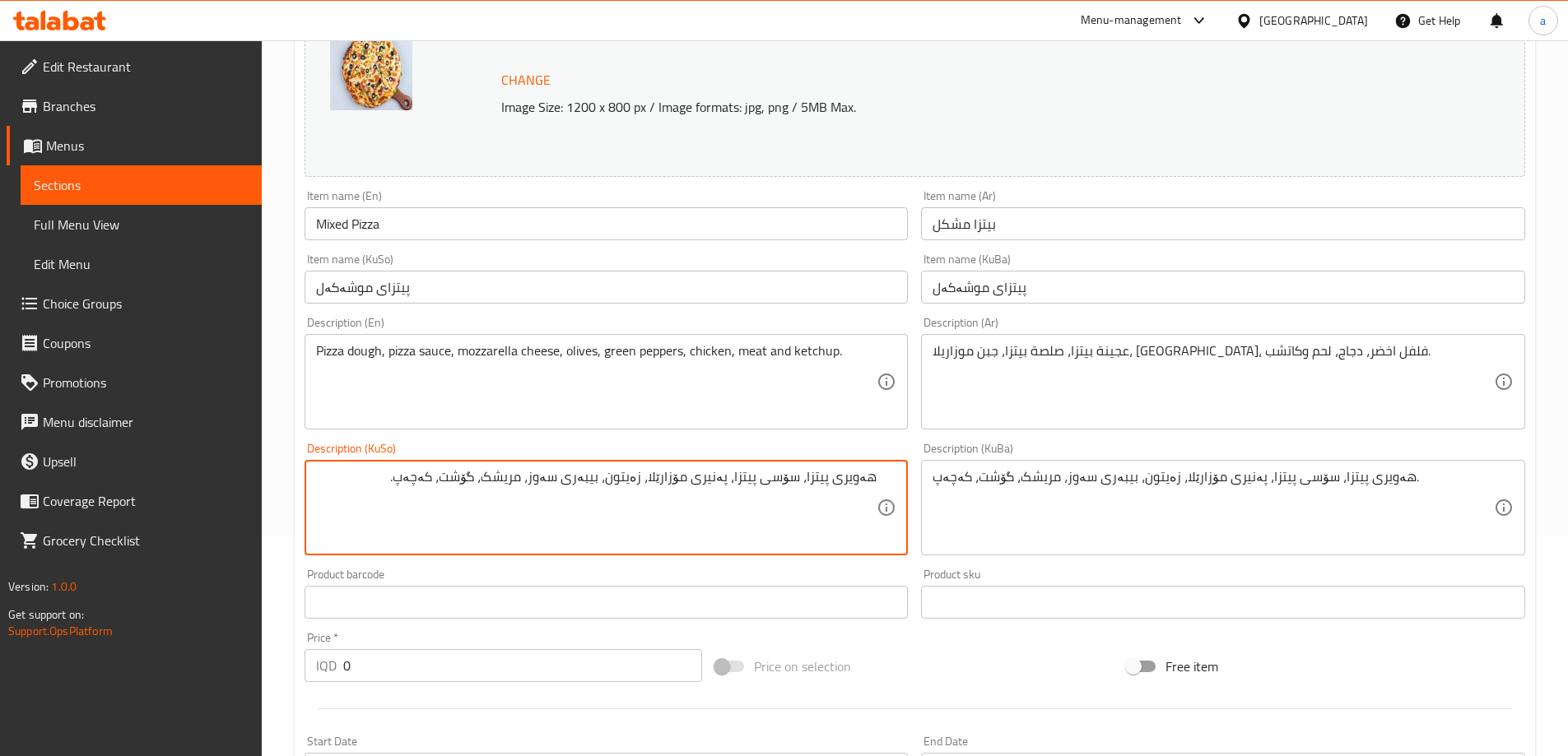
click at [460, 489] on textarea "هەویری پیتزا، سۆسی پیتزا، پەنیری مۆزارێلا، زەیتون، بیبەری سەوز، مریشک، گۆشت، کە…" at bounding box center [597, 508] width 562 height 78
click at [456, 485] on textarea "هەویری پیتزا، سۆسی پیتزا، پەنیری مۆزارێلا، زەیتون، بیبەری سەوز، مریشک، گۆشت، کە…" at bounding box center [597, 508] width 562 height 78
click at [478, 497] on textarea "هەویری پیتزا، سۆسی پیتزا، پەنیری مۆزارێلا، زەیتون، بیبەری سەوز، مریشک، گۆشت و ک…" at bounding box center [597, 508] width 562 height 78
type textarea "هەویری پیتزا، سۆسی پیتزا، پەنیری مۆزارێلا، زەیتون، بیبەری سەوز، مریشک، گۆشت و ک…"
click at [924, 493] on div "هەویری پیتزا، سۆسی پیتزا، پەنیری مۆزارێلا، زەیتون، بیبەری سەوز، مریشک، گۆشت، کە…" at bounding box center [1223, 507] width 604 height 96
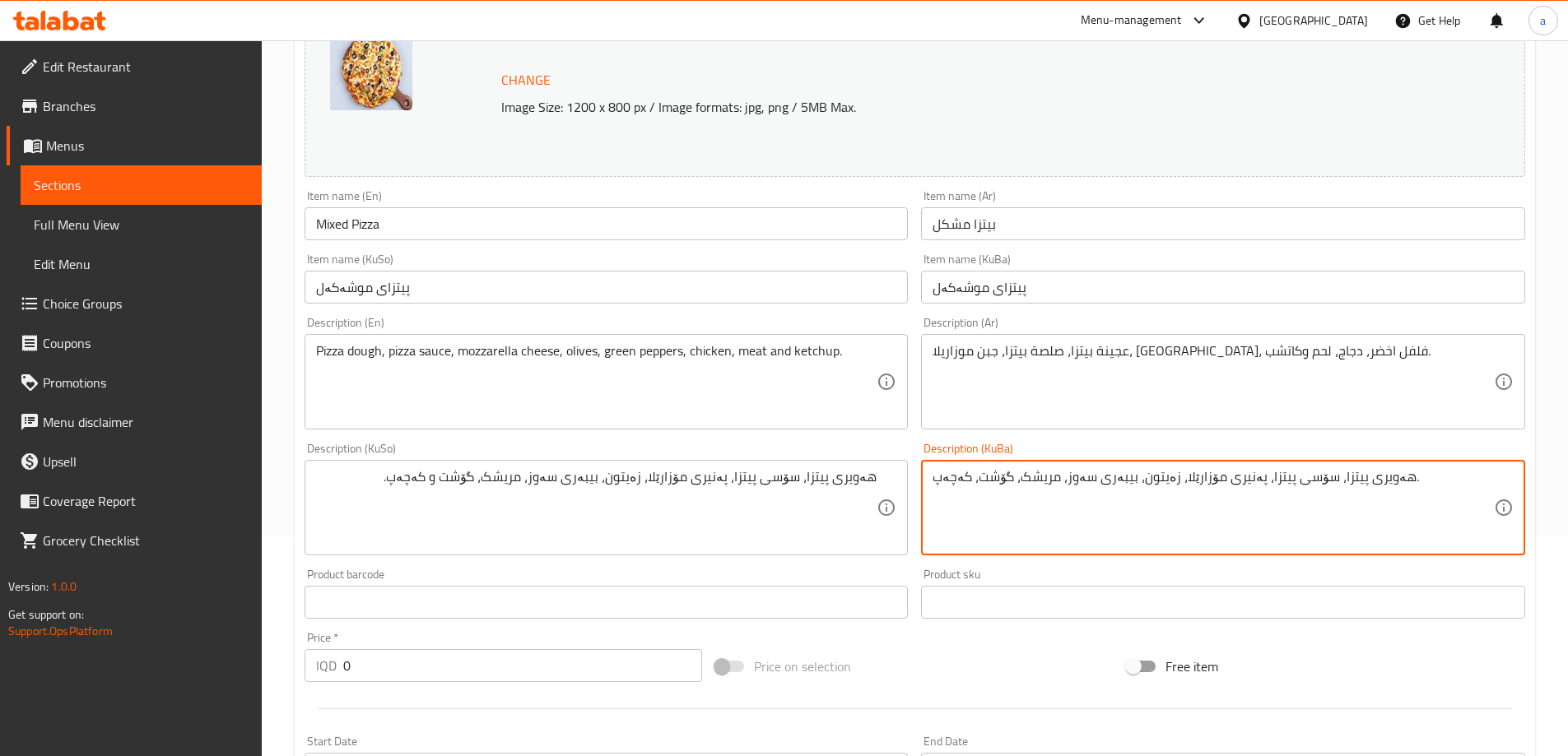
paste textarea "و"
type textarea "هەویری پیتزا، سۆسی پیتزا، پەنیری مۆزارێلا، زەیتون، بیبەری سەوز، مریشک، گۆشت و ک…"
click at [713, 232] on input "Mixed Pizza" at bounding box center [606, 223] width 604 height 33
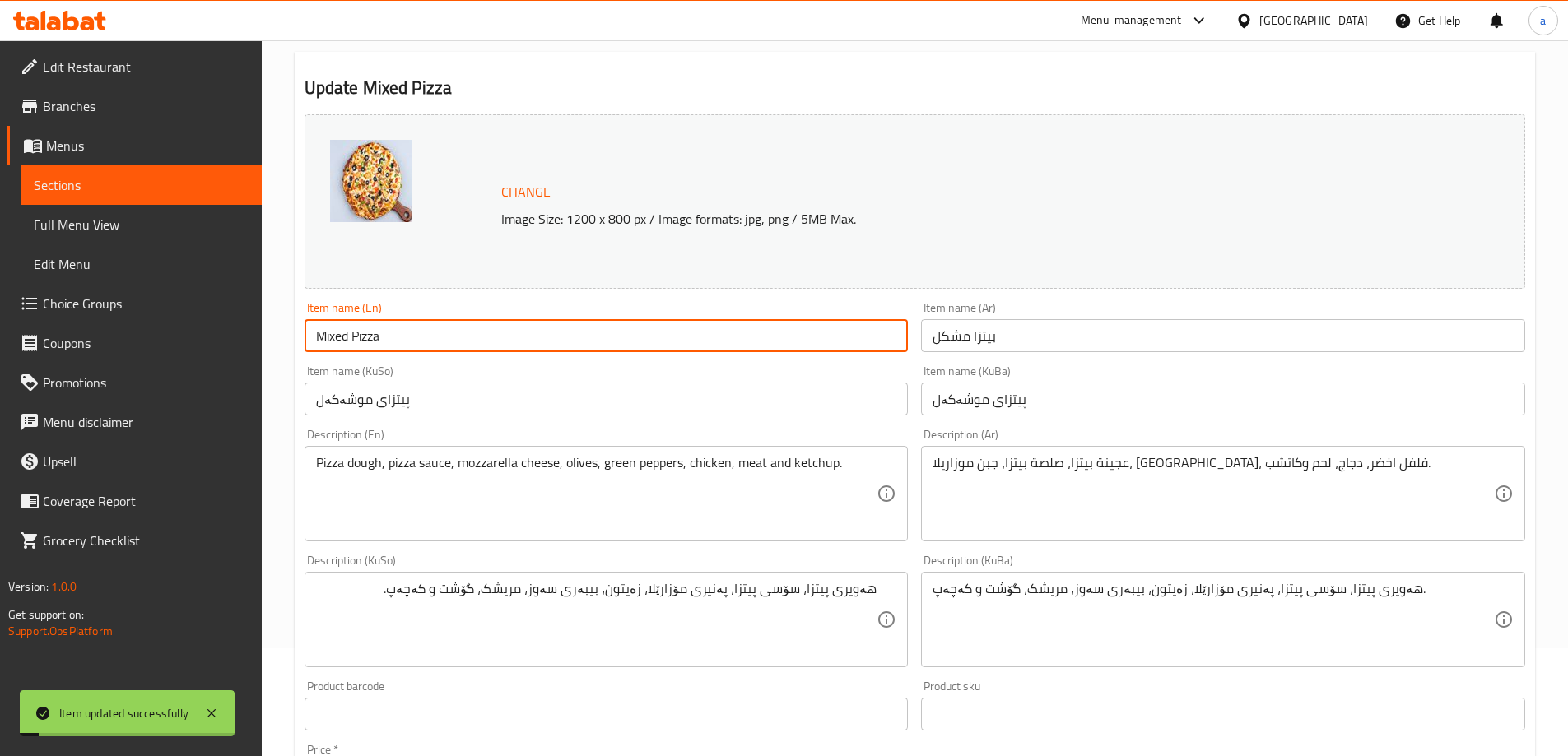
scroll to position [0, 0]
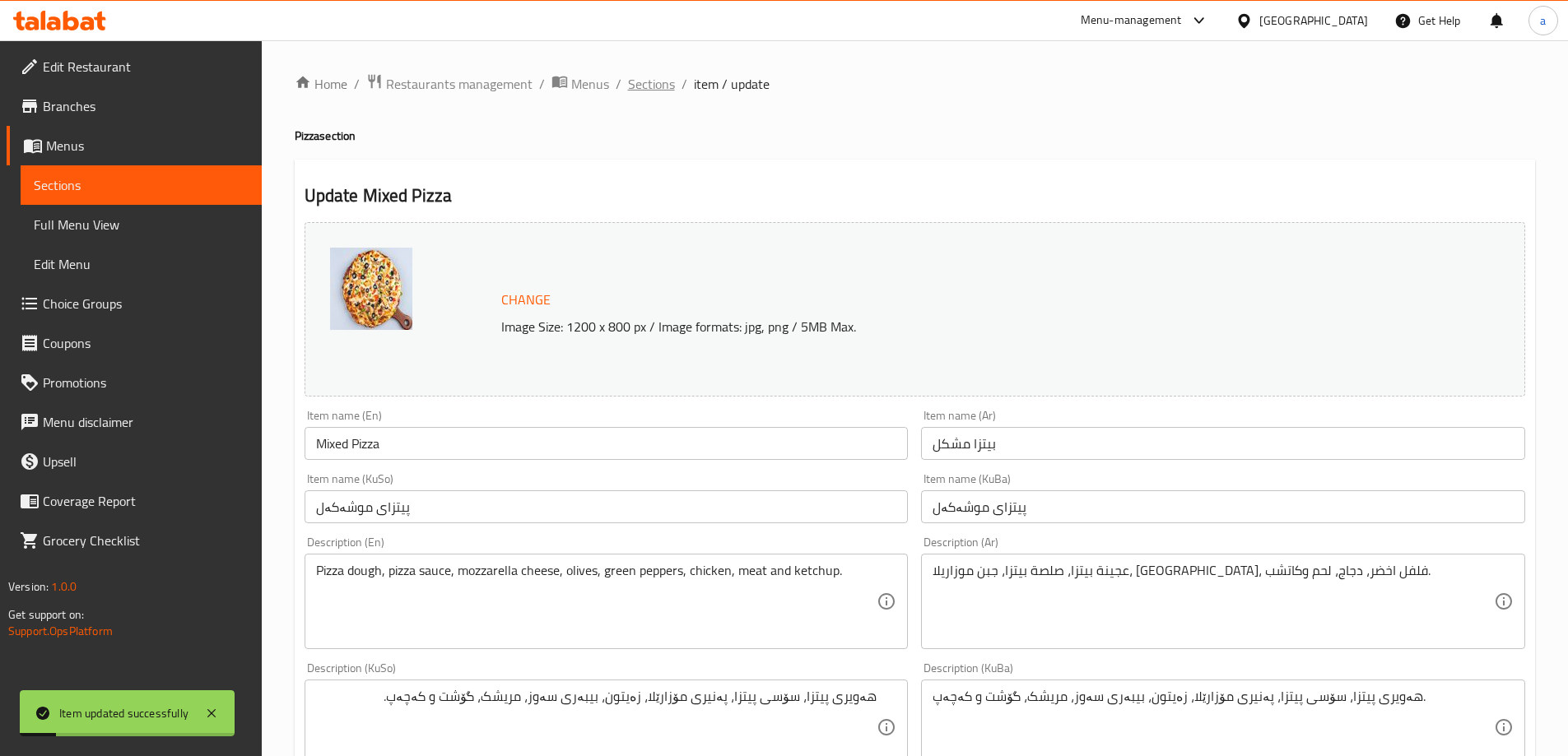
click at [654, 82] on span "Sections" at bounding box center [651, 84] width 47 height 19
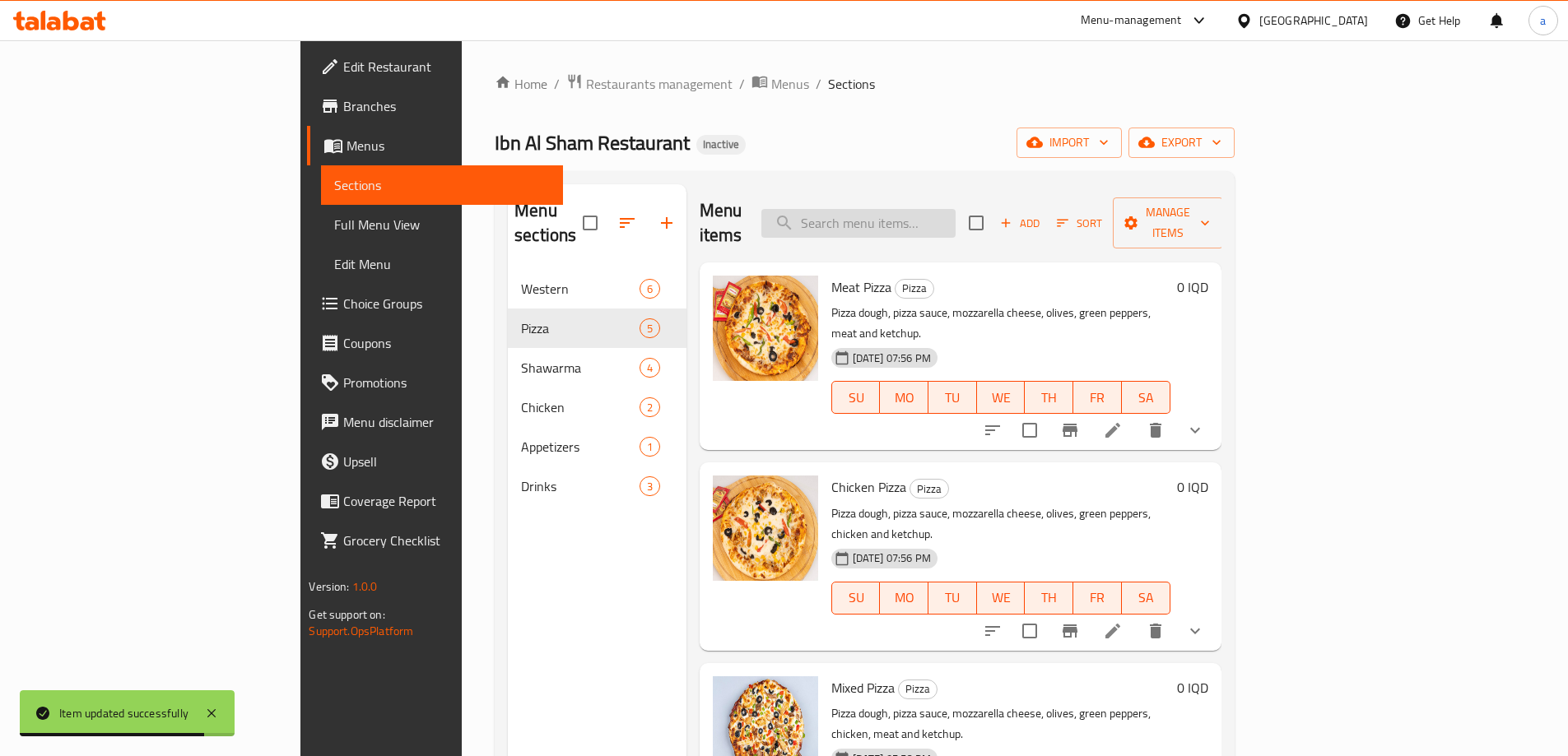
click at [956, 209] on input "search" at bounding box center [858, 223] width 195 height 29
paste input "Four Seasons Pizza"
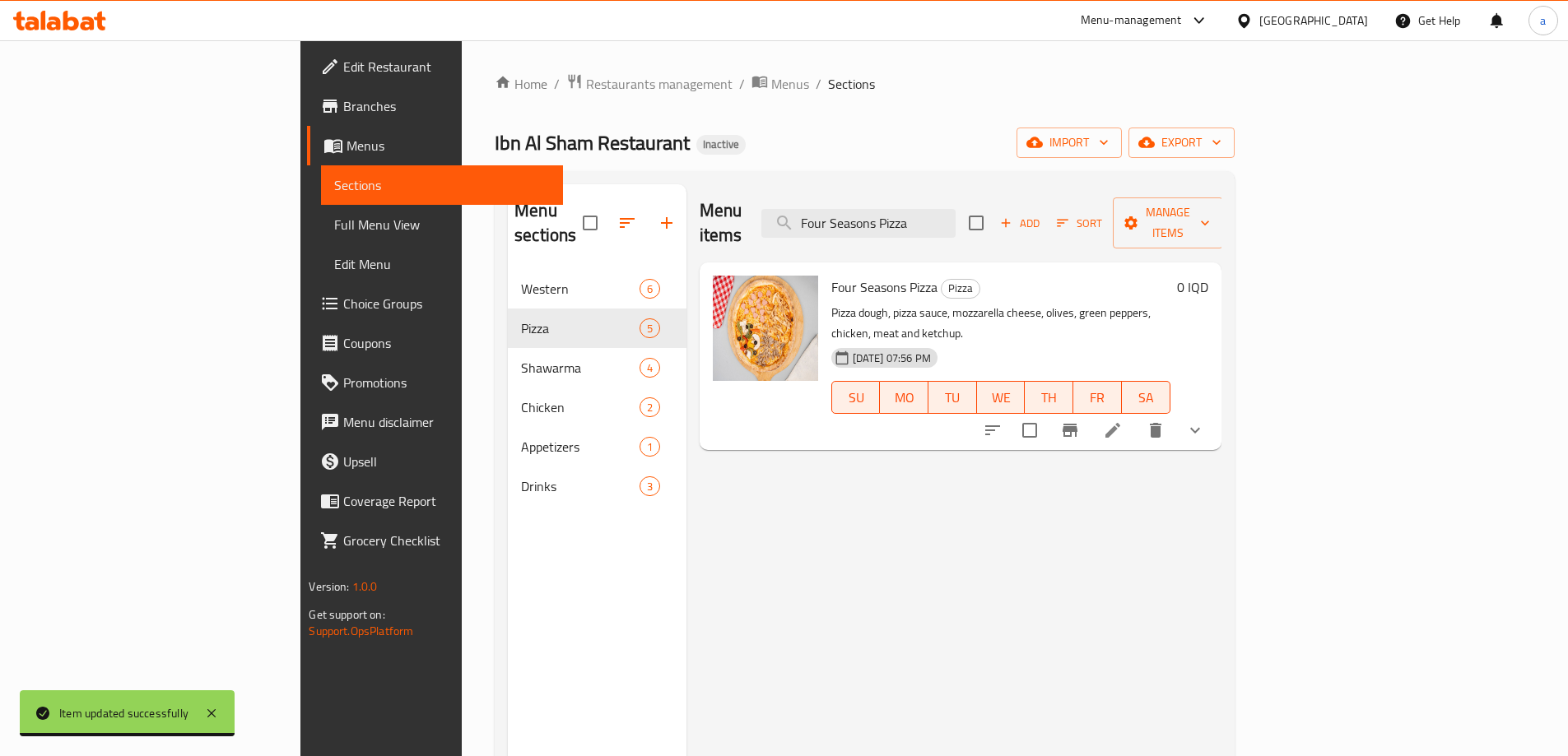
type input "Four Seasons Pizza"
click at [1122, 420] on icon at bounding box center [1112, 430] width 19 height 19
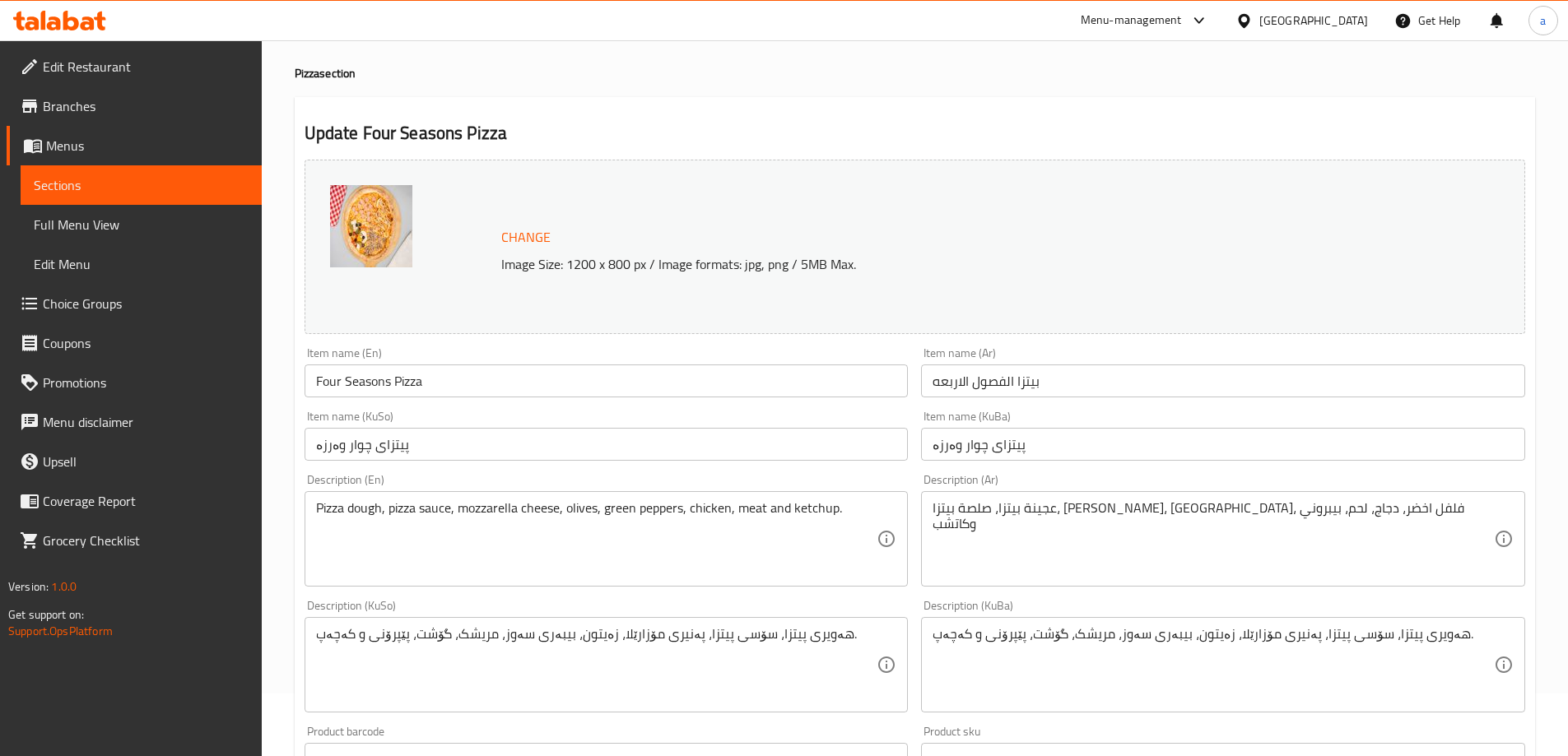
scroll to position [109, 0]
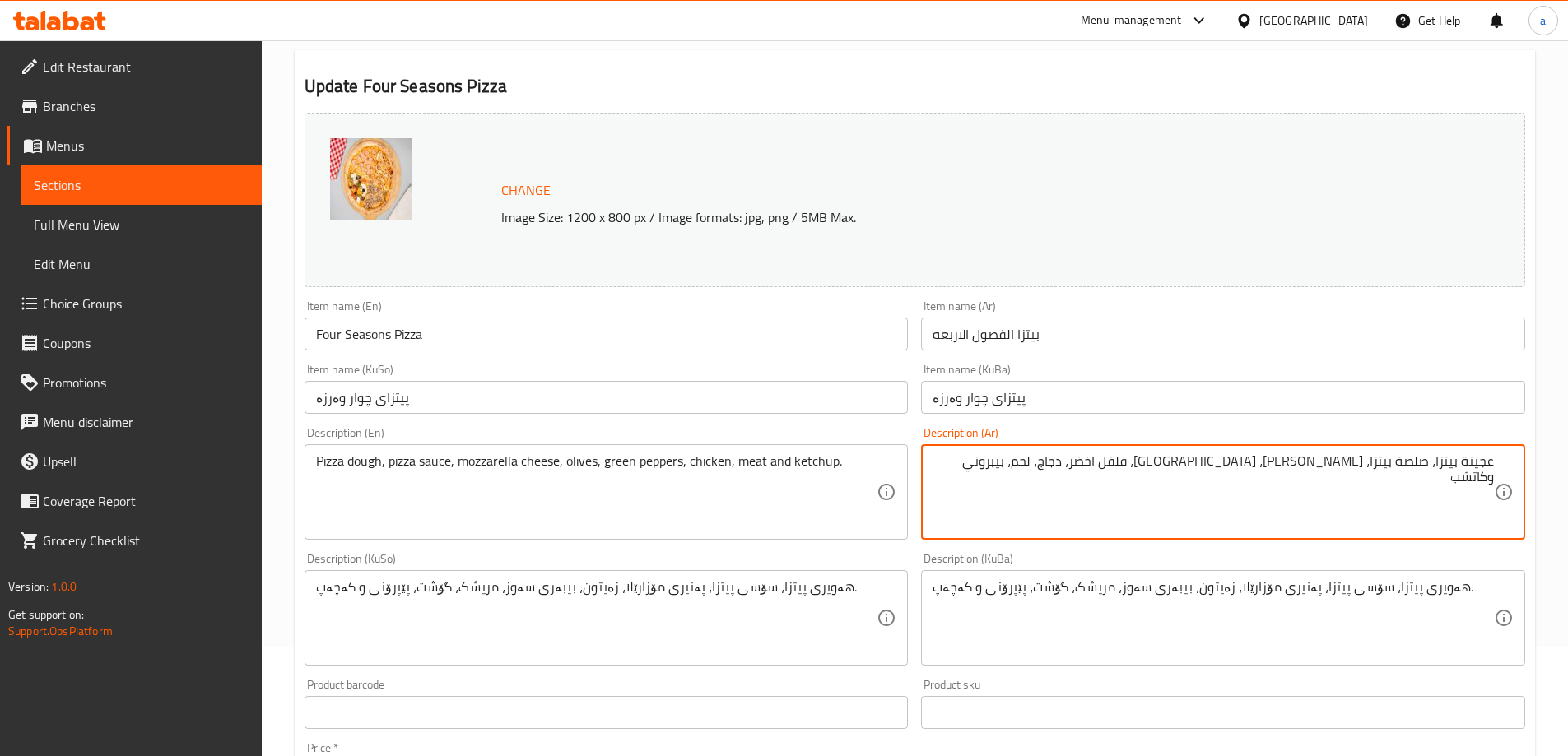
click at [1165, 478] on textarea "عجينة بيتزا، صلصة بيتزا، [PERSON_NAME]، [GEOGRAPHIC_DATA]، فلفل اخضر، دجاج، لحم…" at bounding box center [1214, 492] width 562 height 78
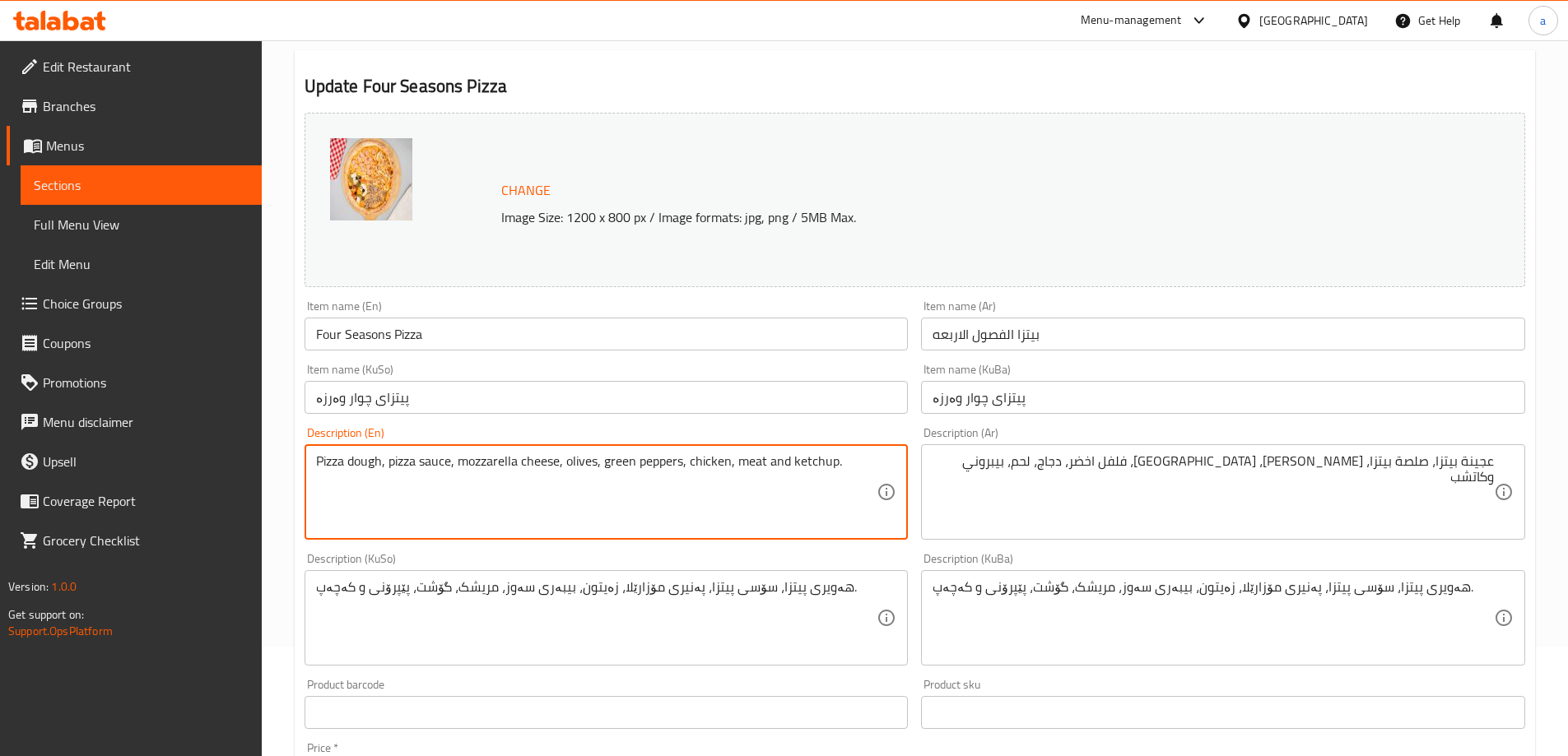
paste textarea ", chicken, beef, pepperoni and ketchup"
click at [742, 463] on textarea "Pizza dough, pizza sauce, mozzarella cheese, olives, green pepper, chicken, bee…" at bounding box center [597, 492] width 562 height 78
type textarea "Pizza dough, pizza sauce, mozzarella cheese, olives, green pepper, chicken, mea…"
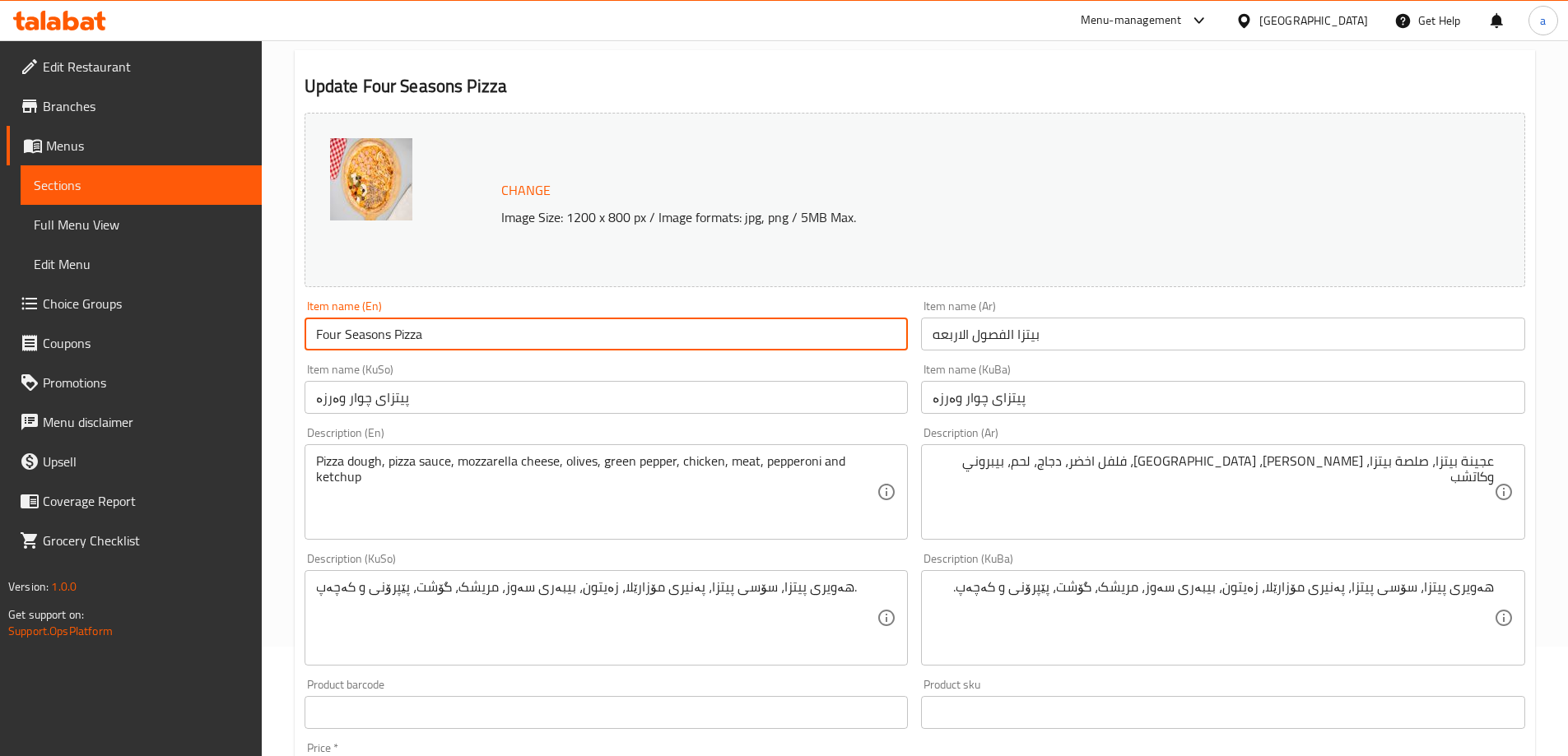
click at [495, 343] on input "Four Seasons Pizza" at bounding box center [606, 334] width 604 height 33
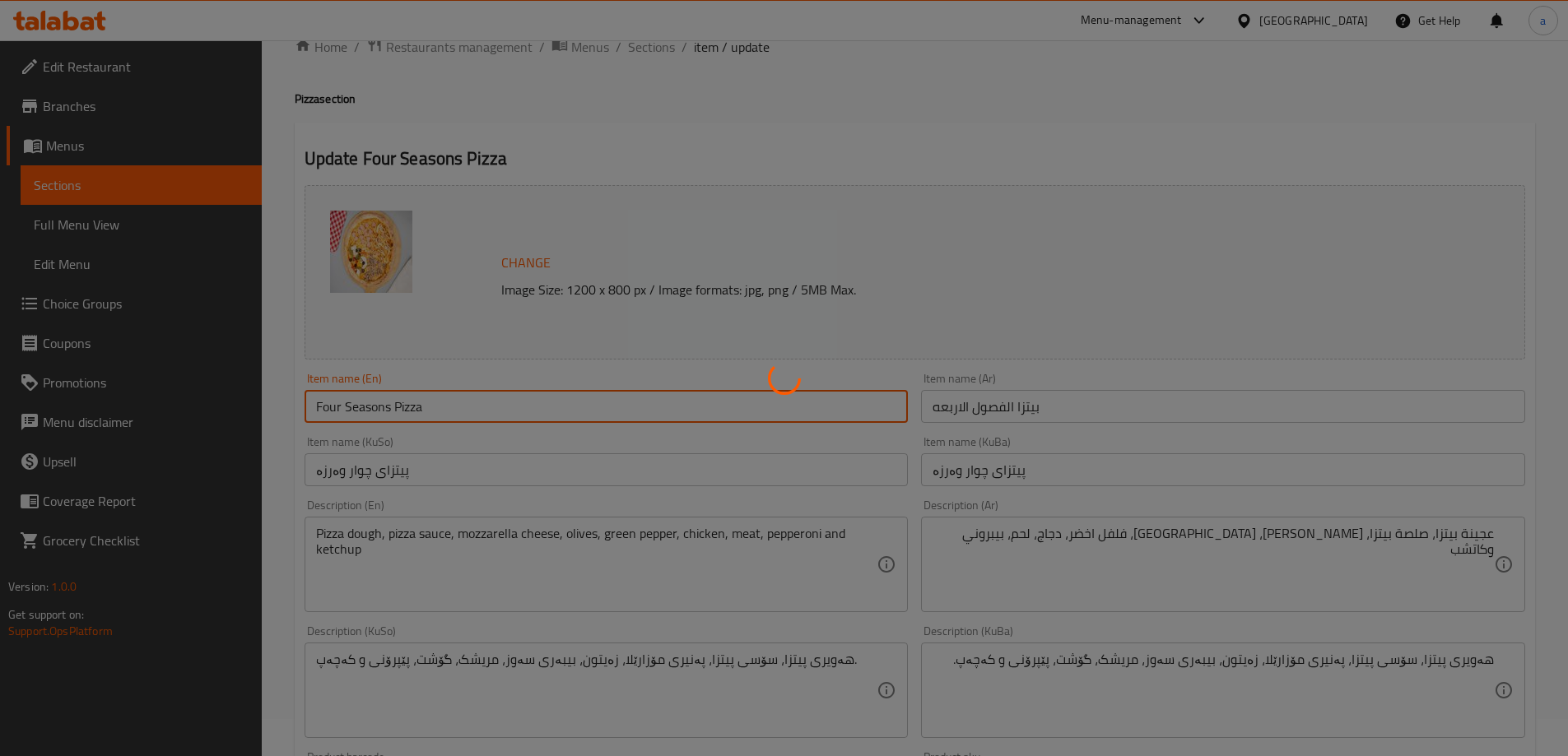
scroll to position [0, 0]
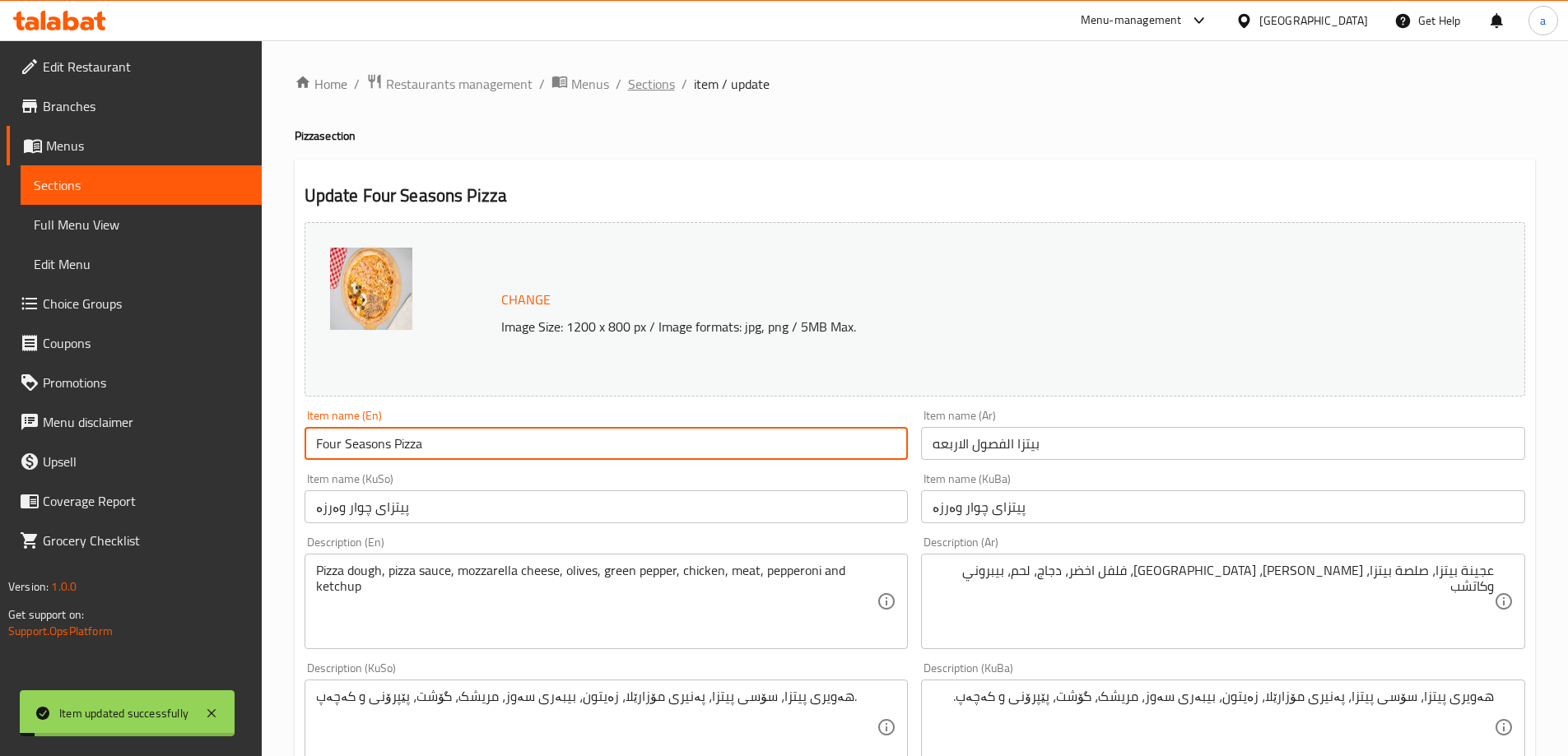
click at [653, 83] on span "Sections" at bounding box center [651, 84] width 47 height 19
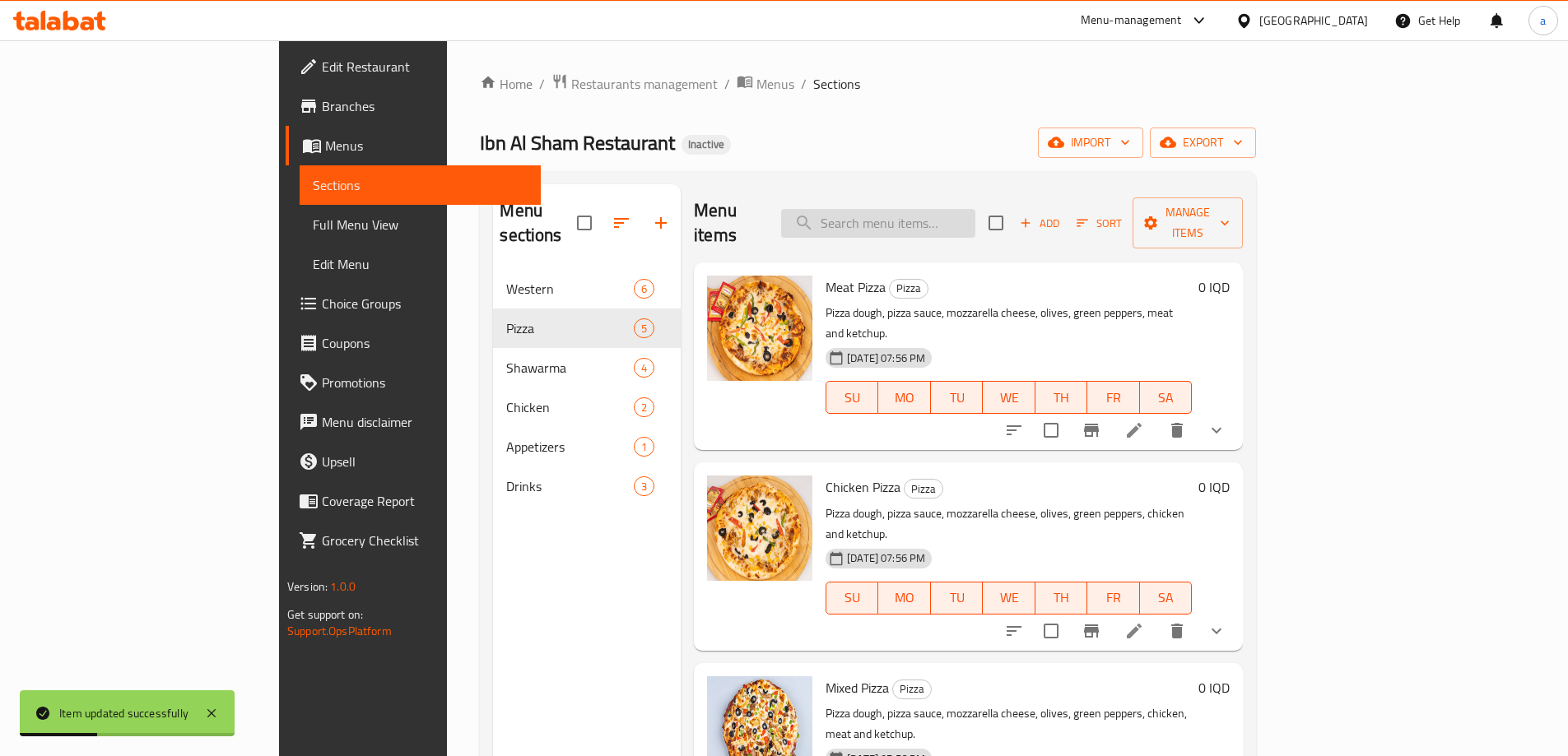
click at [942, 217] on input "search" at bounding box center [879, 223] width 195 height 29
paste input "Vegetable Pizza"
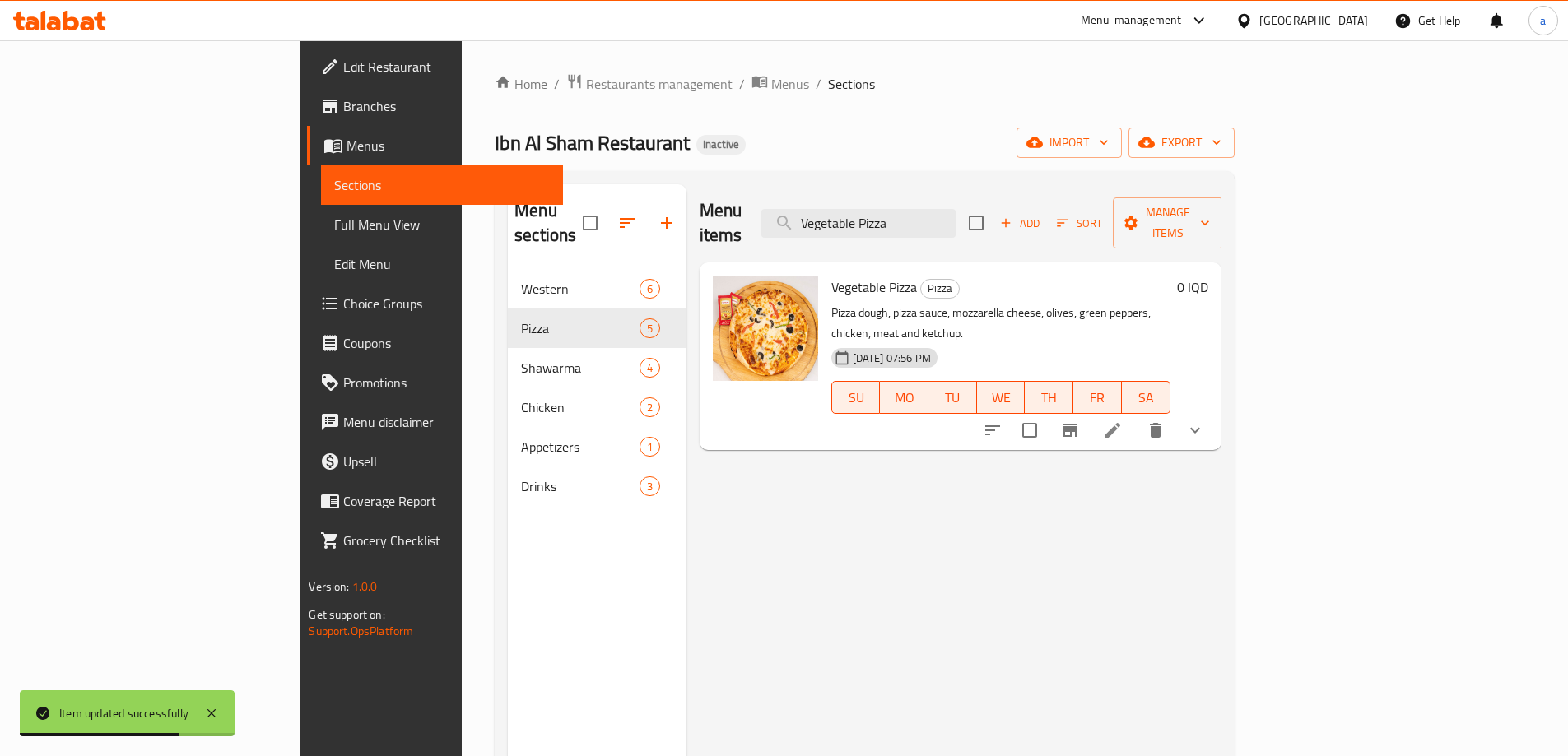
type input "Vegetable Pizza"
click at [1122, 420] on icon at bounding box center [1112, 430] width 19 height 19
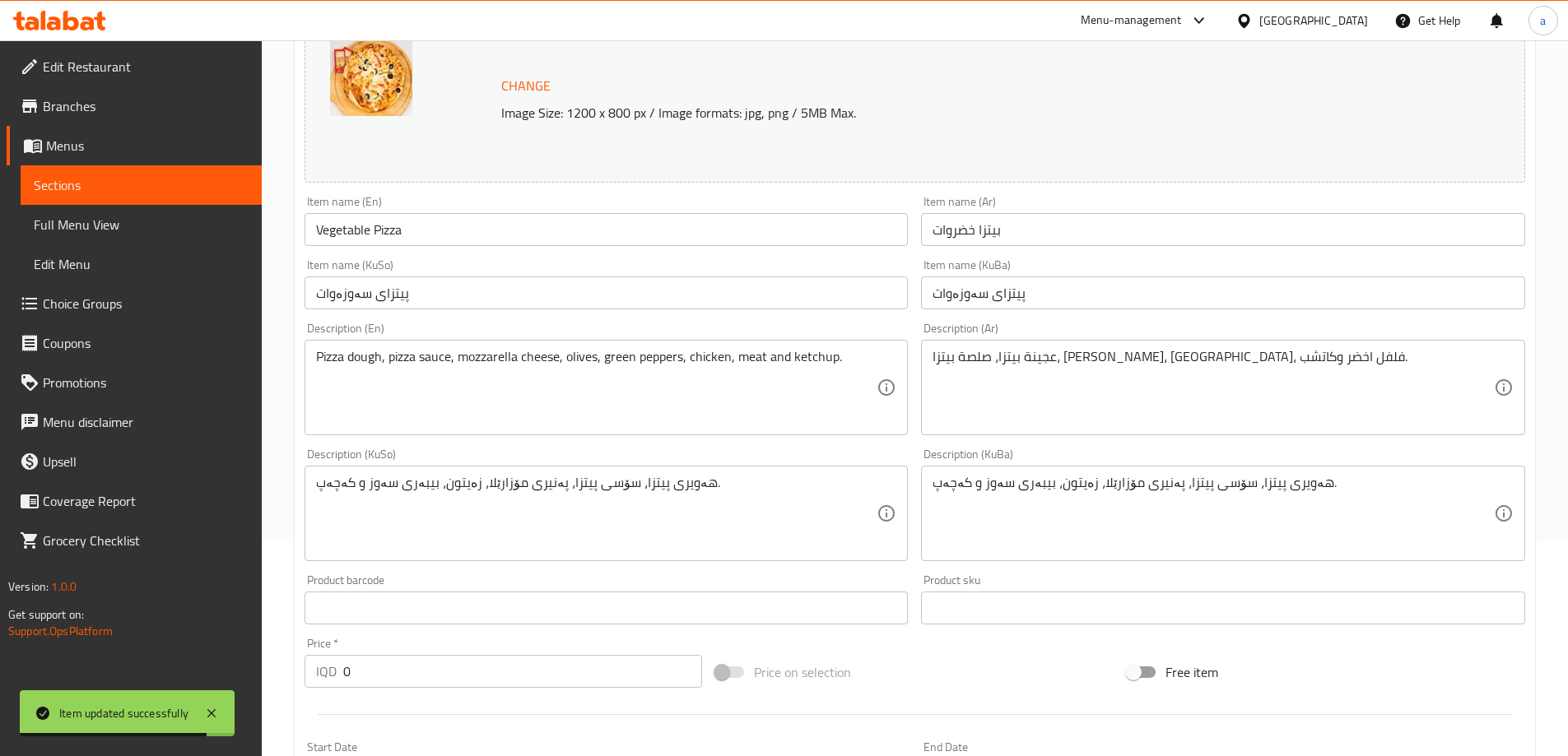
scroll to position [220, 0]
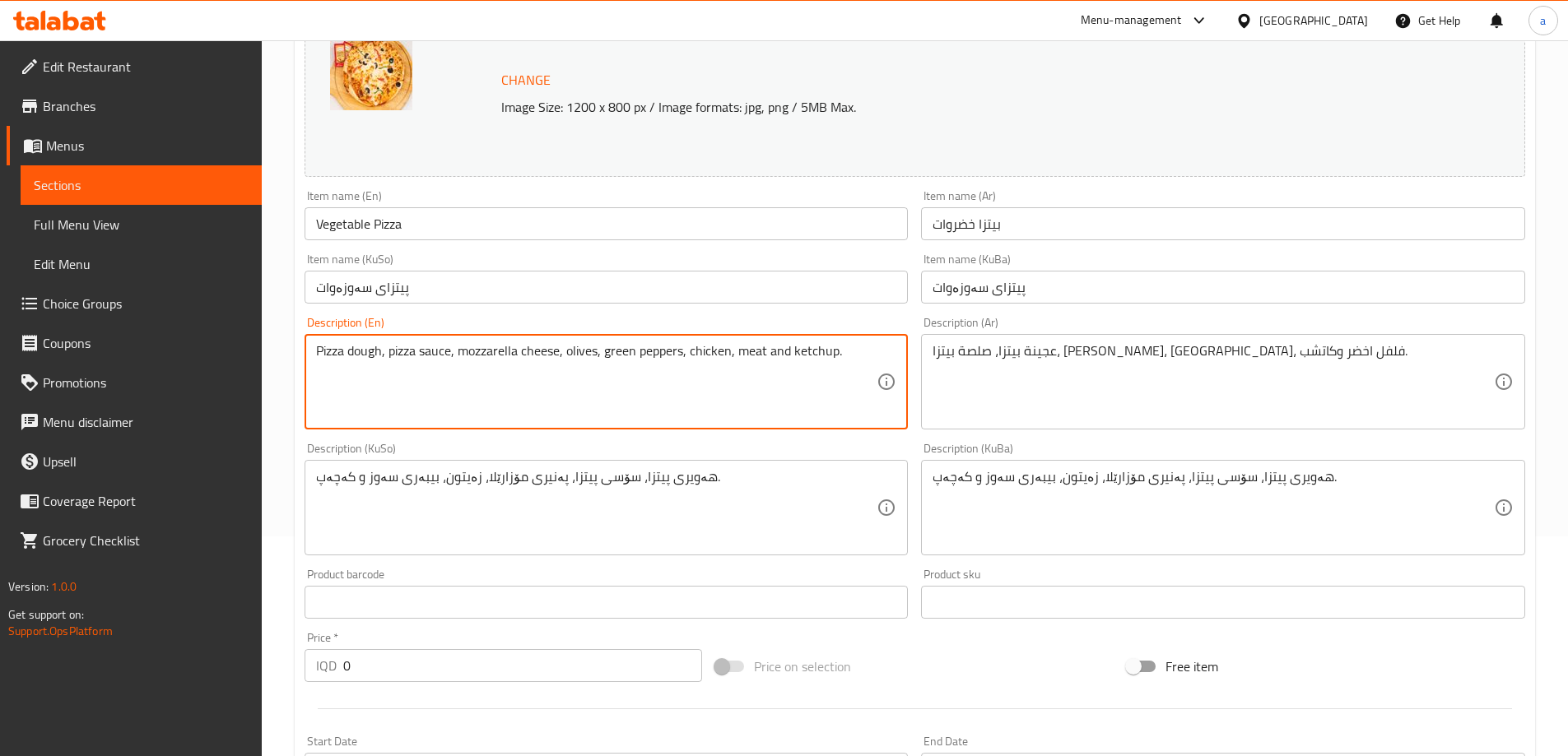
paste textarea "and ketchup."
type textarea "Pizza dough, pizza sauce, mozzarella cheese, olives, green peppers and ketchup."
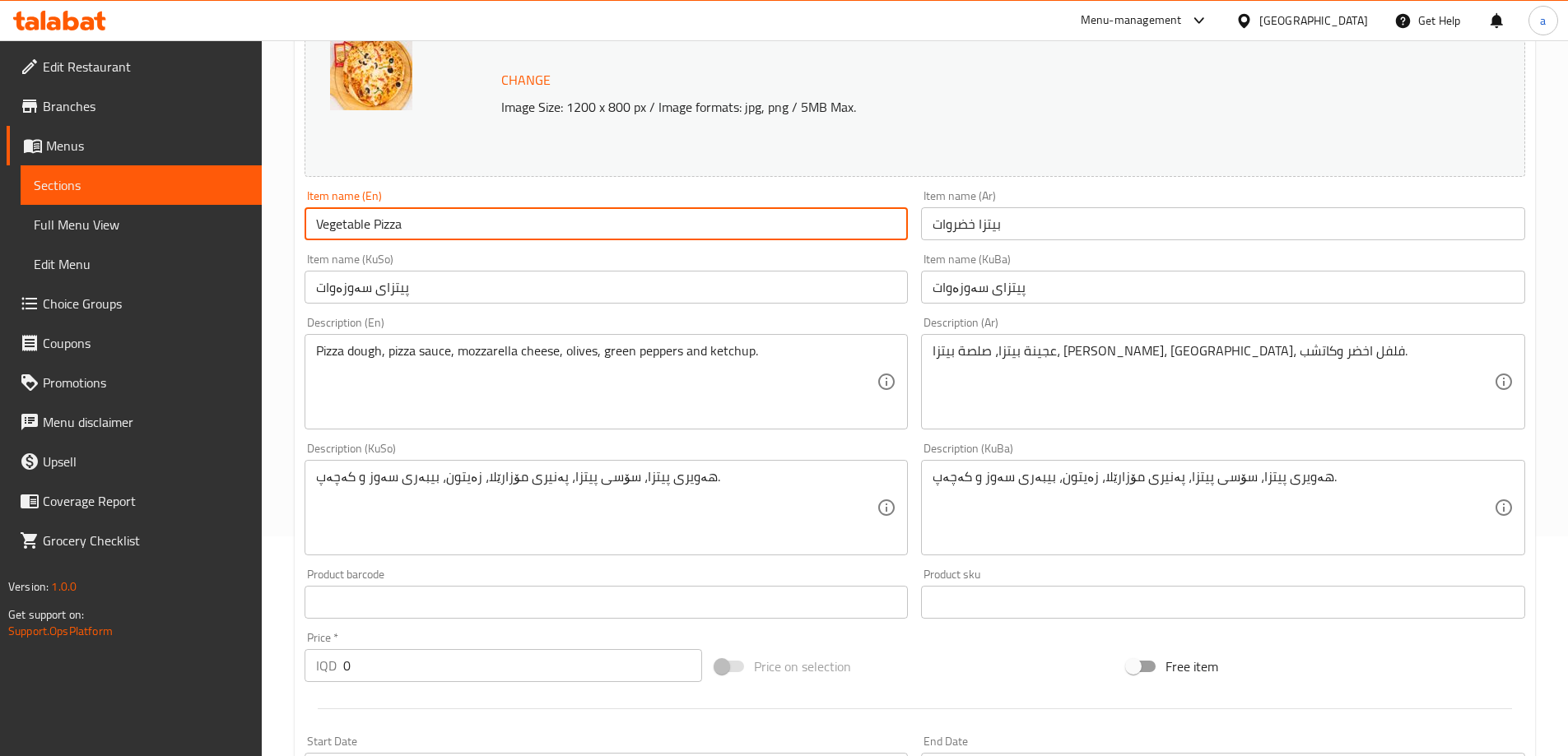
click at [684, 230] on input "Vegetable Pizza" at bounding box center [606, 223] width 604 height 33
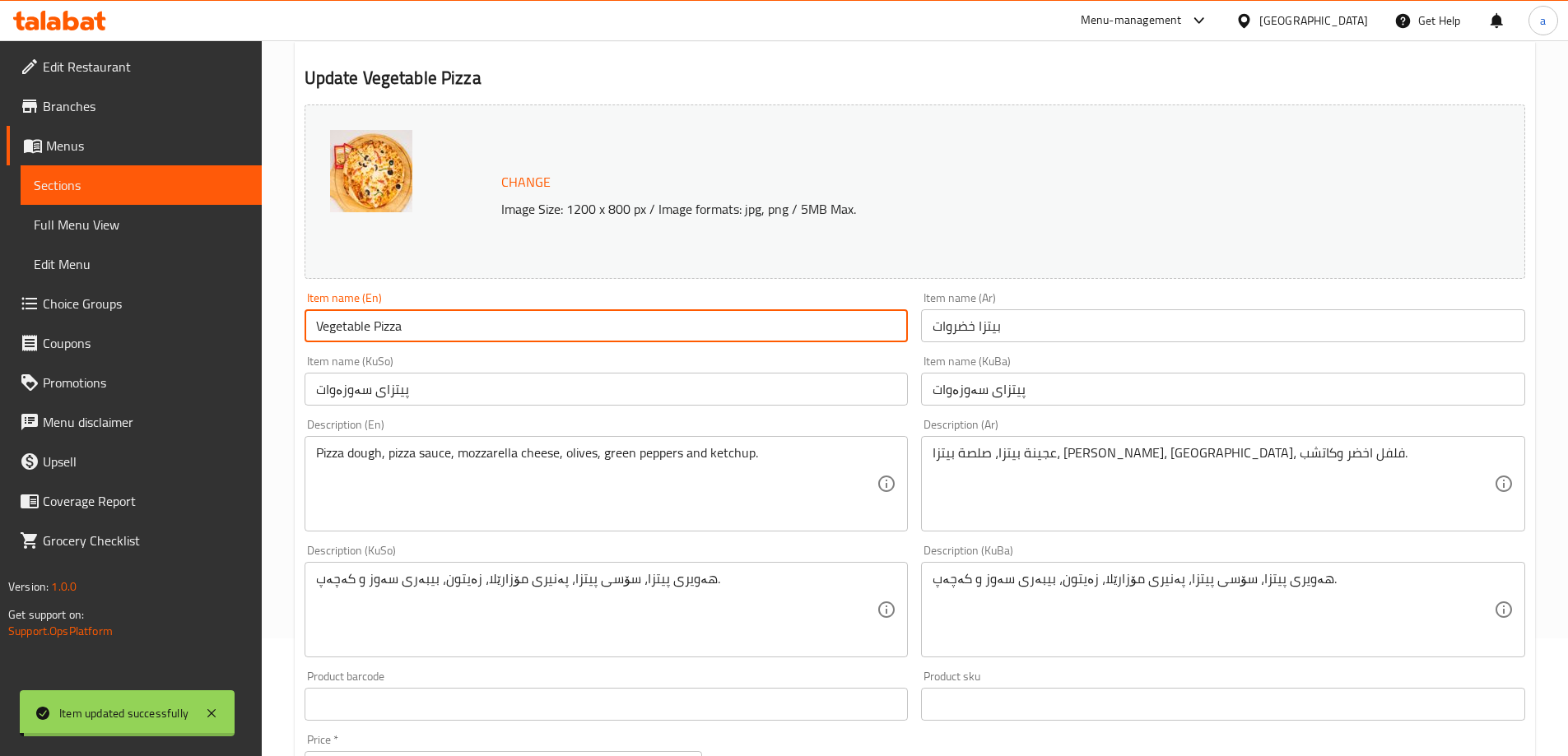
scroll to position [0, 0]
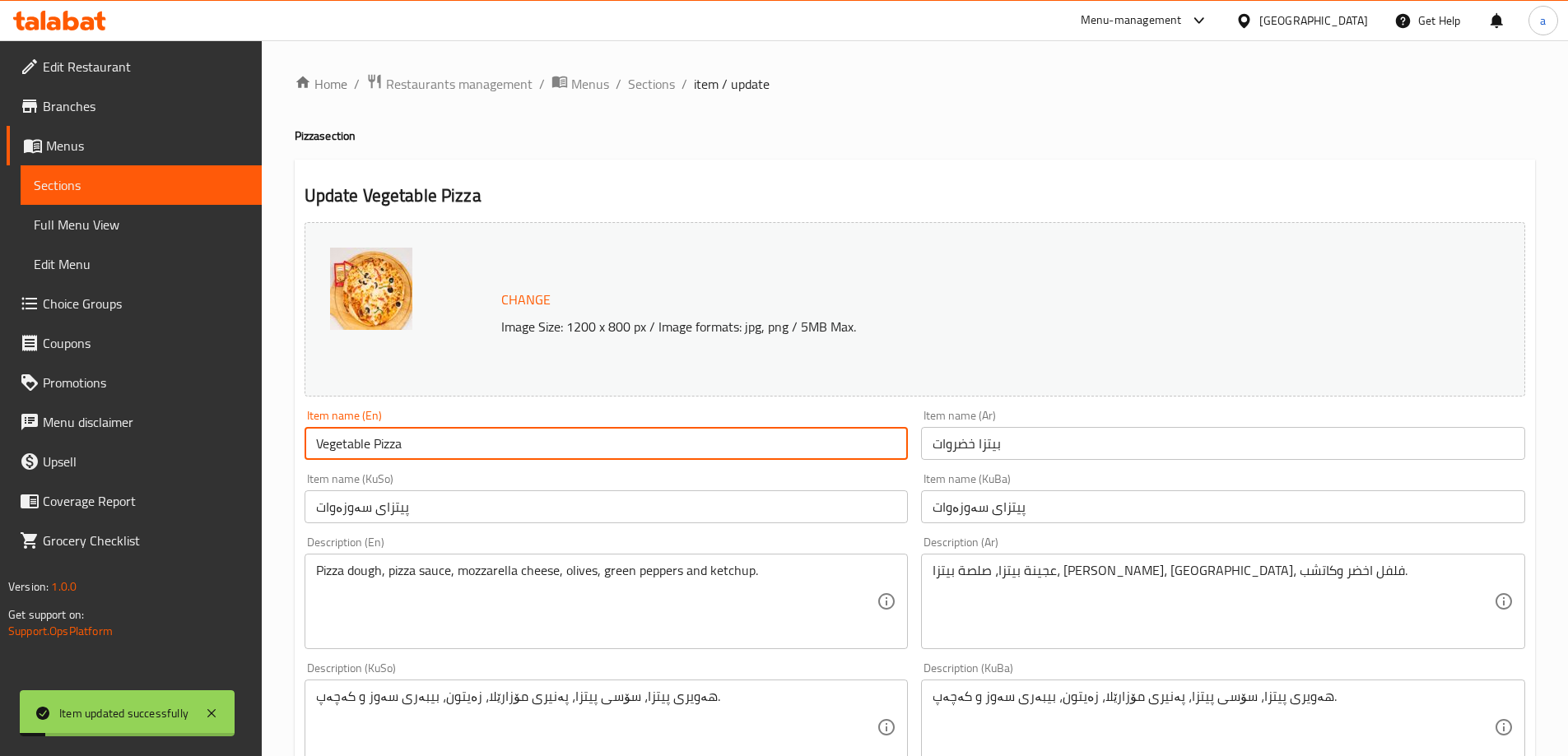
click at [650, 80] on span "Sections" at bounding box center [651, 84] width 47 height 19
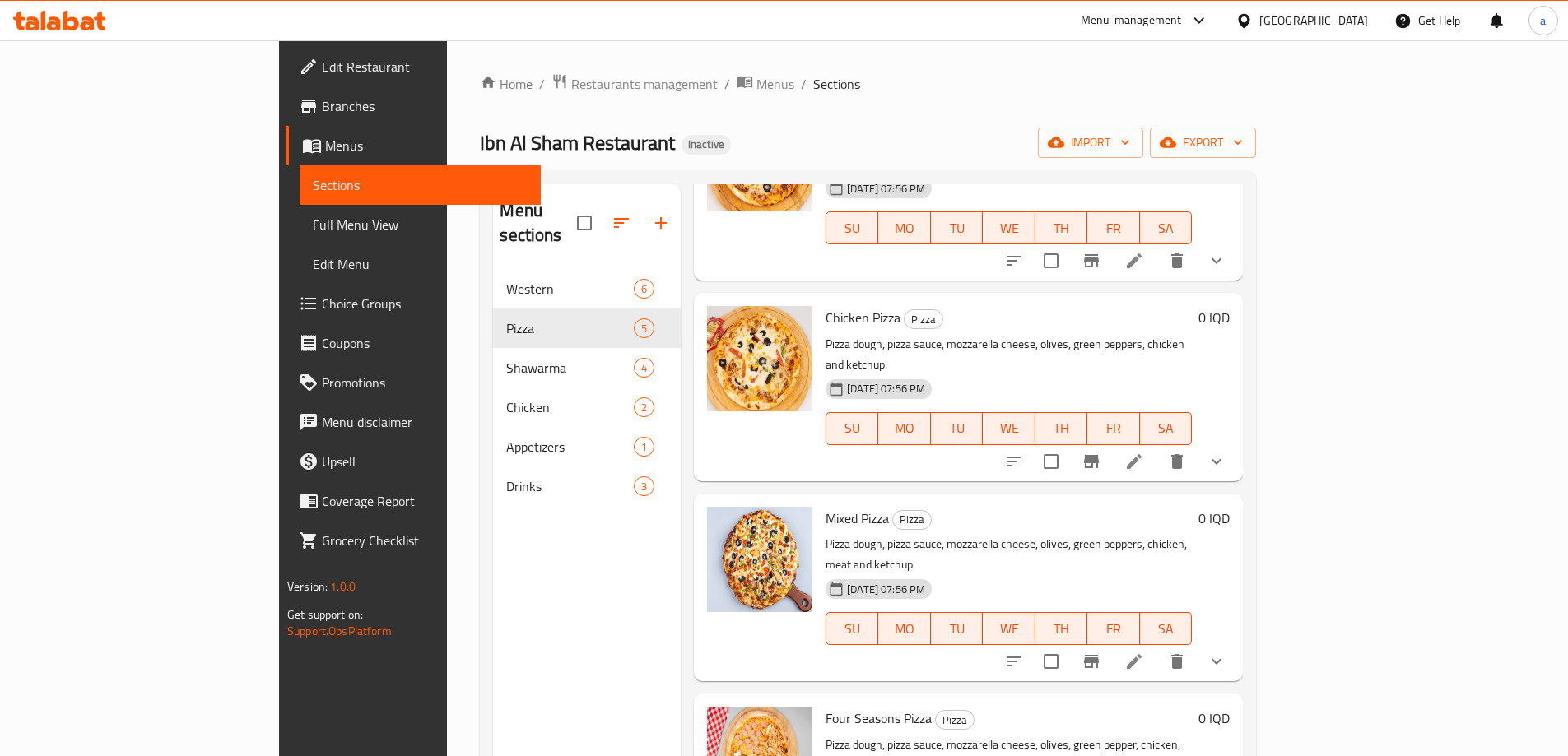
scroll to position [184, 0]
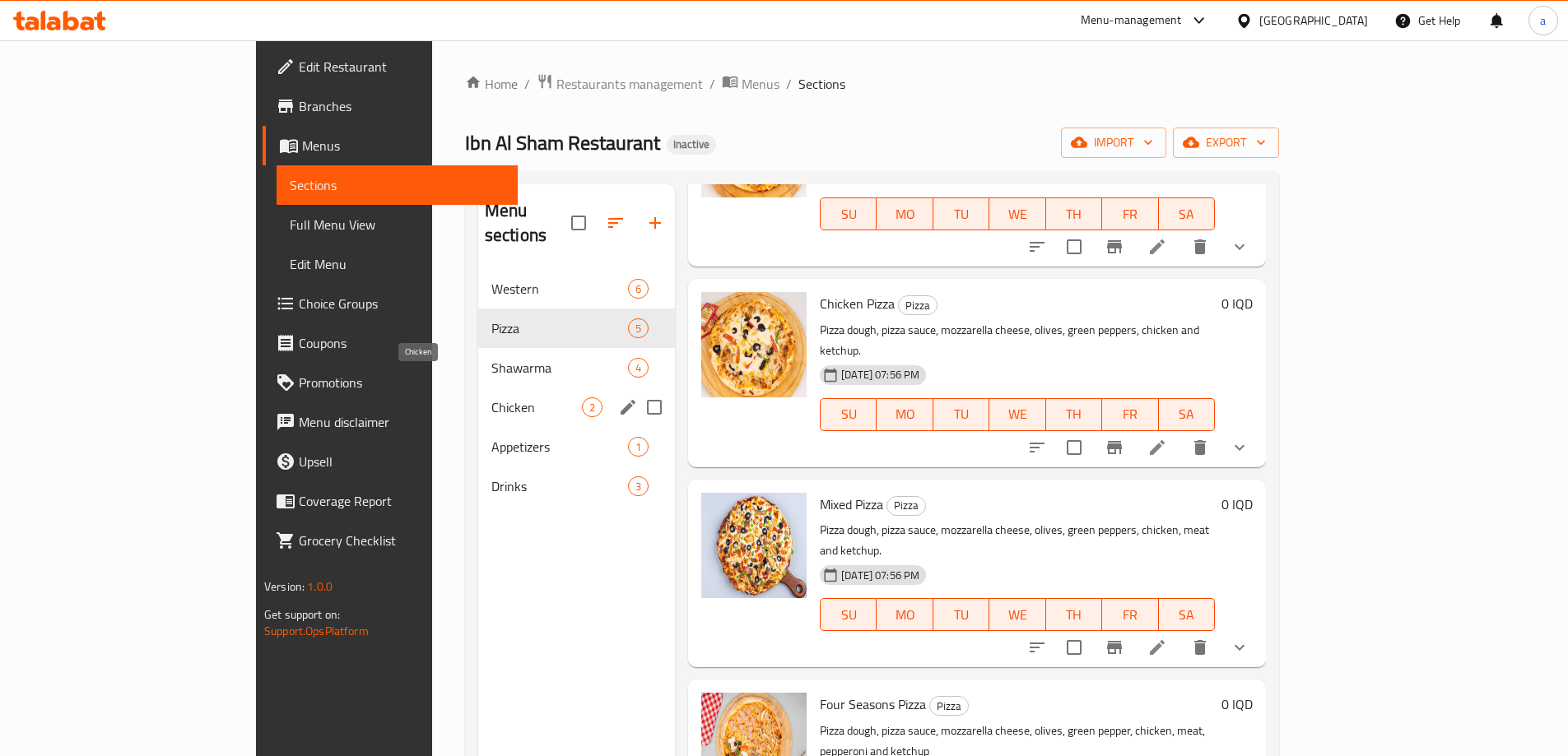
click at [491, 397] on span "Chicken" at bounding box center [536, 407] width 90 height 19
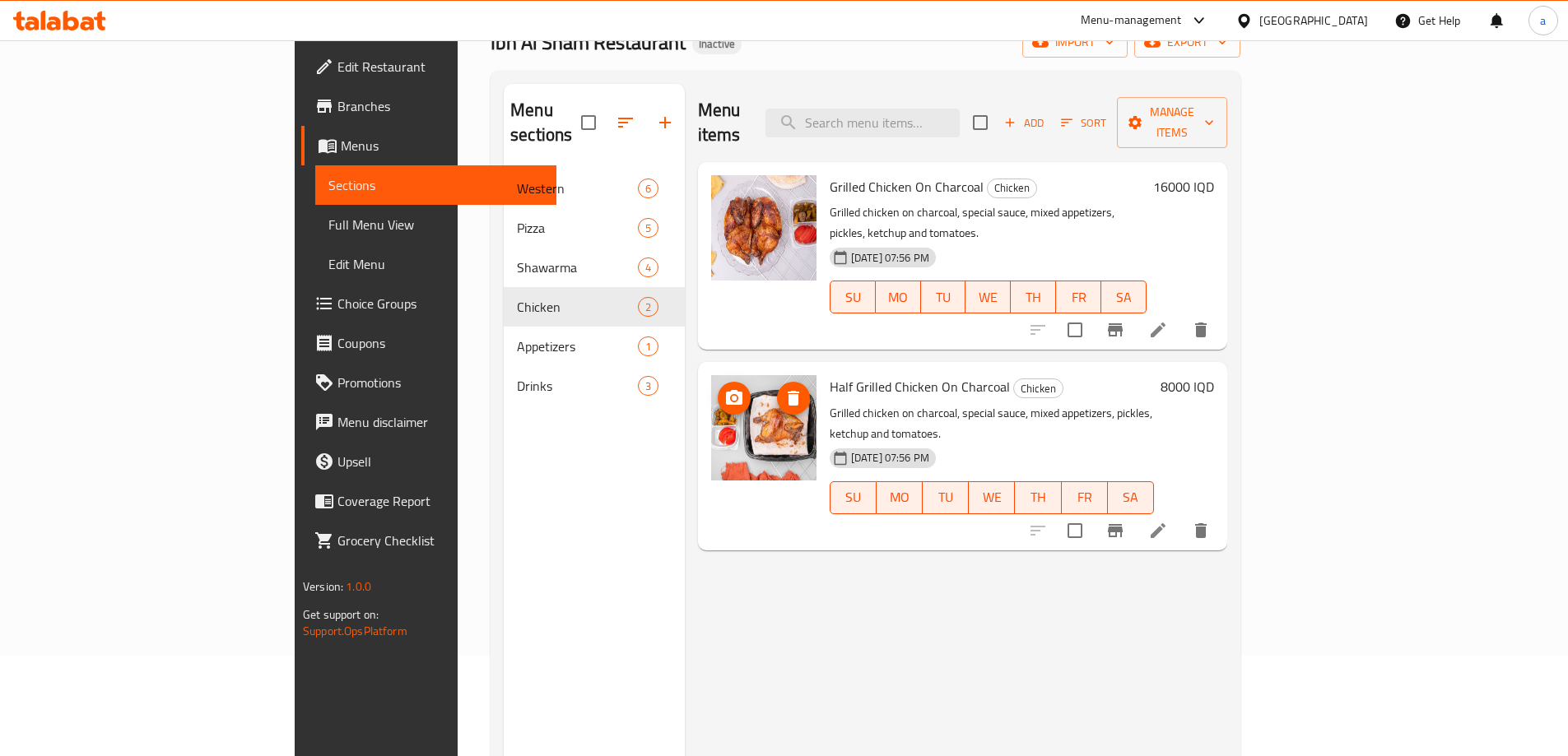
scroll to position [11, 0]
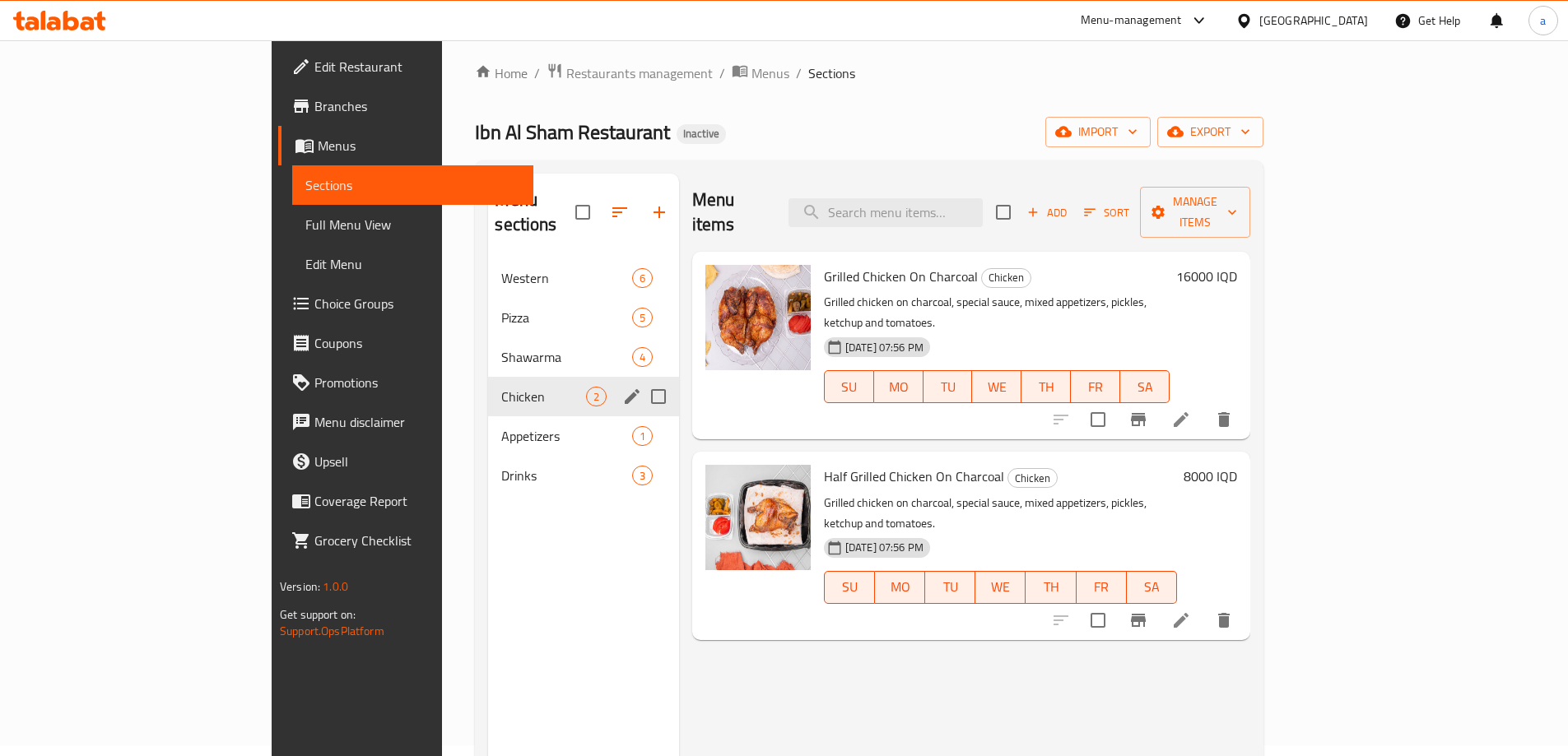
click at [494, 343] on div "Shawarma 4" at bounding box center [583, 357] width 190 height 40
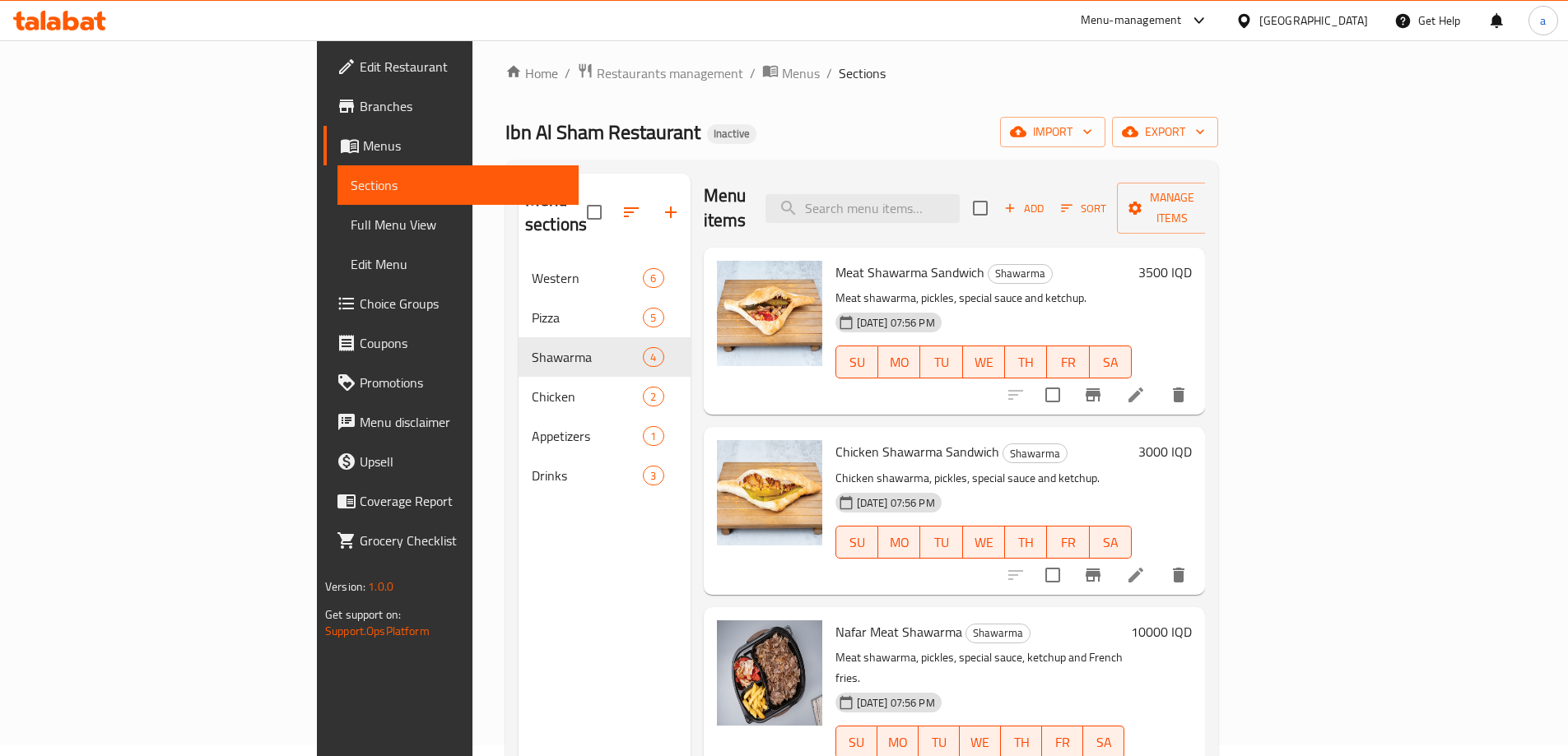
scroll to position [231, 0]
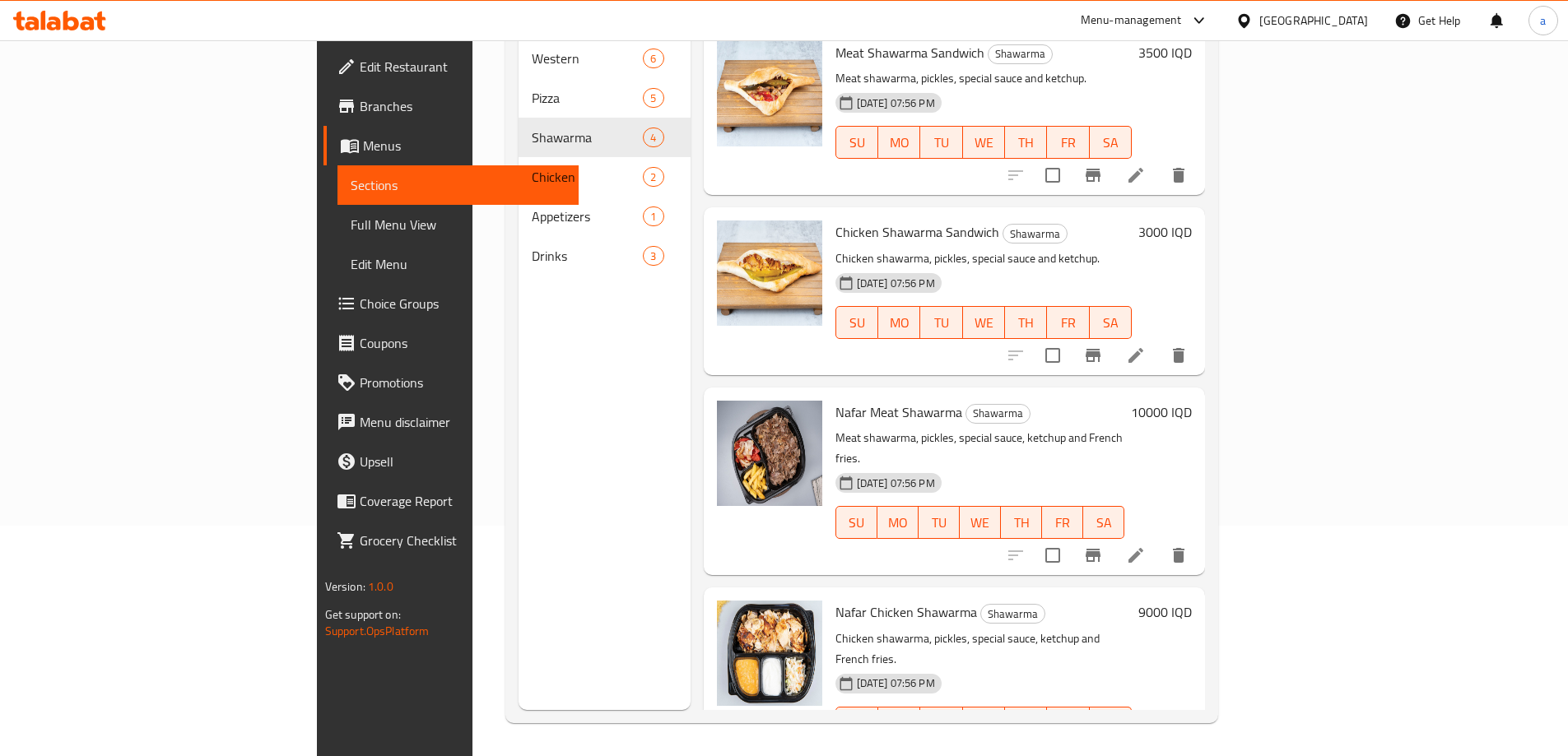
click at [351, 227] on span "Full Menu View" at bounding box center [458, 224] width 215 height 19
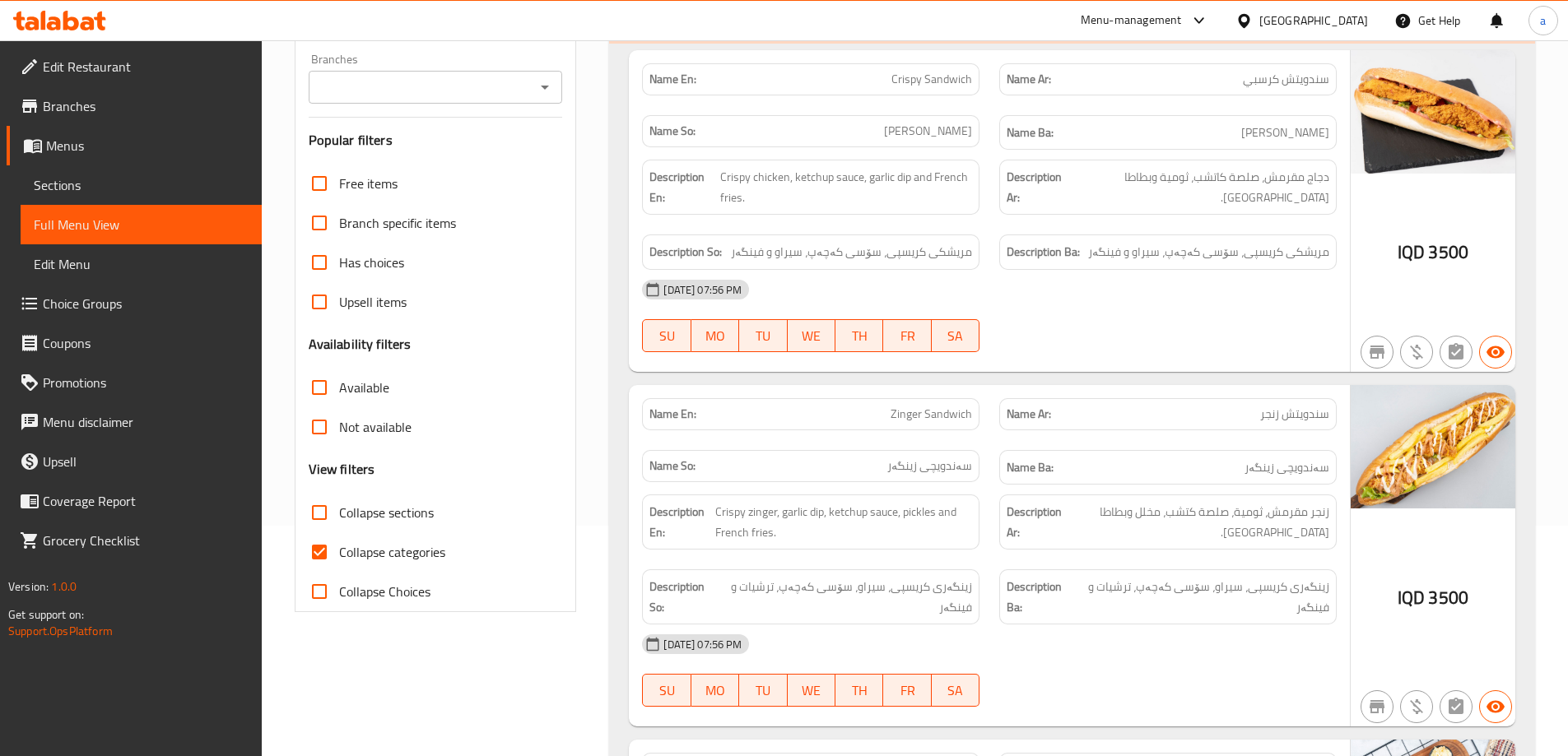
click at [546, 91] on icon "Open" at bounding box center [545, 86] width 19 height 19
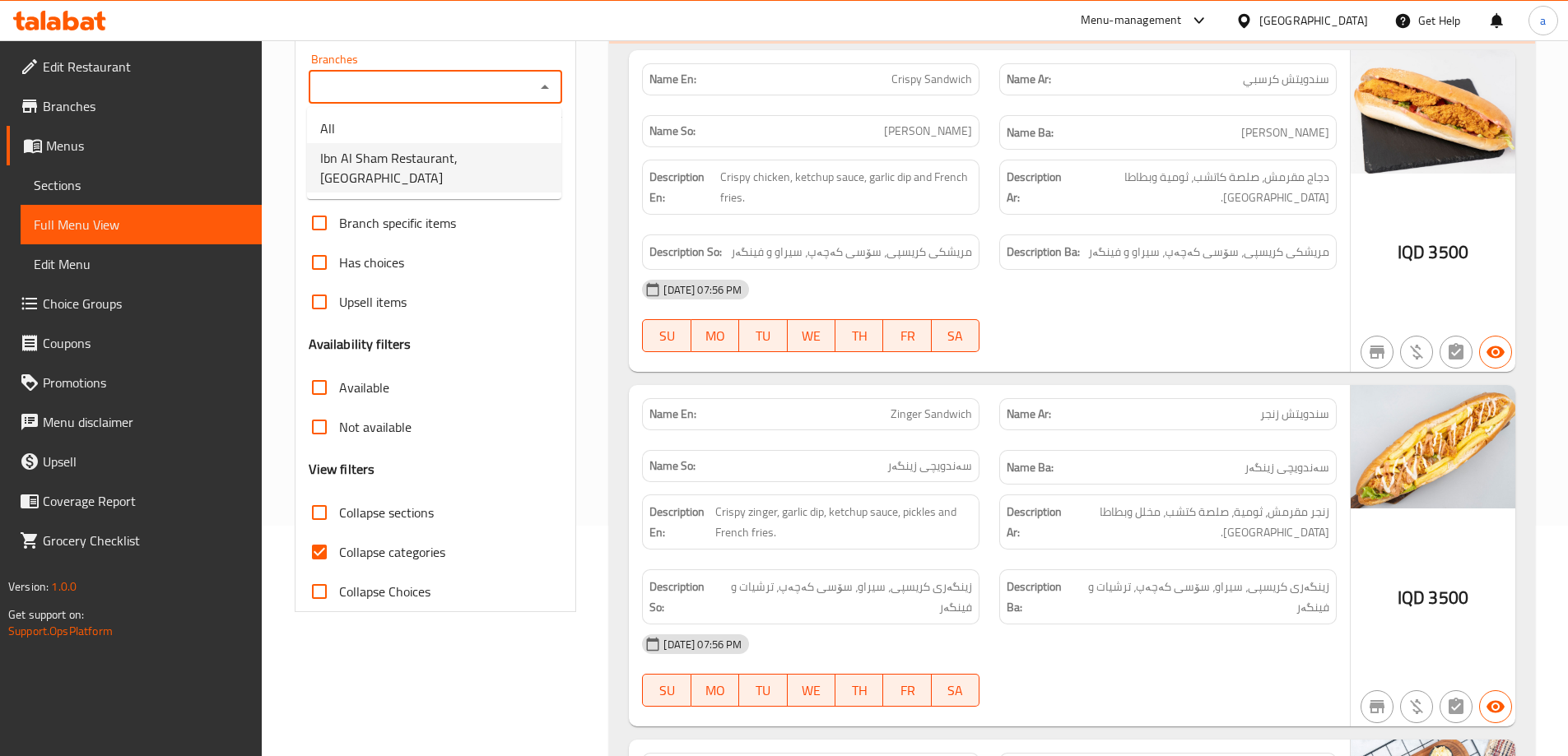
click at [477, 171] on li "Ibn Al Sham Restaurant, [GEOGRAPHIC_DATA][PERSON_NAME]" at bounding box center [434, 167] width 255 height 49
type input "Ibn Al Sham Restaurant, [GEOGRAPHIC_DATA][PERSON_NAME]"
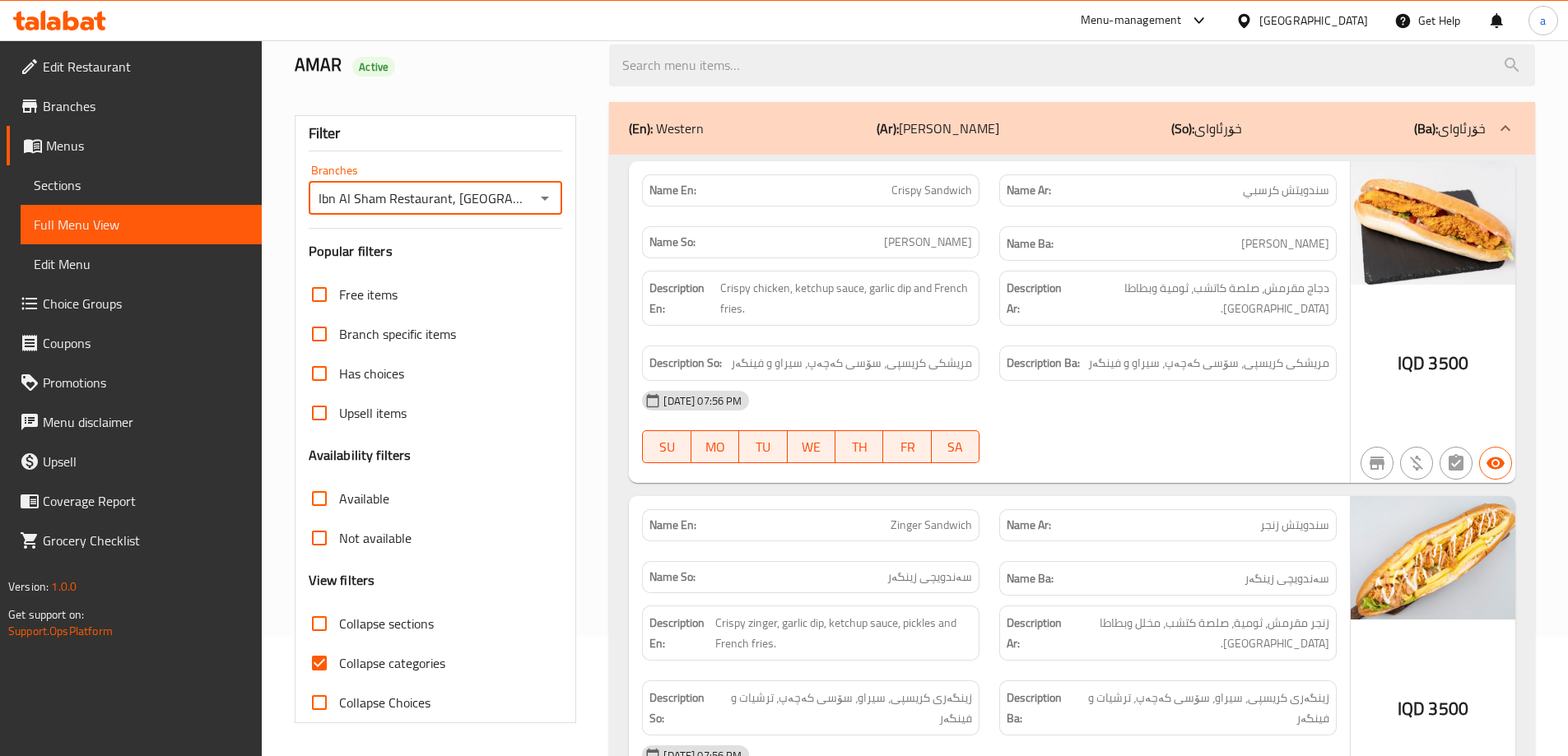
scroll to position [231, 0]
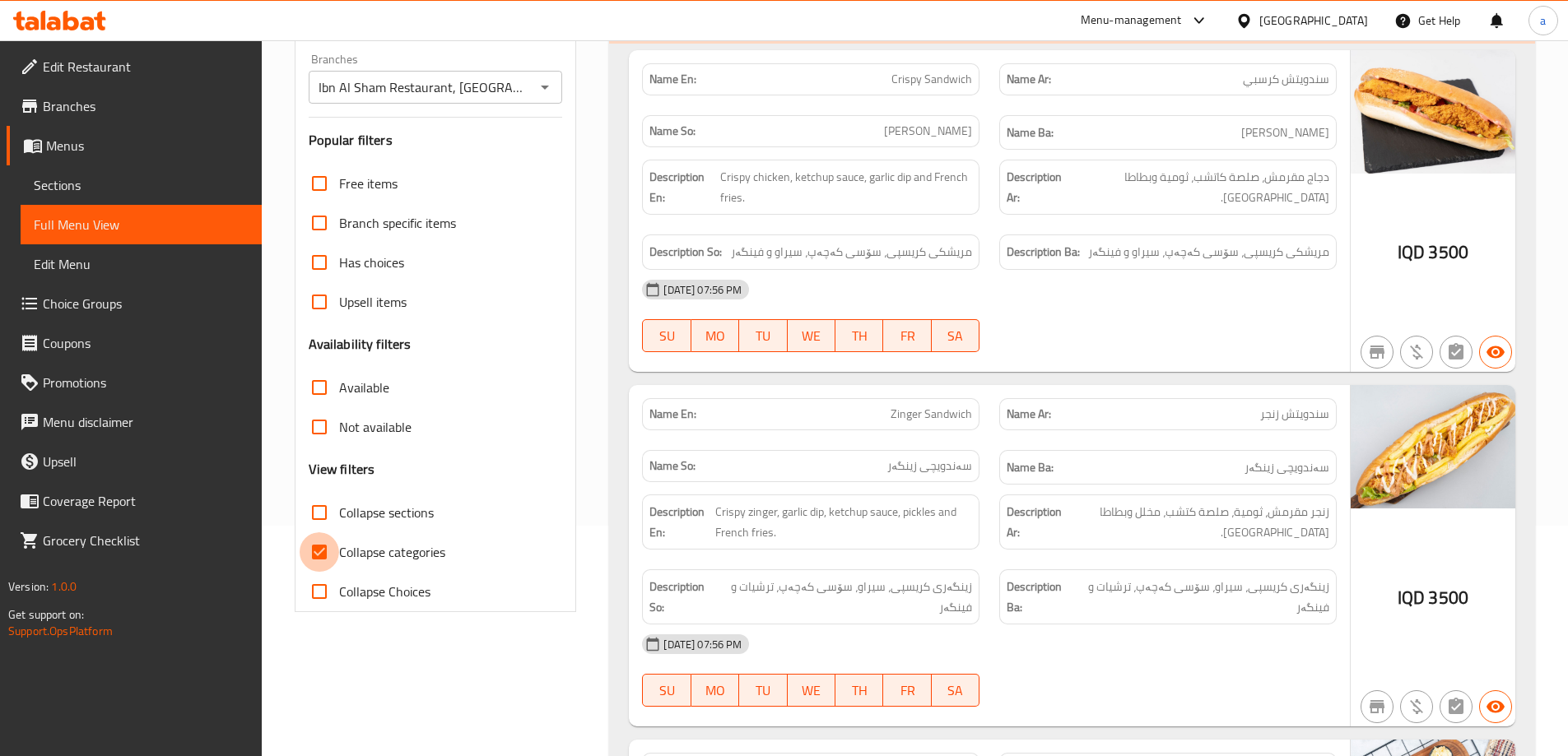
click at [320, 567] on input "Collapse categories" at bounding box center [319, 552] width 40 height 40
checkbox input "false"
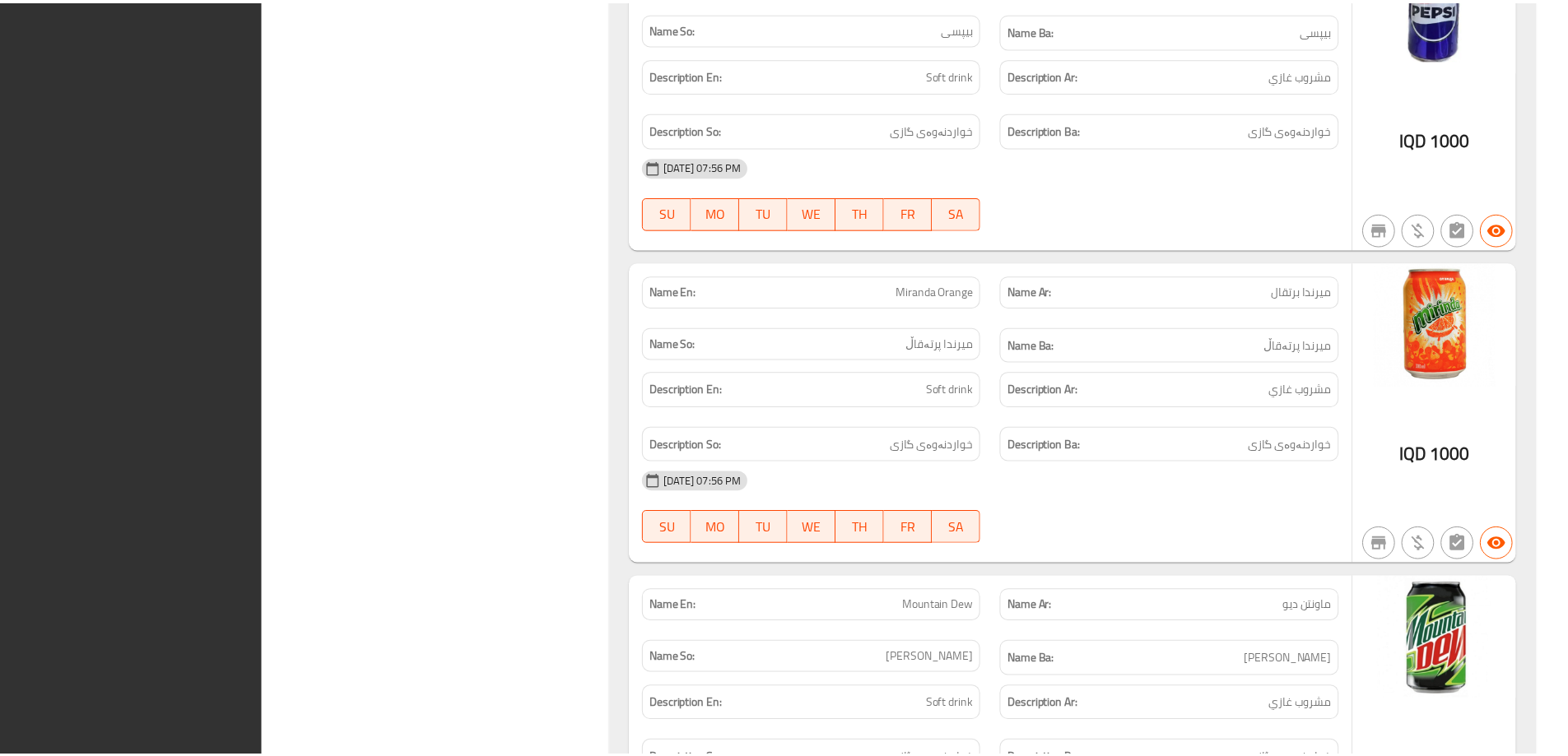
scroll to position [9012, 0]
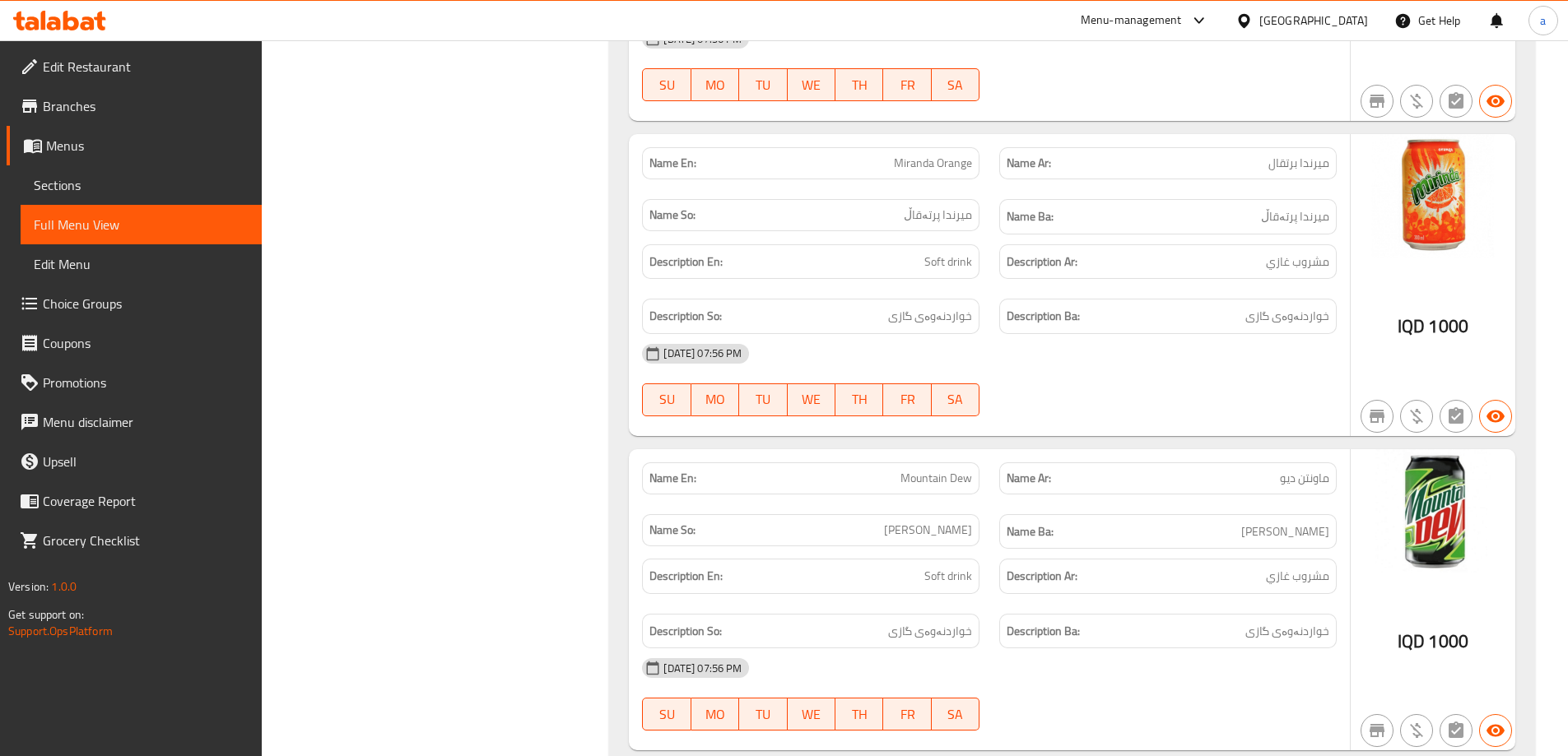
click at [153, 67] on span "Edit Restaurant" at bounding box center [145, 66] width 206 height 19
